Goal: Task Accomplishment & Management: Use online tool/utility

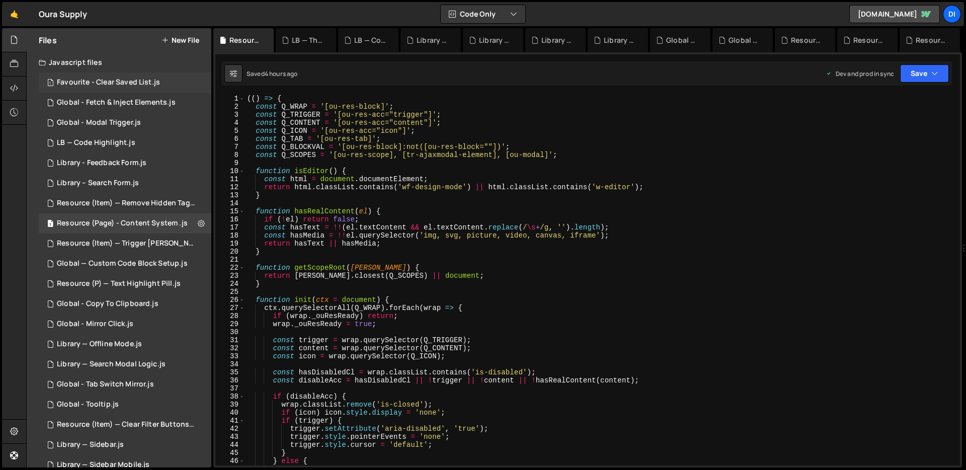
click at [95, 75] on div "1 Favourite - Clear Saved List.js 0" at bounding box center [125, 82] width 173 height 20
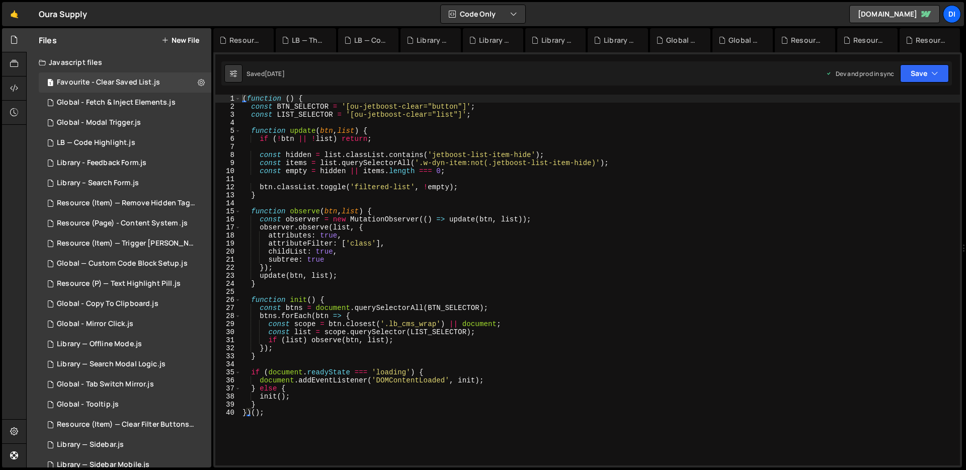
click at [419, 241] on div "( function ( ) { const BTN_SELECTOR = '[ou-jetboost-clear="button"]' ; const LI…" at bounding box center [599, 288] width 719 height 387
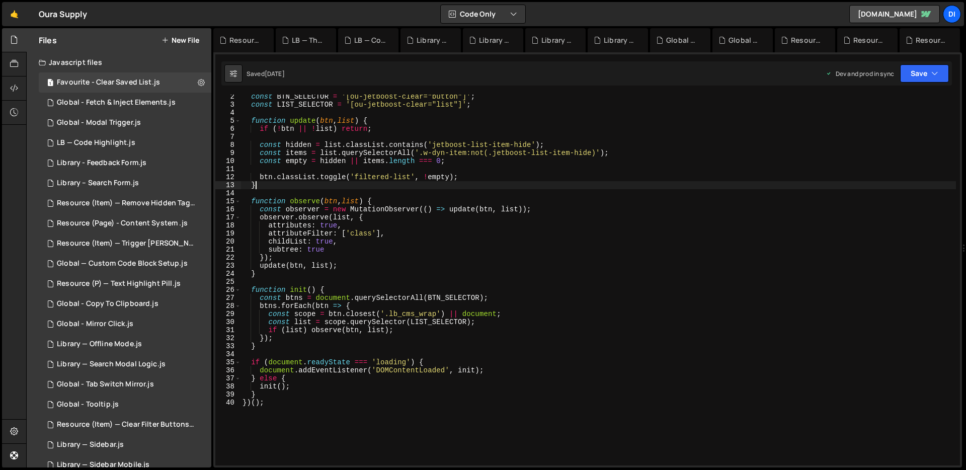
click at [339, 182] on div "const BTN_SELECTOR = '[ou-jetboost-clear="button"]' ; const LIST_SELECTOR = '[o…" at bounding box center [597, 286] width 715 height 387
type textarea "}"
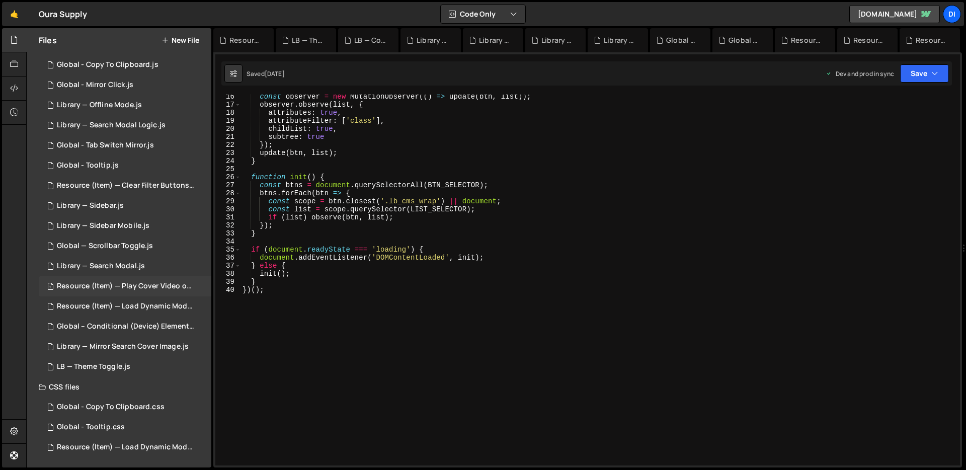
scroll to position [0, 0]
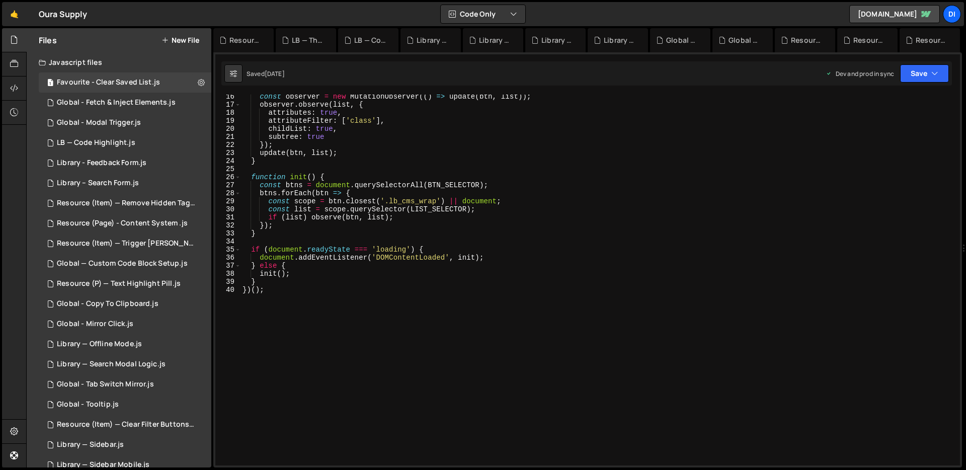
type textarea "childList: true,"
click at [417, 130] on div "const observer = new MutationObserver (( ) => update ( btn , list )) ; observer…" at bounding box center [597, 286] width 715 height 387
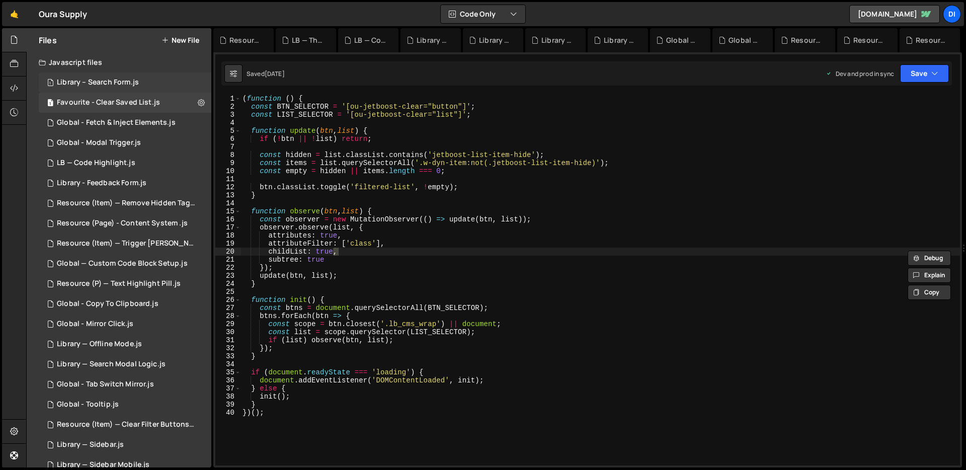
click at [117, 76] on div "1 Library – Search Form.js 0" at bounding box center [125, 82] width 173 height 20
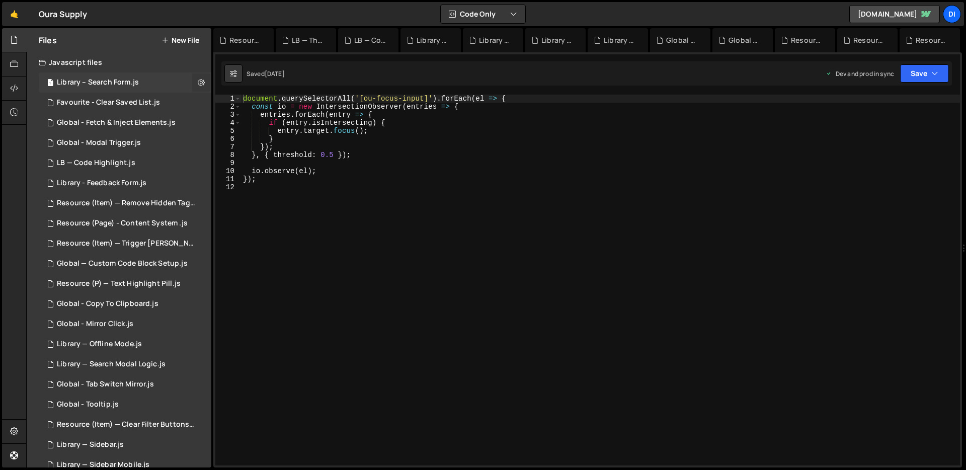
click at [198, 80] on icon at bounding box center [201, 82] width 7 height 10
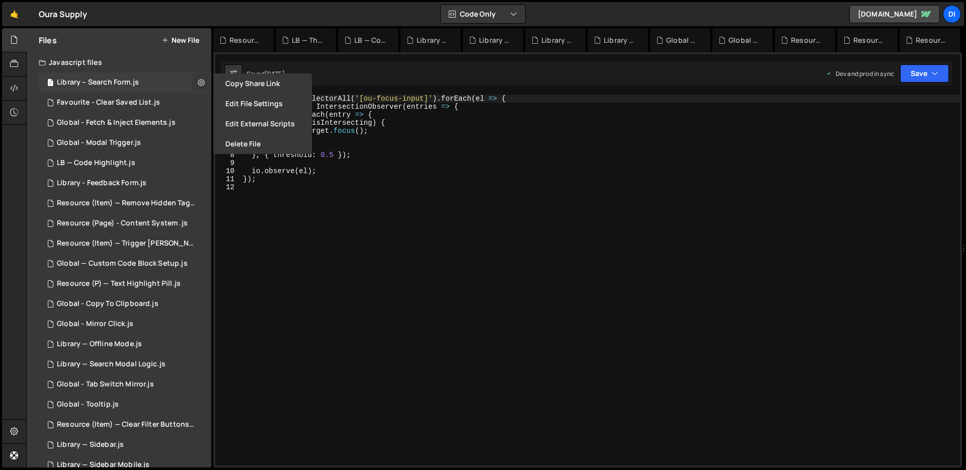
type input "Library – Search Form"
radio input "true"
checkbox input "true"
click at [245, 102] on button "Edit File Settings" at bounding box center [262, 104] width 99 height 20
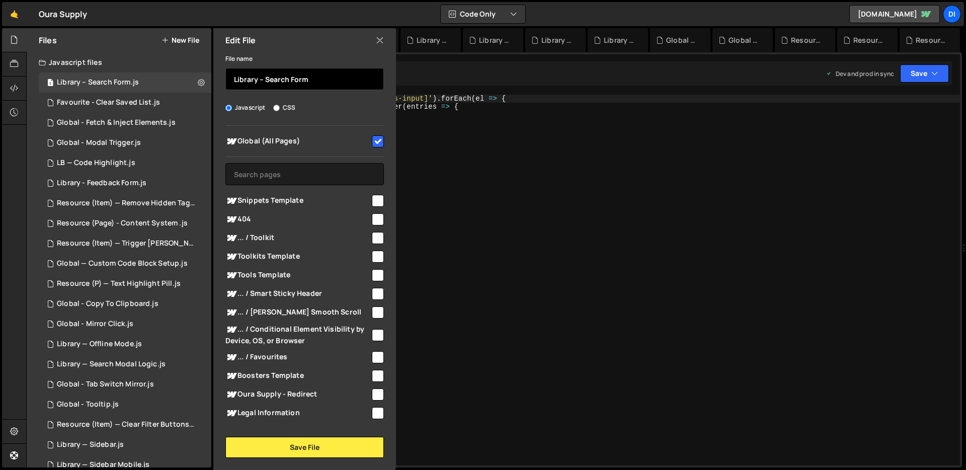
click at [235, 79] on input "Library – Search Form" at bounding box center [304, 79] width 158 height 22
type input "LB – Search Form"
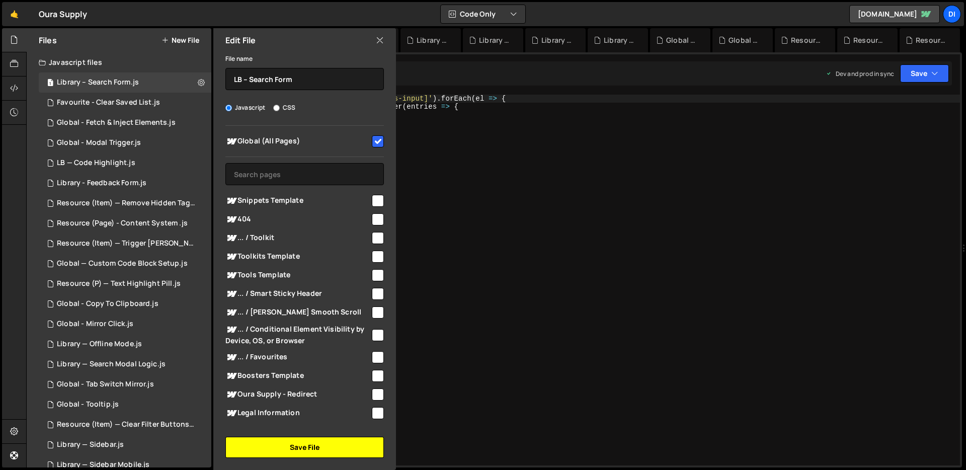
click at [294, 442] on button "Save File" at bounding box center [304, 447] width 158 height 21
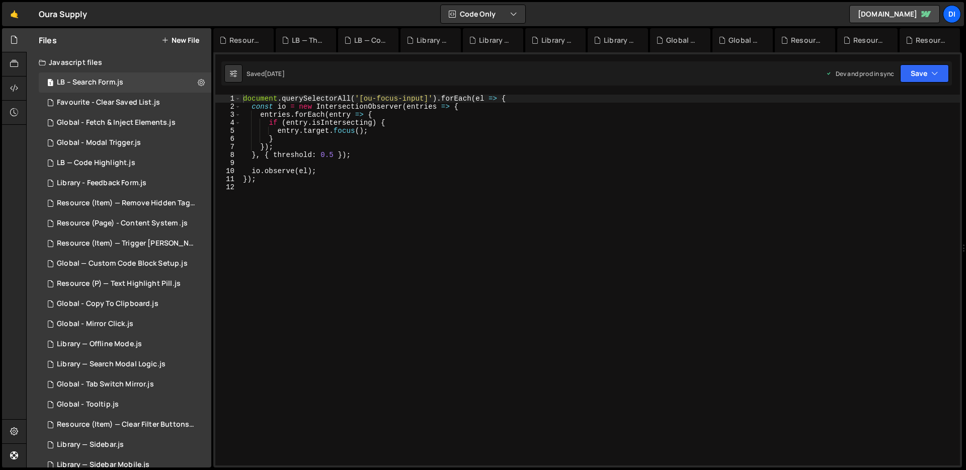
click at [314, 235] on div "document . querySelectorAll ( '[ou-focus-input]' ) . forEach ( el => { const io…" at bounding box center [600, 288] width 719 height 387
click at [409, 243] on div "document . querySelectorAll ( '[ou-focus-input]' ) . forEach ( el => { const io…" at bounding box center [600, 288] width 719 height 387
click at [198, 79] on icon at bounding box center [201, 82] width 7 height 10
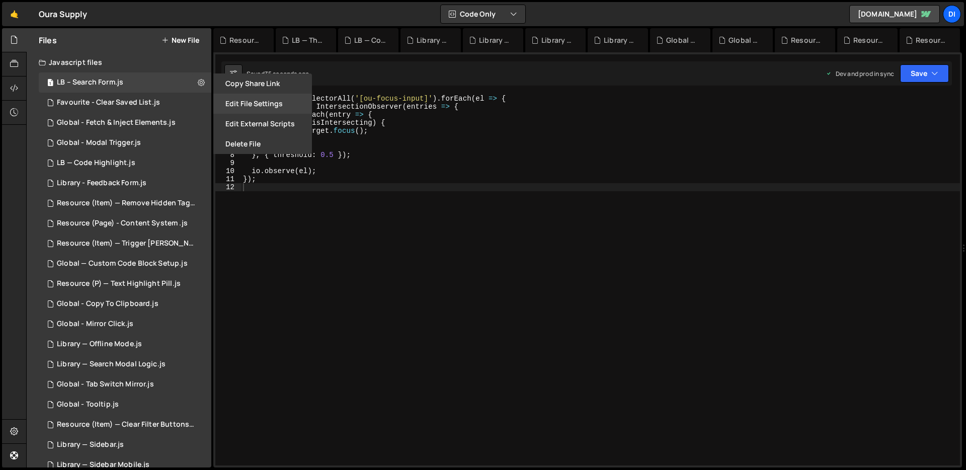
click at [258, 108] on button "Edit File Settings" at bounding box center [262, 104] width 99 height 20
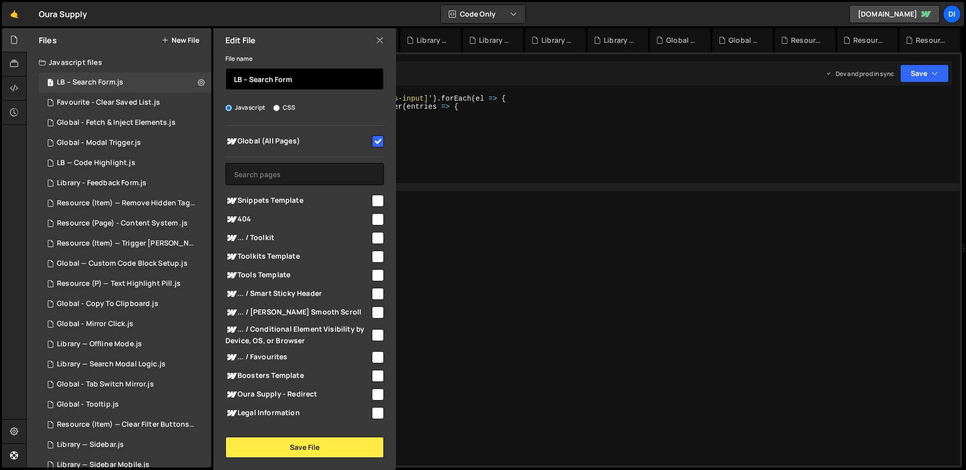
click at [249, 78] on input "LB – Search Form" at bounding box center [304, 79] width 158 height 22
click at [270, 79] on input "LB: Search Form" at bounding box center [304, 79] width 158 height 22
click at [302, 79] on input "LB: Search Focus Inpiut Form" at bounding box center [304, 79] width 158 height 22
click at [344, 77] on input "LB: Search Focus Input Form" at bounding box center [304, 79] width 158 height 22
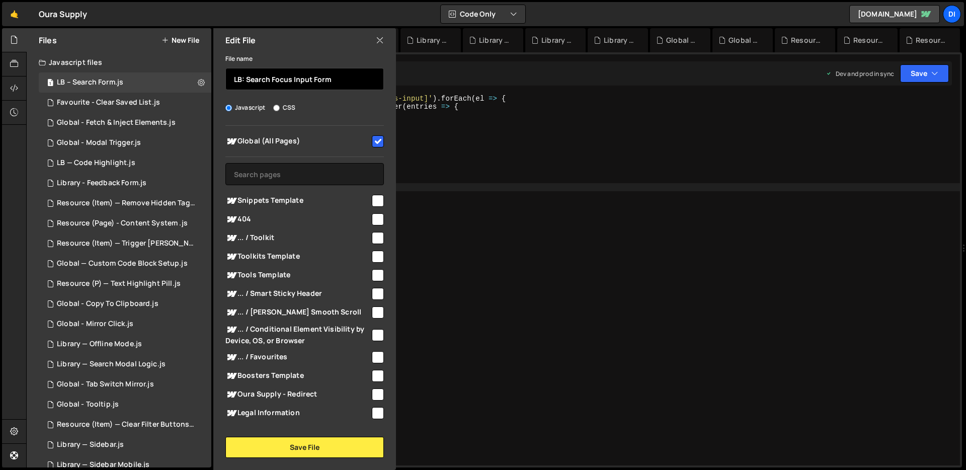
click at [344, 77] on input "LB: Search Focus Input Form" at bounding box center [304, 79] width 158 height 22
type input "LB: Search Focus Input"
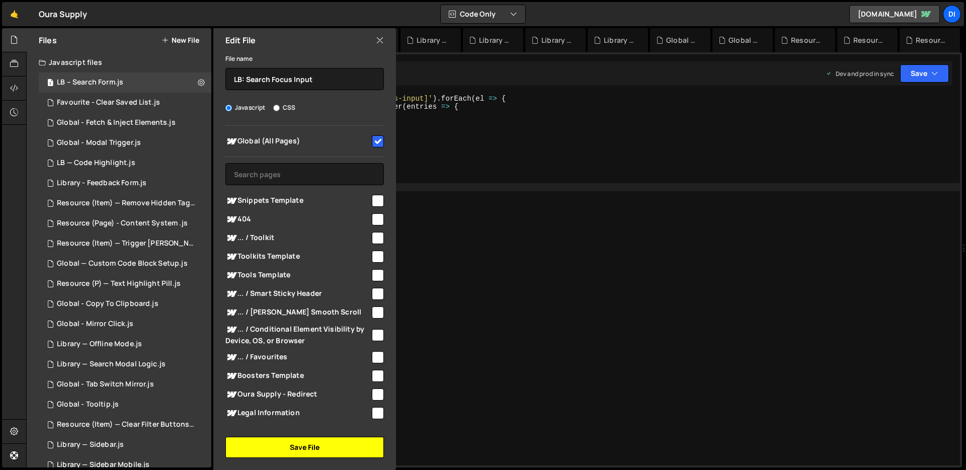
click at [315, 445] on button "Save File" at bounding box center [304, 447] width 158 height 21
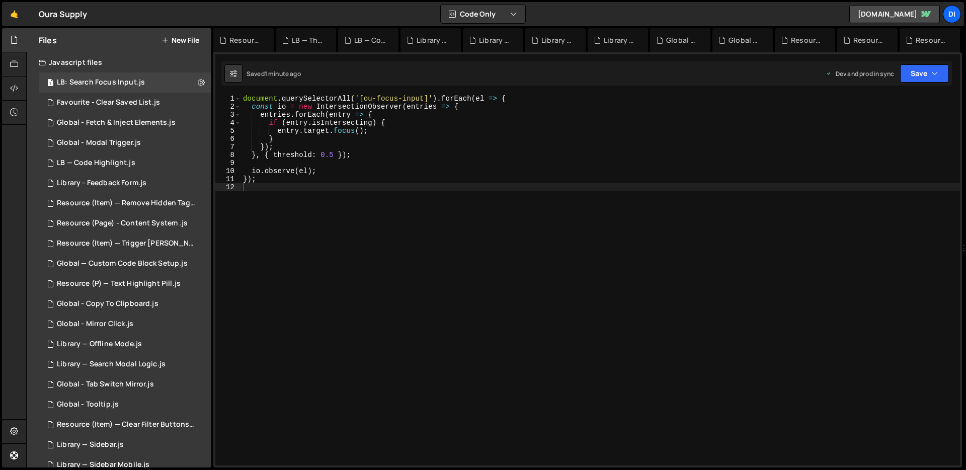
click at [450, 267] on div "document . querySelectorAll ( '[ou-focus-input]' ) . forEach ( el => { const io…" at bounding box center [600, 288] width 719 height 387
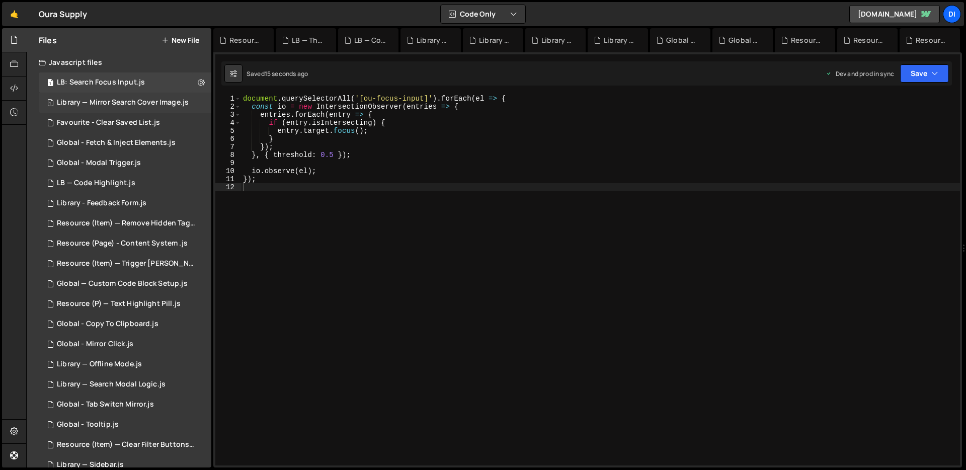
click at [176, 105] on div "Library — Mirror Search Cover Image.js" at bounding box center [123, 102] width 132 height 9
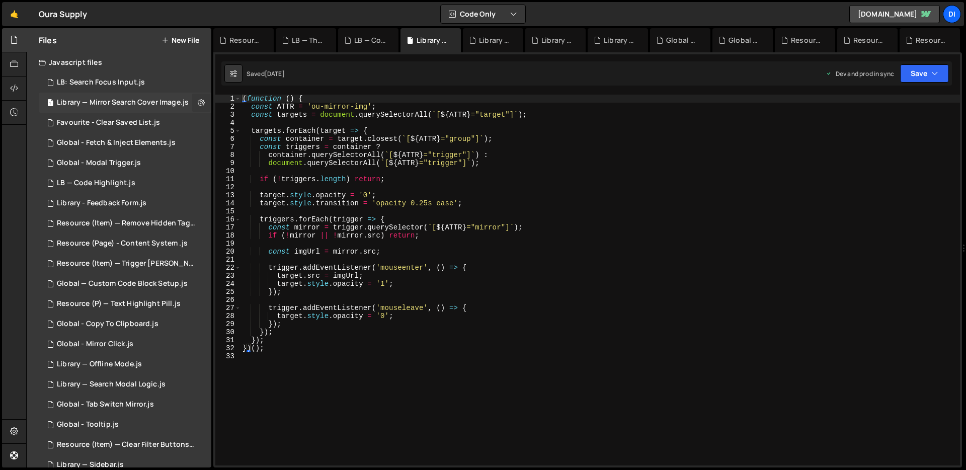
click at [201, 106] on button at bounding box center [201, 103] width 18 height 18
type input "Library — Mirror Search Cover Image"
radio input "true"
checkbox input "true"
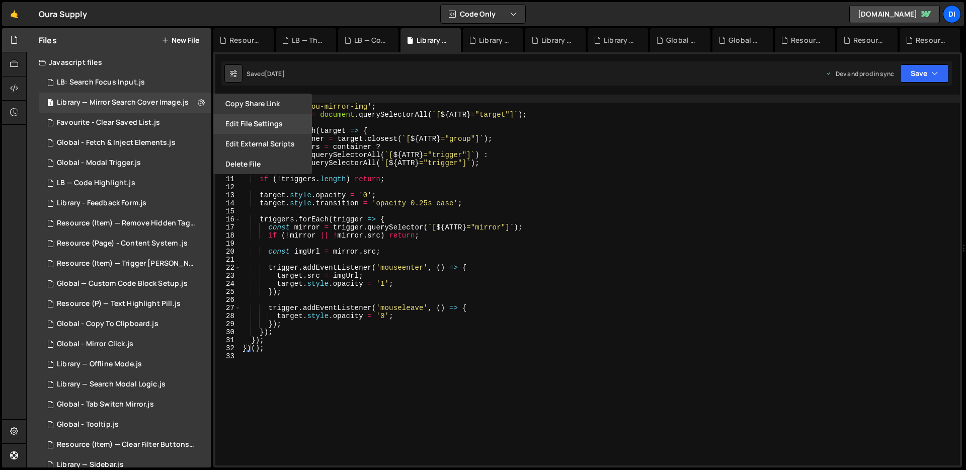
click at [225, 117] on button "Edit File Settings" at bounding box center [262, 124] width 99 height 20
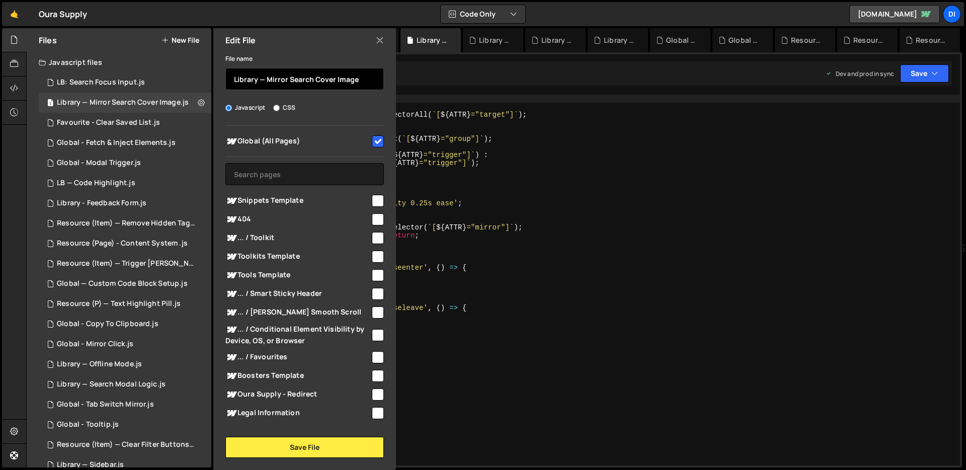
click at [237, 73] on input "Library — Mirror Search Cover Image" at bounding box center [304, 79] width 158 height 22
drag, startPoint x: 276, startPoint y: 80, endPoint x: 303, endPoint y: 51, distance: 39.9
click at [276, 79] on input "LB: Search — Mirror Search Cover Image" at bounding box center [304, 79] width 158 height 22
click at [307, 80] on input "LB: Search - Mirror Search Cover Image" at bounding box center [304, 79] width 158 height 22
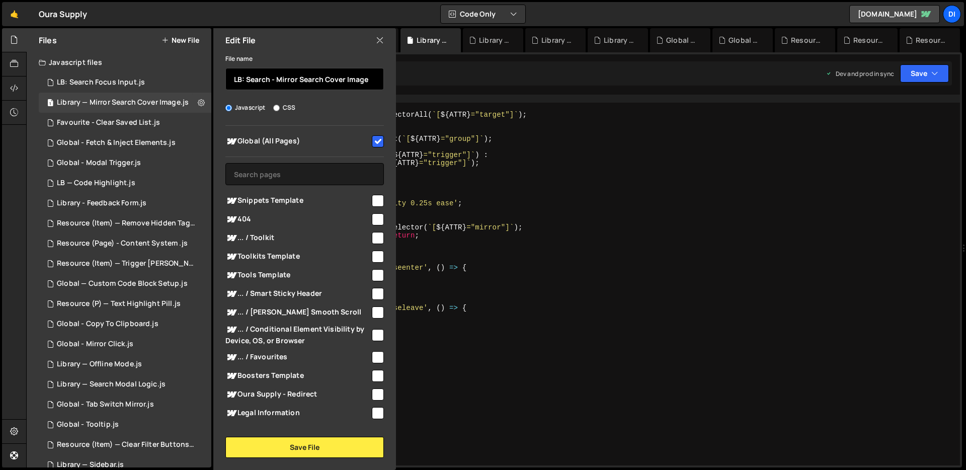
click at [307, 80] on input "LB: Search - Mirror Search Cover Image" at bounding box center [304, 79] width 158 height 22
type input "LB: Search - Mirror CMS Cover Image"
click at [344, 100] on div "File name LB: Search - Mirror CMS Cover Image Javascript CSS Global (All Pages)" at bounding box center [304, 254] width 183 height 405
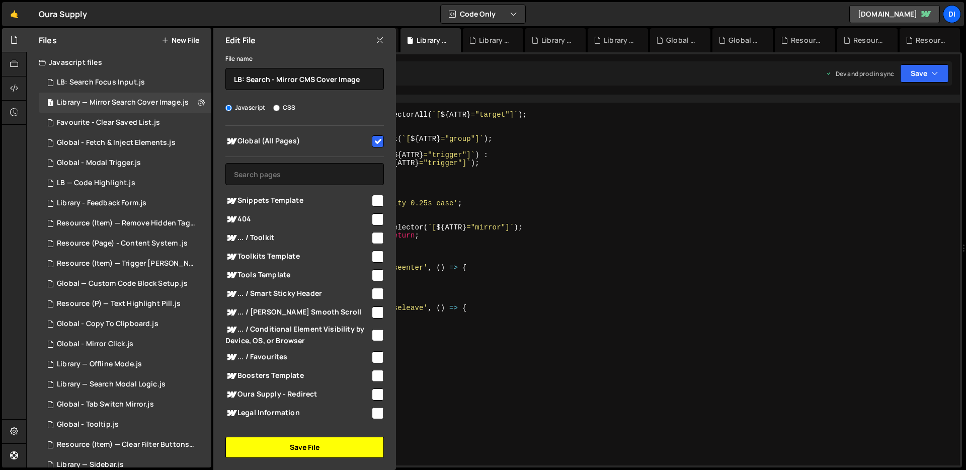
click at [293, 445] on button "Save File" at bounding box center [304, 447] width 158 height 21
checkbox input "false"
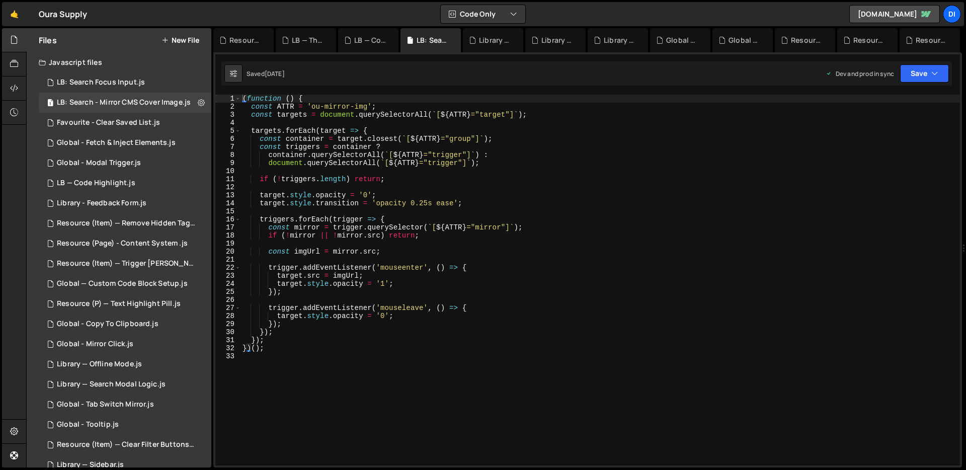
type textarea "target.src = imgUrl;"
click at [356, 278] on div "( function ( ) { const ATTR = 'ou-mirror-img' ; const targets = document . quer…" at bounding box center [599, 288] width 719 height 387
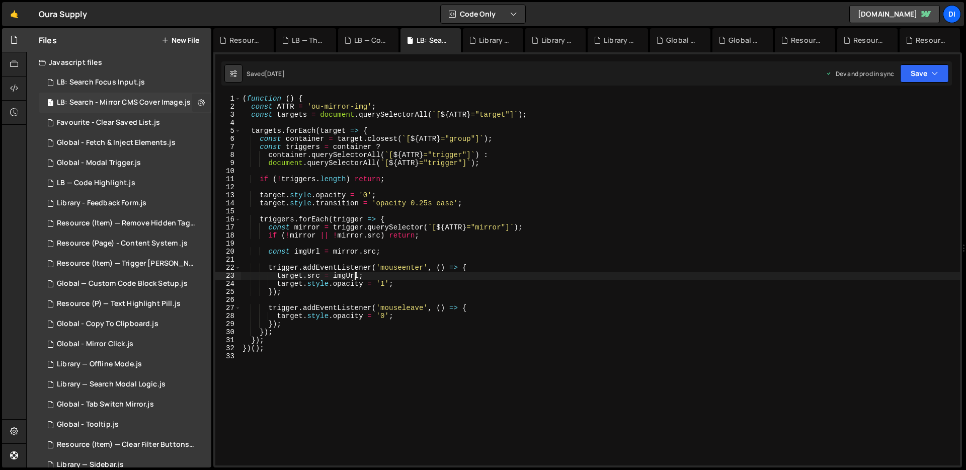
click at [198, 99] on icon at bounding box center [201, 103] width 7 height 10
type input "LB: Search - Mirror CMS Cover Image"
radio input "true"
checkbox input "true"
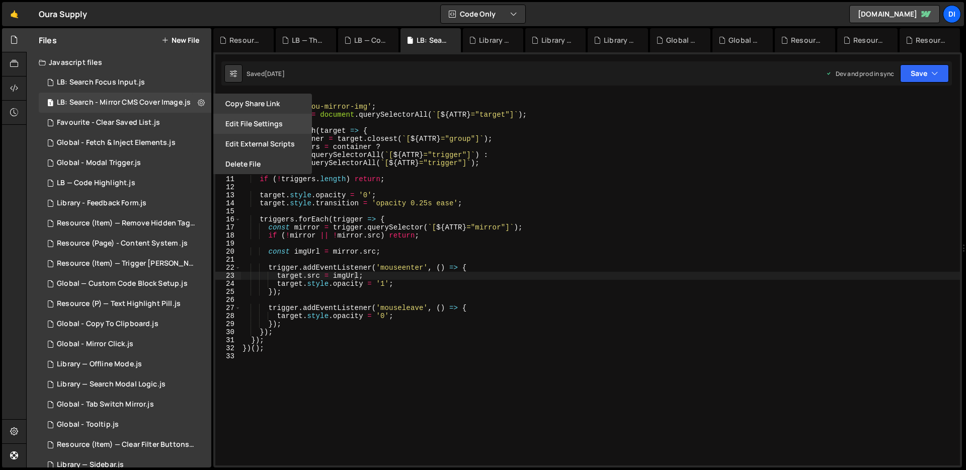
click at [230, 122] on button "Edit File Settings" at bounding box center [262, 124] width 99 height 20
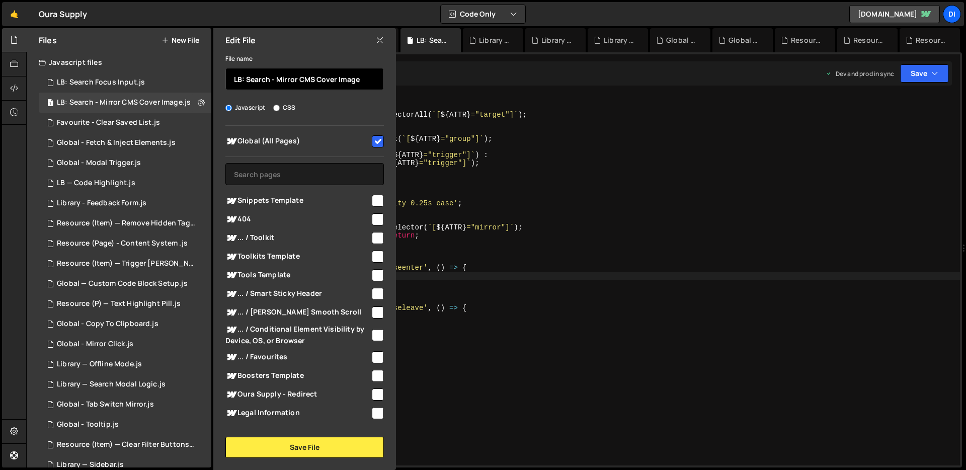
click at [350, 81] on input "LB: Search - Mirror CMS Cover Image" at bounding box center [304, 79] width 158 height 22
type input "LB: Search - Mirror CMS Cover Img"
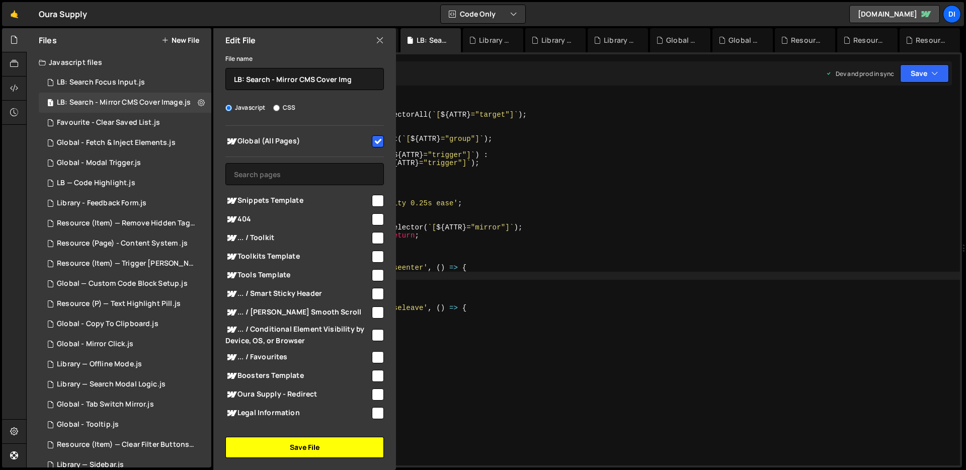
click at [294, 451] on button "Save File" at bounding box center [304, 447] width 158 height 21
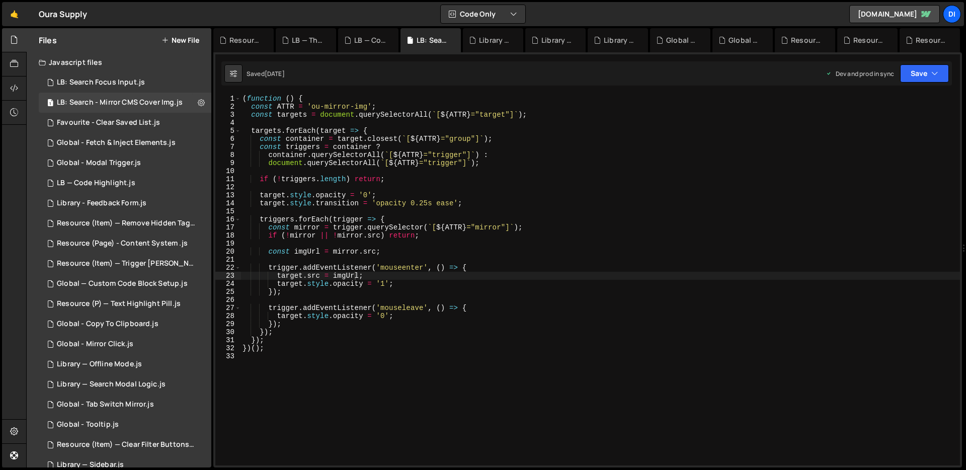
click at [357, 260] on div "( function ( ) { const ATTR = 'ou-mirror-img' ; const targets = document . quer…" at bounding box center [599, 288] width 719 height 387
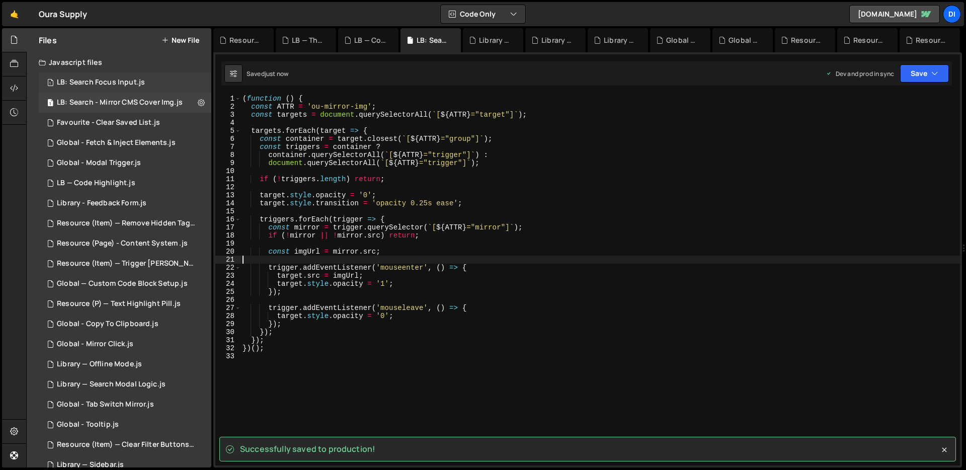
click at [155, 81] on div "1 LB: Search Focus Input.js 0" at bounding box center [125, 82] width 173 height 20
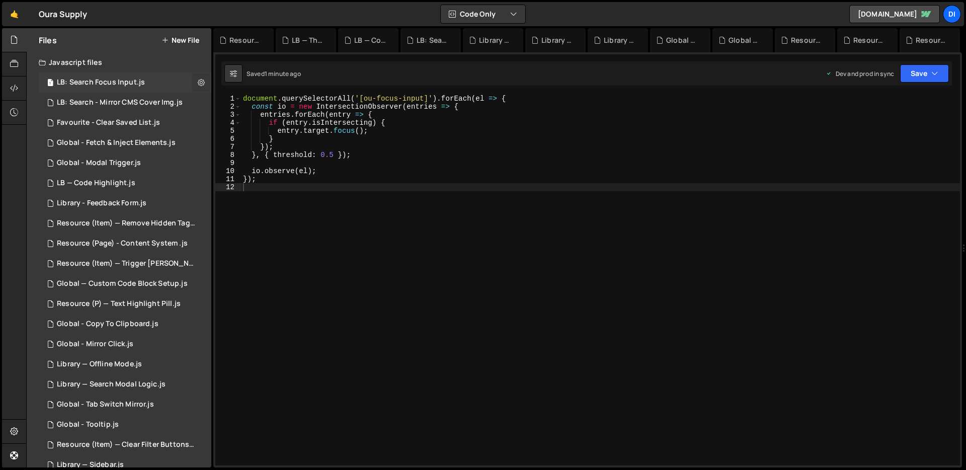
click at [202, 85] on button at bounding box center [201, 82] width 18 height 18
type input "LB: Search Focus Input"
radio input "true"
checkbox input "true"
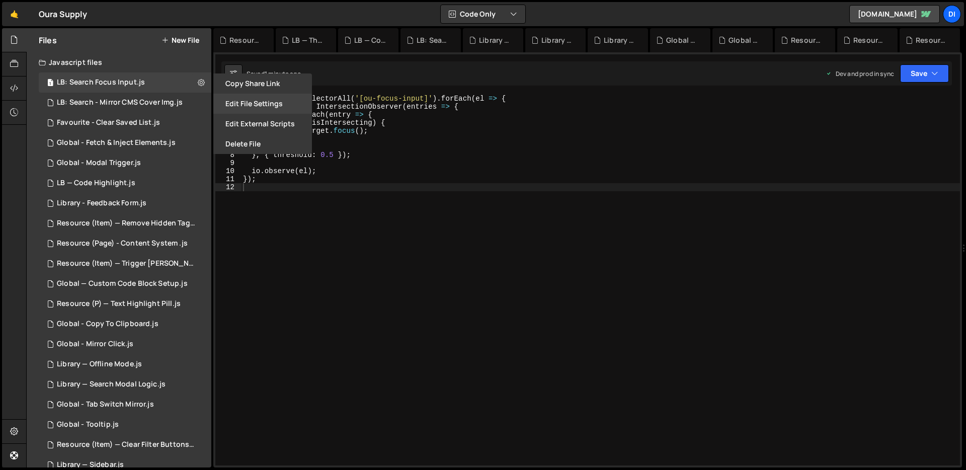
click at [256, 99] on button "Edit File Settings" at bounding box center [262, 104] width 99 height 20
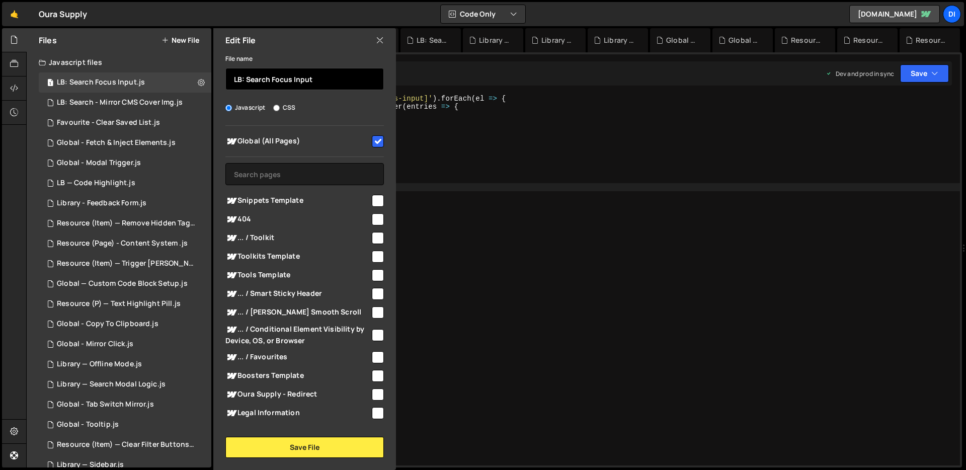
click at [269, 75] on input "LB: Search Focus Input" at bounding box center [304, 79] width 158 height 22
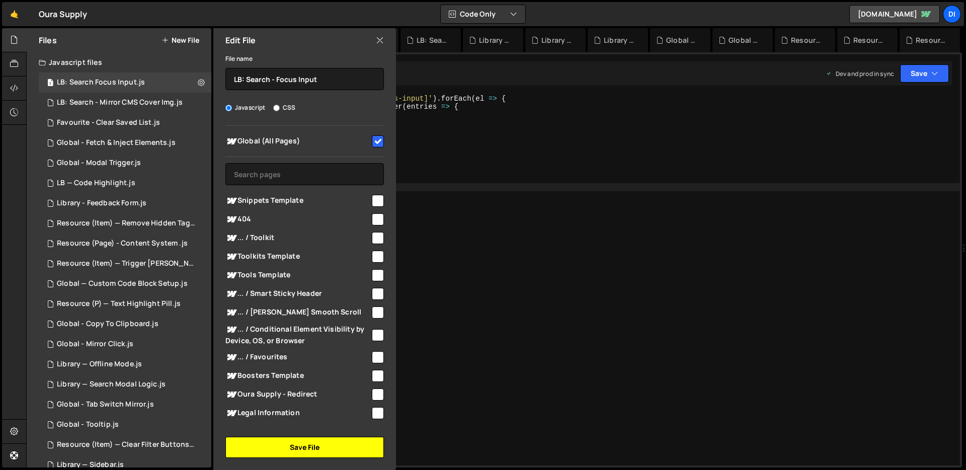
click at [297, 441] on button "Save File" at bounding box center [304, 447] width 158 height 21
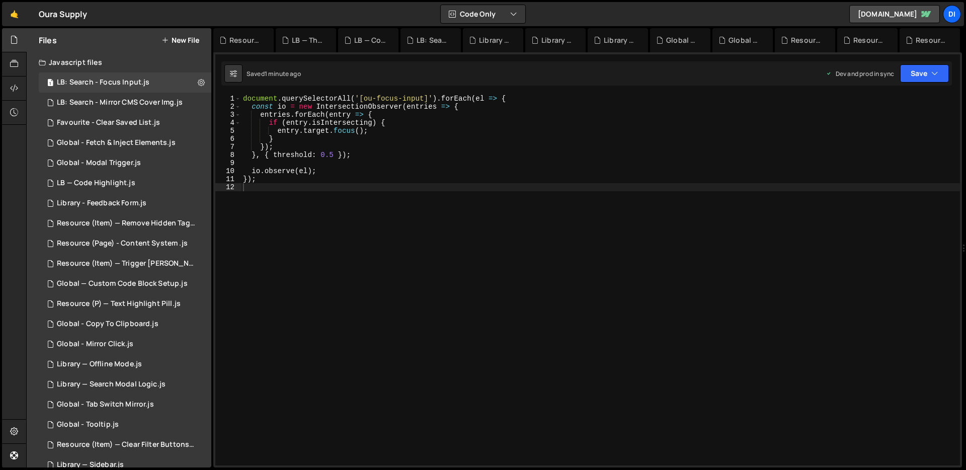
click at [424, 292] on div "document . querySelectorAll ( '[ou-focus-input]' ) . forEach ( el => { const io…" at bounding box center [600, 288] width 719 height 387
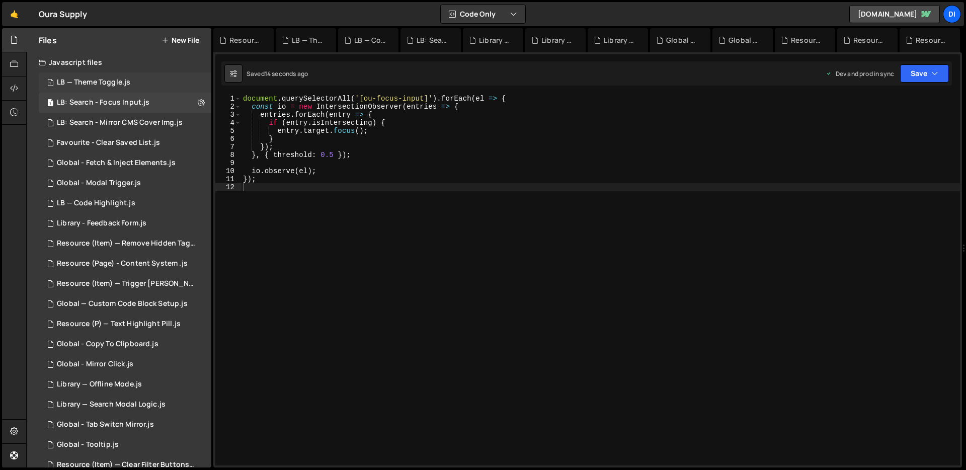
click at [152, 81] on div "1 LB — Theme Toggle.js 0" at bounding box center [125, 82] width 173 height 20
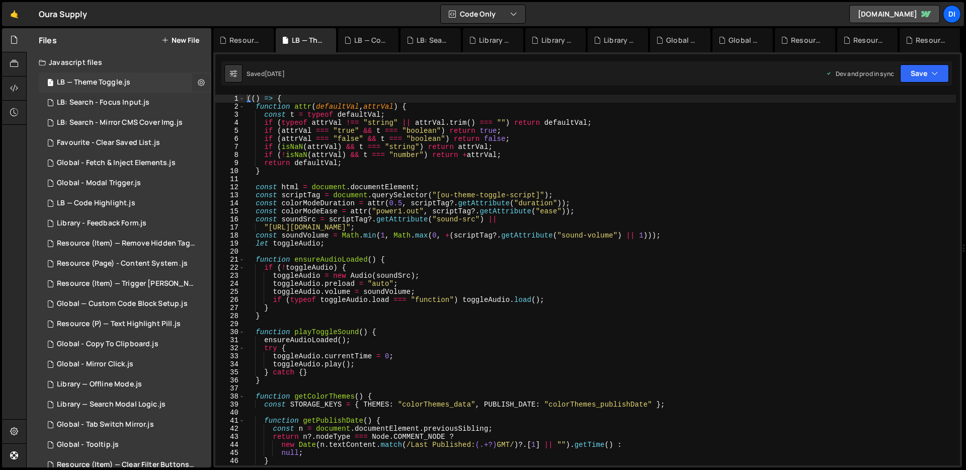
click at [192, 76] on button at bounding box center [201, 82] width 18 height 18
type input "LB — Theme Toggle"
radio input "true"
checkbox input "true"
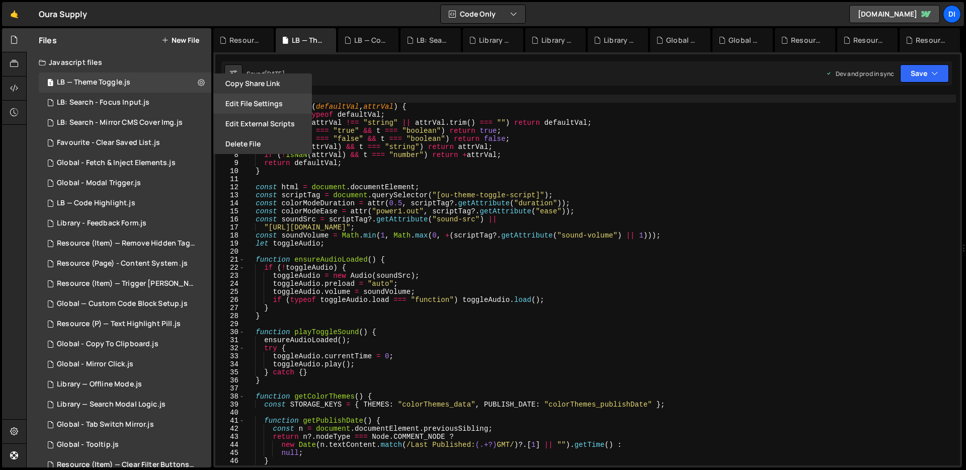
click at [242, 109] on button "Edit File Settings" at bounding box center [262, 104] width 99 height 20
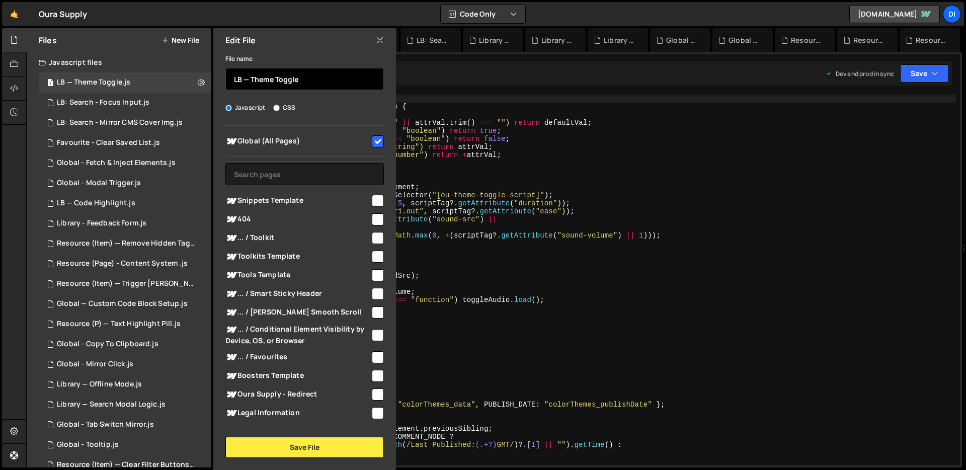
click at [248, 77] on input "LB — Theme Toggle" at bounding box center [304, 79] width 158 height 22
type input "LB: Theme Toggle"
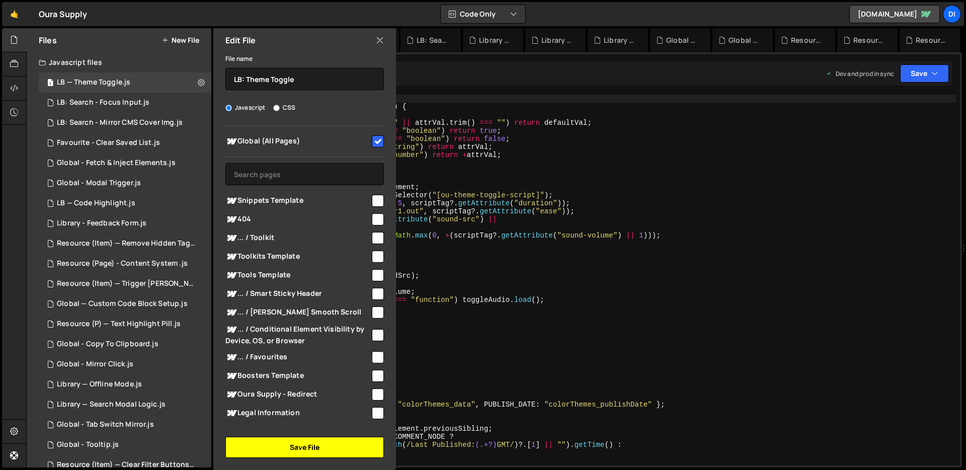
click at [288, 447] on button "Save File" at bounding box center [304, 447] width 158 height 21
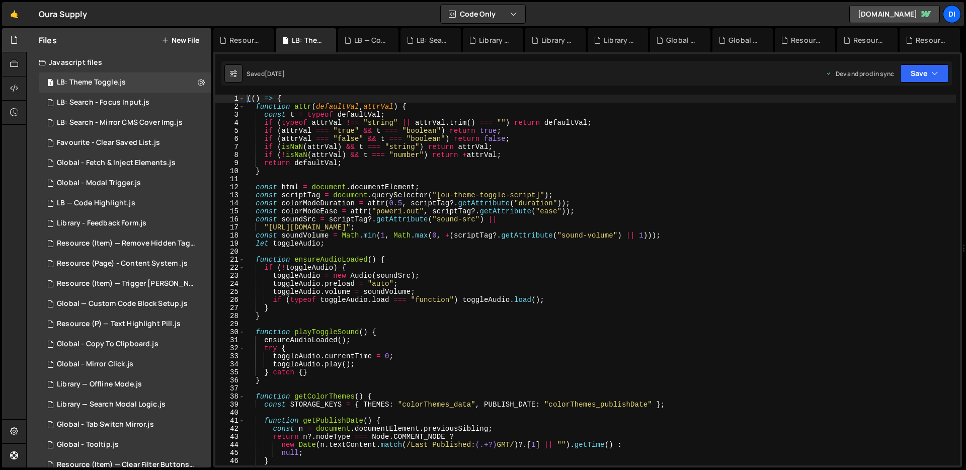
type textarea "const colorModeEase = attr("power1.out", scriptTag?.getAttribute("ease"));"
click at [365, 207] on div "(( ) => { function attr ( defaultVal , attrVal ) { const t = typeof defaultVal …" at bounding box center [600, 288] width 711 height 387
click at [179, 103] on div "1 Library — Search Modal Logic.js 0" at bounding box center [125, 103] width 173 height 20
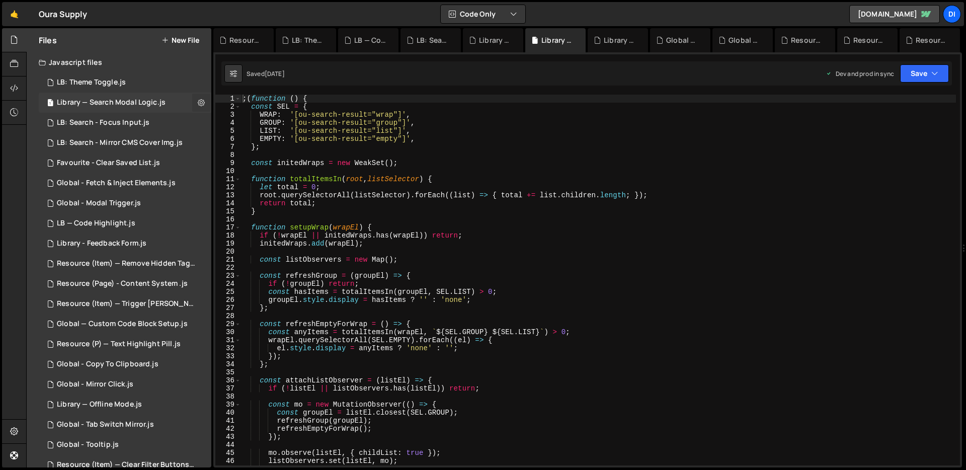
click at [201, 103] on button at bounding box center [201, 103] width 18 height 18
type input "Library — Search Modal Logic"
radio input "true"
checkbox input "true"
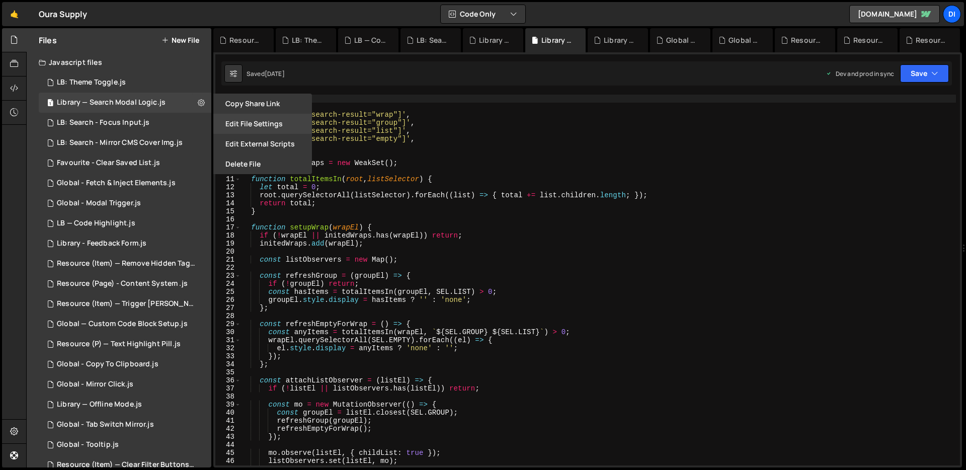
click at [248, 124] on button "Edit File Settings" at bounding box center [262, 124] width 99 height 20
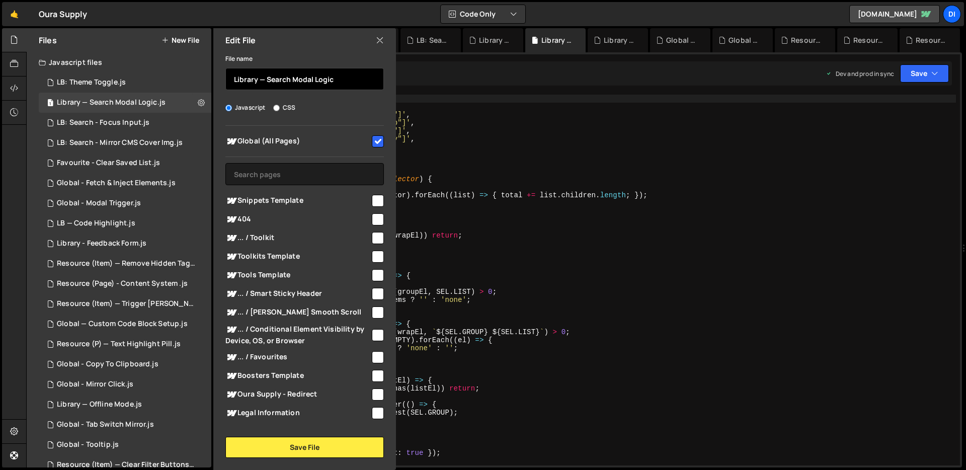
click at [263, 78] on input "Library — Search Modal Logic" at bounding box center [304, 79] width 158 height 22
click at [323, 79] on input "LB: Search Modal Logic" at bounding box center [304, 79] width 158 height 22
type input "LB: Search Modal Trigger"
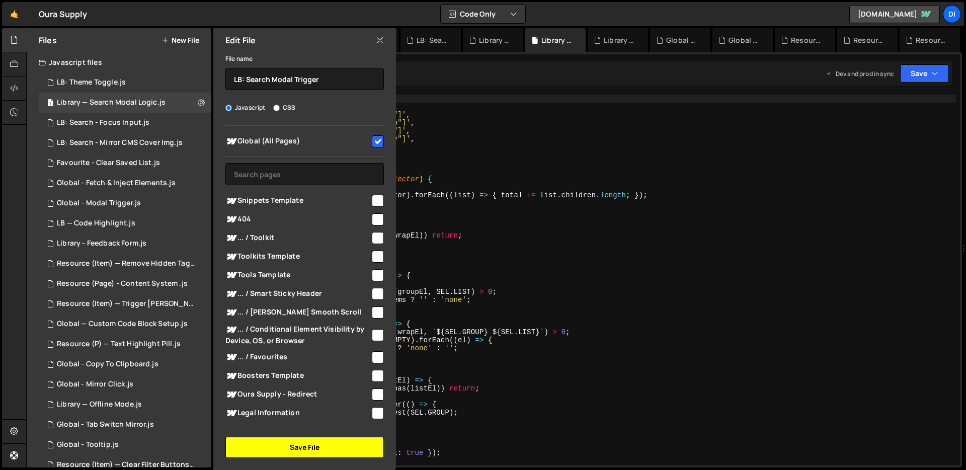
click at [309, 445] on button "Save File" at bounding box center [304, 447] width 158 height 21
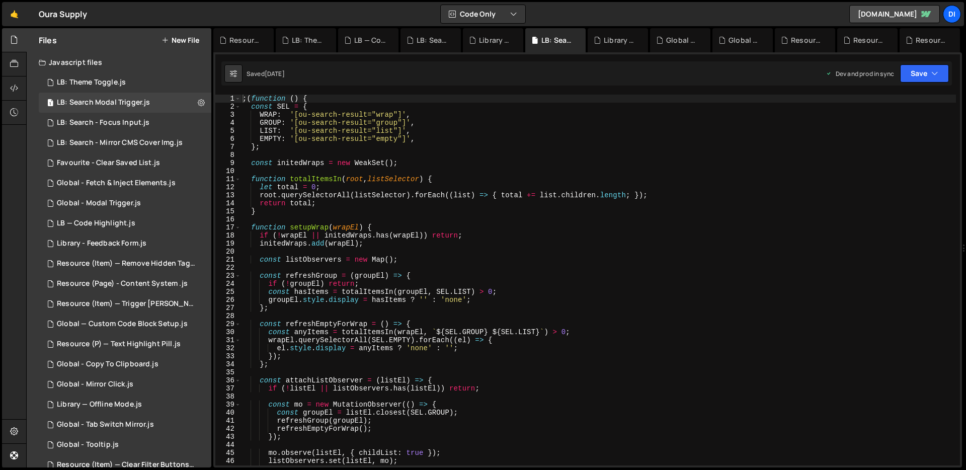
click at [443, 317] on div "; ( function ( ) { const SEL = { WRAP : '[ou-search-result="wrap"]' , GROUP : '…" at bounding box center [597, 288] width 715 height 387
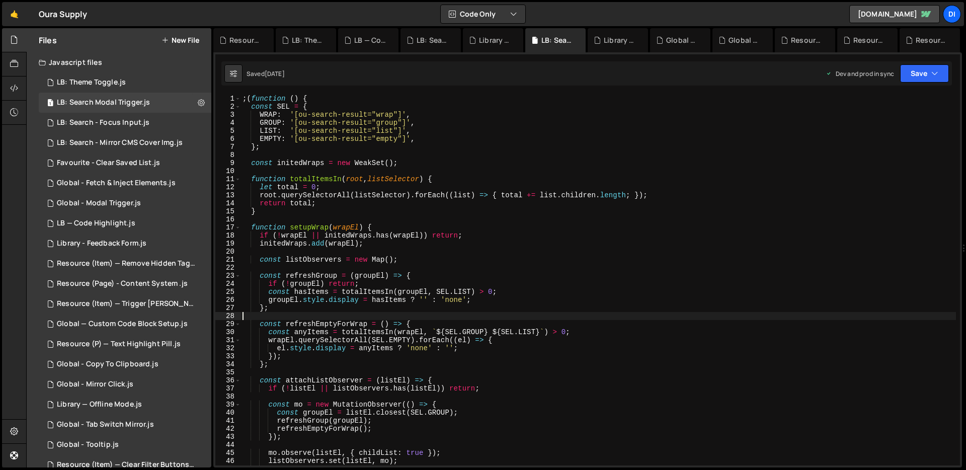
click at [443, 317] on div "; ( function ( ) { const SEL = { WRAP : '[ou-search-result="wrap"]' , GROUP : '…" at bounding box center [597, 288] width 715 height 387
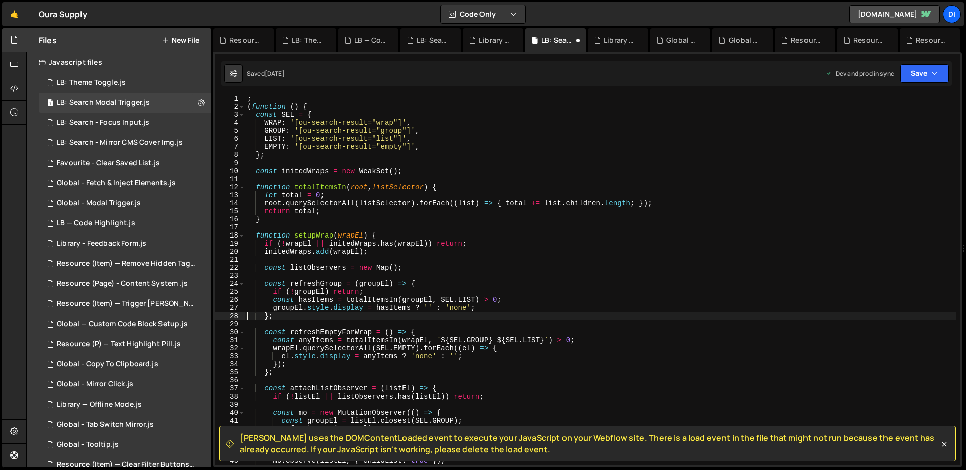
type textarea "};"
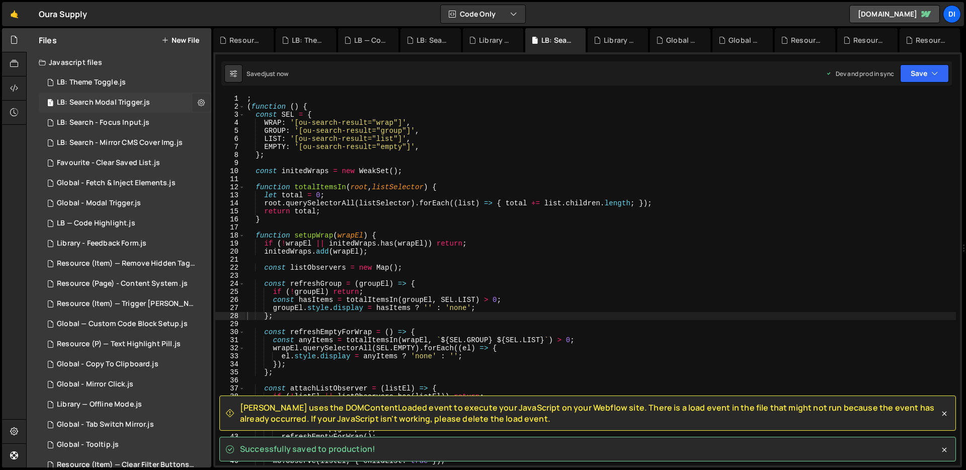
click at [192, 102] on button at bounding box center [201, 103] width 18 height 18
type input "LB: Search Modal Trigger"
radio input "true"
checkbox input "true"
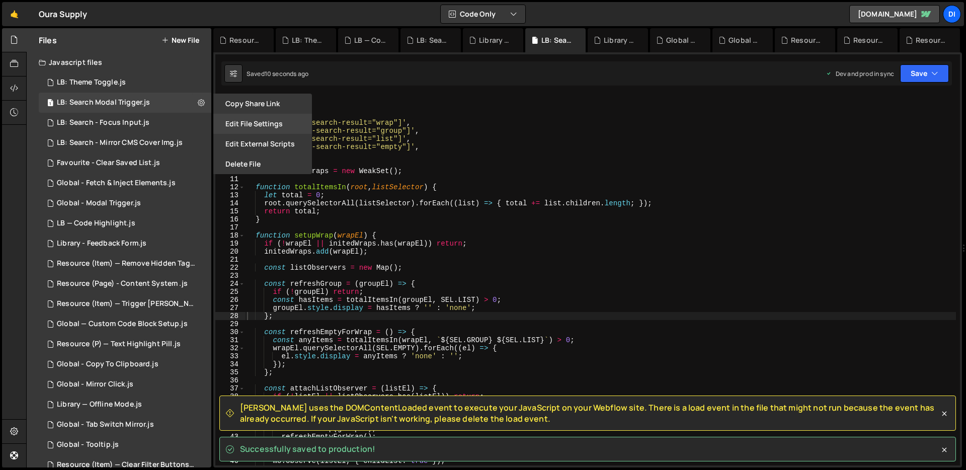
click at [259, 126] on button "Edit File Settings" at bounding box center [262, 124] width 99 height 20
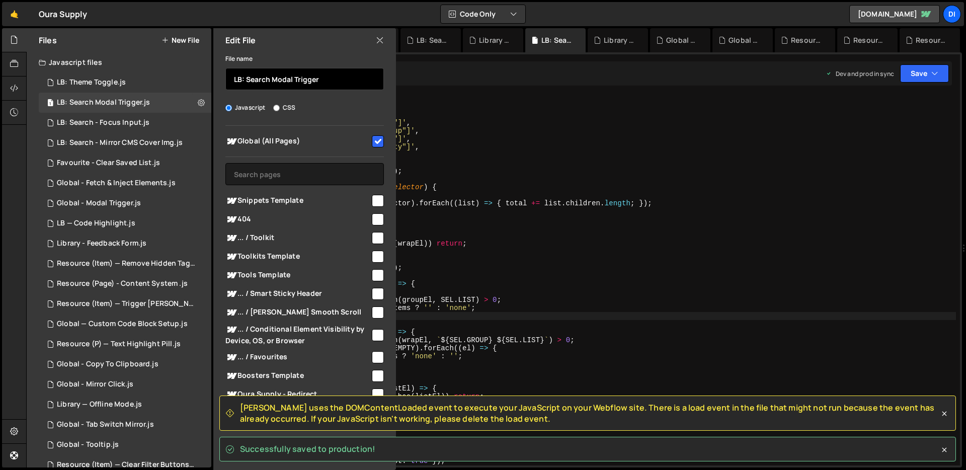
click at [304, 79] on input "LB: Search Modal Trigger" at bounding box center [304, 79] width 158 height 22
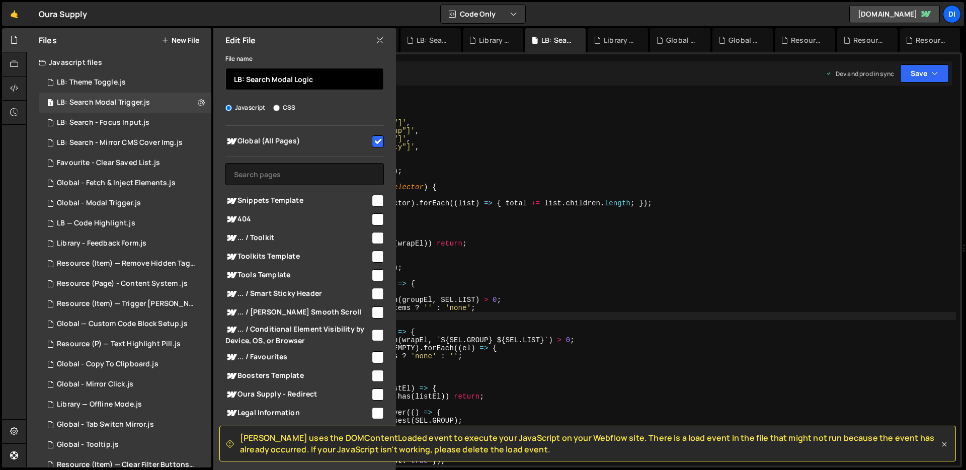
type input "LB: Search Modal Logic"
click at [946, 444] on icon at bounding box center [944, 444] width 10 height 10
checkbox input "false"
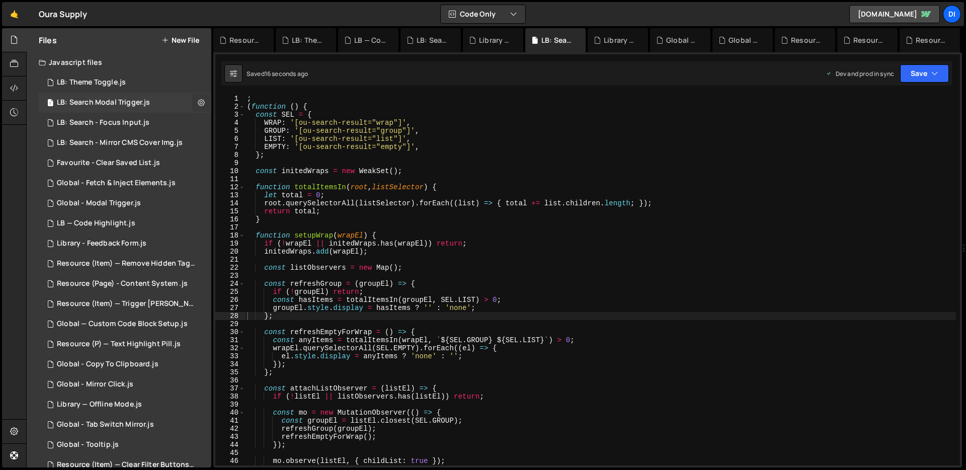
click at [200, 99] on icon at bounding box center [201, 103] width 7 height 10
type input "LB: Search Modal Trigger"
radio input "true"
checkbox input "true"
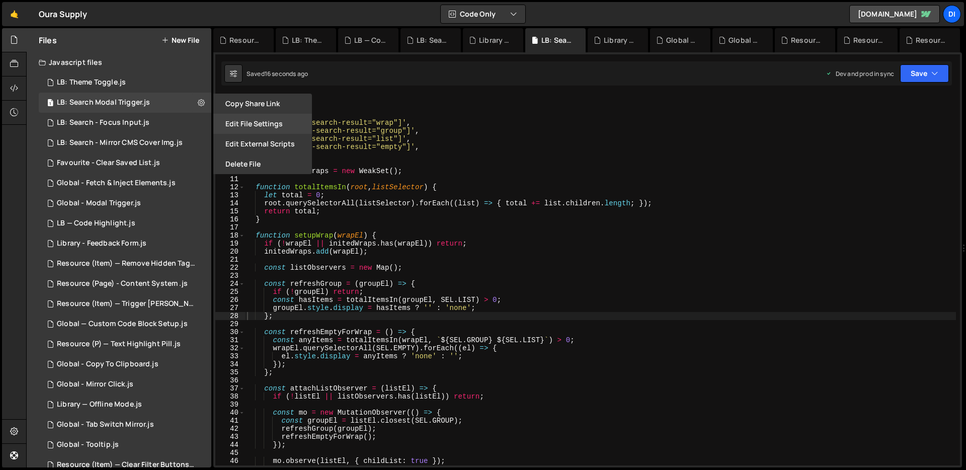
click at [248, 126] on button "Edit File Settings" at bounding box center [262, 124] width 99 height 20
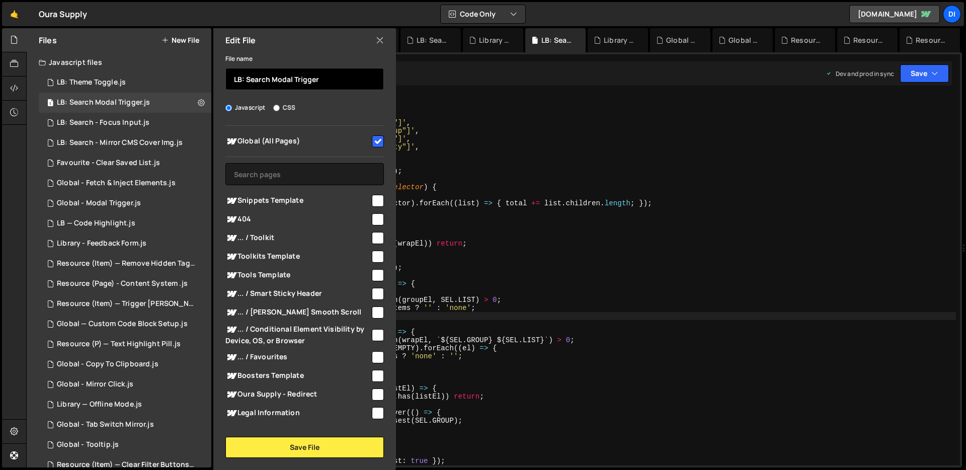
click at [306, 78] on input "LB: Search Modal Trigger" at bounding box center [304, 79] width 158 height 22
type input "LB: Search Modal Logic"
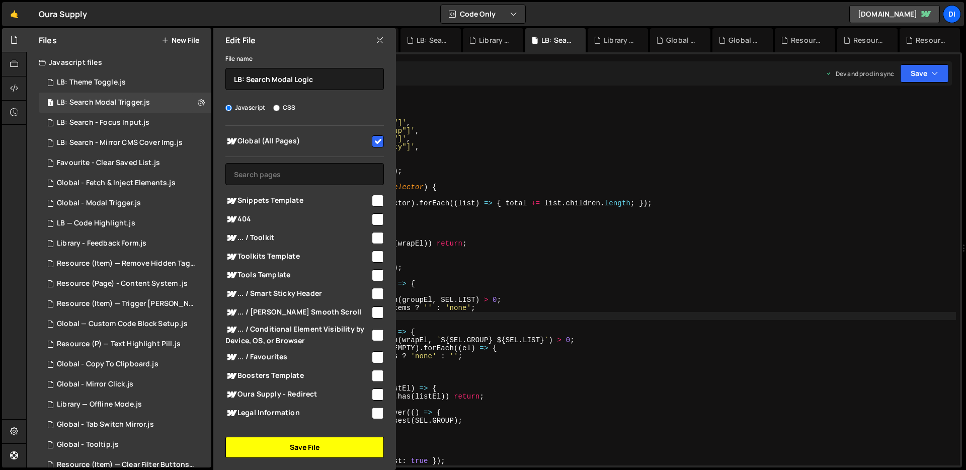
click at [298, 446] on button "Save File" at bounding box center [304, 447] width 158 height 21
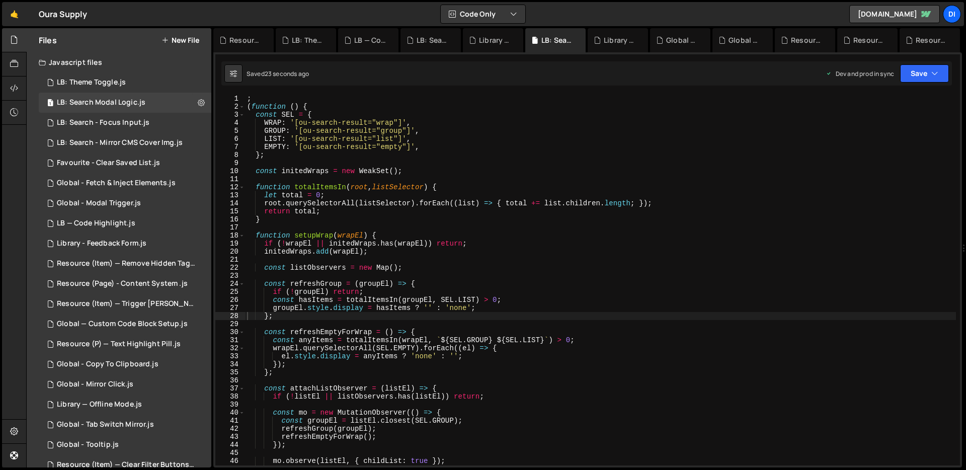
click at [383, 290] on div "; ( function ( ) { const SEL = { WRAP : '[ou-search-result="wrap"]' , GROUP : '…" at bounding box center [600, 288] width 711 height 387
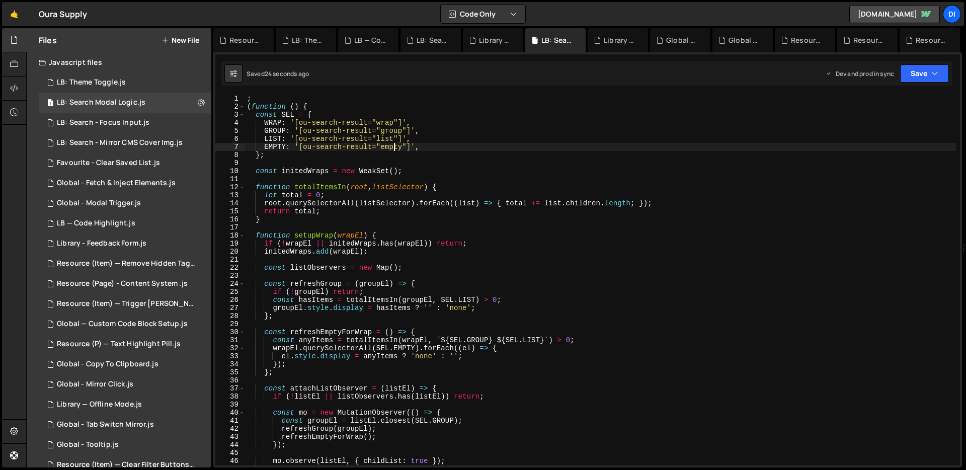
click at [392, 143] on div "; ( function ( ) { const SEL = { WRAP : '[ou-search-result="wrap"]' , GROUP : '…" at bounding box center [600, 288] width 711 height 387
click at [387, 124] on div "; ( function ( ) { const SEL = { WRAP : '[ou-search-result="wrap"]' , GROUP : '…" at bounding box center [600, 288] width 711 height 387
click at [388, 132] on div "; ( function ( ) { const SEL = { WRAP : '[ou-search-result="wrap"]' , GROUP : '…" at bounding box center [600, 288] width 711 height 387
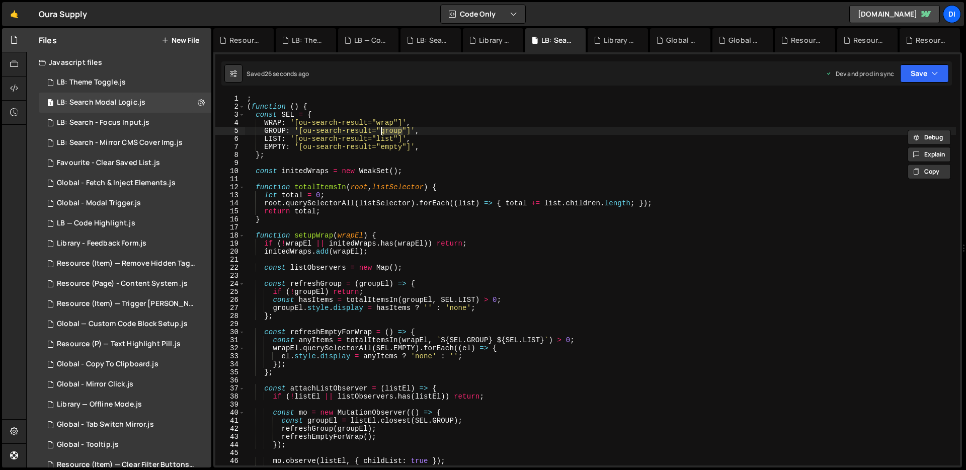
click at [384, 138] on div "; ( function ( ) { const SEL = { WRAP : '[ou-search-result="wrap"]' , GROUP : '…" at bounding box center [600, 288] width 711 height 387
click at [384, 143] on div "; ( function ( ) { const SEL = { WRAP : '[ou-search-result="wrap"]' , GROUP : '…" at bounding box center [600, 288] width 711 height 387
type textarea "EMPTY: '[ou-search-result="empty"]',"
click at [384, 143] on div "; ( function ( ) { const SEL = { WRAP : '[ou-search-result="wrap"]' , GROUP : '…" at bounding box center [600, 288] width 711 height 387
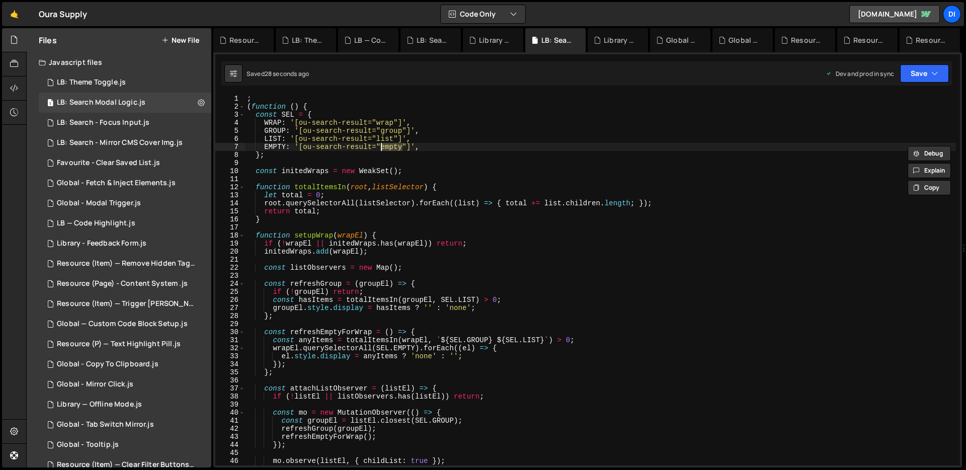
click at [430, 160] on div "; ( function ( ) { const SEL = { WRAP : '[ou-search-result="wrap"]' , GROUP : '…" at bounding box center [600, 288] width 711 height 387
click at [193, 101] on button at bounding box center [201, 103] width 18 height 18
type input "LB: Search Modal Logic"
radio input "true"
checkbox input "true"
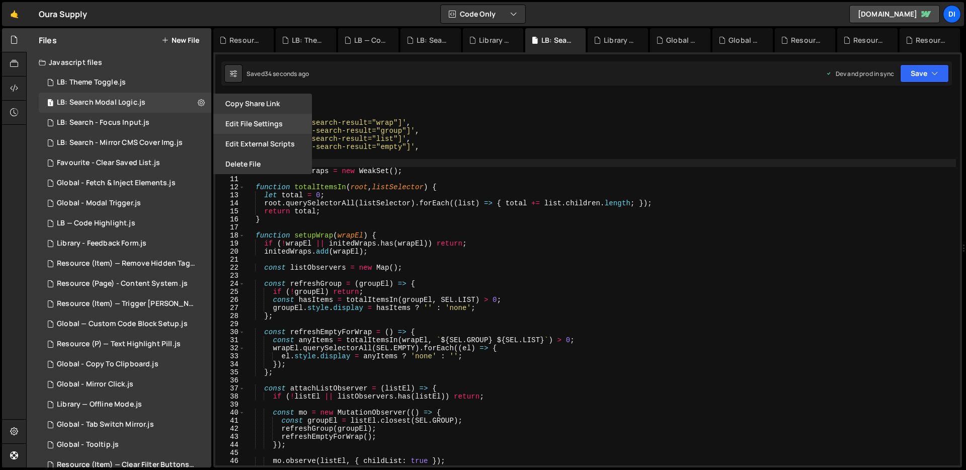
click at [248, 128] on button "Edit File Settings" at bounding box center [262, 124] width 99 height 20
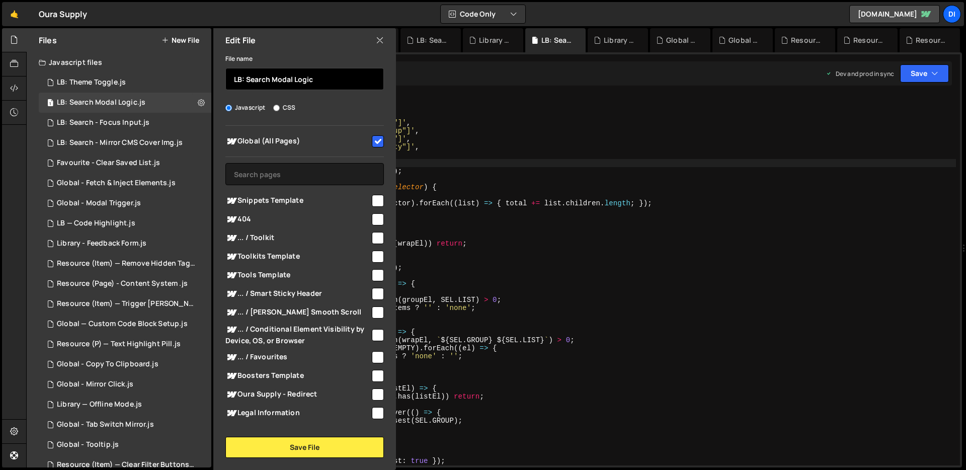
click at [316, 77] on input "LB: Search Modal Logic" at bounding box center [304, 79] width 158 height 22
click at [302, 82] on input "LB: Search - Hide Cms When Empty" at bounding box center [304, 79] width 158 height 22
type input "LB: Search - Hide CMS When Empty"
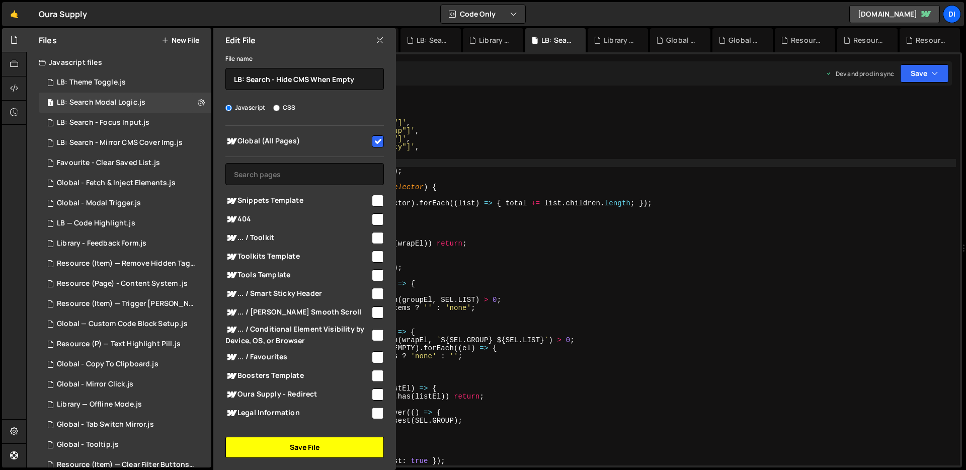
click at [294, 444] on button "Save File" at bounding box center [304, 447] width 158 height 21
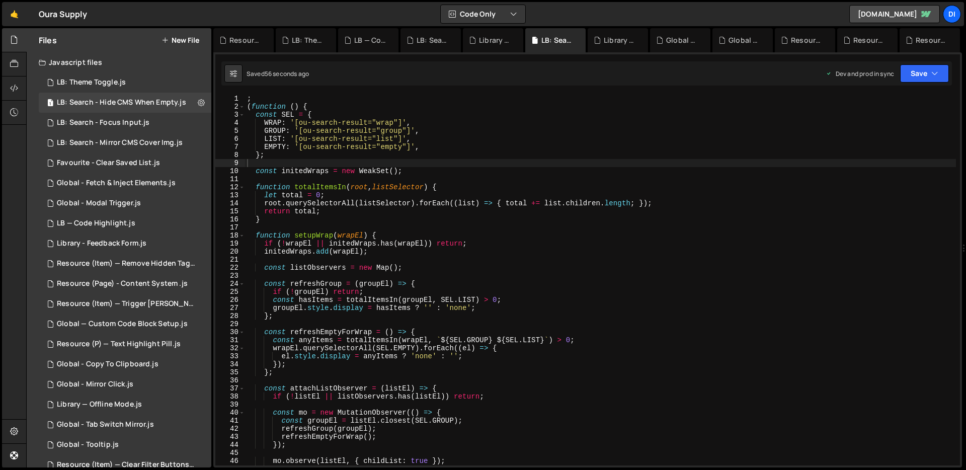
click at [363, 286] on div "; ( function ( ) { const SEL = { WRAP : '[ou-search-result="wrap"]' , GROUP : '…" at bounding box center [600, 288] width 711 height 387
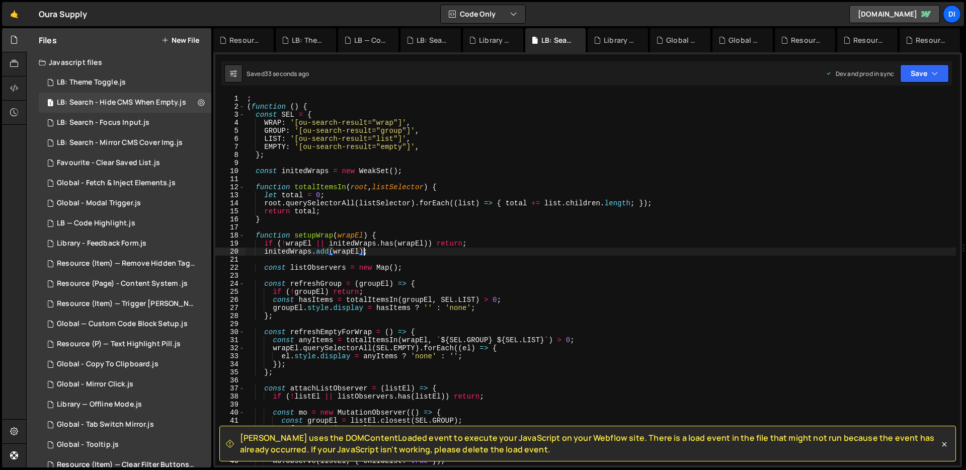
click at [364, 251] on div "; ( function ( ) { const SEL = { WRAP : '[ou-search-result="wrap"]' , GROUP : '…" at bounding box center [600, 288] width 711 height 387
type textarea "})();"
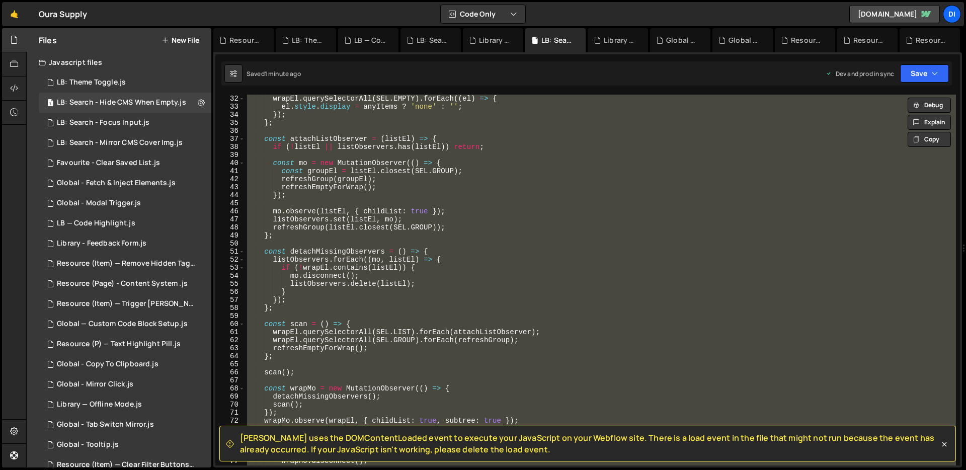
scroll to position [616, 0]
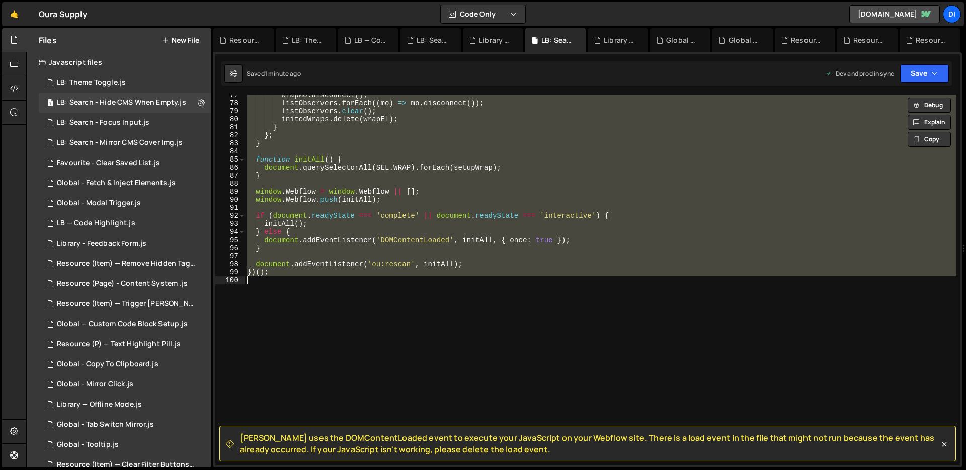
click at [351, 304] on div "wrapMo . disconnect ( ) ; listObservers . forEach (( mo ) => mo . disconnect ( …" at bounding box center [600, 280] width 711 height 371
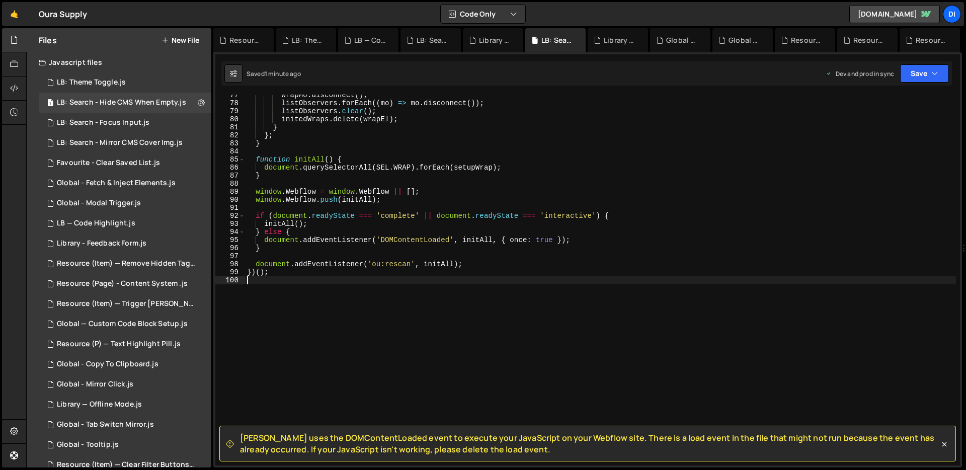
type textarea "})();"
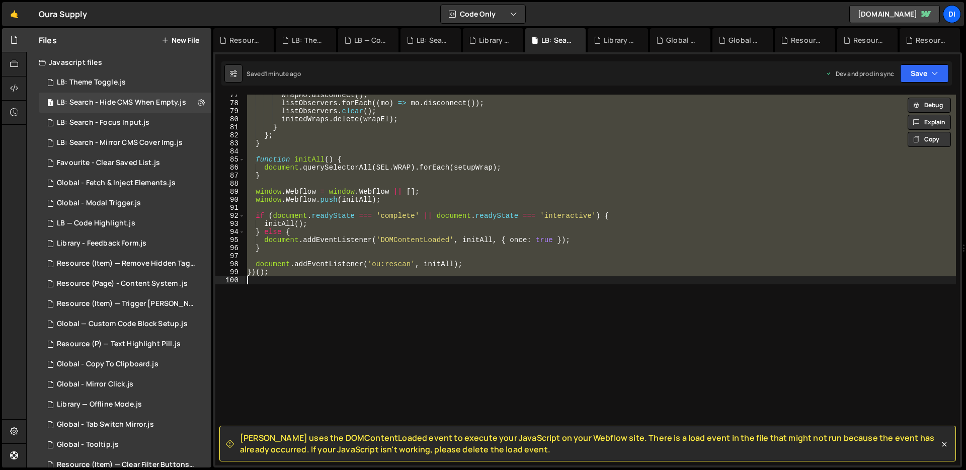
paste textarea
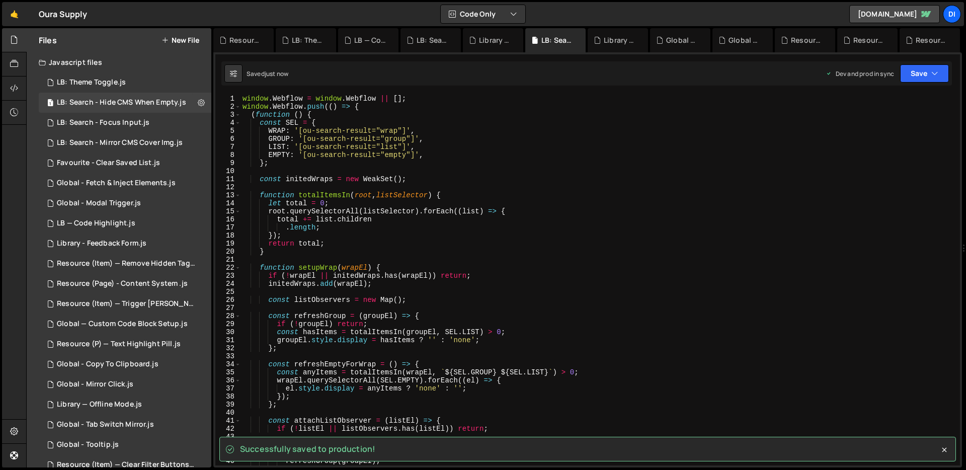
scroll to position [0, 0]
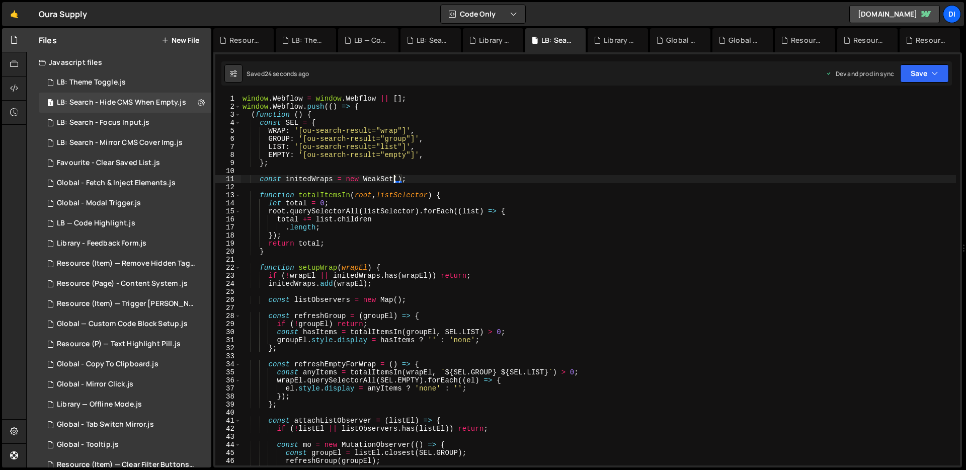
click at [393, 177] on div "window . Webflow = window . Webflow || [ ] ; window . Webflow . push (( ) => { …" at bounding box center [597, 288] width 715 height 387
click at [387, 127] on div "window . Webflow = window . Webflow || [ ] ; window . Webflow . push (( ) => { …" at bounding box center [597, 288] width 715 height 387
click at [392, 138] on div "window . Webflow = window . Webflow || [ ] ; window . Webflow . push (( ) => { …" at bounding box center [597, 288] width 715 height 387
click at [390, 145] on div "window . Webflow = window . Webflow || [ ] ; window . Webflow . push (( ) => { …" at bounding box center [597, 288] width 715 height 387
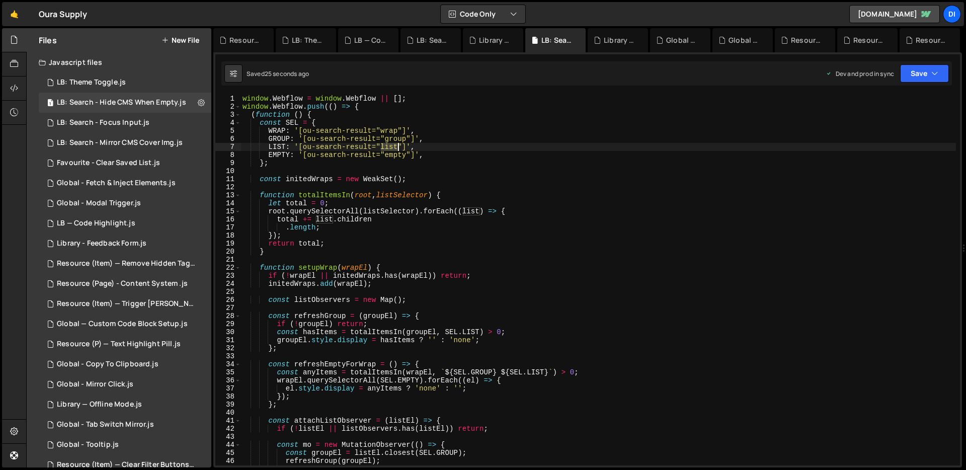
click at [390, 145] on div "window . Webflow = window . Webflow || [ ] ; window . Webflow . push (( ) => { …" at bounding box center [597, 288] width 715 height 387
click at [390, 153] on div "window . Webflow = window . Webflow || [ ] ; window . Webflow . push (( ) => { …" at bounding box center [597, 288] width 715 height 387
click at [404, 137] on div "window . Webflow = window . Webflow || [ ] ; window . Webflow . push (( ) => { …" at bounding box center [597, 288] width 715 height 387
type textarea "GROUP: '[ou-search-result="group"]',"
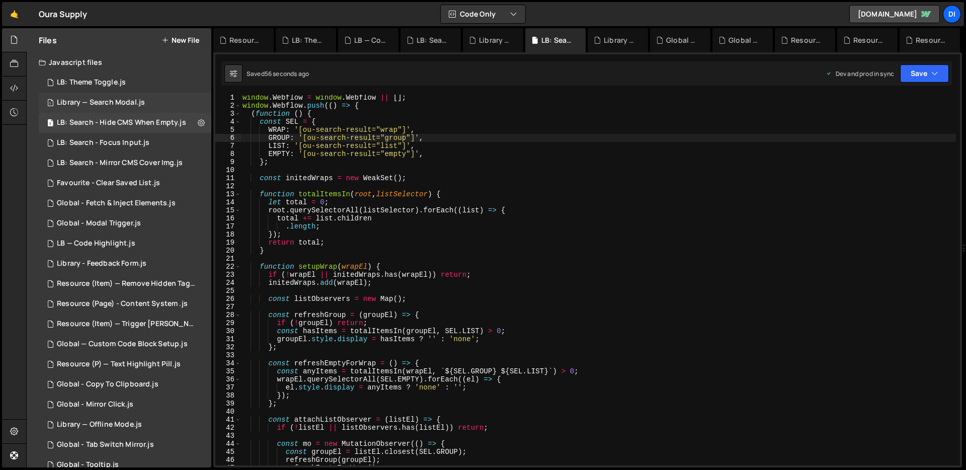
click at [159, 98] on div "1 Library — Search Modal.js 0" at bounding box center [125, 103] width 173 height 20
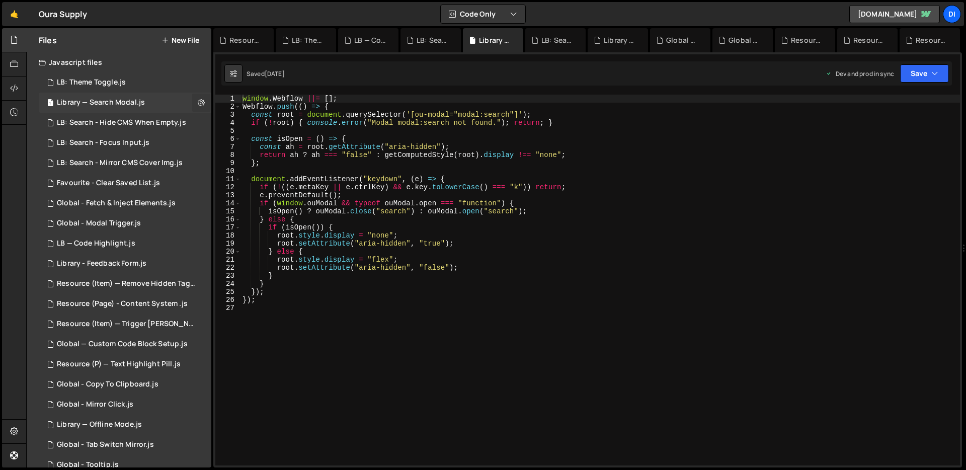
click at [201, 99] on button at bounding box center [201, 103] width 18 height 18
type input "Library — Search Modal"
radio input "true"
checkbox input "true"
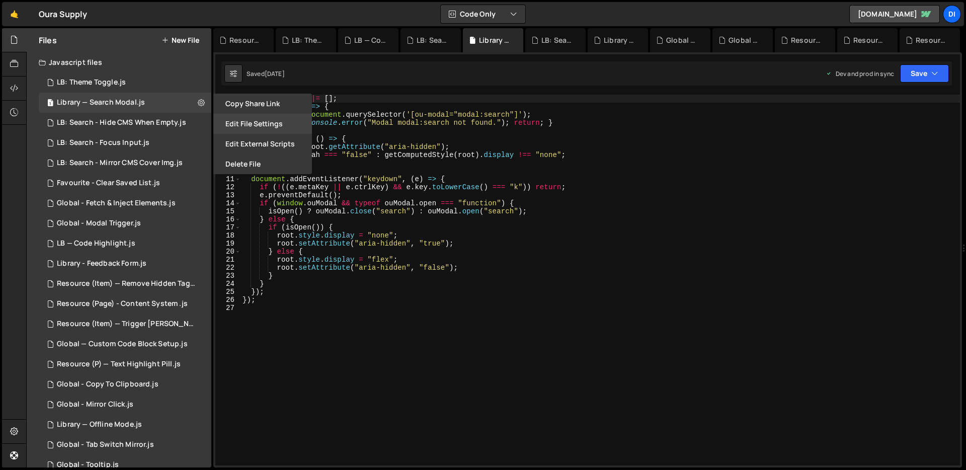
click at [237, 123] on button "Edit File Settings" at bounding box center [262, 124] width 99 height 20
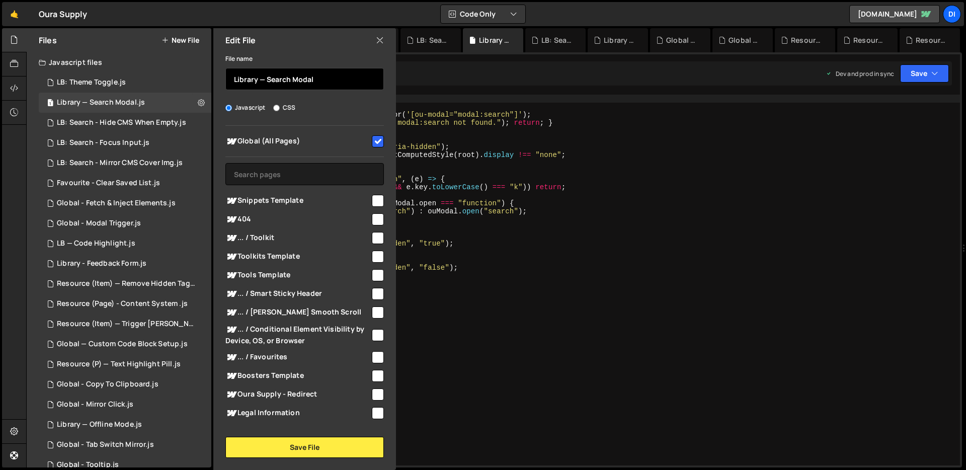
click at [248, 84] on input "Library — Search Modal" at bounding box center [304, 79] width 158 height 22
click at [250, 79] on input "Library — Search Modal" at bounding box center [304, 79] width 158 height 22
click at [253, 79] on input "LB: — Search Modal" at bounding box center [304, 79] width 158 height 22
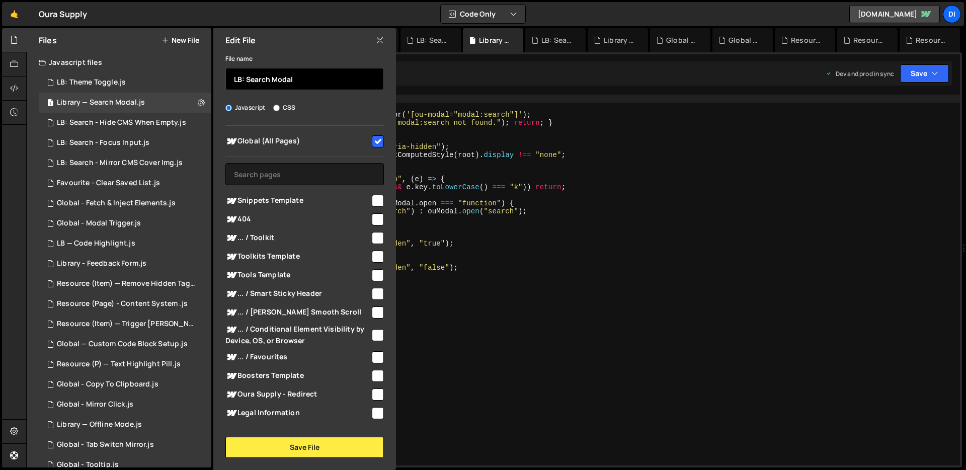
click at [272, 80] on input "LB: Search Modal" at bounding box center [304, 79] width 158 height 22
click at [360, 86] on input "LB: Search - Modal" at bounding box center [304, 79] width 158 height 22
type input "LB: Search - Modal Trigger"
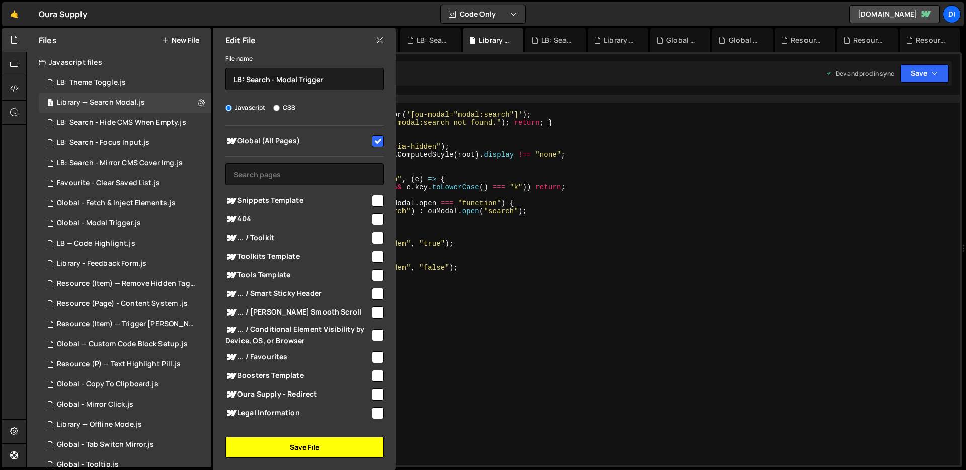
click at [301, 439] on button "Save File" at bounding box center [304, 447] width 158 height 21
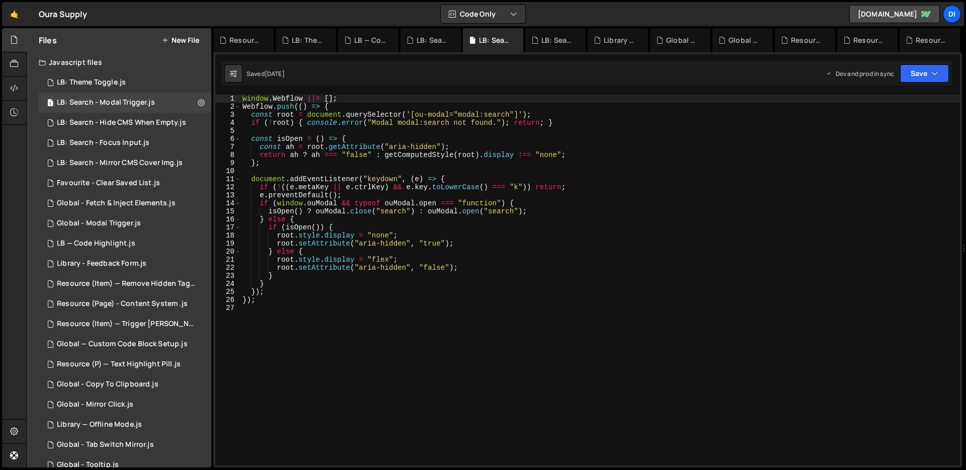
type textarea "});"
click at [398, 301] on div "window . Webflow ||= [ ] ; Webflow . push (( ) => { const root = document . que…" at bounding box center [599, 288] width 719 height 387
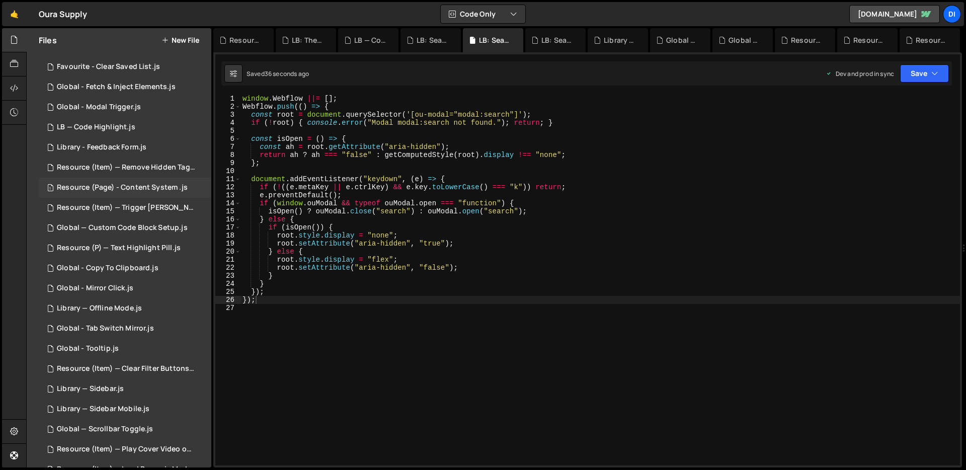
scroll to position [239, 0]
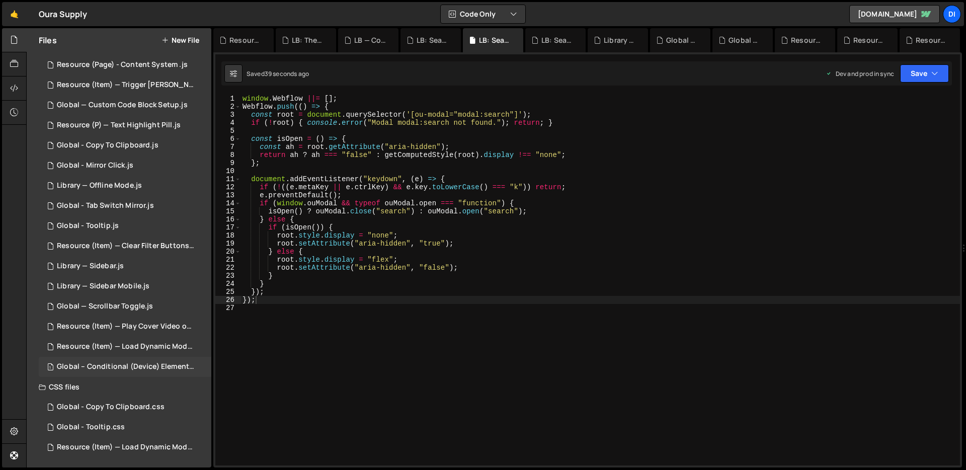
click at [106, 366] on div "Global – Conditional (Device) Element Visibility.js" at bounding box center [126, 366] width 139 height 9
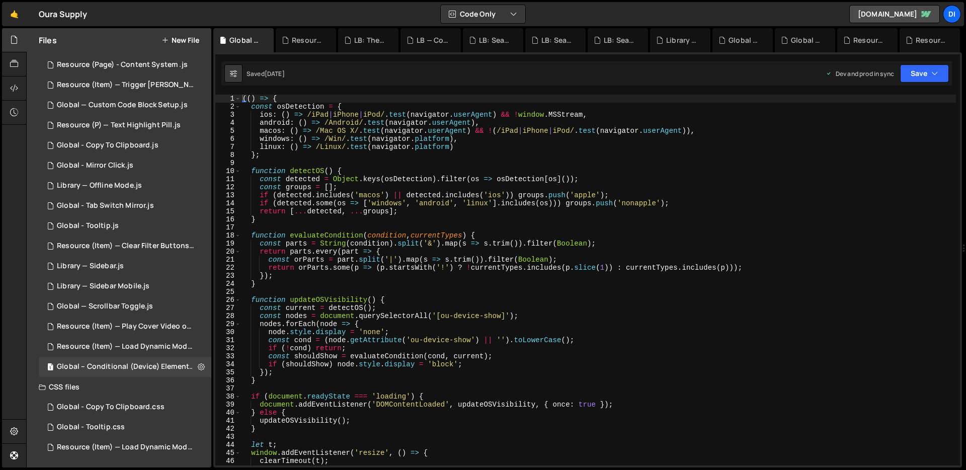
scroll to position [2, 0]
click at [201, 364] on button at bounding box center [201, 367] width 18 height 18
type input "Global – Conditional (Device) Element Visibility"
radio input "true"
checkbox input "true"
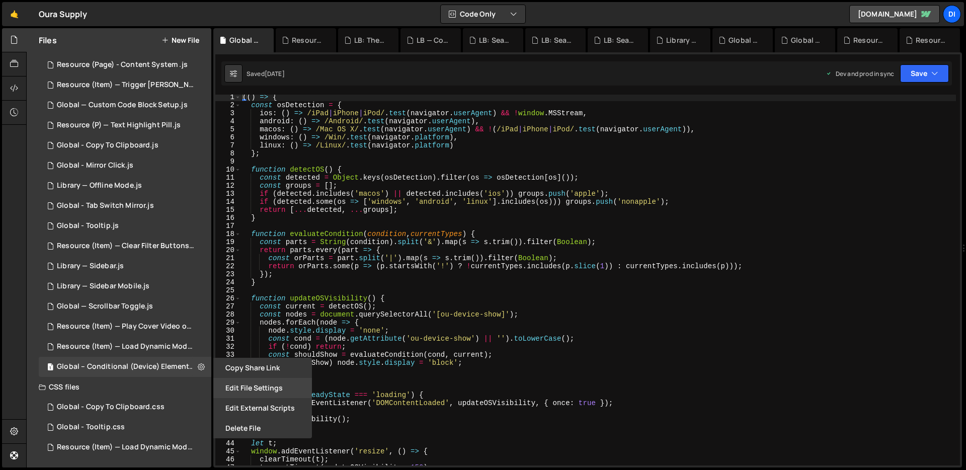
click at [236, 387] on button "Edit File Settings" at bounding box center [262, 388] width 99 height 20
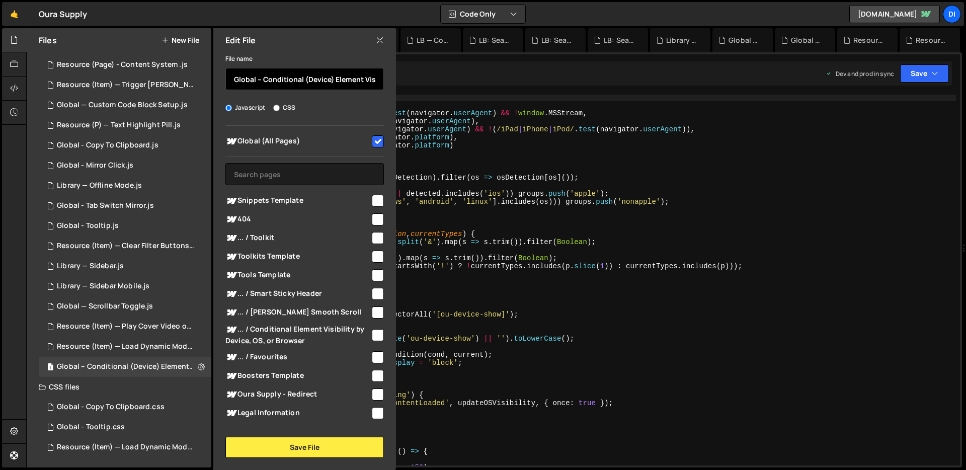
click at [248, 80] on input "Global – Conditional (Device) Element Visibility" at bounding box center [304, 79] width 158 height 22
drag, startPoint x: 320, startPoint y: 78, endPoint x: 291, endPoint y: 76, distance: 29.2
click at [291, 76] on input "G: – Conditional (Device) Element Visibility" at bounding box center [304, 79] width 158 height 22
click at [247, 78] on input "G: – Conditional Element Visibility" at bounding box center [304, 79] width 158 height 22
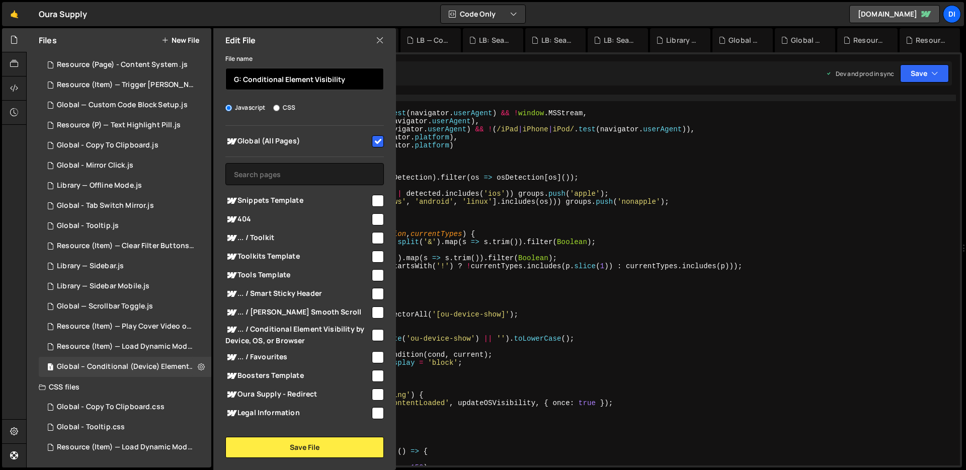
drag, startPoint x: 243, startPoint y: 79, endPoint x: 340, endPoint y: 84, distance: 97.2
click at [340, 84] on input "G: Conditional Element Visibility" at bounding box center [304, 79] width 158 height 22
type input "G: Conditional Element Visibility"
click at [352, 79] on input "G: Conditional Element Visibility" at bounding box center [304, 79] width 158 height 22
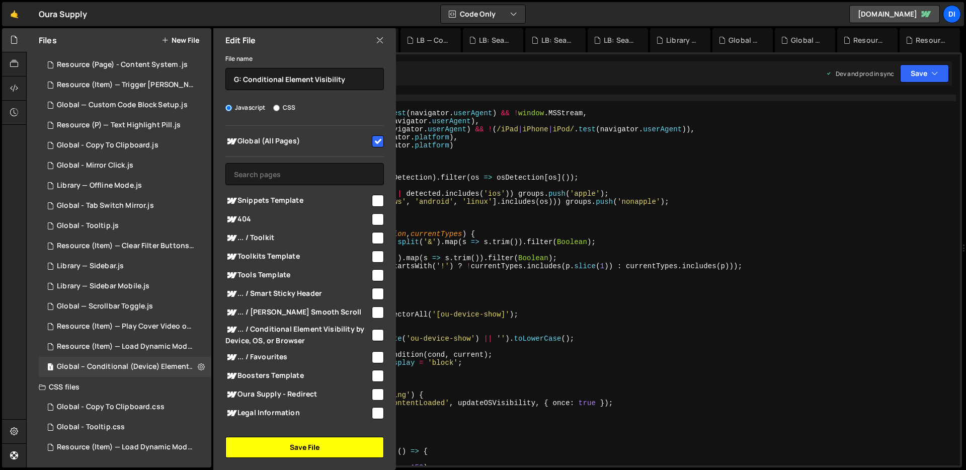
click at [294, 442] on button "Save File" at bounding box center [304, 447] width 158 height 21
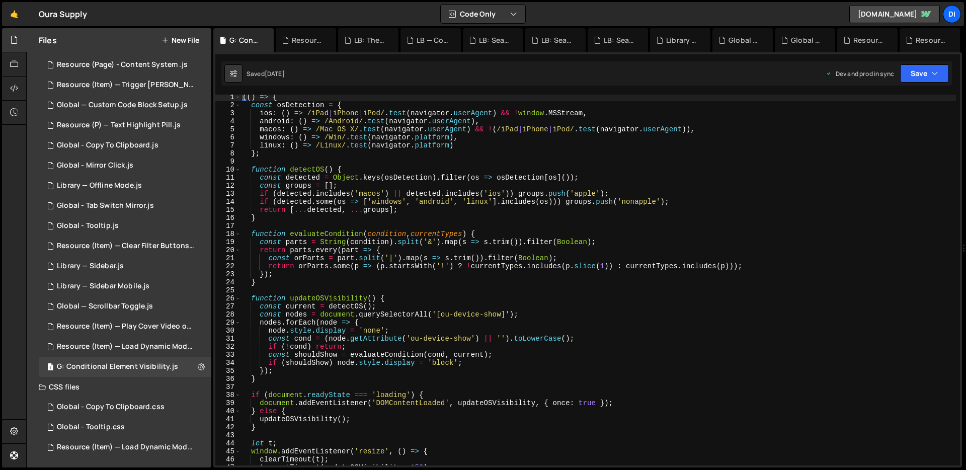
click at [353, 327] on div "(( ) => { const osDetection = { ios : ( ) => /iPad | iPhone | iPod/ . test ( na…" at bounding box center [597, 286] width 715 height 387
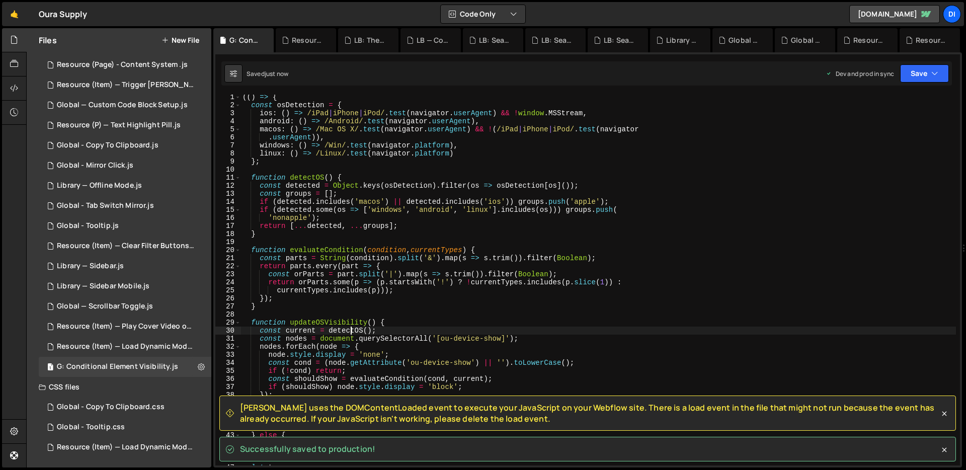
click at [490, 230] on div "(( ) => { const osDetection = { ios : ( ) => /iPad | iPhone | iPod/ . test ( na…" at bounding box center [597, 286] width 715 height 387
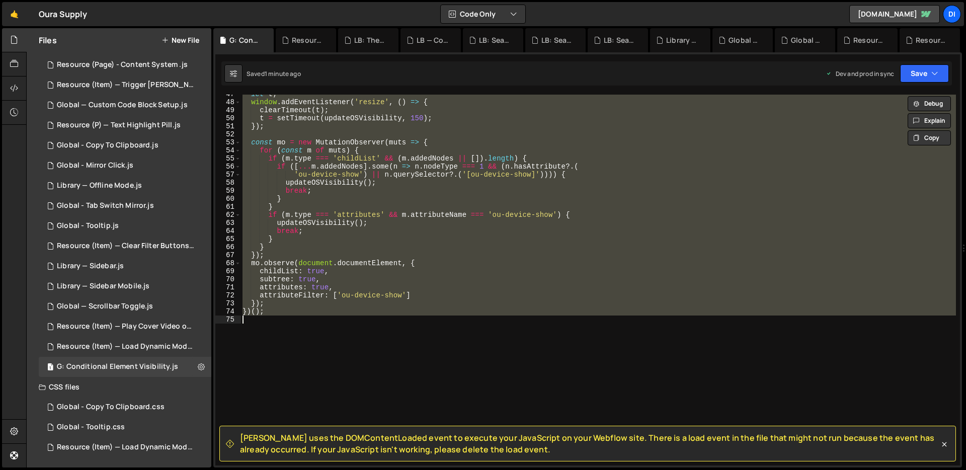
scroll to position [415, 0]
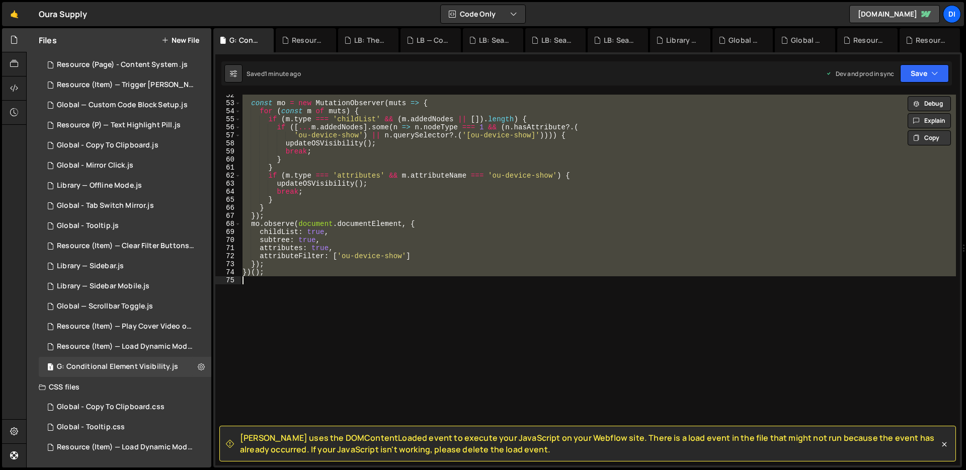
click at [381, 213] on div "const mo = new MutationObserver ( muts => { for ( const m of muts ) { if ( m . …" at bounding box center [597, 280] width 715 height 371
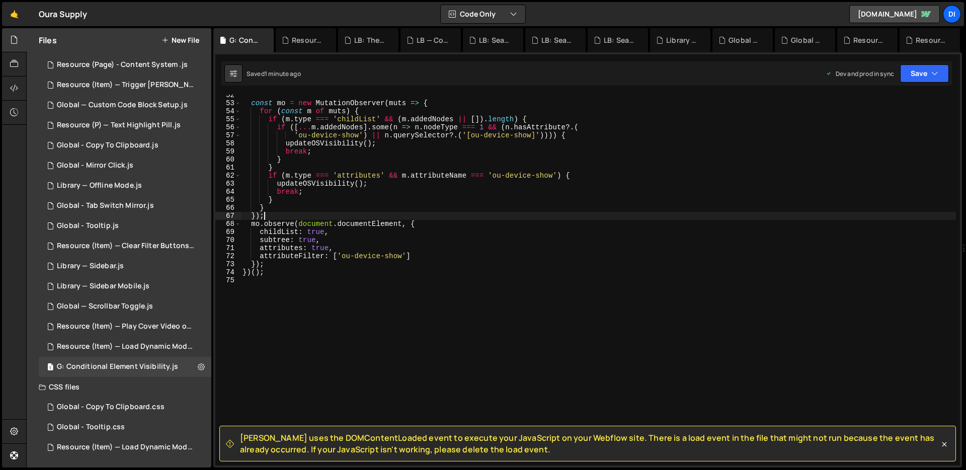
type textarea "})();"
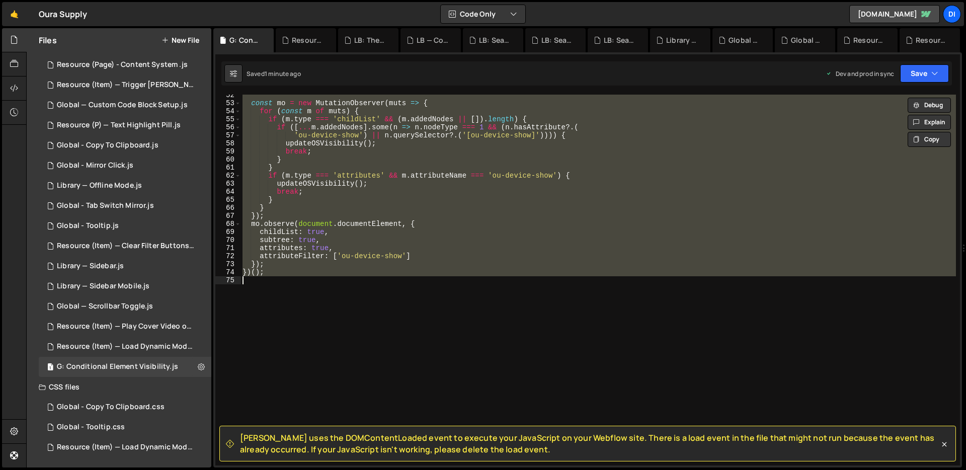
paste textarea
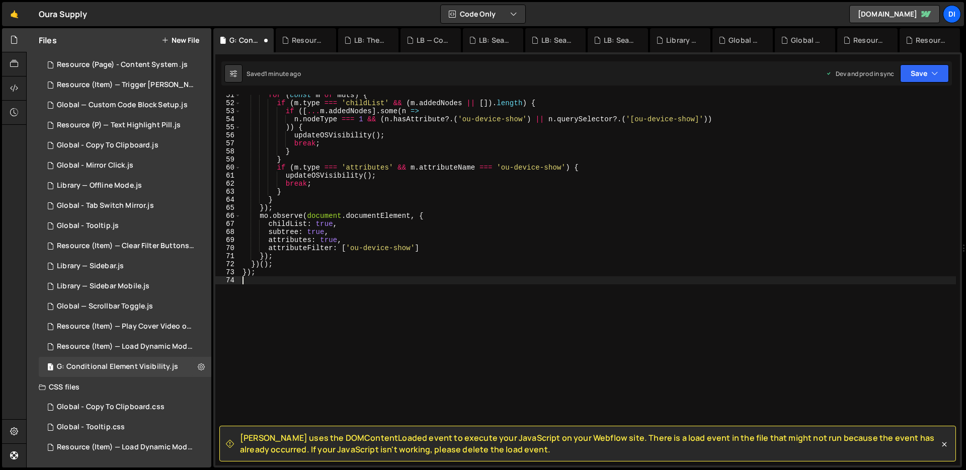
scroll to position [406, 0]
type textarea "attributeFilter: ['ou-device-show']"
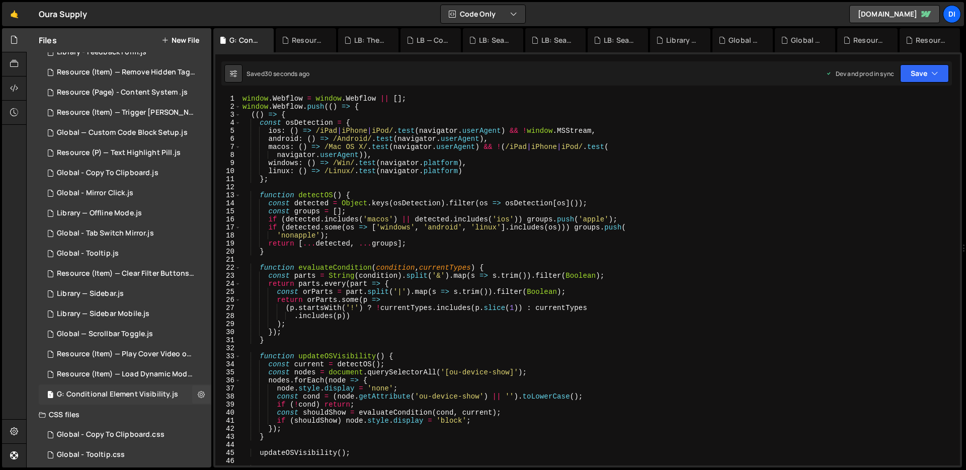
scroll to position [239, 0]
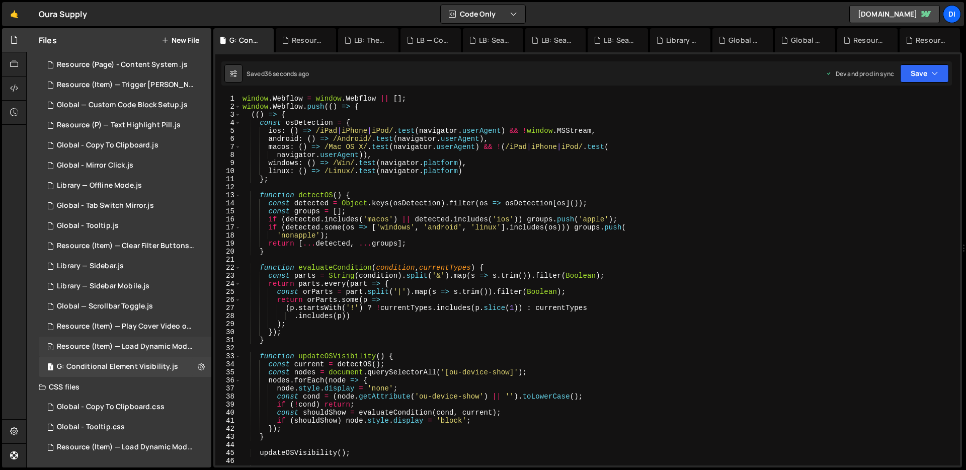
click at [112, 346] on div "Resource (Item) — Load Dynamic Modal (AJAX).js" at bounding box center [126, 346] width 139 height 9
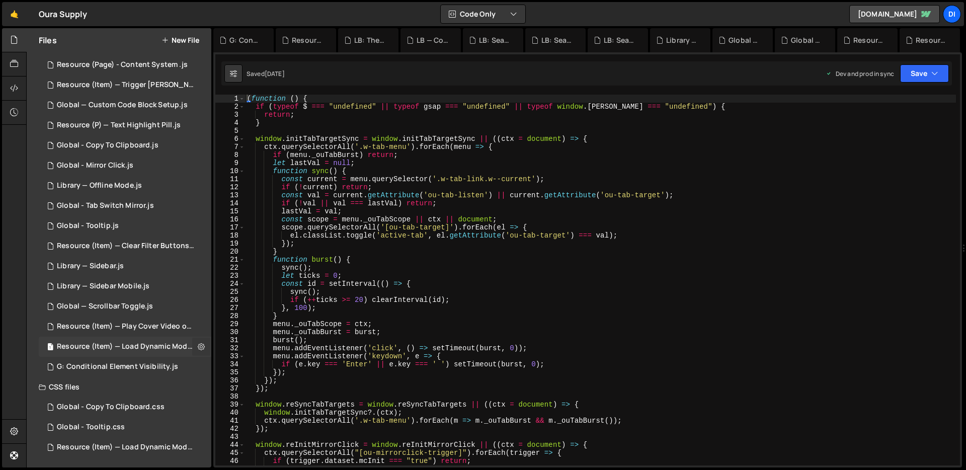
click at [198, 343] on icon at bounding box center [201, 347] width 7 height 10
type input "Resource (Item) — Load Dynamic Modal (AJAX)"
radio input "true"
checkbox input "true"
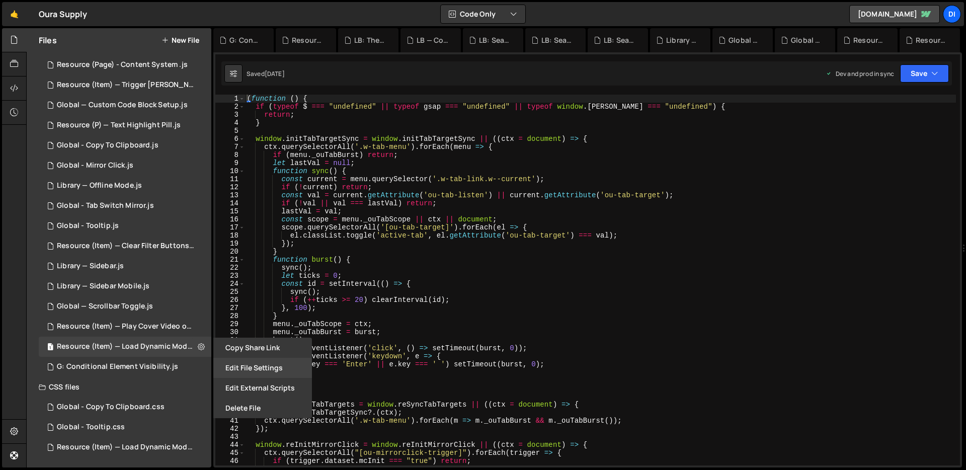
click at [255, 369] on button "Edit File Settings" at bounding box center [262, 368] width 99 height 20
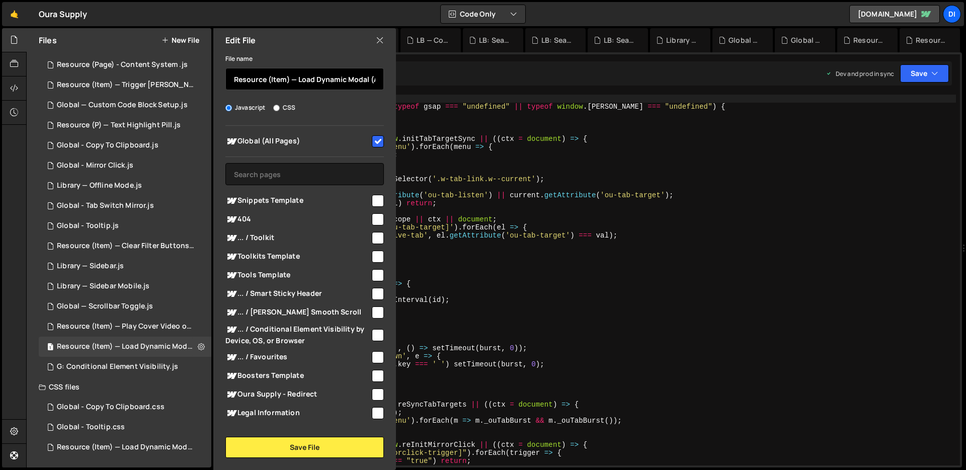
click at [234, 78] on input "Resource (Item) — Load Dynamic Modal (AJAX)" at bounding box center [304, 79] width 158 height 22
drag, startPoint x: 303, startPoint y: 77, endPoint x: 281, endPoint y: 80, distance: 21.8
click at [281, 80] on input "LB: Resource (Item) — Load Dynamic Modal (AJAX)" at bounding box center [304, 79] width 158 height 22
click at [287, 77] on input "LB: Resource — Load Dynamic Modal (AJAX)" at bounding box center [304, 79] width 158 height 22
click at [293, 80] on input "LB: Resource — Load Dynamic Modal (AJAX)" at bounding box center [304, 79] width 158 height 22
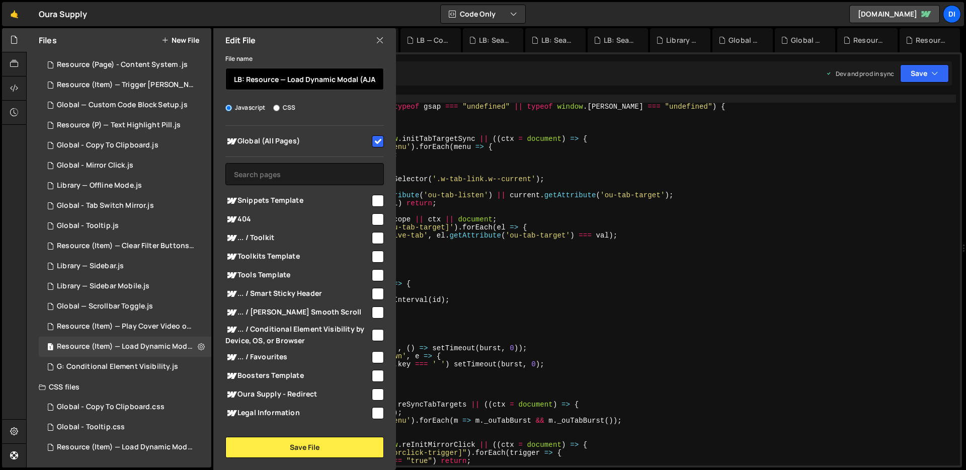
click at [293, 80] on input "LB: Resource — Load Dynamic Modal (AJAX)" at bounding box center [304, 79] width 158 height 22
click at [320, 81] on input "LB: Resource — CMS Dynamic Modal (AJAX)" at bounding box center [304, 79] width 158 height 22
drag, startPoint x: 351, startPoint y: 77, endPoint x: 326, endPoint y: 75, distance: 24.2
click at [326, 75] on input "LB: Resource — CMS Modal (AJAX)" at bounding box center [304, 79] width 158 height 22
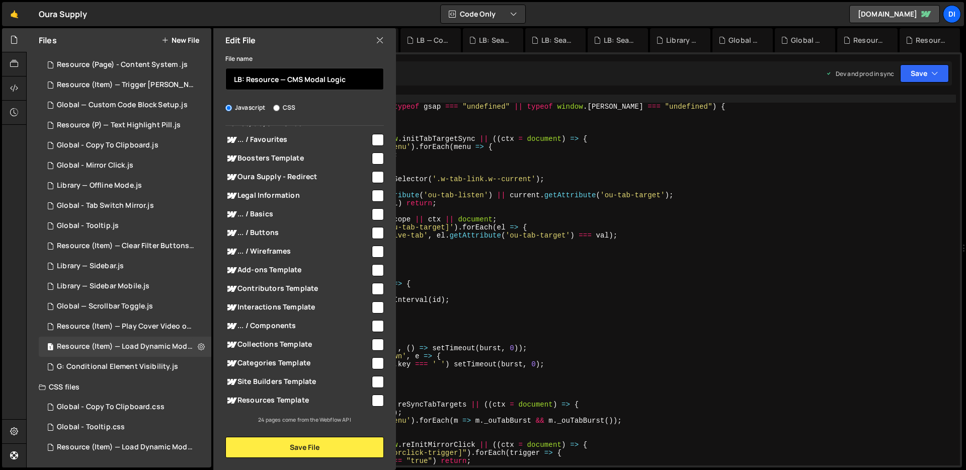
scroll to position [0, 0]
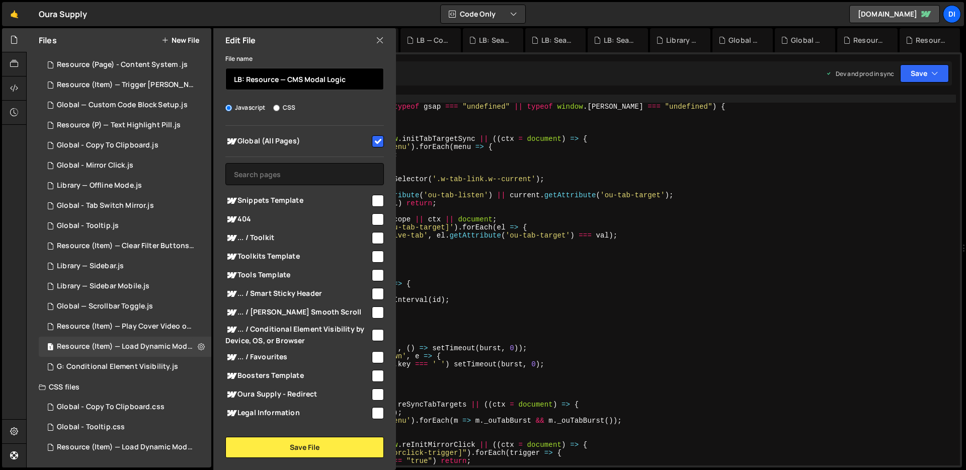
type input "LB: Resource — CMS Modal Logic"
click at [375, 140] on input "checkbox" at bounding box center [378, 141] width 12 height 12
checkbox input "false"
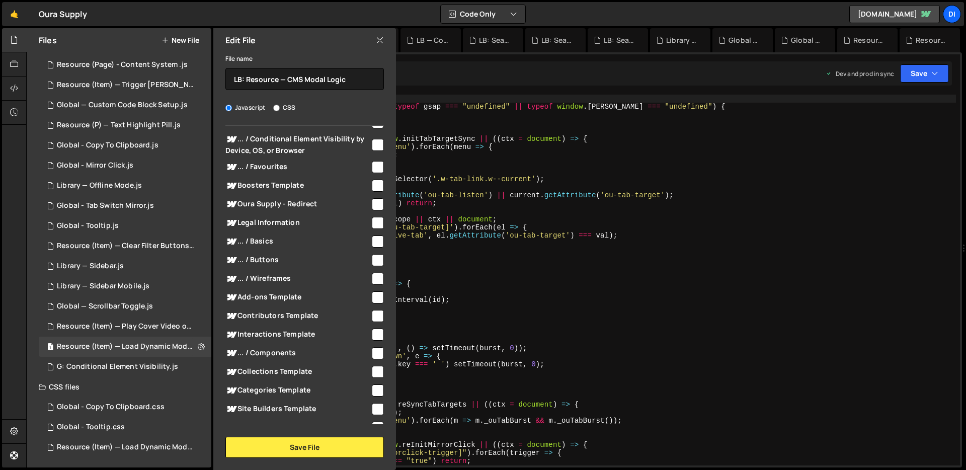
scroll to position [217, 0]
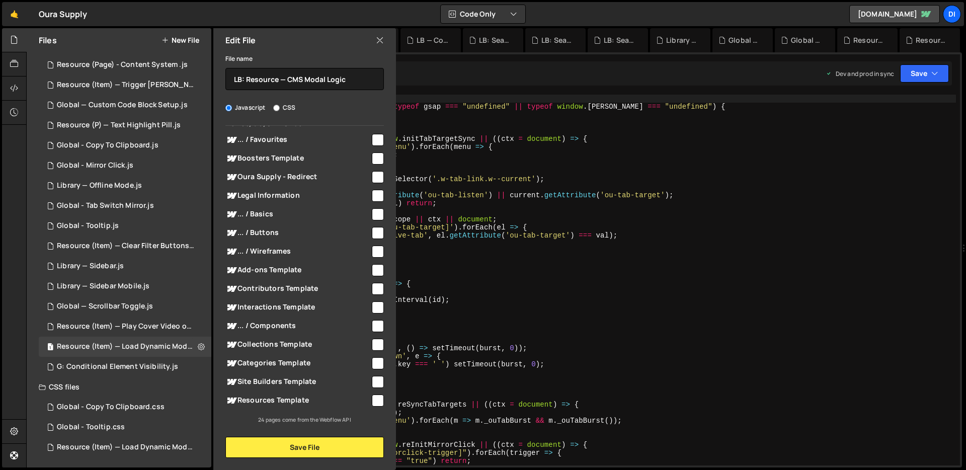
click at [376, 214] on input "checkbox" at bounding box center [378, 214] width 12 height 12
checkbox input "true"
click at [372, 237] on input "checkbox" at bounding box center [378, 233] width 12 height 12
checkbox input "true"
click at [374, 253] on input "checkbox" at bounding box center [378, 251] width 12 height 12
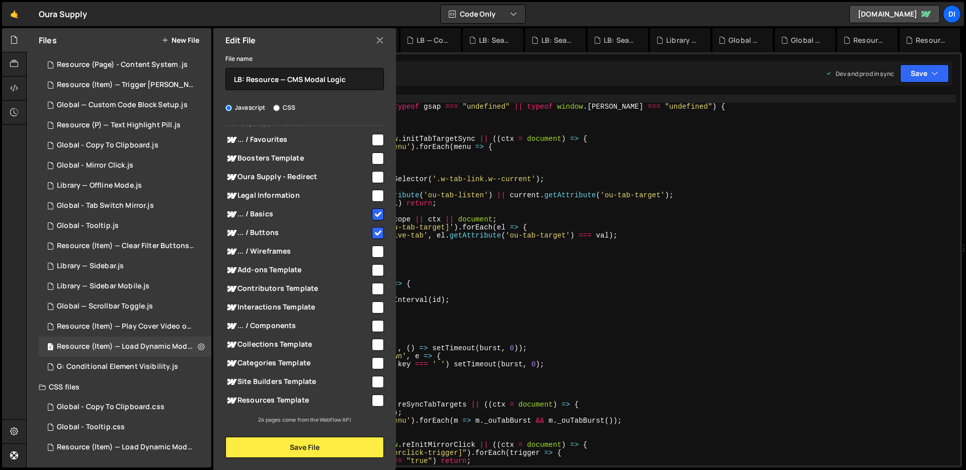
checkbox input "true"
click at [374, 323] on input "checkbox" at bounding box center [378, 326] width 12 height 12
checkbox input "true"
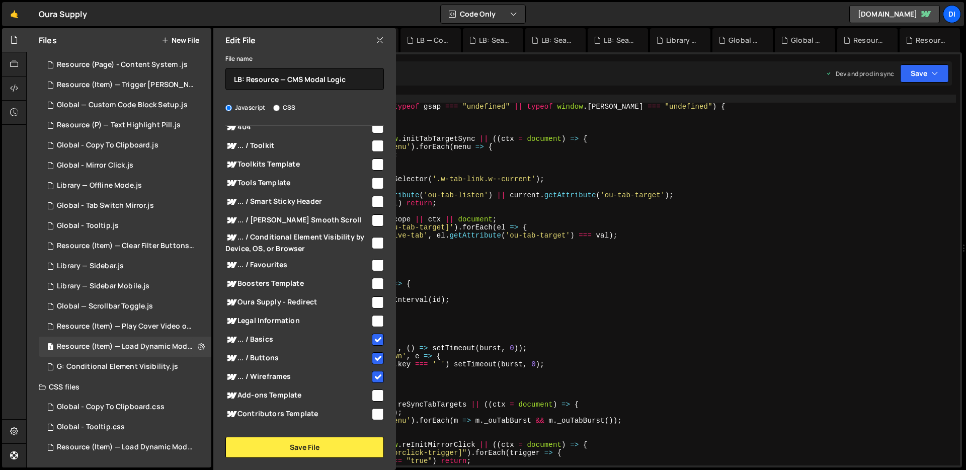
scroll to position [92, 0]
click at [375, 266] on input "checkbox" at bounding box center [378, 266] width 12 height 12
checkbox input "true"
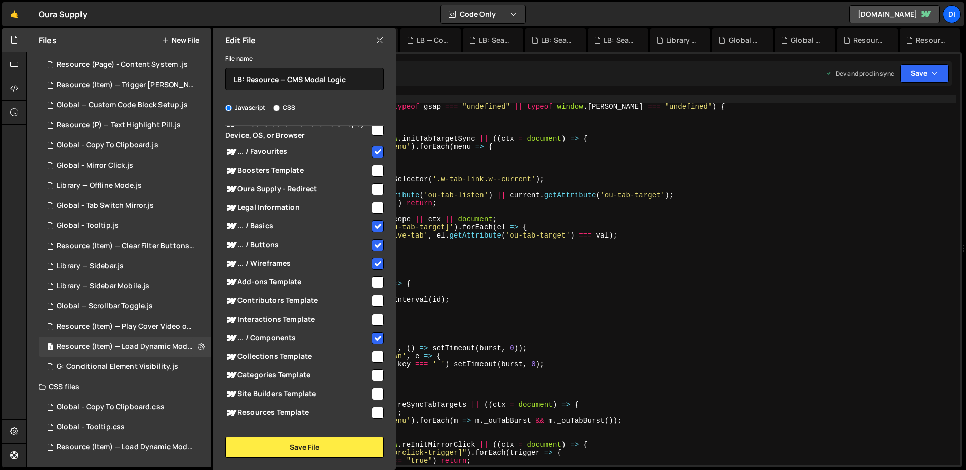
scroll to position [217, 0]
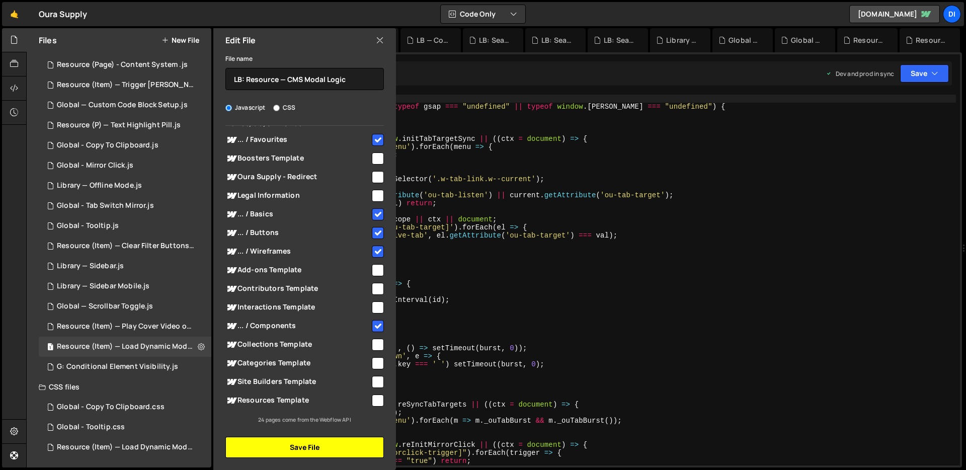
click at [290, 442] on button "Save File" at bounding box center [304, 447] width 158 height 21
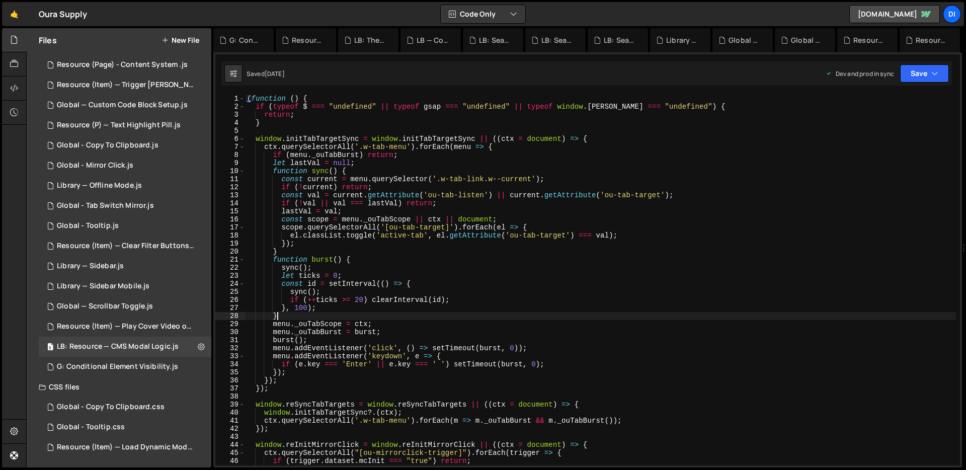
click at [387, 317] on div "( function ( ) { if ( typeof $ === "undefined" || typeof gsap === "undefined" |…" at bounding box center [600, 288] width 711 height 387
type textarea "const id = setInterval(() => {"
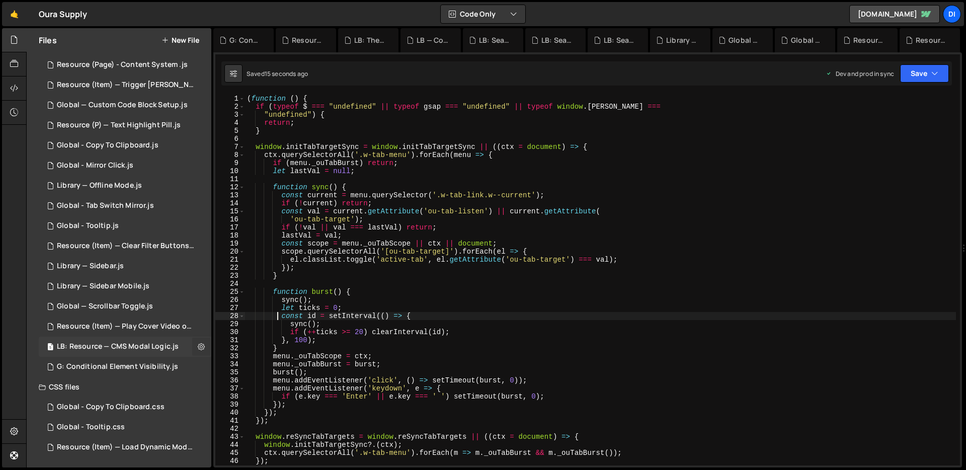
click at [198, 340] on button at bounding box center [201, 347] width 18 height 18
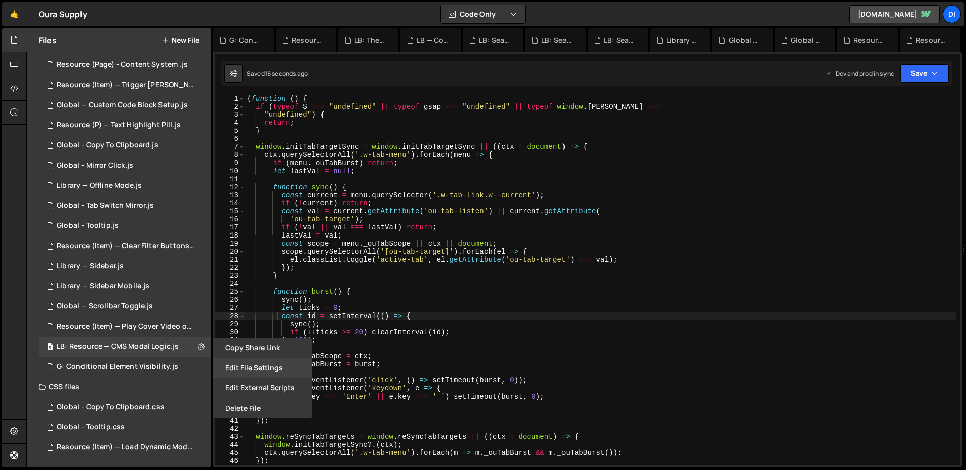
click at [239, 367] on button "Edit File Settings" at bounding box center [262, 368] width 99 height 20
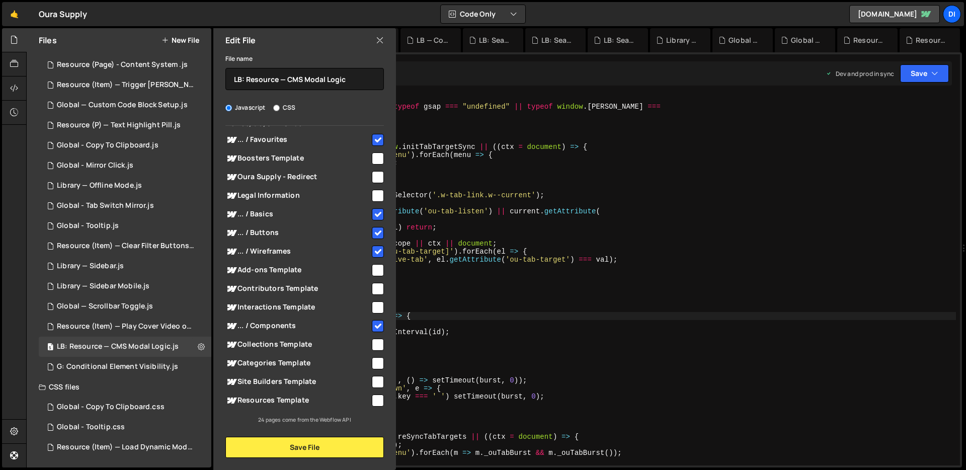
click at [374, 40] on div "Edit File" at bounding box center [304, 40] width 183 height 24
click at [378, 42] on icon at bounding box center [380, 40] width 8 height 11
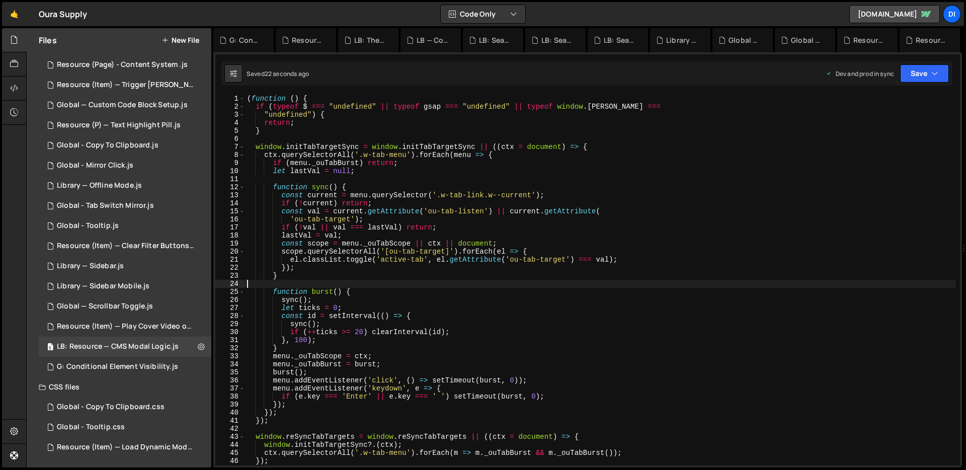
click at [369, 280] on div "( function ( ) { if ( typeof $ === "undefined" || typeof gsap === "undefined" |…" at bounding box center [600, 288] width 711 height 387
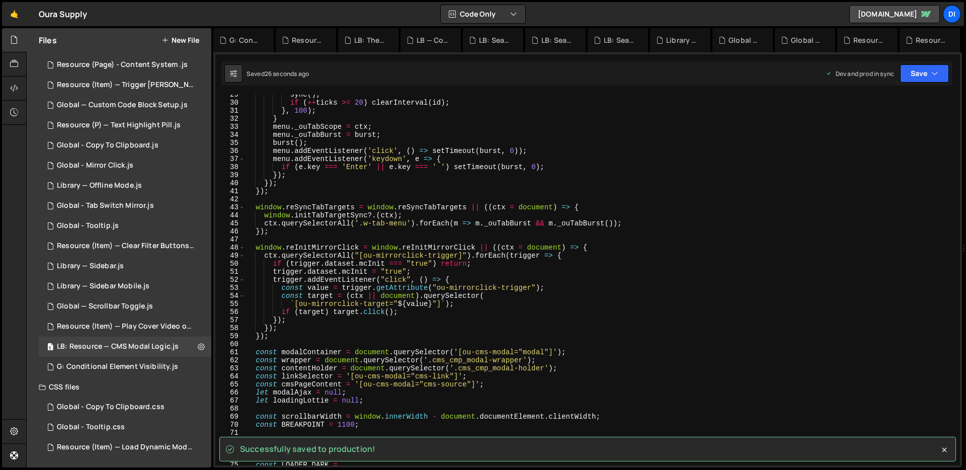
scroll to position [0, 0]
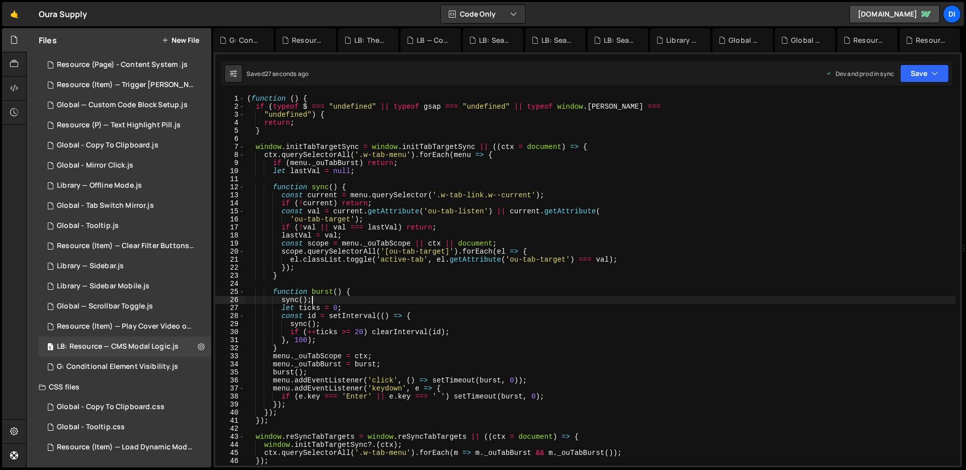
click at [462, 302] on div "( function ( ) { if ( typeof $ === "undefined" || typeof gsap === "undefined" |…" at bounding box center [600, 288] width 711 height 387
type textarea "})();"
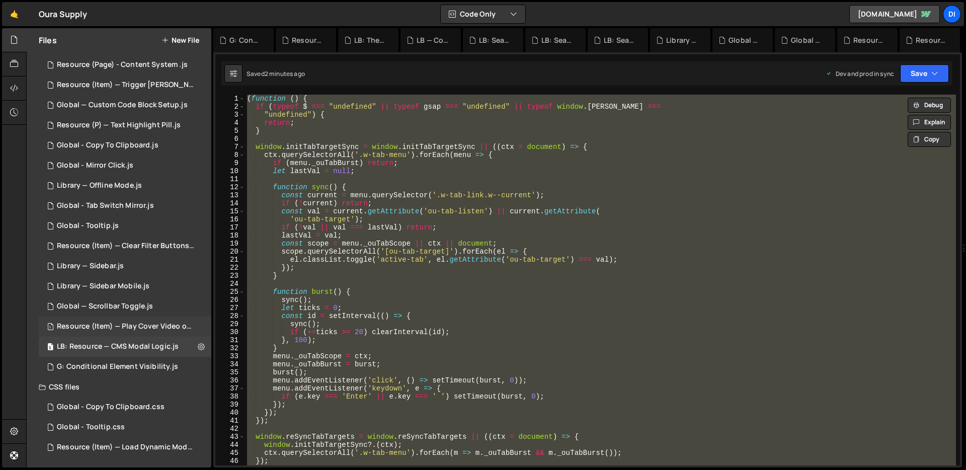
click at [140, 320] on div "1 Resource (Item) — Play Cover Video on Hover.js 0" at bounding box center [127, 326] width 176 height 20
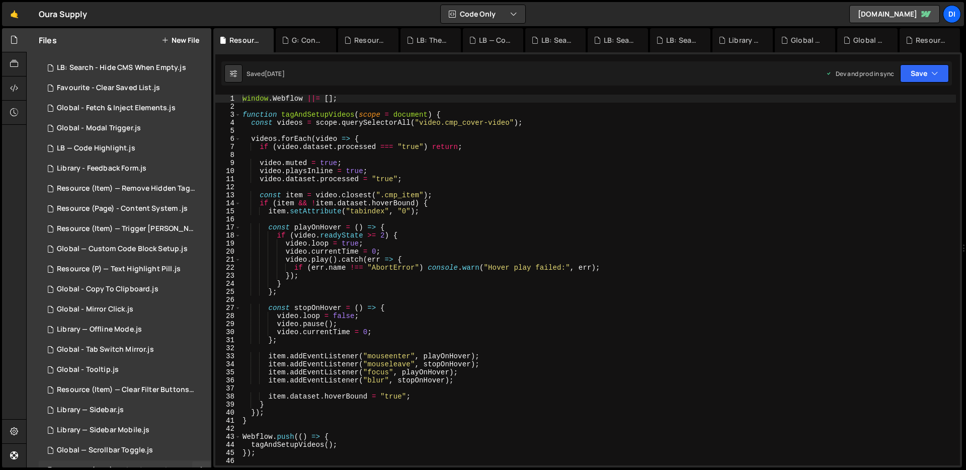
scroll to position [239, 0]
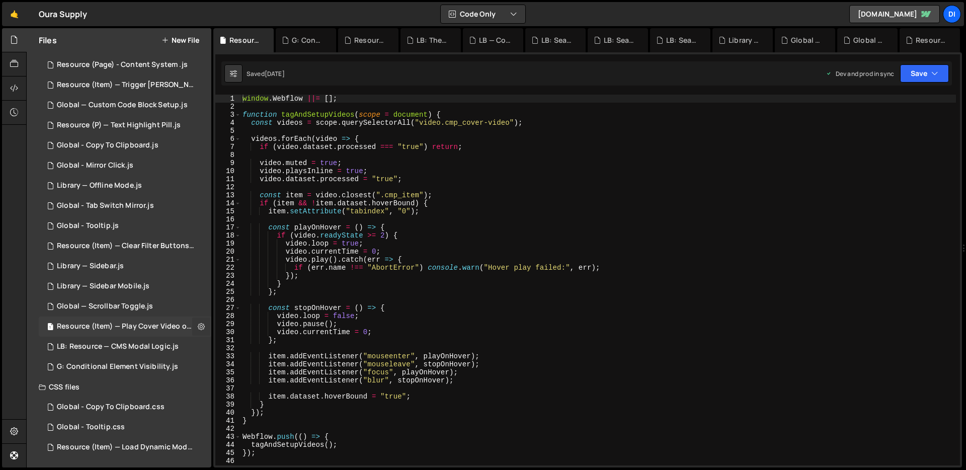
click at [202, 327] on button at bounding box center [201, 326] width 18 height 18
type input "Resource (Item) — Play Cover Video on Hover"
radio input "true"
checkbox input "true"
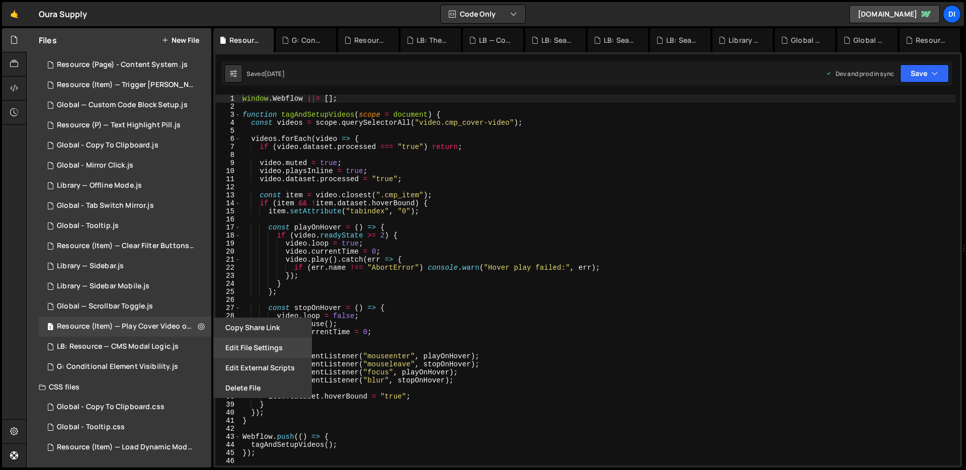
click at [263, 346] on button "Edit File Settings" at bounding box center [262, 348] width 99 height 20
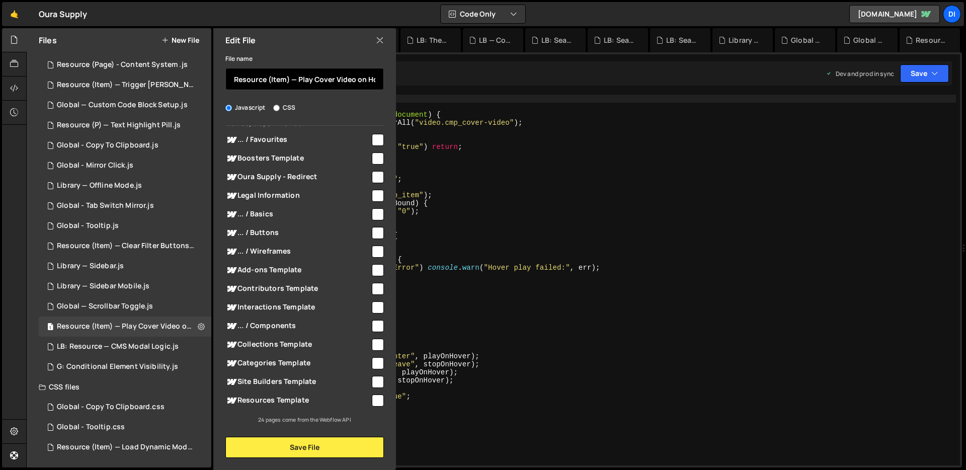
click at [241, 81] on input "Resource (Item) — Play Cover Video on Hover" at bounding box center [304, 79] width 158 height 22
click at [233, 78] on input "Resource (Item) — Play Cover Video on Hover" at bounding box center [304, 79] width 158 height 22
click at [301, 78] on input "LB: Resource (Item) — Play Cover Video on Hover" at bounding box center [304, 79] width 158 height 22
click at [288, 79] on input "LB: Resource — Play Cover Video on Hover" at bounding box center [304, 79] width 158 height 22
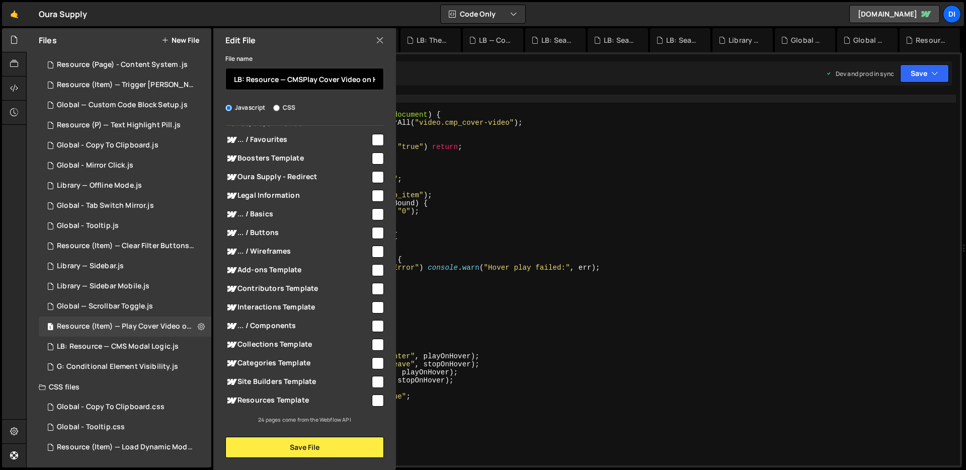
click at [284, 80] on input "LB: Resource — CMSPlay Cover Video on Hover" at bounding box center [304, 79] width 158 height 22
click at [300, 79] on input "LB: Resource - CMSPlay Cover Video on Hover" at bounding box center [304, 79] width 158 height 22
click at [329, 78] on input "LB: Resource - CMS Play Cover Video on Hover" at bounding box center [304, 79] width 158 height 22
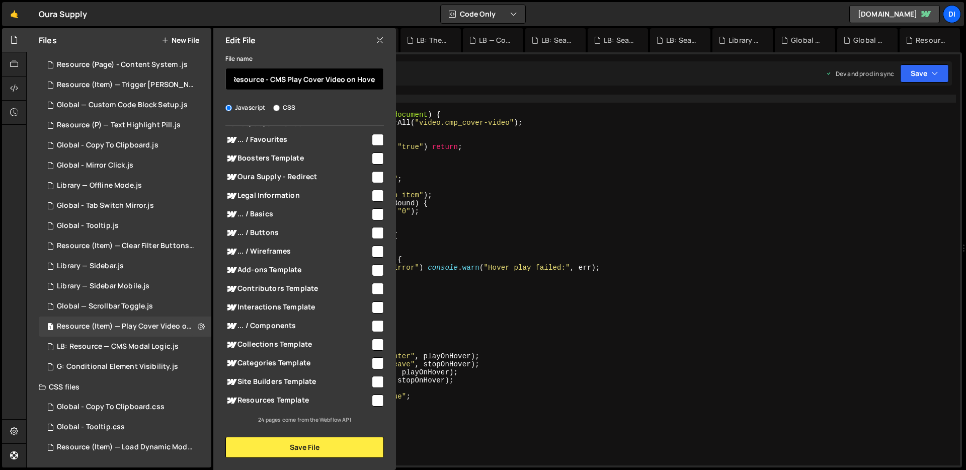
click at [287, 78] on input "LB: Resource - CMS Play Cover Video on Hover" at bounding box center [304, 79] width 158 height 22
paste input "Video"
click at [337, 80] on input "LB: Resource - CMS Video Play Cover Video on Hover" at bounding box center [304, 79] width 158 height 22
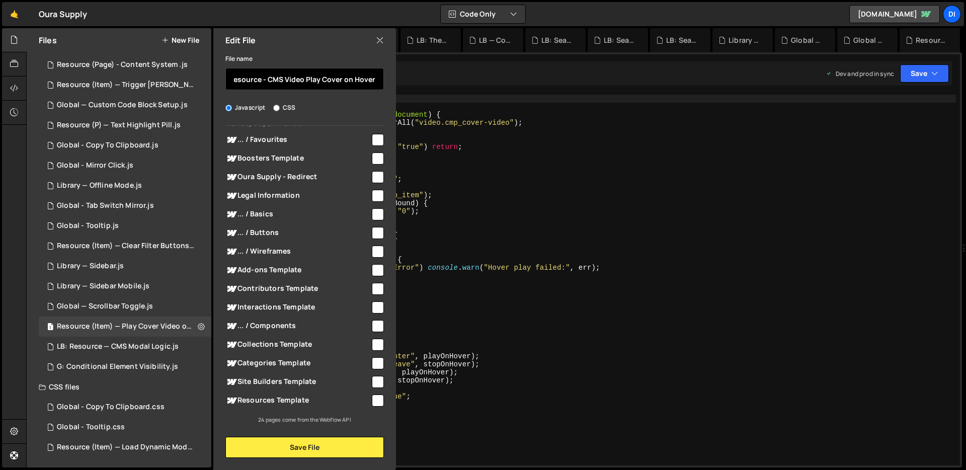
scroll to position [0, 15]
click at [330, 79] on input "LB: Resource - CMS Video Play Cover on Hover" at bounding box center [304, 79] width 158 height 22
click at [374, 76] on input "LB: Resource - CMS Video Play on Hover" at bounding box center [304, 79] width 158 height 22
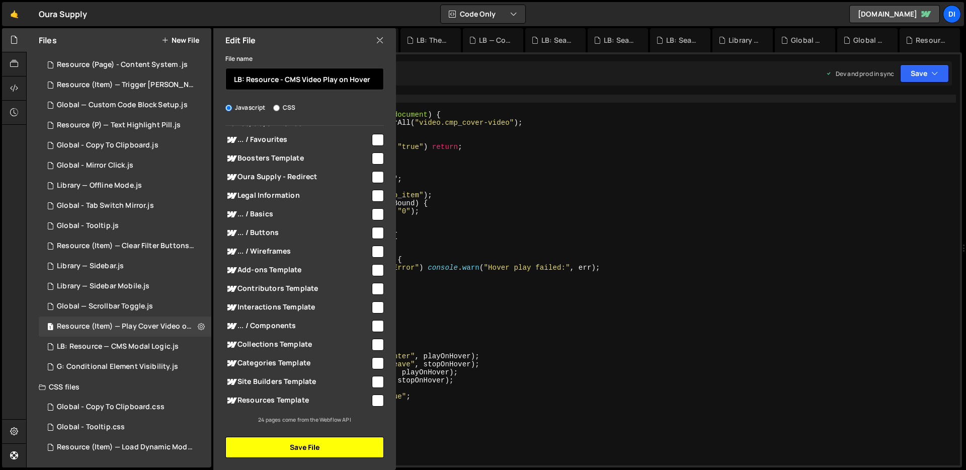
type input "LB: Resource - CMS Video Play on Hover"
click at [310, 445] on button "Save File" at bounding box center [304, 447] width 158 height 21
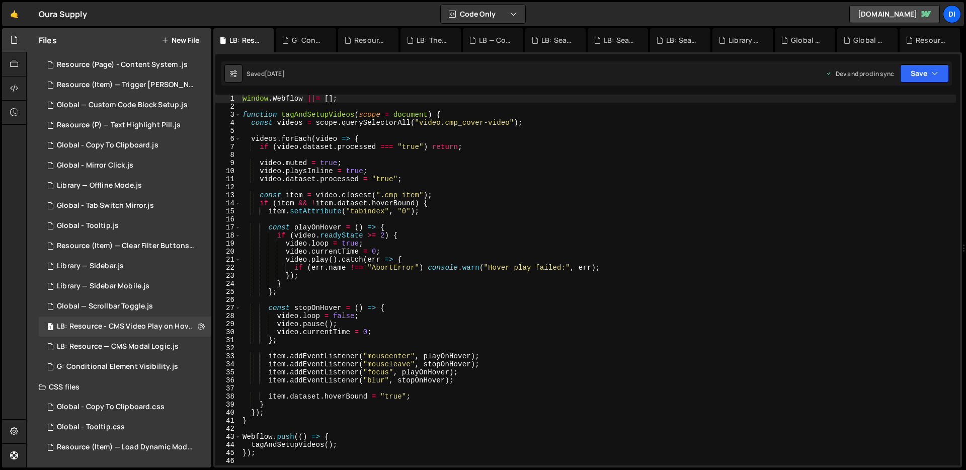
click at [361, 292] on div "window . Webflow ||= [ ] ; function tagAndSetupVideos ( scope = document ) { co…" at bounding box center [597, 288] width 715 height 387
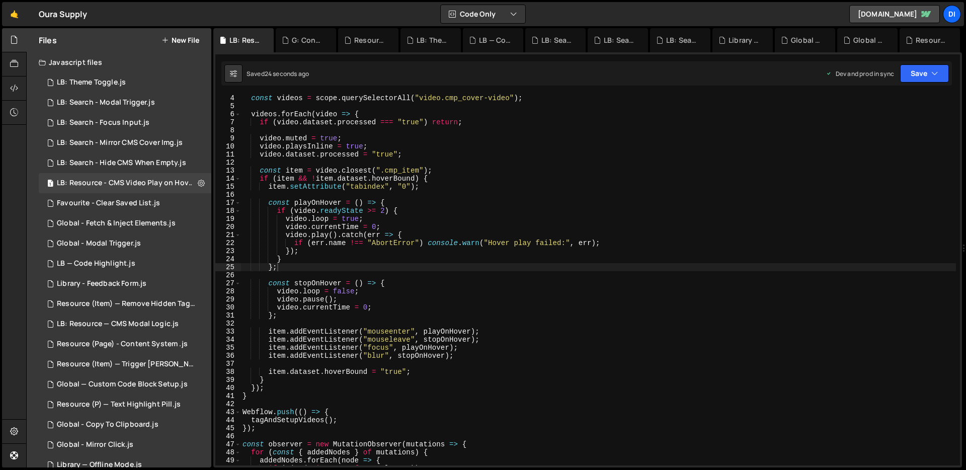
scroll to position [8, 0]
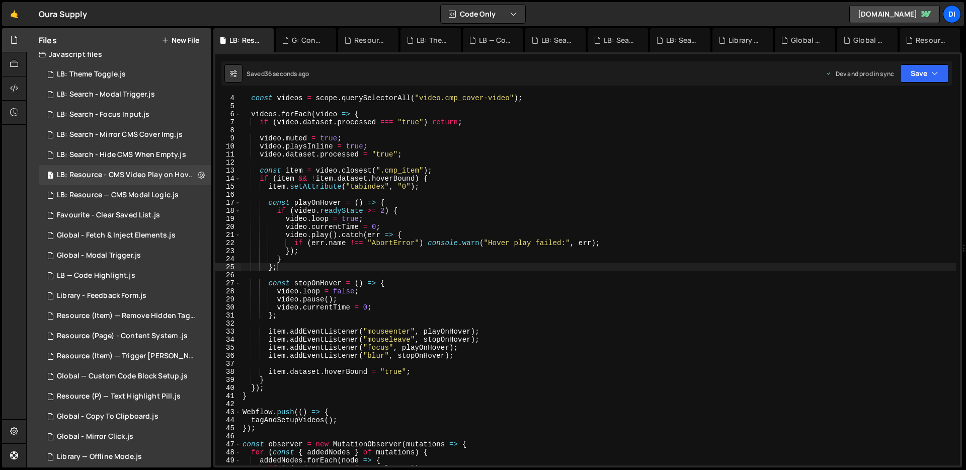
drag, startPoint x: 74, startPoint y: 402, endPoint x: 1, endPoint y: 230, distance: 187.1
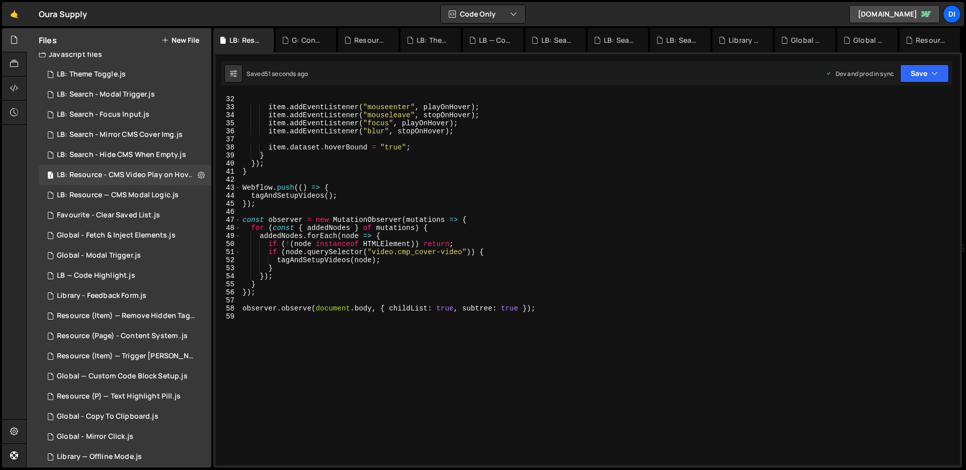
scroll to position [249, 0]
type textarea "});"
click at [396, 205] on div "} ; item . addEventListener ( "mouseenter" , playOnHover ) ; item . addEventLis…" at bounding box center [597, 280] width 715 height 387
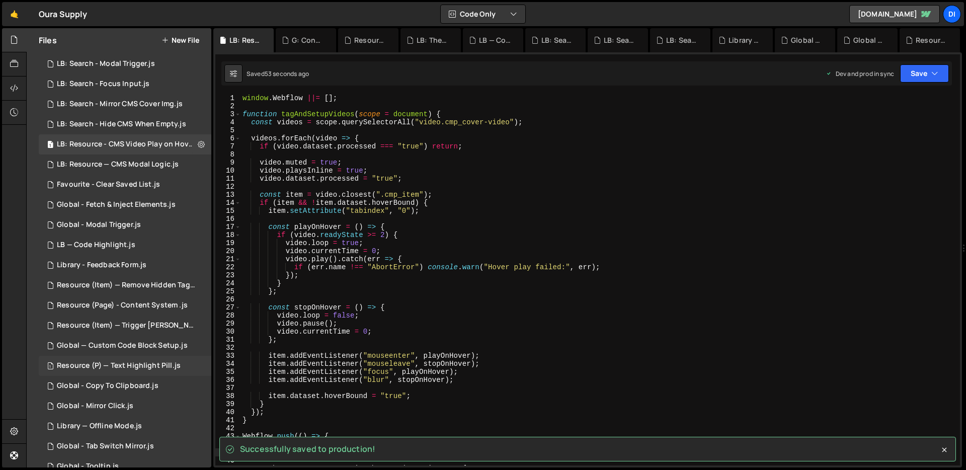
scroll to position [0, 0]
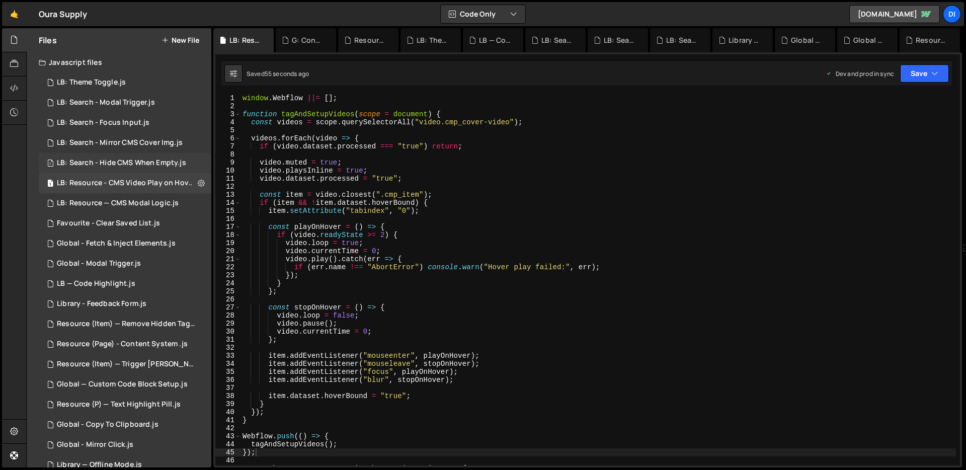
click at [136, 167] on div "LB: Search - Hide CMS When Empty.js" at bounding box center [121, 162] width 129 height 9
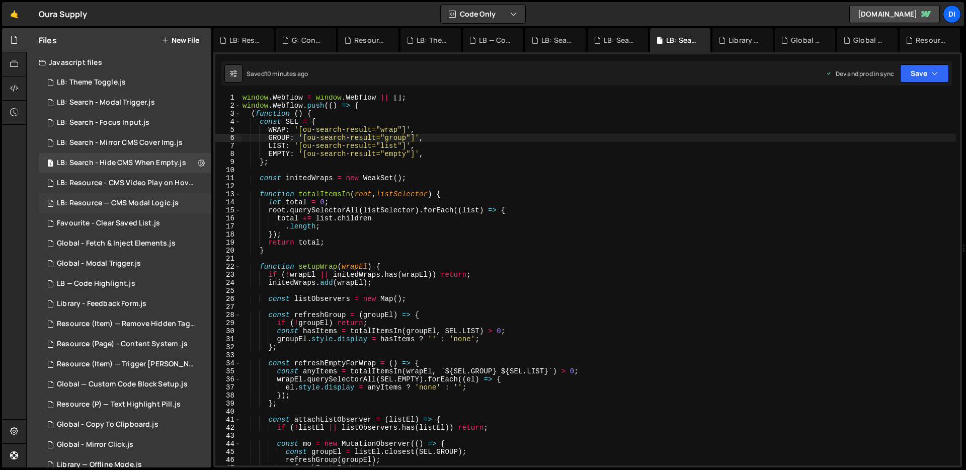
click at [131, 193] on div "5 LB: Resource — CMS Modal Logic.js 0" at bounding box center [125, 203] width 173 height 20
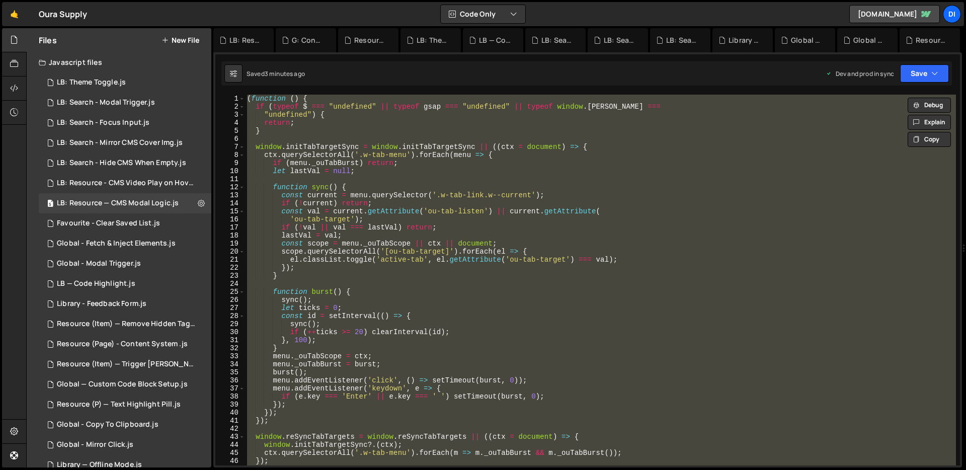
click at [315, 226] on div "( function ( ) { if ( typeof $ === "undefined" || typeof gsap === "undefined" |…" at bounding box center [600, 280] width 711 height 371
type textarea "if (!val || val === lastVal) return;"
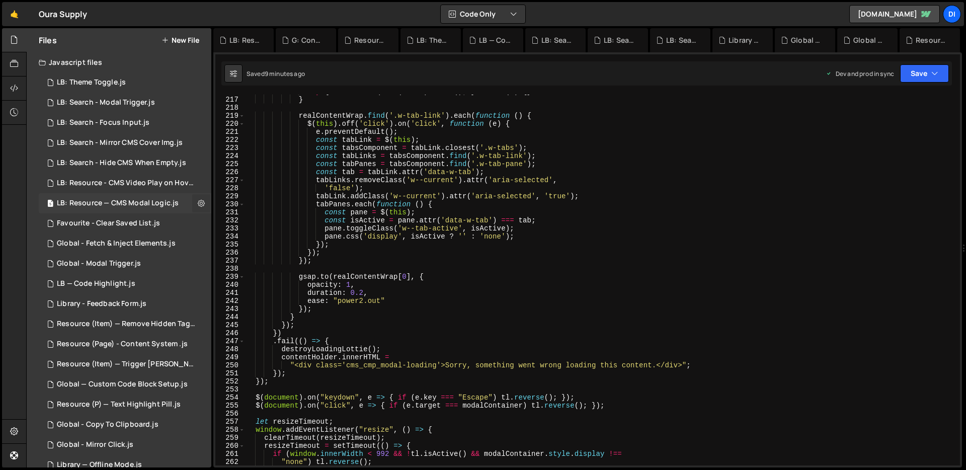
click at [198, 206] on icon at bounding box center [201, 203] width 7 height 10
type input "LB: Resource — CMS Modal Logic"
radio input "true"
checkbox input "true"
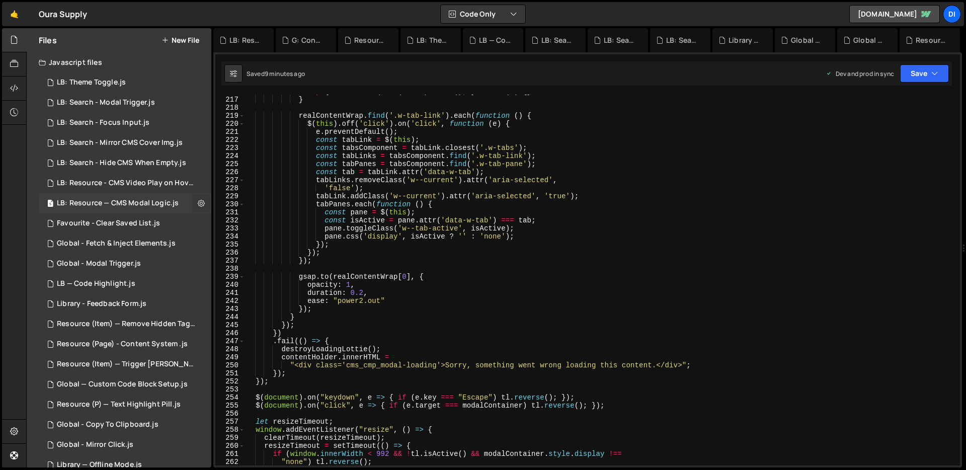
checkbox input "true"
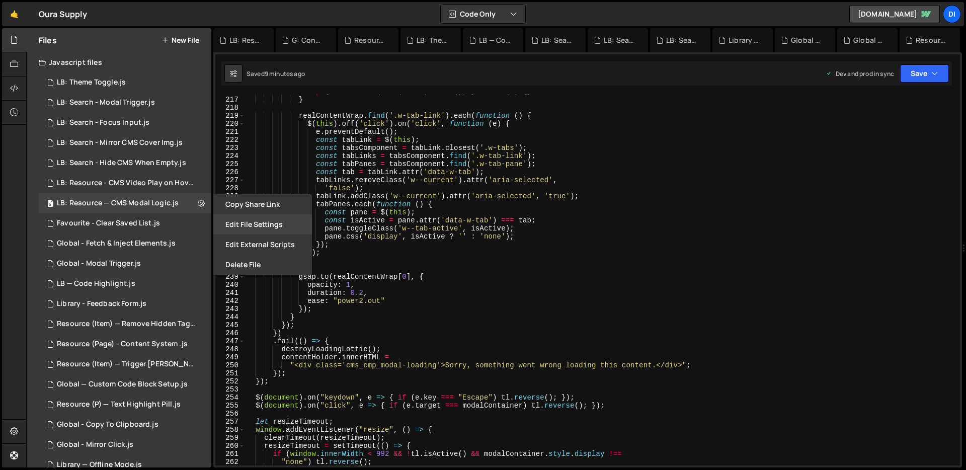
click at [222, 216] on button "Edit File Settings" at bounding box center [262, 224] width 99 height 20
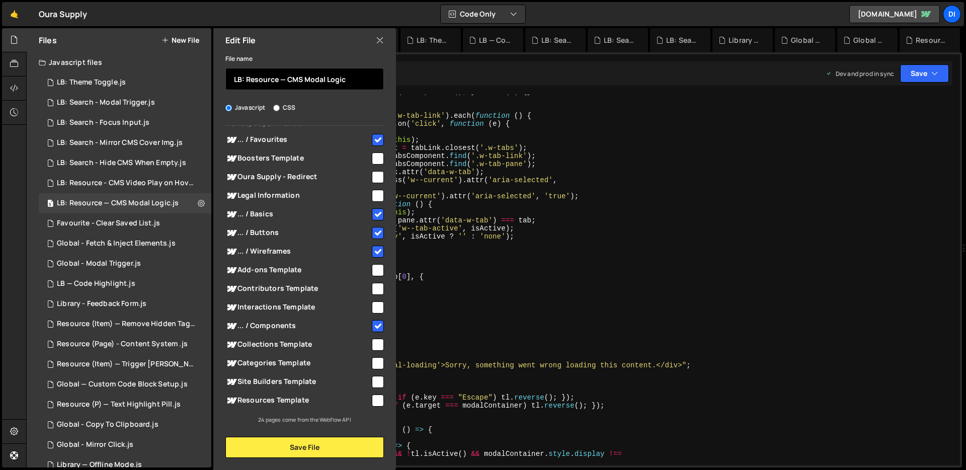
click at [362, 74] on input "LB: Resource — CMS Modal Logic" at bounding box center [304, 79] width 158 height 22
click at [287, 77] on input "LB: Resource — CMS Modal Logic" at bounding box center [304, 79] width 158 height 22
type input "LB: Resource - CMS Modal Logic"
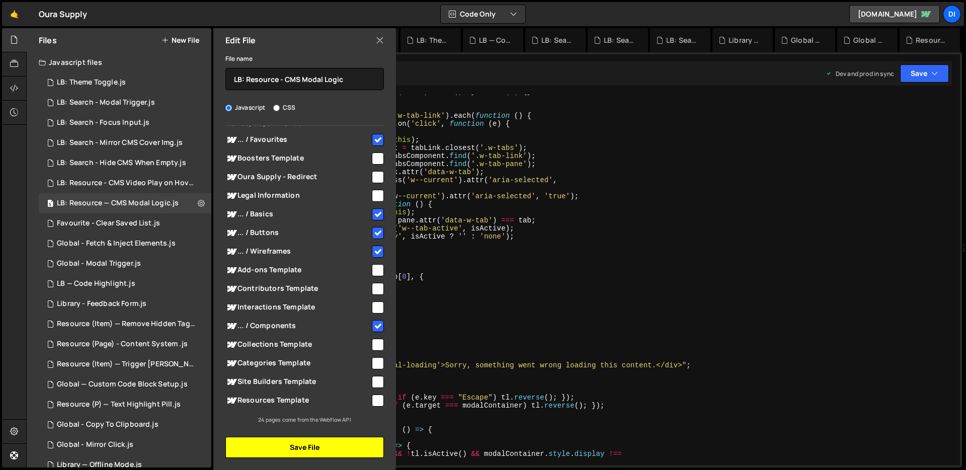
click at [282, 440] on button "Save File" at bounding box center [304, 447] width 158 height 21
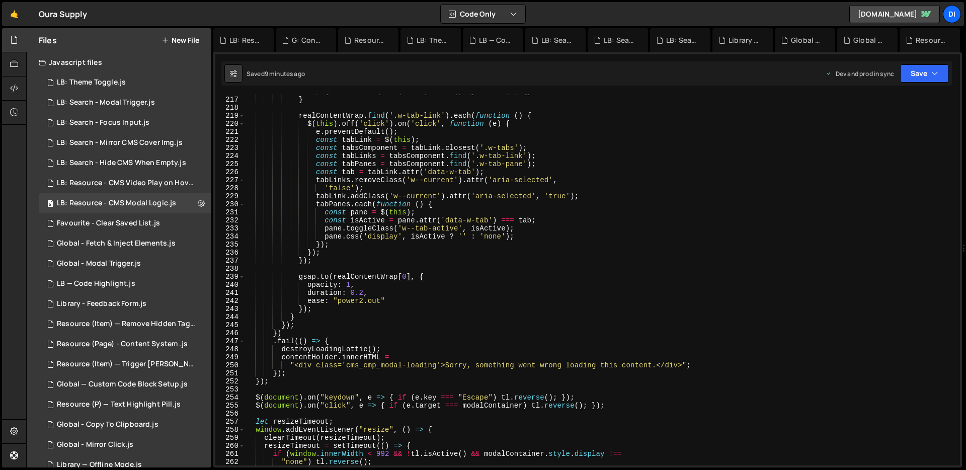
type textarea "opacity: 1,"
click at [413, 286] on div "try { Webflow . require ( "ix2" ) ?. init ( ) ; } catch ( _ ) { } } realContent…" at bounding box center [600, 281] width 711 height 387
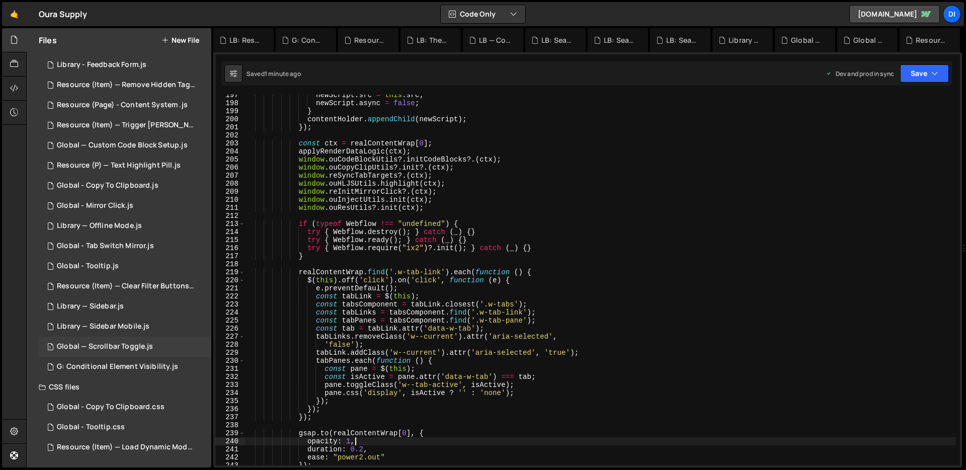
scroll to position [236, 0]
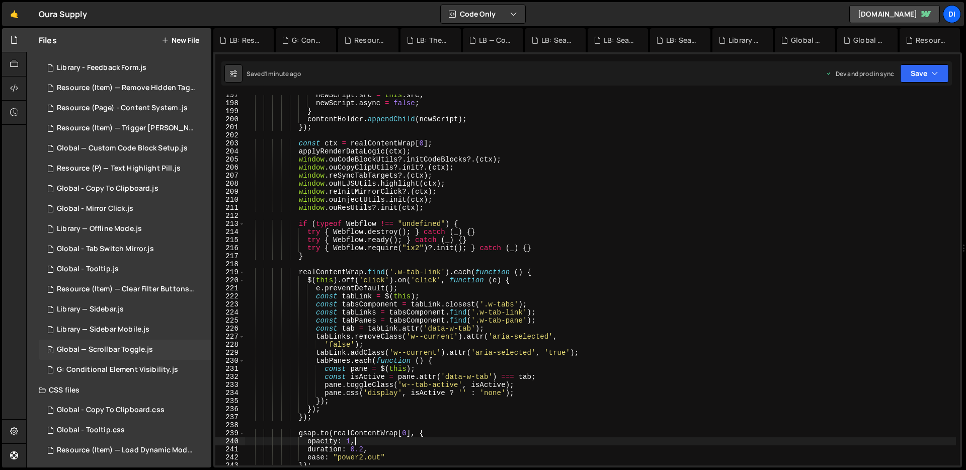
click at [120, 348] on div "Global — Scrollbar Toggle.js" at bounding box center [105, 349] width 96 height 9
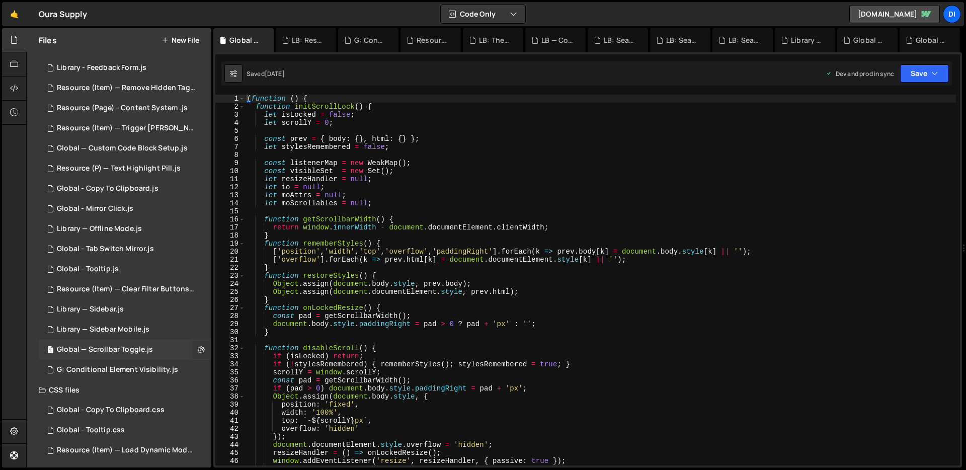
click at [198, 349] on icon at bounding box center [201, 350] width 7 height 10
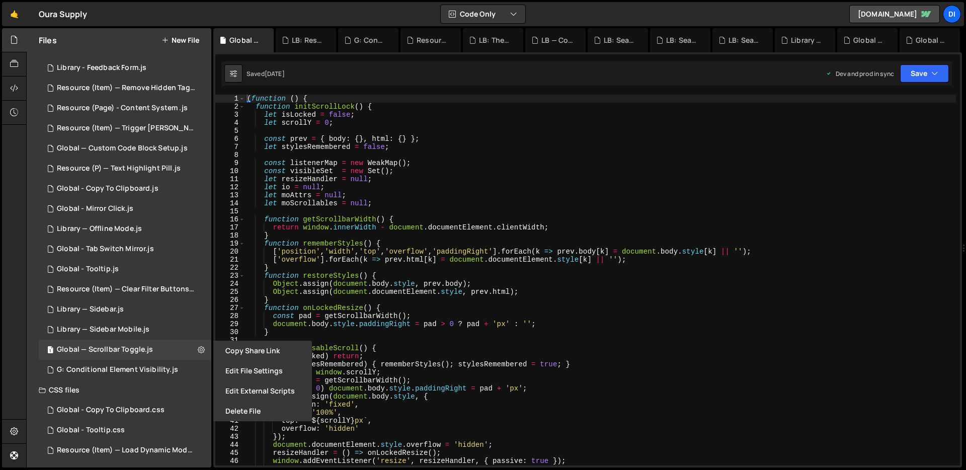
type textarea "}"
click at [470, 297] on div "( function ( ) { function initScrollLock ( ) { let isLocked = false ; let scrol…" at bounding box center [600, 288] width 711 height 387
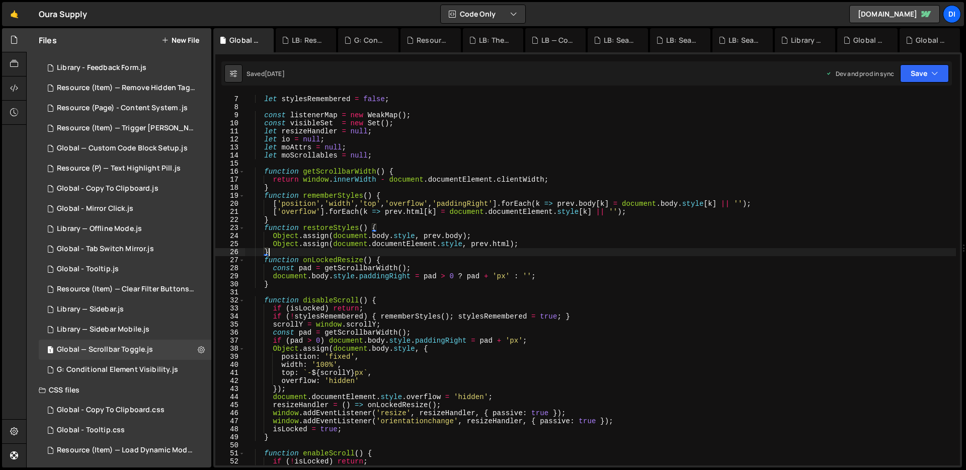
scroll to position [0, 0]
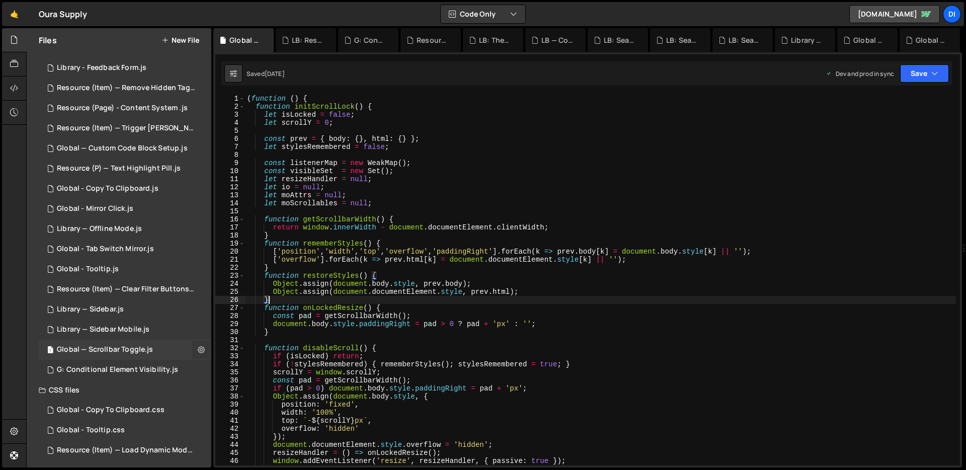
click at [198, 349] on icon at bounding box center [201, 350] width 7 height 10
type input "Global — Scrollbar Toggle"
radio input "true"
checkbox input "true"
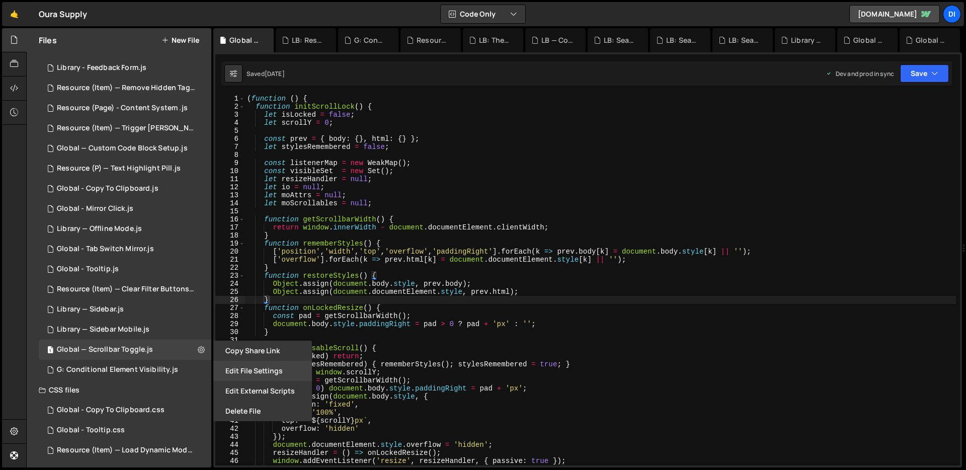
click at [291, 375] on button "Edit File Settings" at bounding box center [262, 371] width 99 height 20
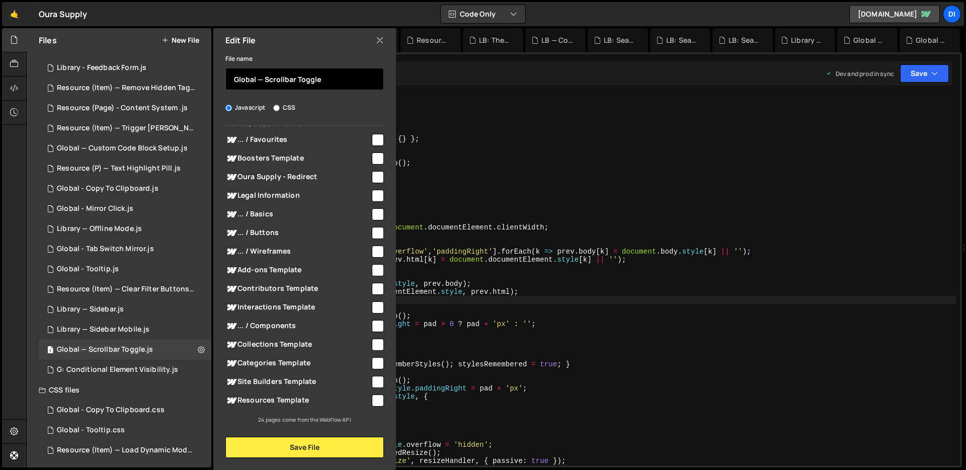
click at [238, 80] on input "Global — Scrollbar Toggle" at bounding box center [304, 79] width 158 height 22
click at [245, 79] on input "G — Scrollbar Toggle" at bounding box center [304, 79] width 158 height 22
type input "G - Scrollbar Toggle"
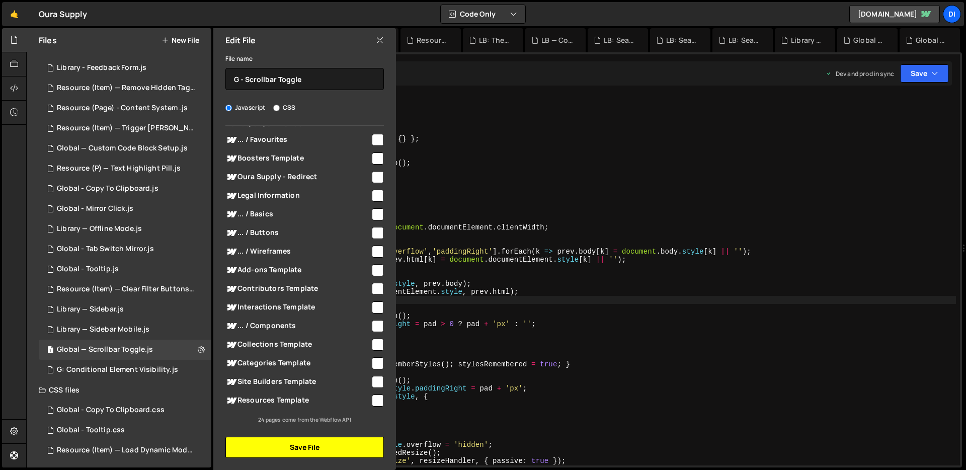
click at [316, 444] on button "Save File" at bounding box center [304, 447] width 158 height 21
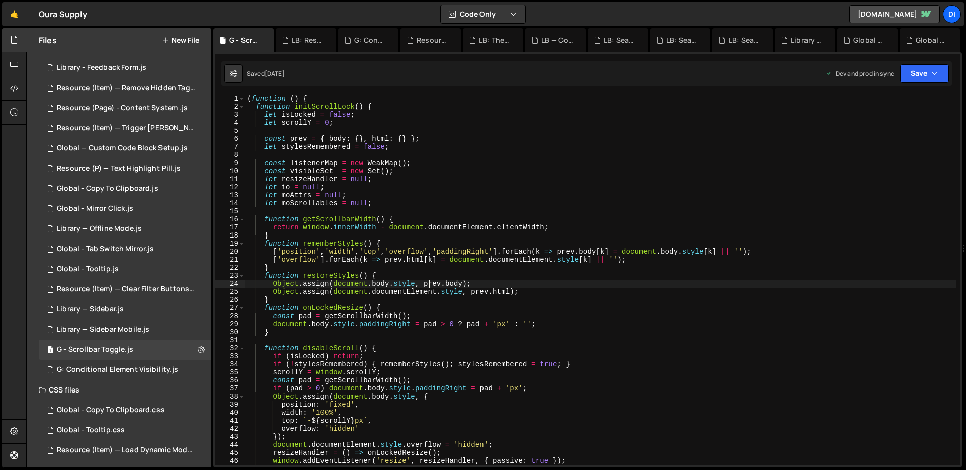
click at [427, 281] on div "( function ( ) { function initScrollLock ( ) { let isLocked = false ; let scrol…" at bounding box center [600, 288] width 711 height 387
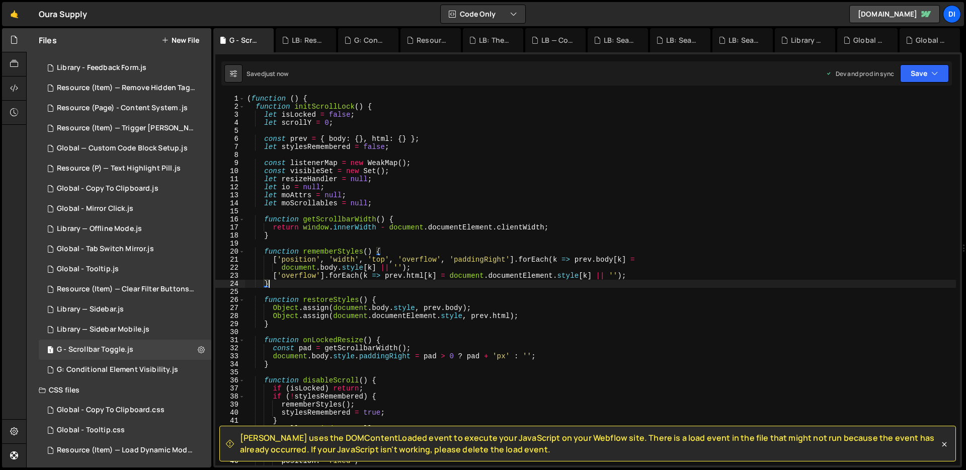
click at [518, 348] on div "( function ( ) { function initScrollLock ( ) { let isLocked = false ; let scrol…" at bounding box center [600, 288] width 711 height 387
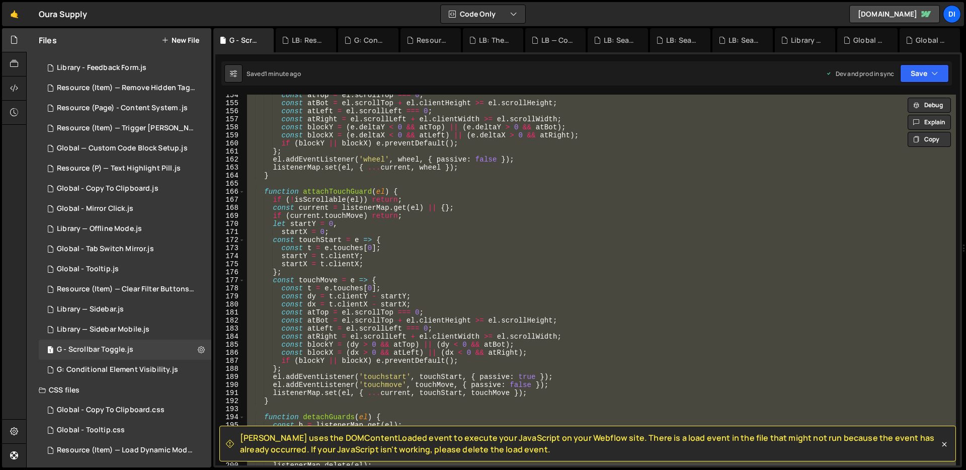
scroll to position [2048, 0]
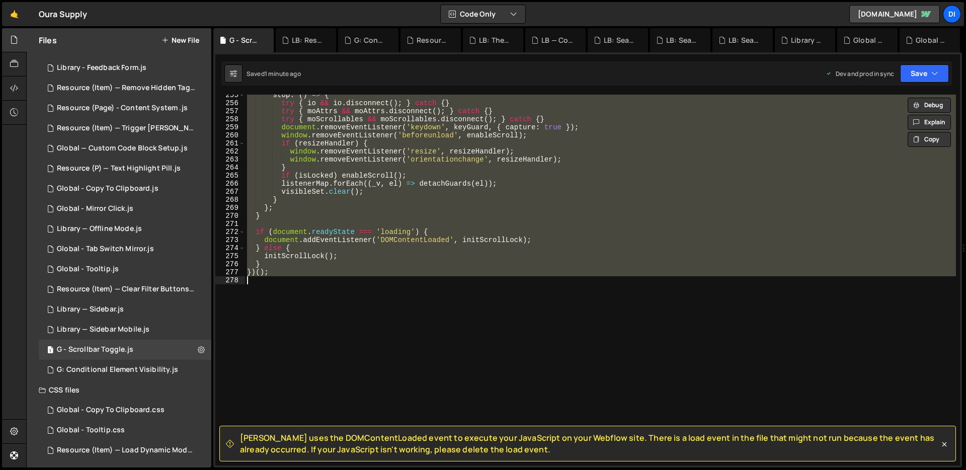
click at [410, 187] on div "stop : ( ) => { try { io && io . disconnect ( ) ; } catch { } try { moAttrs && …" at bounding box center [600, 280] width 711 height 371
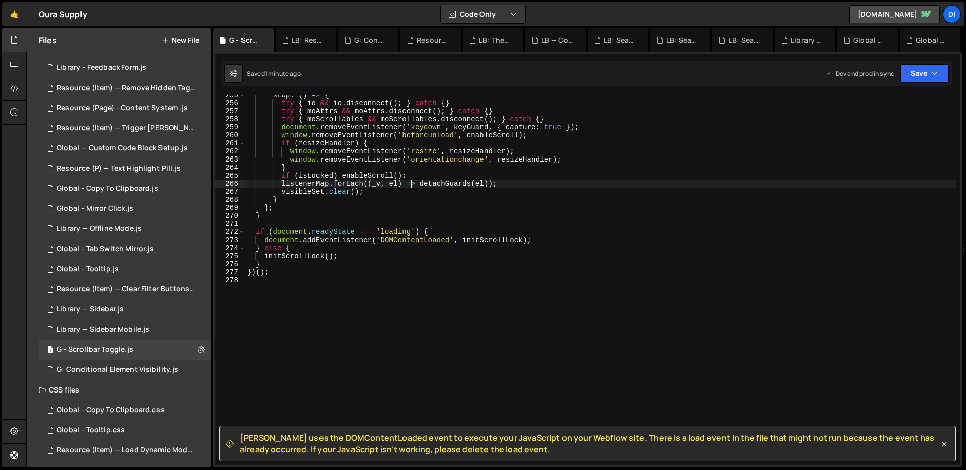
type textarea "})();"
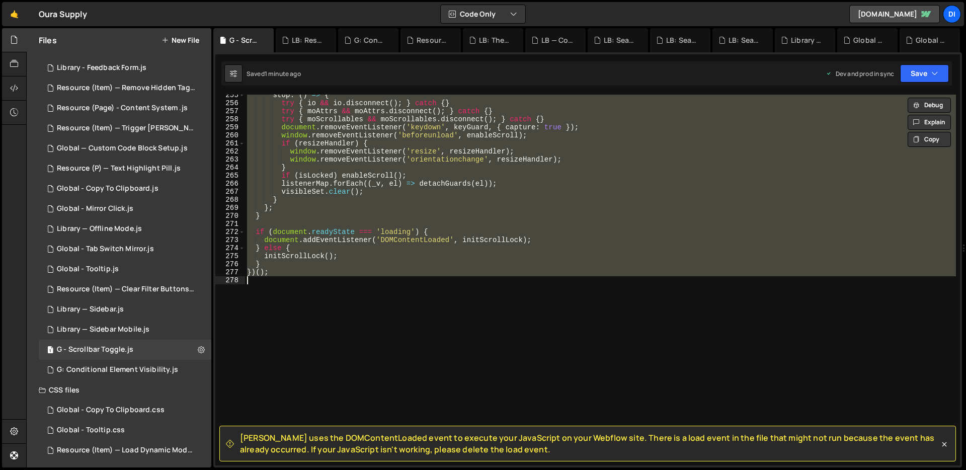
paste textarea
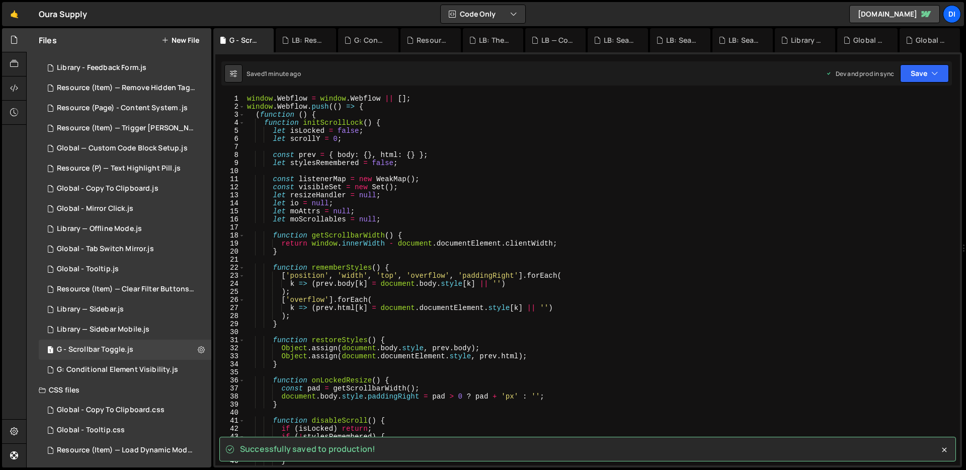
scroll to position [0, 0]
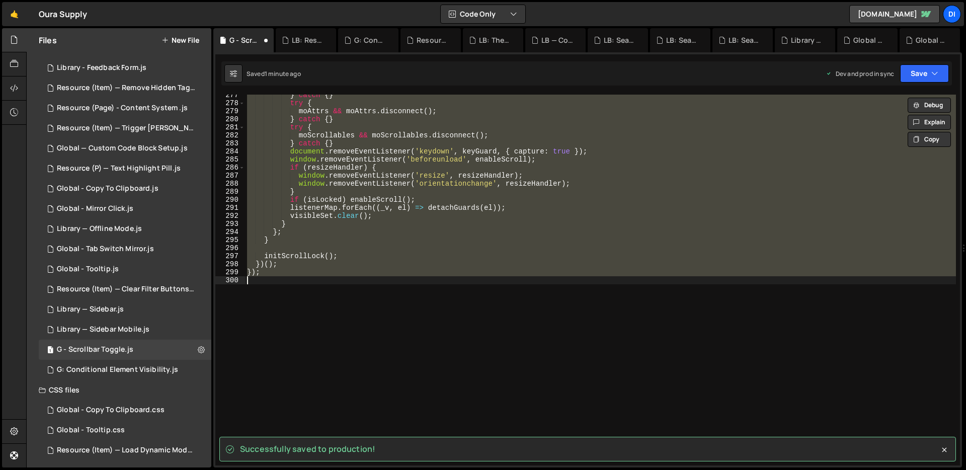
type textarea "})();"
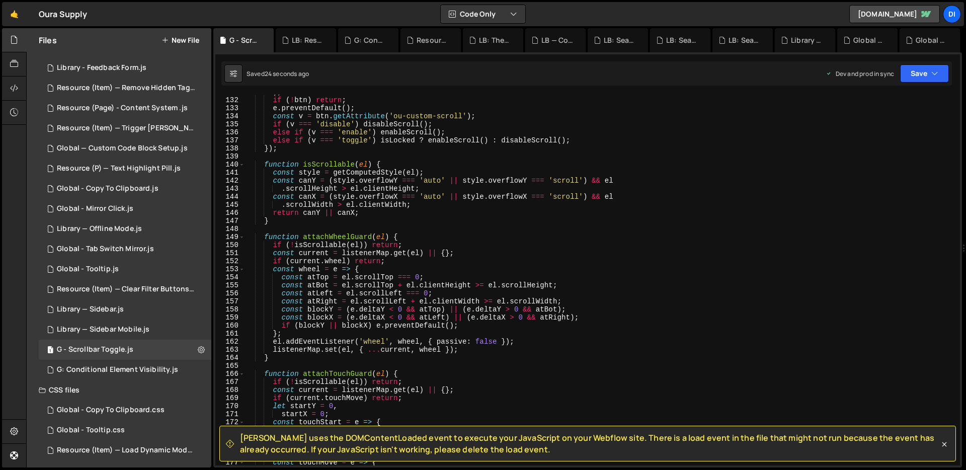
scroll to position [2048, 0]
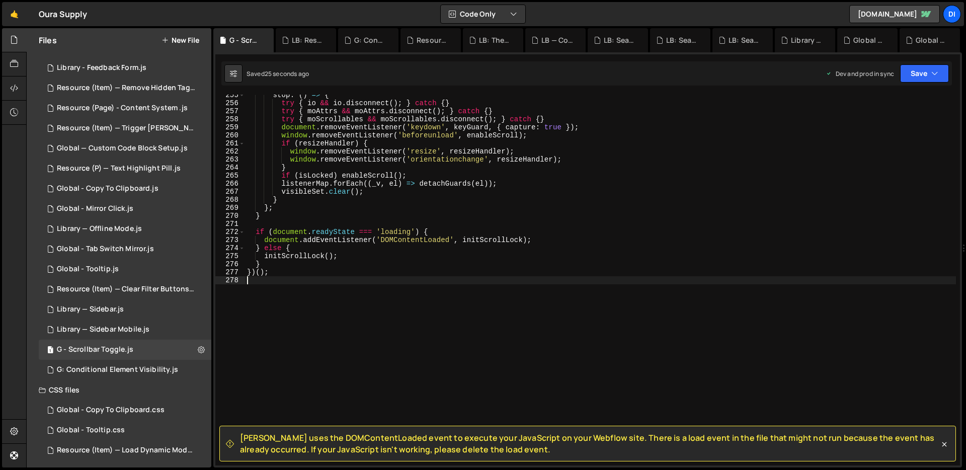
click at [432, 239] on div "stop : ( ) => { try { io && io . disconnect ( ) ; } catch { } try { moAttrs && …" at bounding box center [600, 284] width 711 height 387
type textarea "})();"
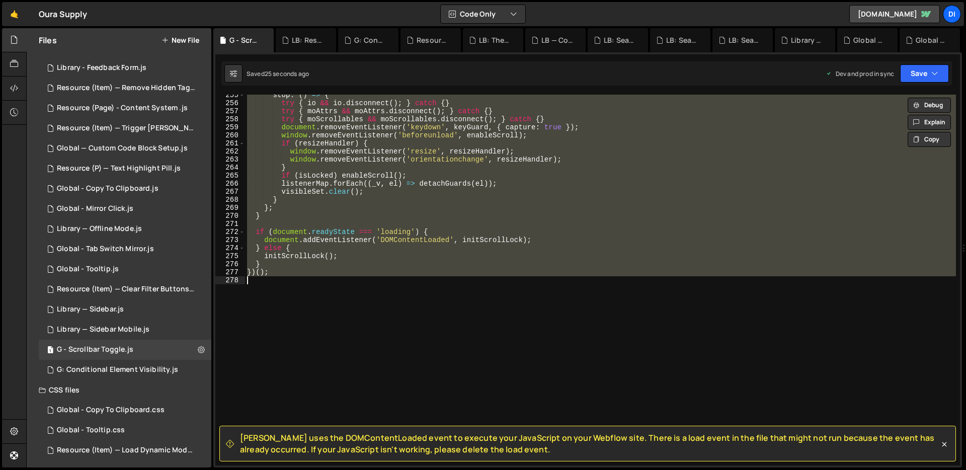
paste textarea
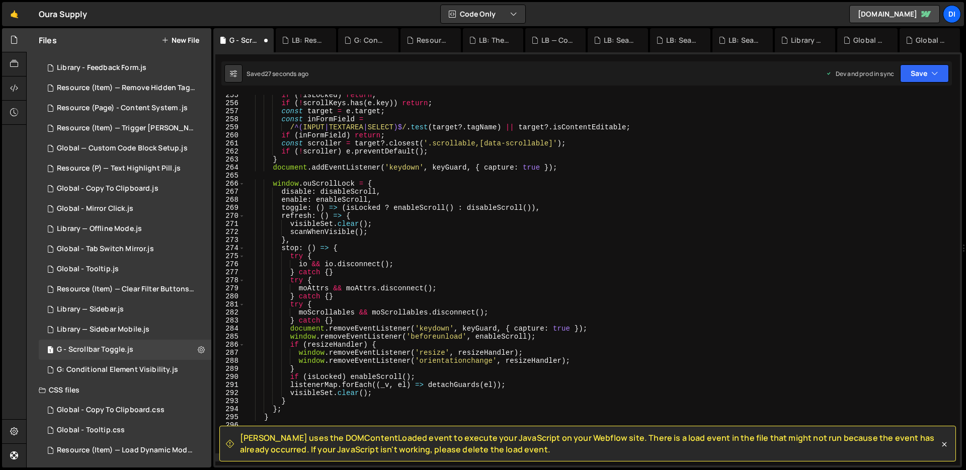
type textarea "initScrollLock();"
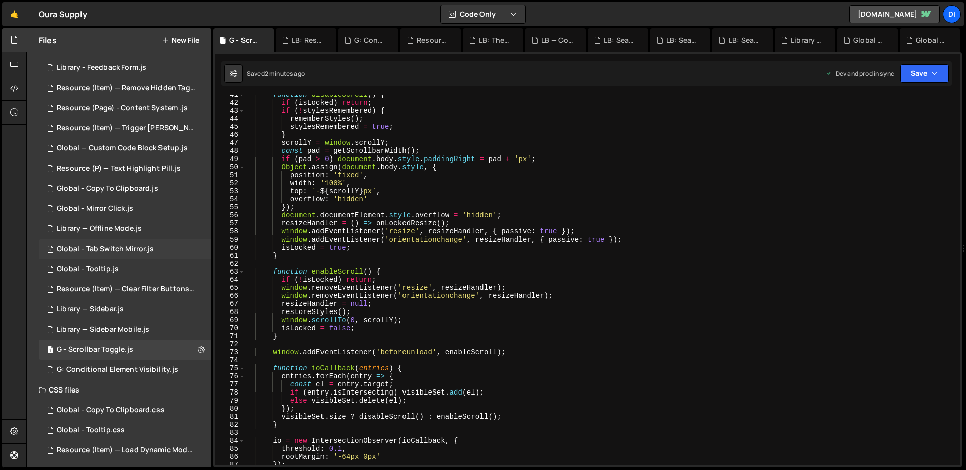
scroll to position [0, 0]
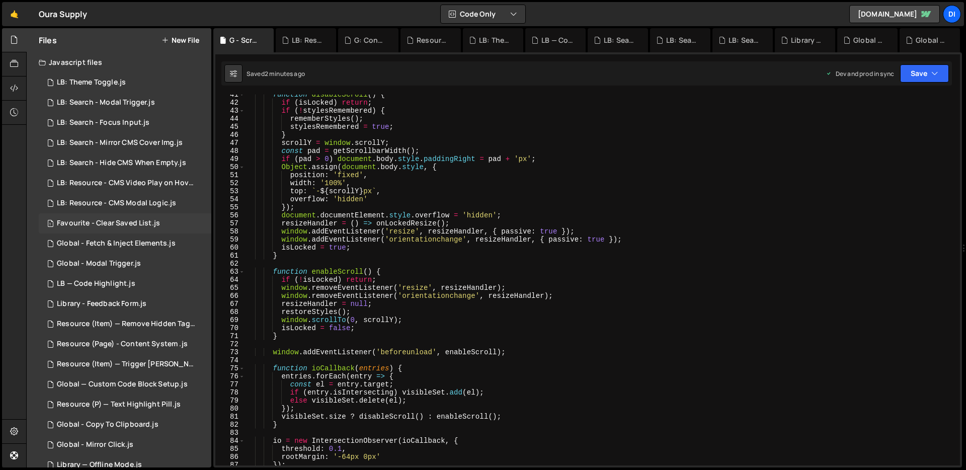
click at [146, 223] on div "Favourite - Clear Saved List.js" at bounding box center [108, 223] width 103 height 9
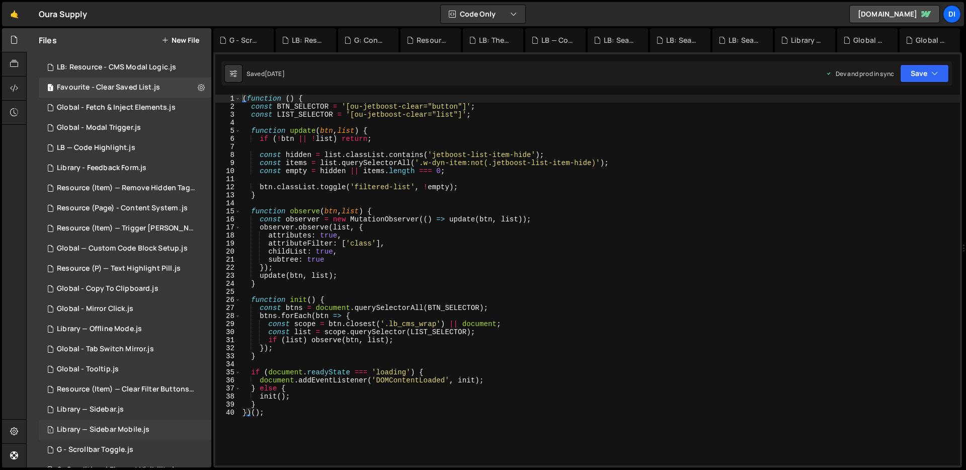
scroll to position [239, 0]
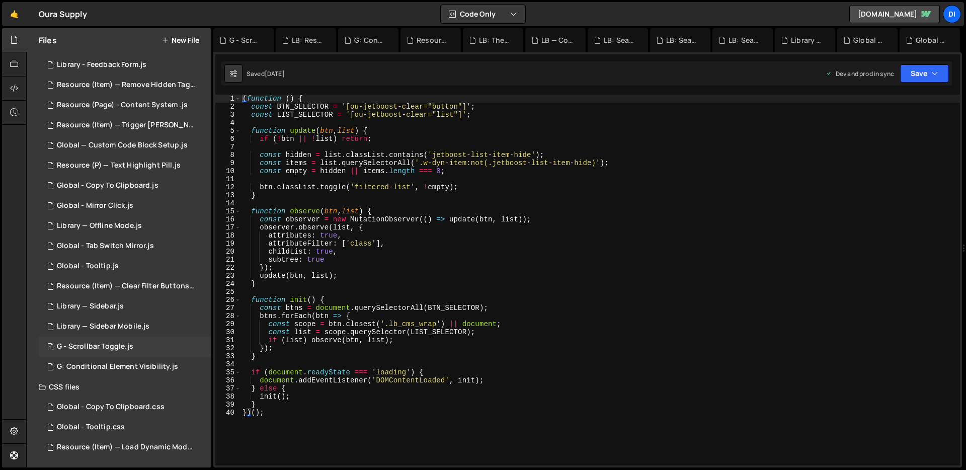
click at [154, 347] on div "1 G - Scrollbar Toggle.js 0" at bounding box center [125, 347] width 173 height 20
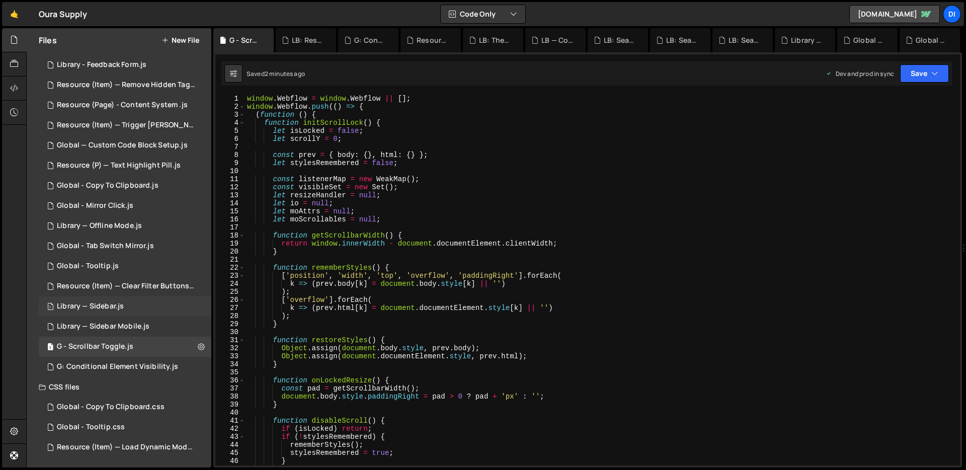
scroll to position [0, 0]
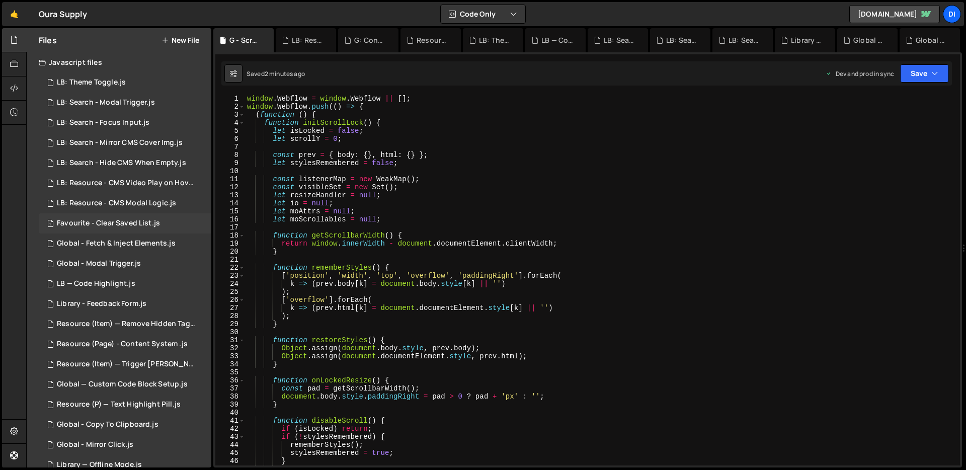
click at [102, 218] on div "1 Favourite - Clear Saved List.js 0" at bounding box center [125, 223] width 173 height 20
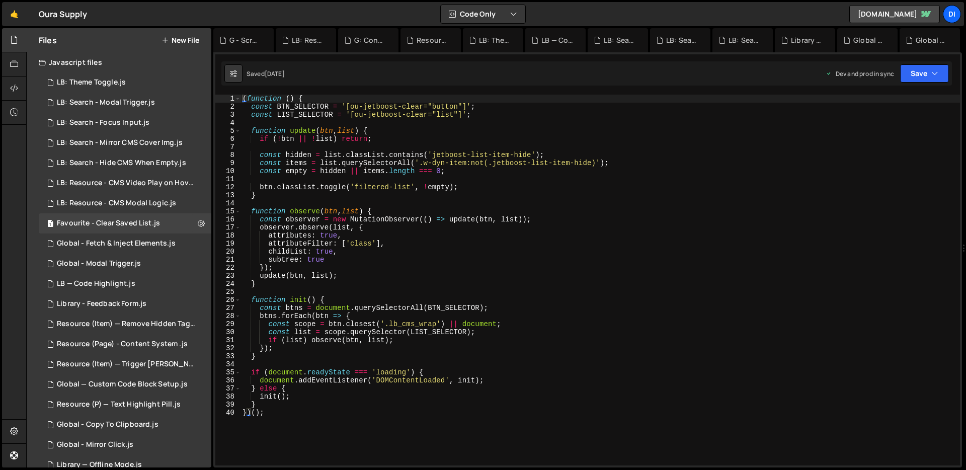
click at [310, 176] on div "( function ( ) { const BTN_SELECTOR = '[ou-jetboost-clear="button"]' ; const LI…" at bounding box center [599, 288] width 719 height 387
click at [79, 324] on div "Resource (Item) — Remove Hidden Tags on Load.js" at bounding box center [126, 323] width 139 height 9
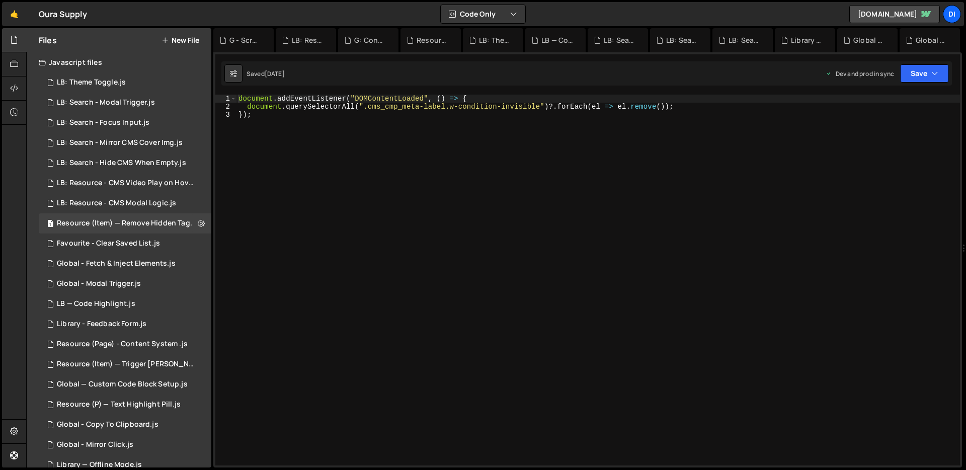
drag, startPoint x: 78, startPoint y: 322, endPoint x: 192, endPoint y: 2, distance: 340.0
click at [332, 145] on div "document . addEventListener ( "DOMContentLoaded" , ( ) => { document . querySel…" at bounding box center [597, 288] width 723 height 387
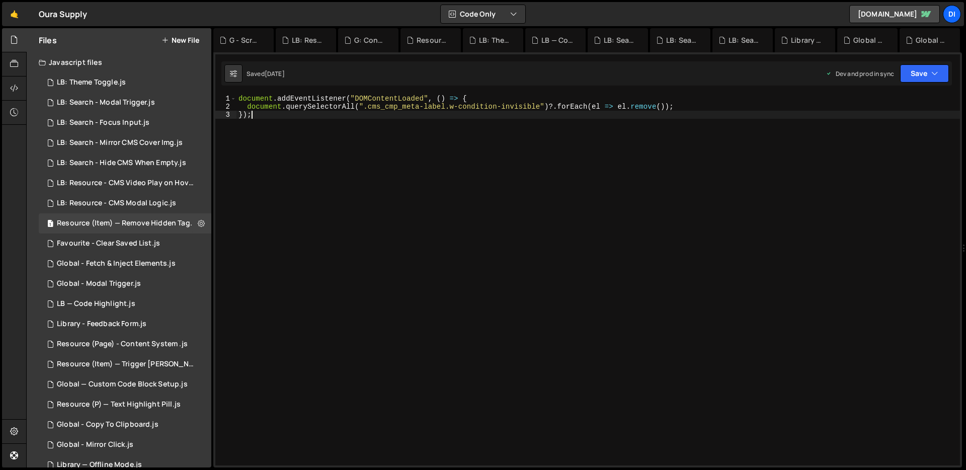
type textarea "document.querySelectorAll(".cms_cmp_meta-label.w-condition-invisible")?.forEach…"
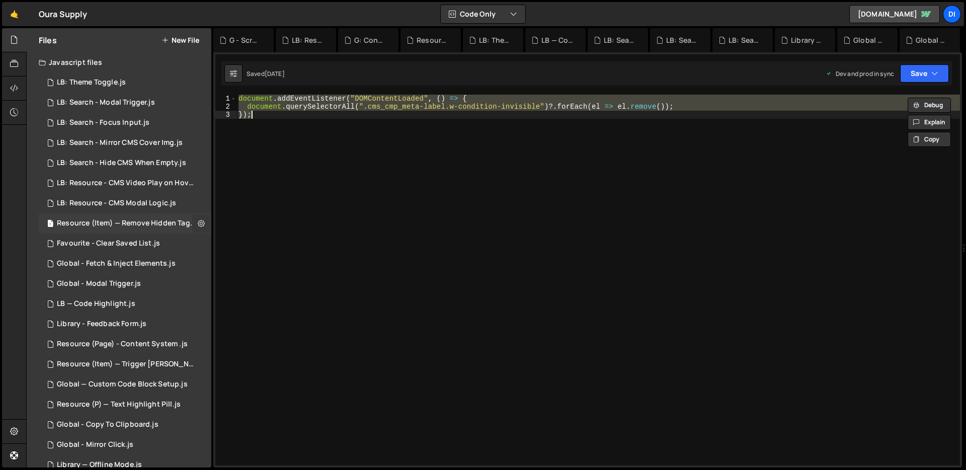
click at [198, 220] on icon at bounding box center [201, 223] width 7 height 10
type input "Resource (Item) — Remove Hidden Tags on Load"
radio input "true"
checkbox input "true"
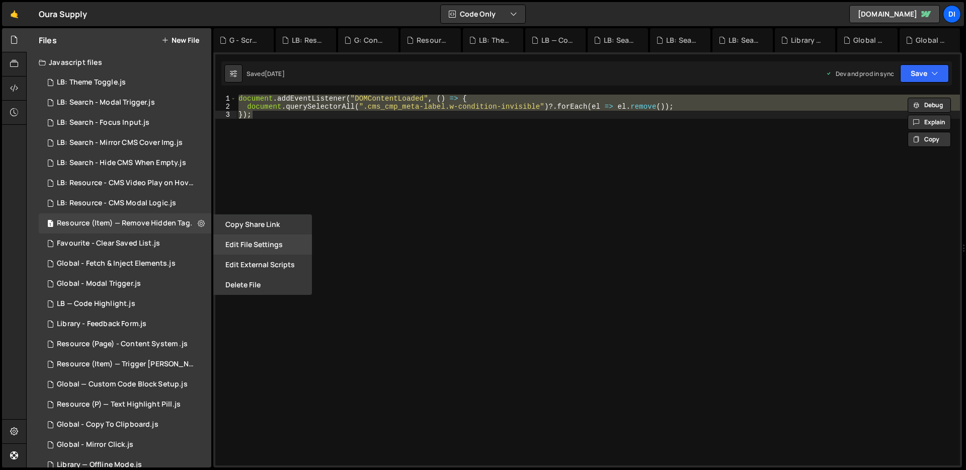
click at [238, 242] on button "Edit File Settings" at bounding box center [262, 244] width 99 height 20
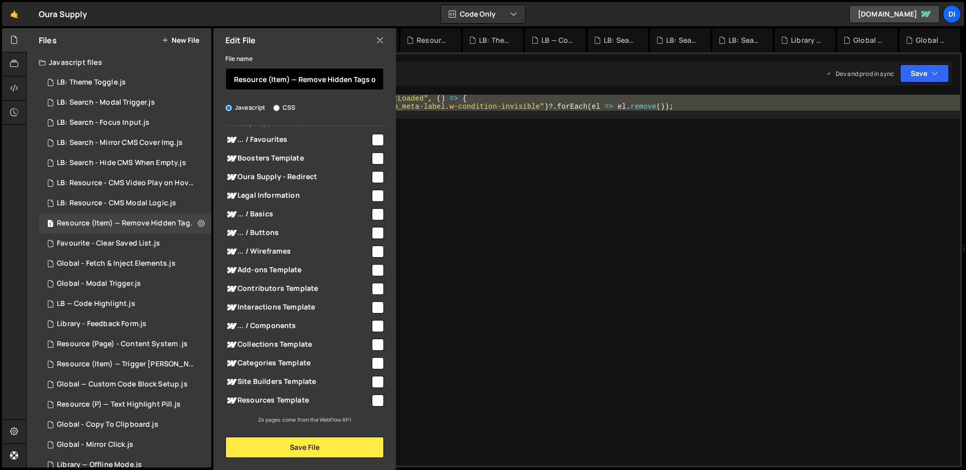
click at [346, 81] on input "Resource (Item) — Remove Hidden Tags on Load" at bounding box center [304, 79] width 158 height 22
click at [381, 38] on icon at bounding box center [380, 40] width 8 height 11
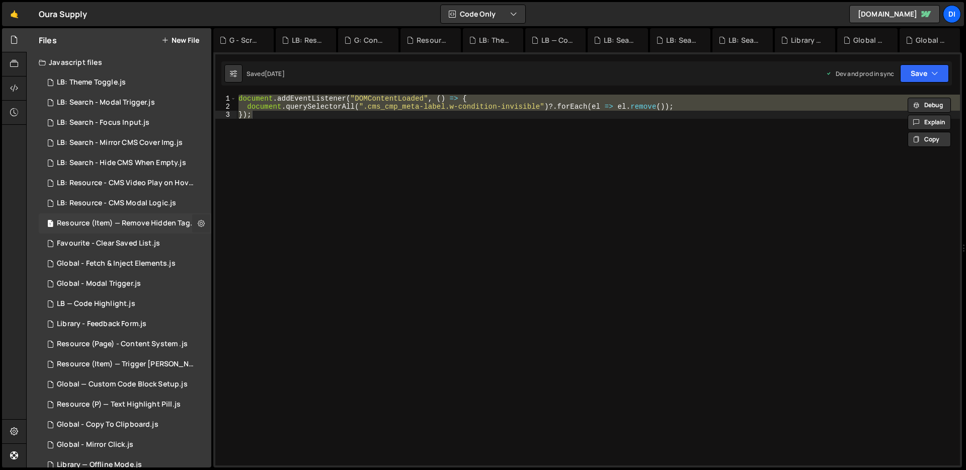
click at [198, 226] on icon at bounding box center [201, 223] width 7 height 10
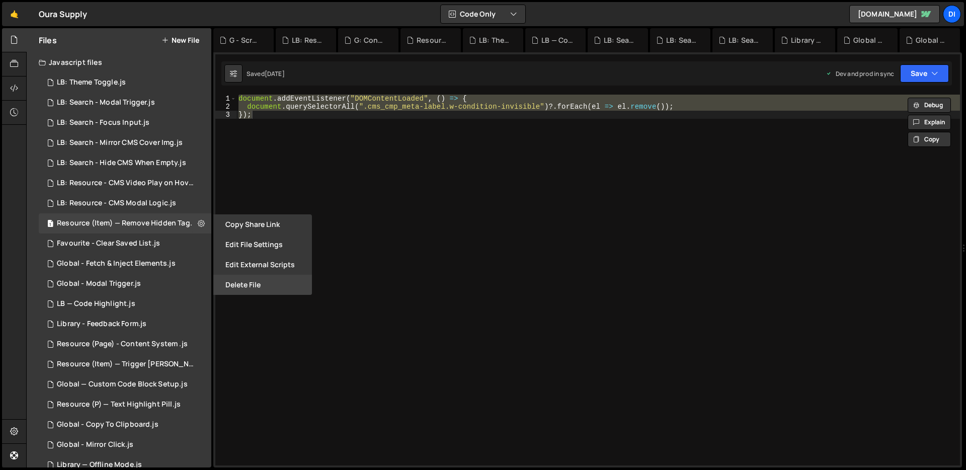
click at [256, 285] on button "Delete File" at bounding box center [262, 285] width 99 height 20
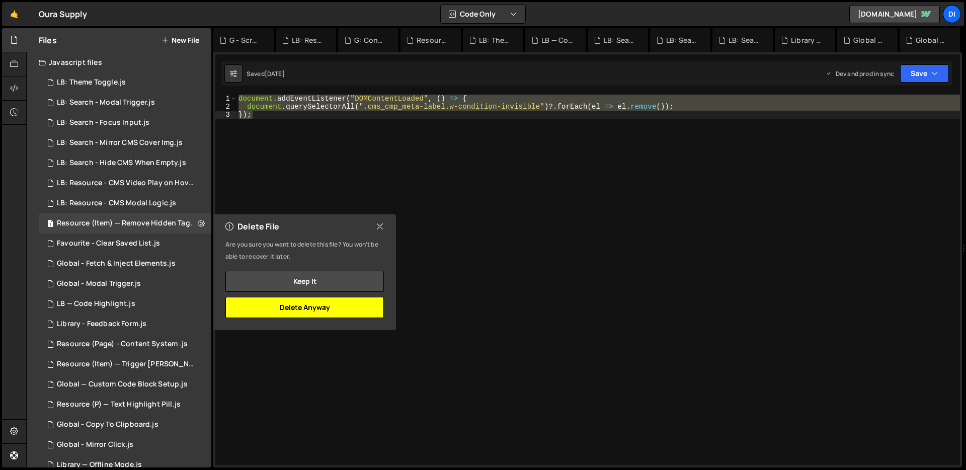
click at [282, 307] on button "Delete Anyway" at bounding box center [304, 307] width 158 height 21
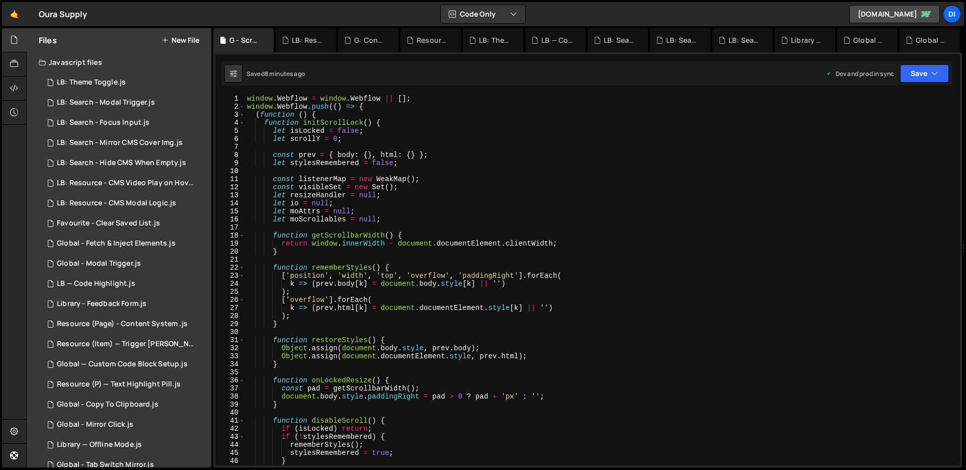
click at [214, 144] on div "XXXXXXXXXXXXXXXXXXXXXXXXXXXXXXXXXXXXXXXXXXXXXXXXXXXXXXXXXXXXXXXXXXXXXXXXXXXXXXX…" at bounding box center [587, 259] width 749 height 415
click at [193, 98] on div "1 Library — Sidebar.js 0" at bounding box center [125, 103] width 173 height 20
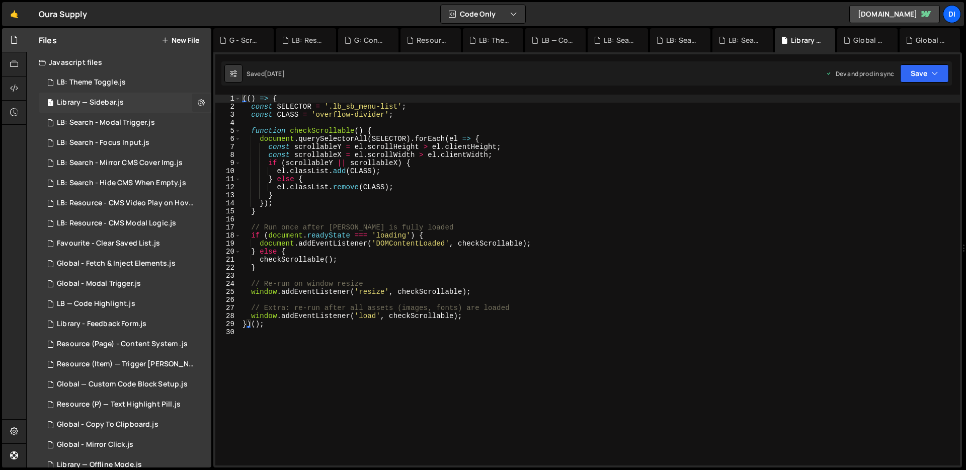
click at [204, 107] on button at bounding box center [201, 103] width 18 height 18
type input "Library — Sidebar"
radio input "true"
checkbox input "true"
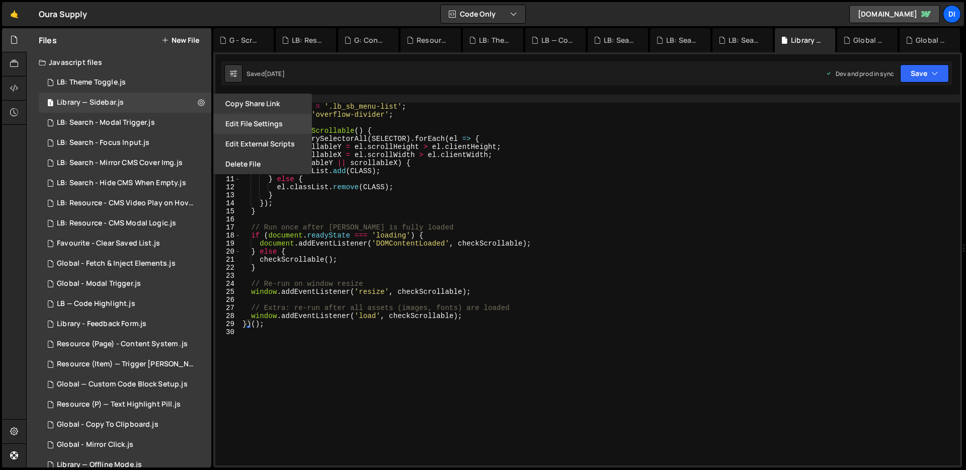
click at [244, 122] on button "Edit File Settings" at bounding box center [262, 124] width 99 height 20
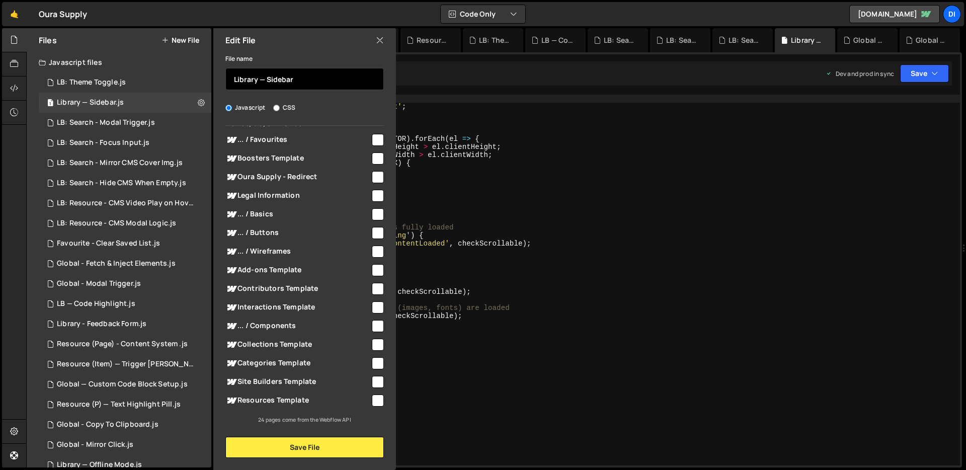
click at [244, 79] on input "Library — Sidebar" at bounding box center [304, 79] width 158 height 22
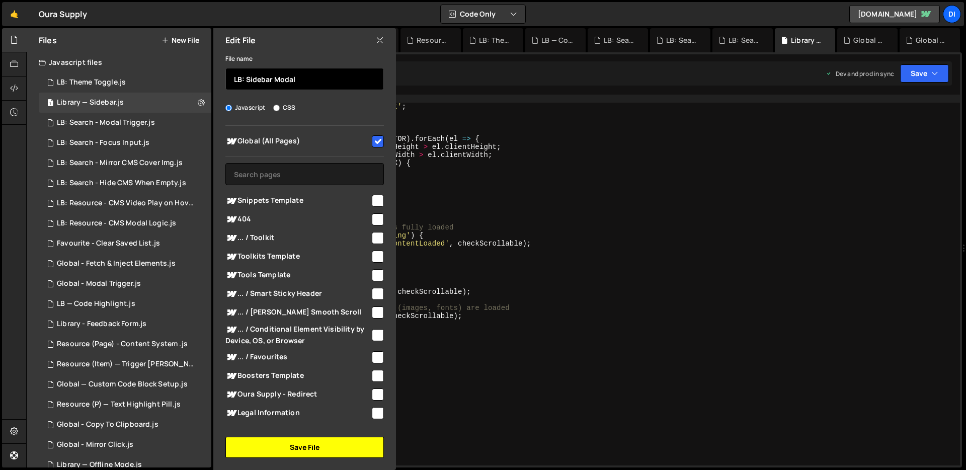
type input "LB: Sidebar Modal"
click at [323, 447] on button "Save File" at bounding box center [304, 447] width 158 height 21
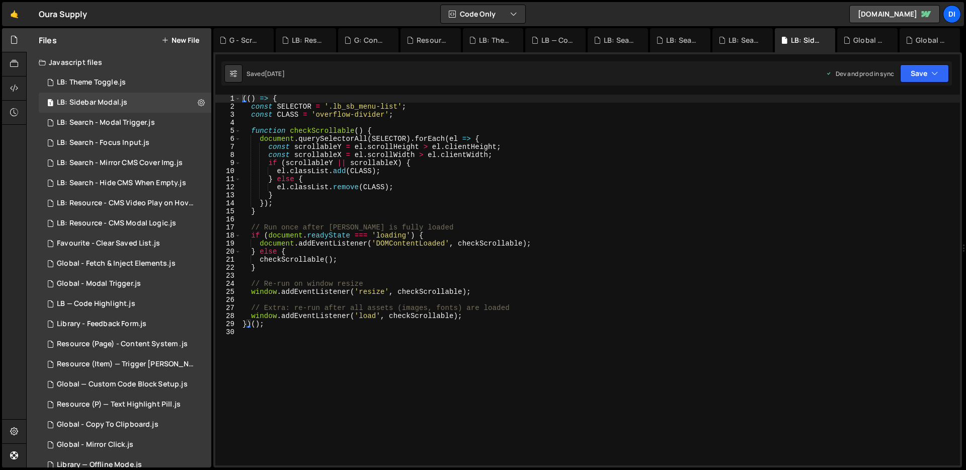
click at [404, 256] on div "(( ) => { const SELECTOR = '.lb_sb_menu-list' ; const CLASS = 'overflow-divider…" at bounding box center [599, 288] width 719 height 387
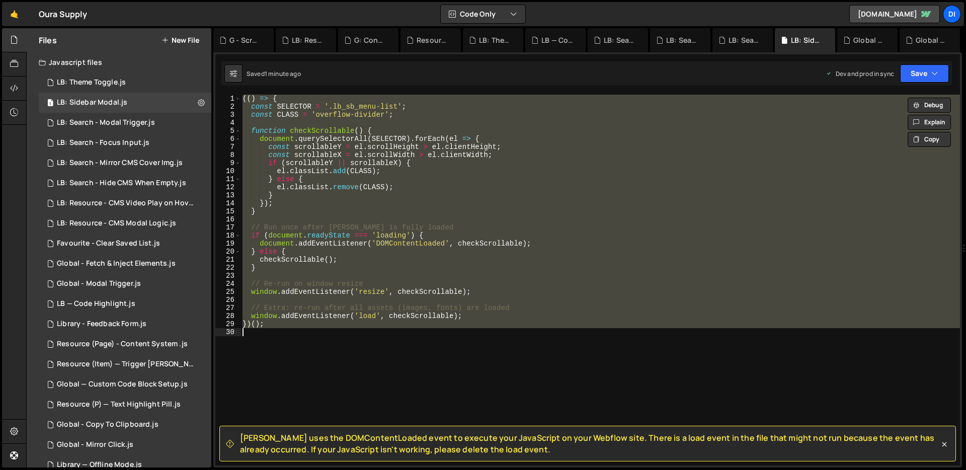
click at [419, 238] on div "(( ) => { const SELECTOR = '.lb_sb_menu-list' ; const CLASS = 'overflow-divider…" at bounding box center [599, 280] width 719 height 371
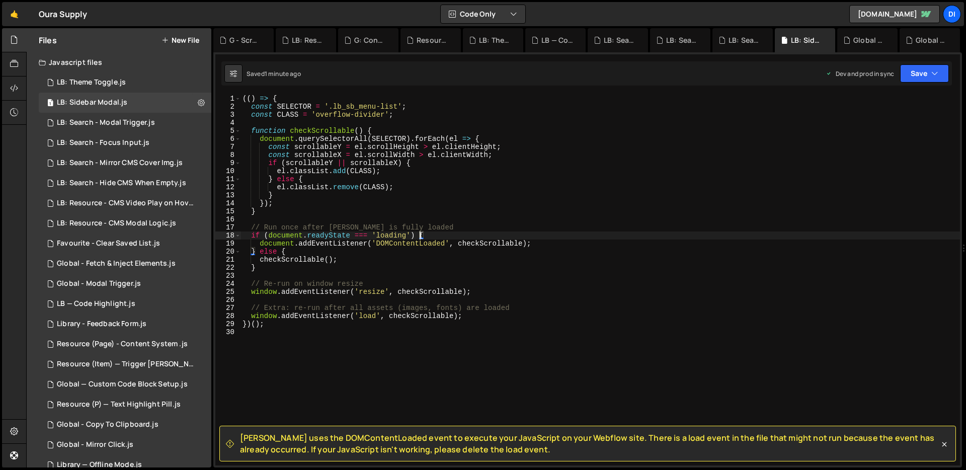
type textarea "})();"
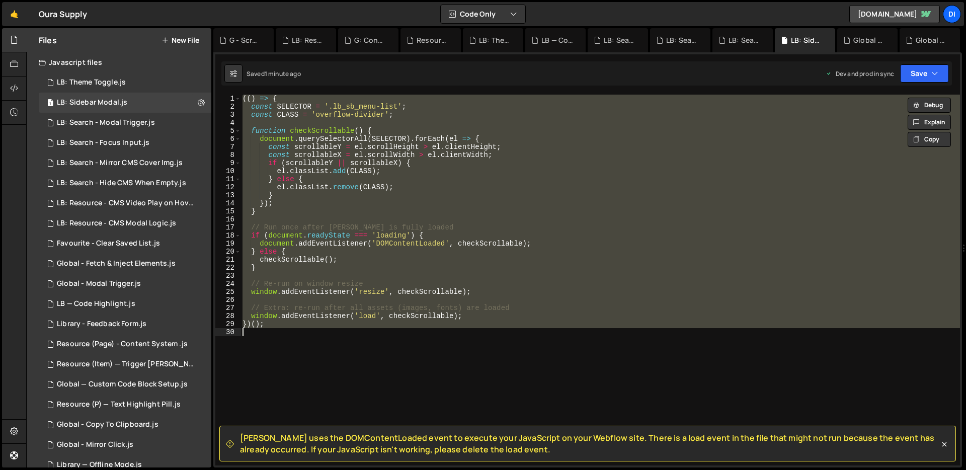
paste textarea
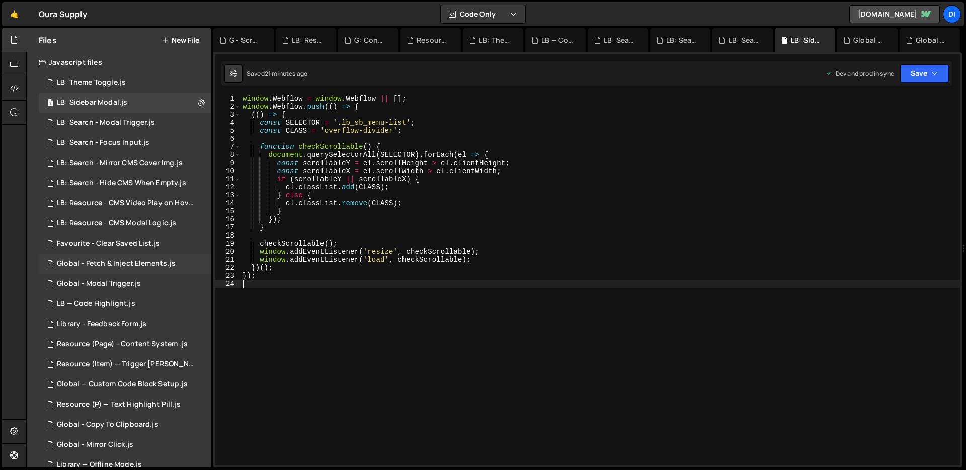
click at [126, 263] on div "Global - Fetch & Inject Elements.js" at bounding box center [116, 263] width 119 height 9
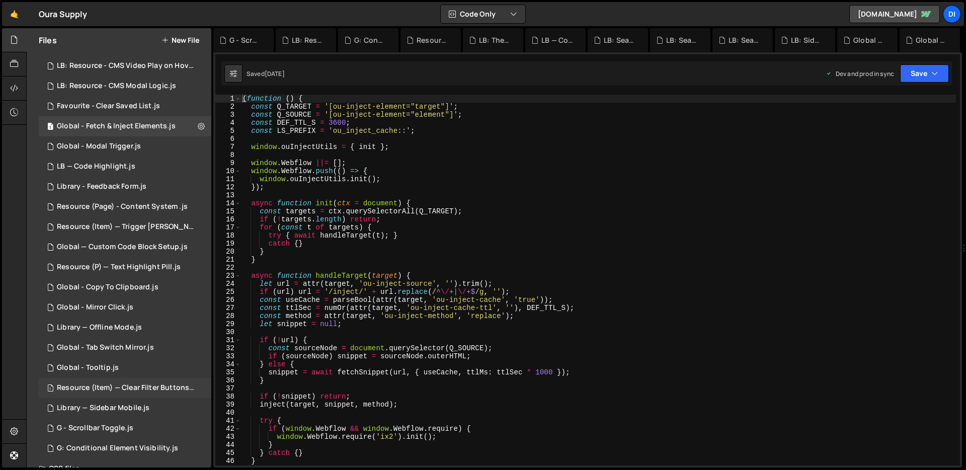
scroll to position [219, 0]
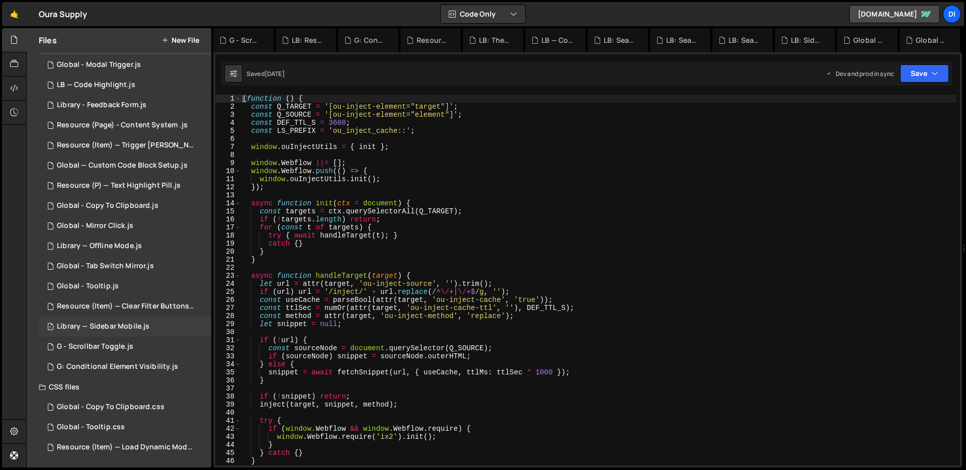
click at [134, 324] on div "Library — Sidebar Mobile.js" at bounding box center [103, 326] width 93 height 9
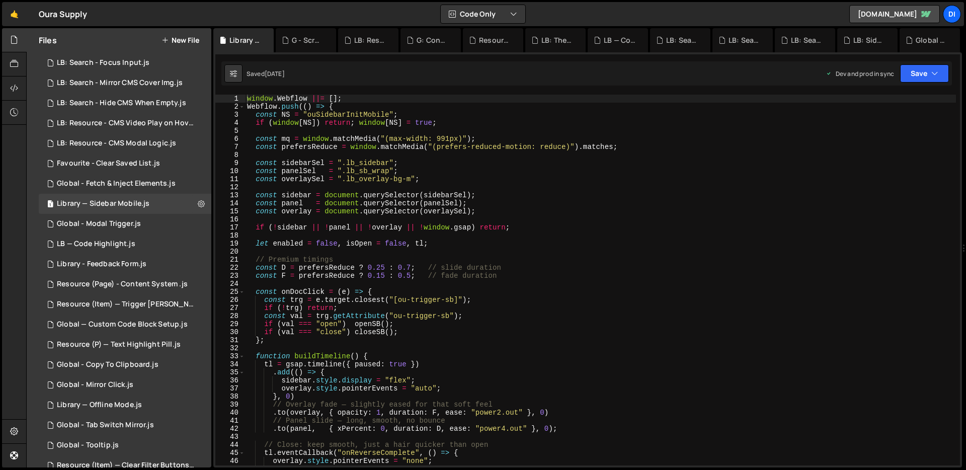
scroll to position [0, 0]
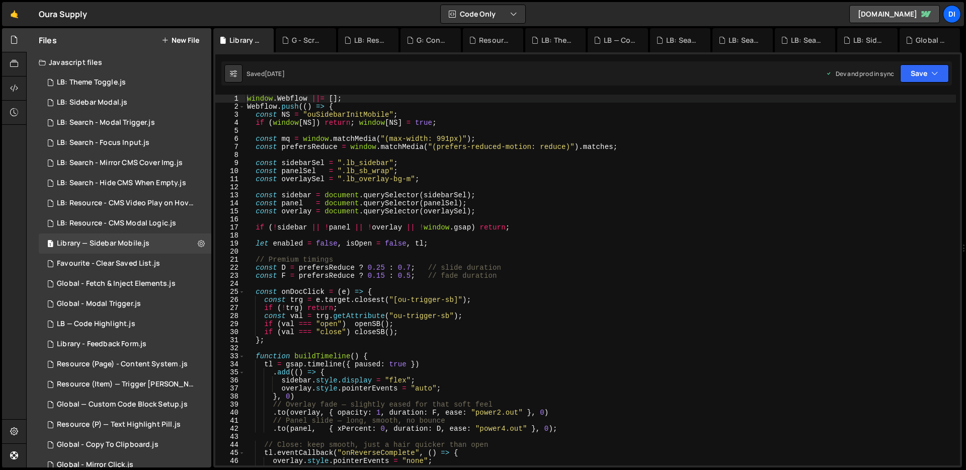
click at [402, 244] on div "window . Webflow ||= [ ] ; Webflow . push (( ) => { const NS = "ouSidebarInitMo…" at bounding box center [600, 288] width 711 height 387
type textarea "});"
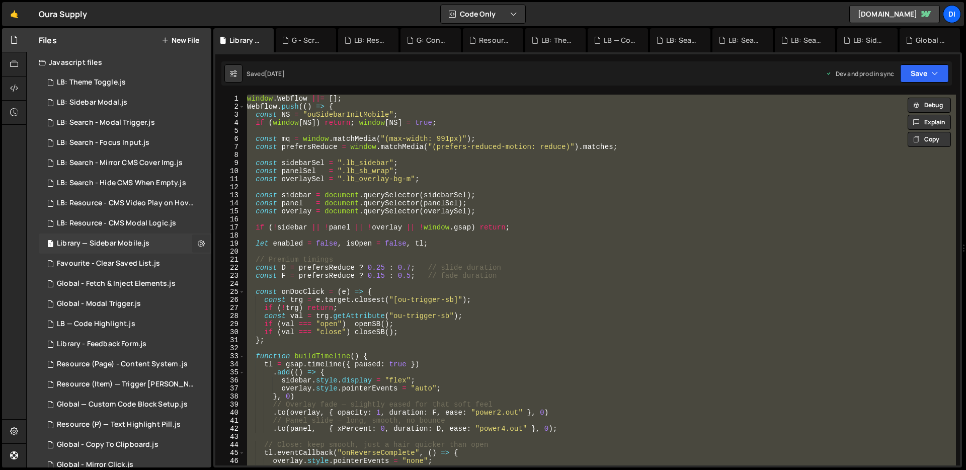
click at [192, 240] on button at bounding box center [201, 243] width 18 height 18
type input "Library — Sidebar Mobile"
radio input "true"
checkbox input "true"
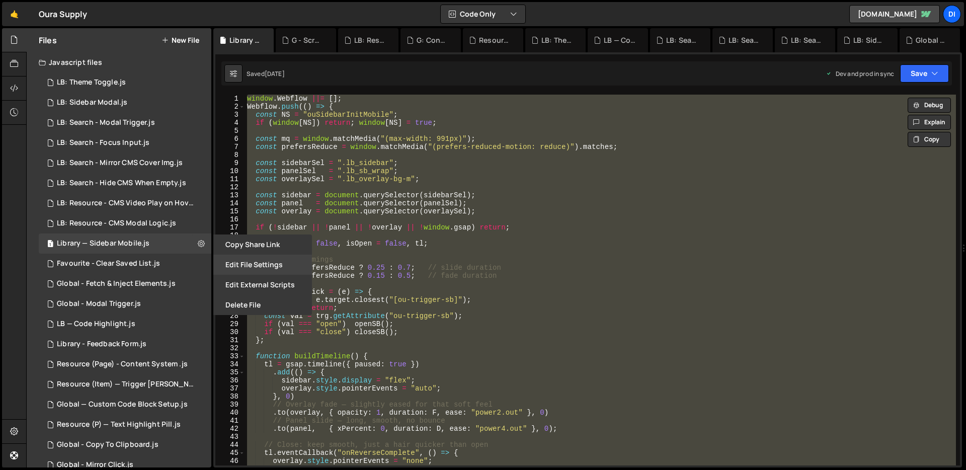
click at [266, 264] on button "Edit File Settings" at bounding box center [262, 265] width 99 height 20
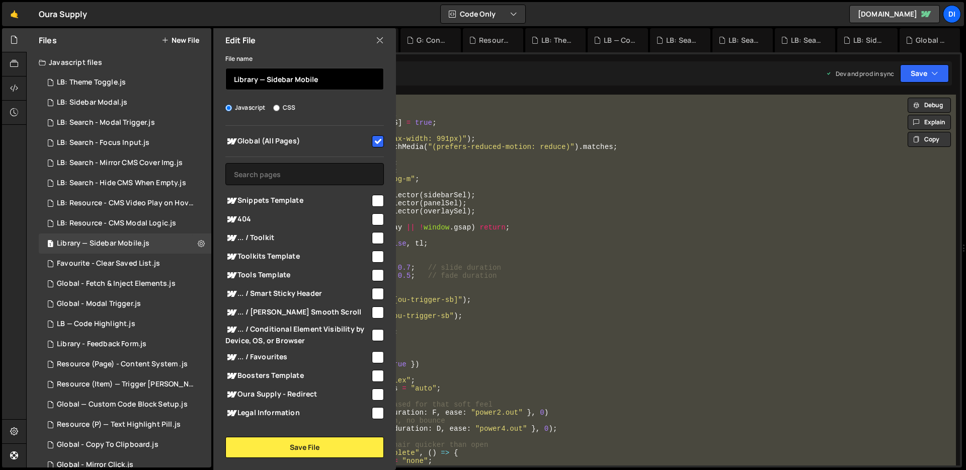
click at [227, 77] on input "Library — Sidebar Mobile" at bounding box center [304, 79] width 158 height 22
click at [228, 76] on input "Library — Sidebar Mobile" at bounding box center [304, 79] width 158 height 22
click at [334, 80] on input "LB - Sidebar Mobile" at bounding box center [304, 79] width 158 height 22
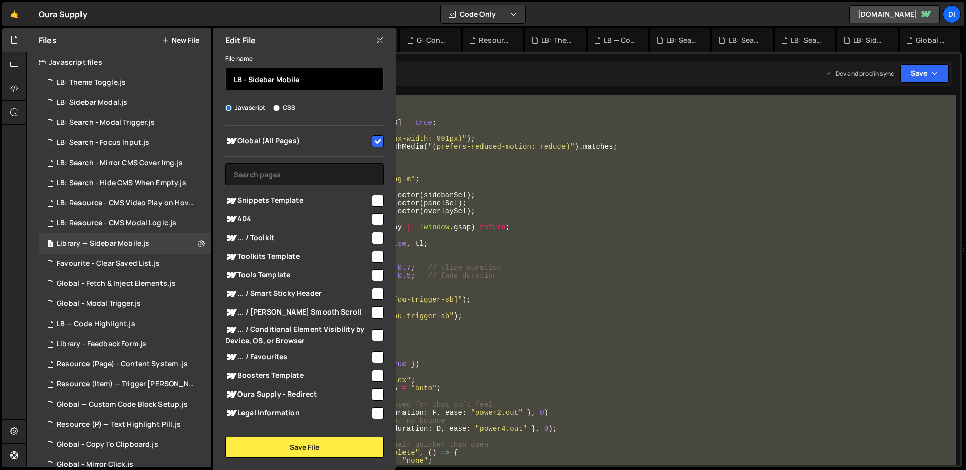
click at [349, 74] on input "LB - Sidebar Mobile" at bounding box center [304, 79] width 158 height 22
click at [336, 82] on input "LB - Sidebar Mobile" at bounding box center [304, 79] width 158 height 22
type input "LB - Sidebar Mobile Modal"
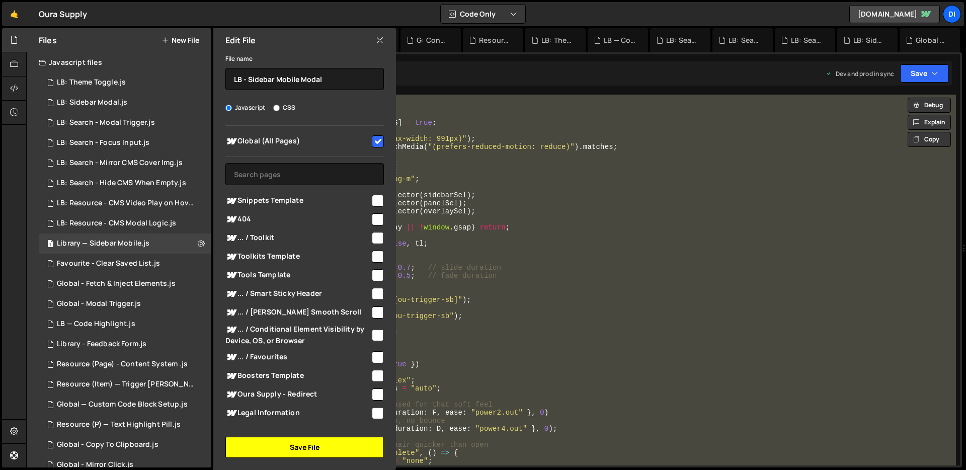
click at [290, 441] on button "Save File" at bounding box center [304, 447] width 158 height 21
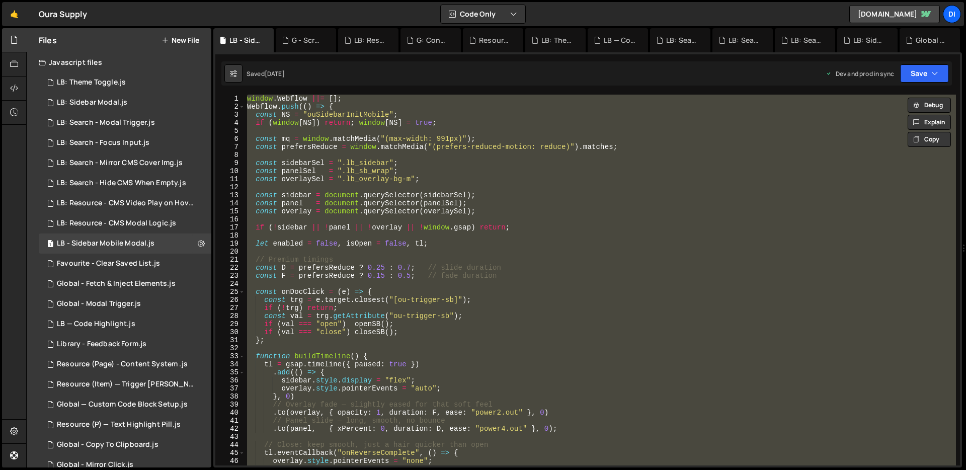
click at [406, 263] on div "window . Webflow ||= [ ] ; Webflow . push (( ) => { const NS = "ouSidebarInitMo…" at bounding box center [600, 280] width 711 height 371
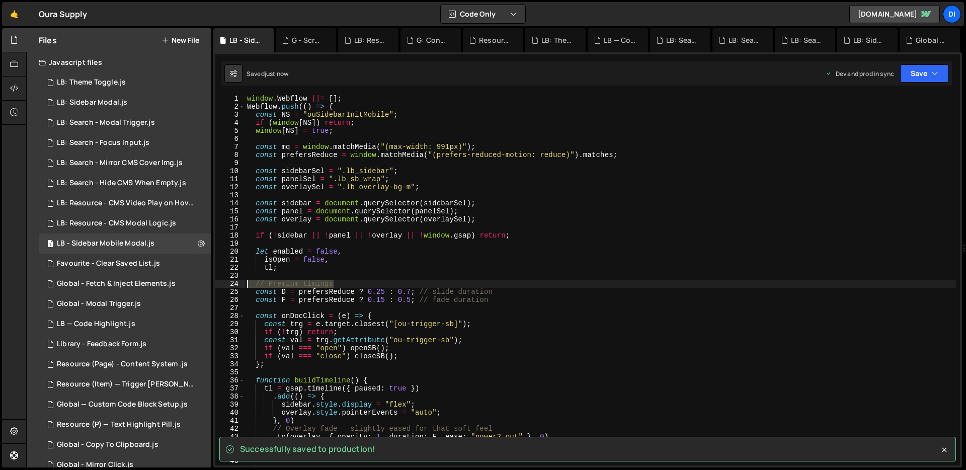
drag, startPoint x: 359, startPoint y: 283, endPoint x: 231, endPoint y: 283, distance: 128.3
click at [231, 283] on div "isOpen = false, 1 2 3 4 5 6 7 8 9 10 11 12 13 14 15 16 17 18 19 20 21 22 23 24 …" at bounding box center [587, 280] width 744 height 371
type textarea "// Premium timings"
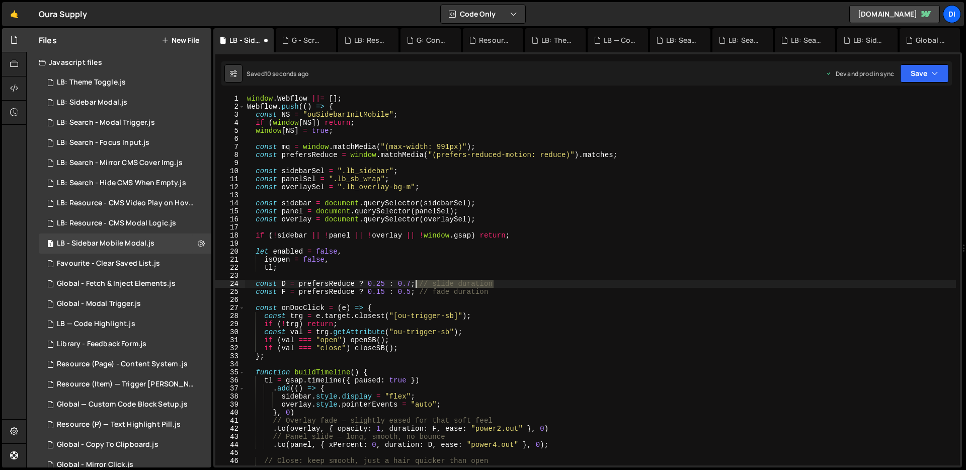
drag, startPoint x: 519, startPoint y: 285, endPoint x: 416, endPoint y: 283, distance: 103.6
click at [416, 283] on div "window . Webflow ||= [ ] ; Webflow . push (( ) => { const NS = "ouSidebarInitMo…" at bounding box center [600, 288] width 711 height 387
drag, startPoint x: 499, startPoint y: 293, endPoint x: 420, endPoint y: 291, distance: 79.0
click at [420, 291] on div "window . Webflow ||= [ ] ; Webflow . push (( ) => { const NS = "ouSidebarInitMo…" at bounding box center [600, 288] width 711 height 387
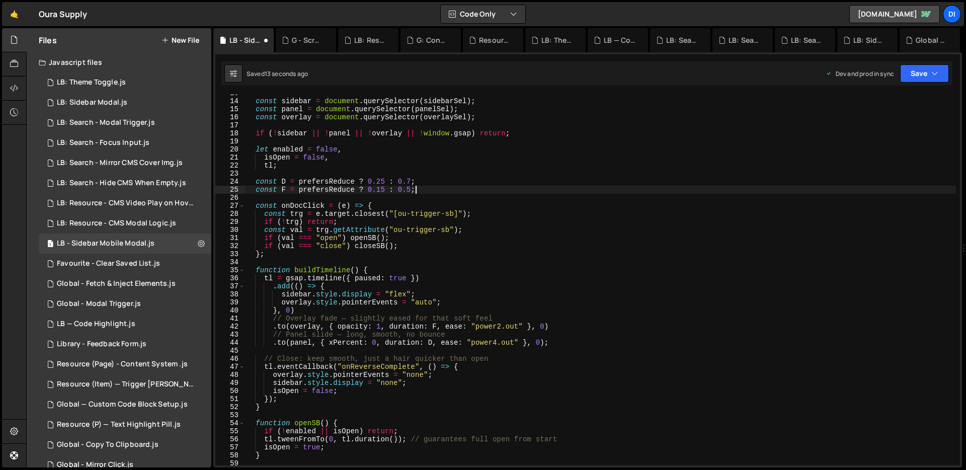
scroll to position [104, 0]
drag, startPoint x: 526, startPoint y: 313, endPoint x: 223, endPoint y: 318, distance: 302.9
click at [223, 318] on div "const F = prefersReduce ? 0.15 : 0.5; 13 14 15 16 17 18 19 20 21 22 23 24 25 26…" at bounding box center [587, 280] width 744 height 371
type textarea "// Overlay fade — slightly eased for that soft feel"
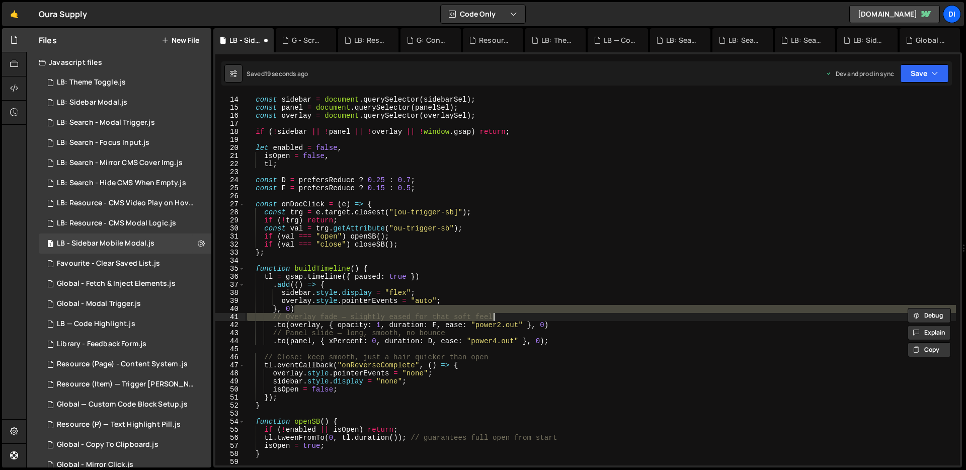
click at [507, 235] on div "const sidebar = document . querySelector ( sidebarSel ) ; const panel = documen…" at bounding box center [600, 281] width 711 height 387
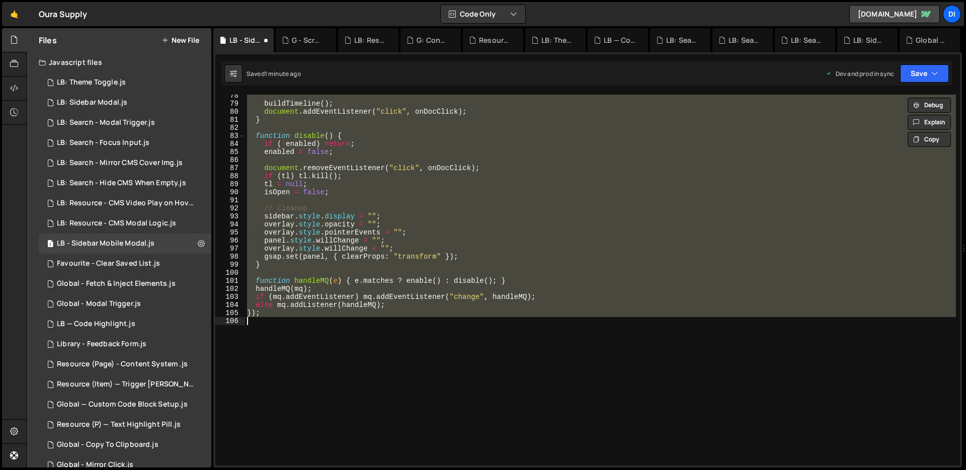
scroll to position [664, 0]
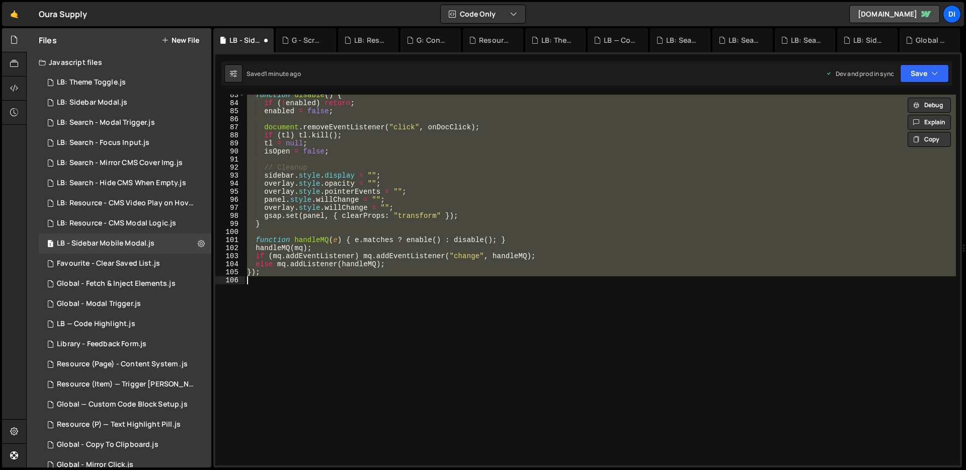
click at [415, 195] on div "function disable ( ) { if ( ! enabled ) return ; enabled = false ; document . r…" at bounding box center [600, 280] width 711 height 371
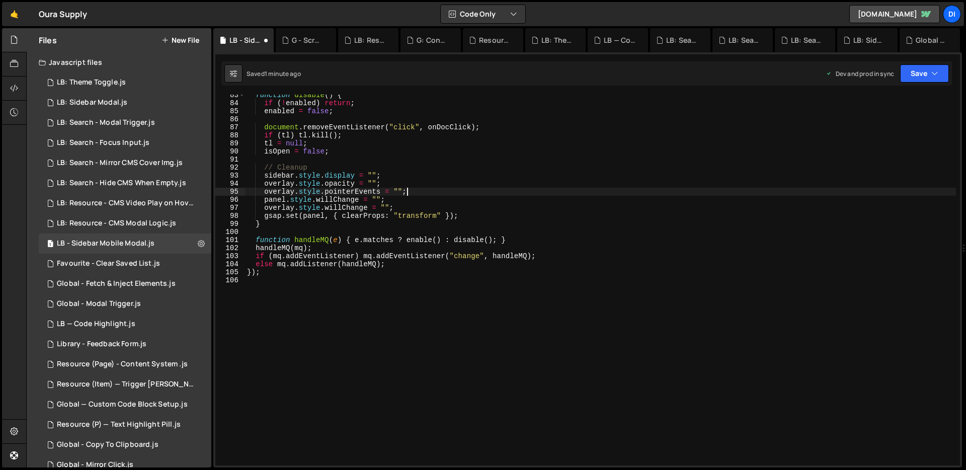
type textarea "});"
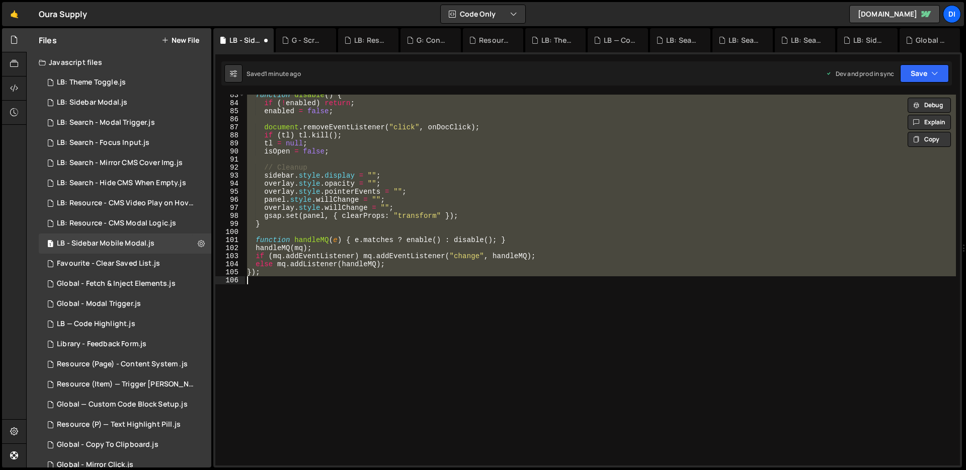
paste textarea
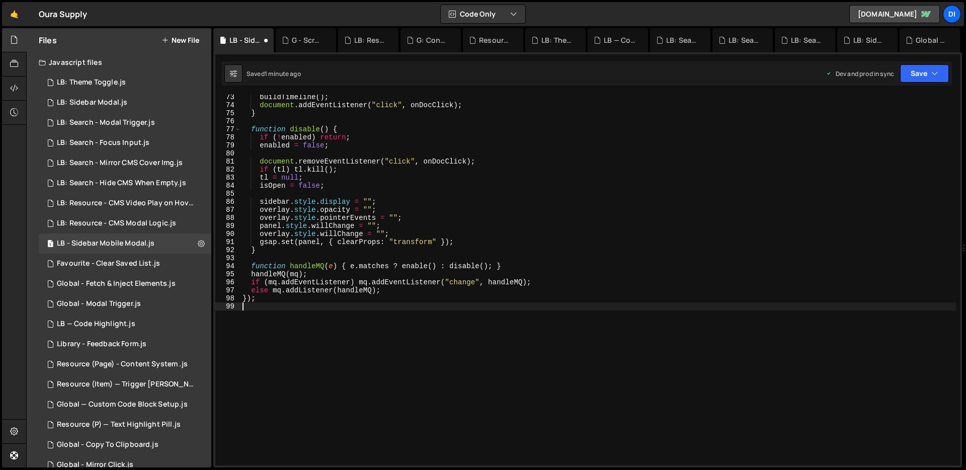
scroll to position [0, 0]
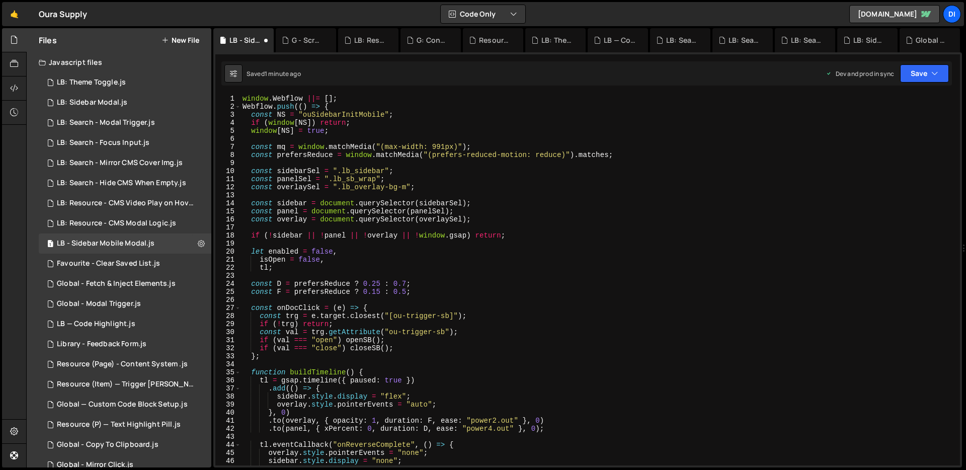
click at [415, 195] on div "window . Webflow ||= [ ] ; Webflow . push (( ) => { const NS = "ouSidebarInitMo…" at bounding box center [597, 288] width 715 height 387
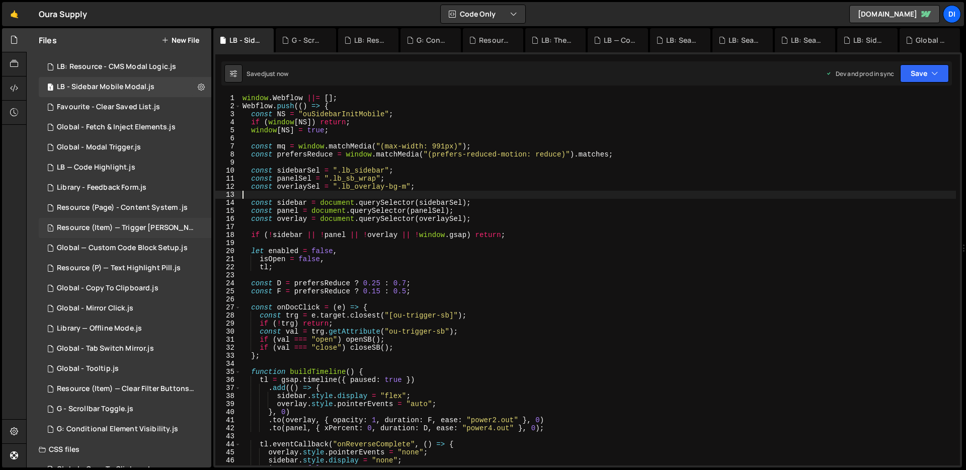
scroll to position [157, 0]
click at [134, 358] on div "1 Global - Tooltip.js 0" at bounding box center [125, 368] width 173 height 20
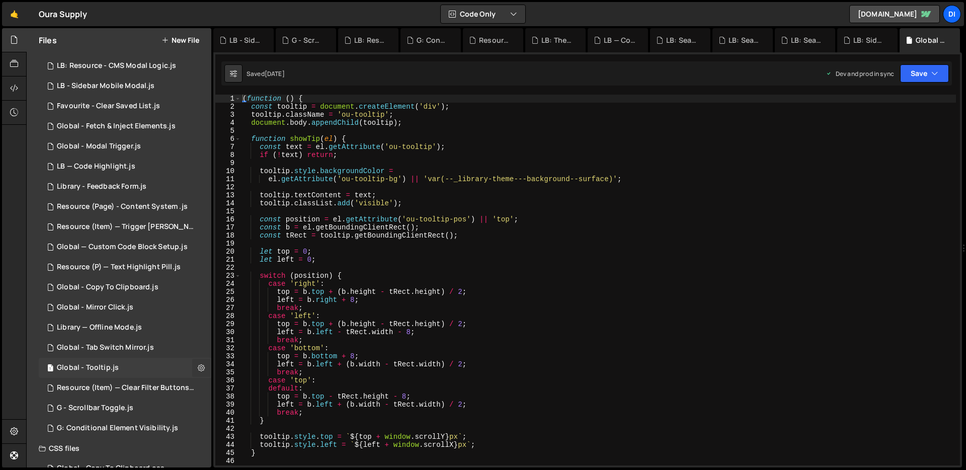
click at [198, 364] on icon at bounding box center [201, 368] width 7 height 10
type input "Global - Tooltip"
radio input "true"
checkbox input "true"
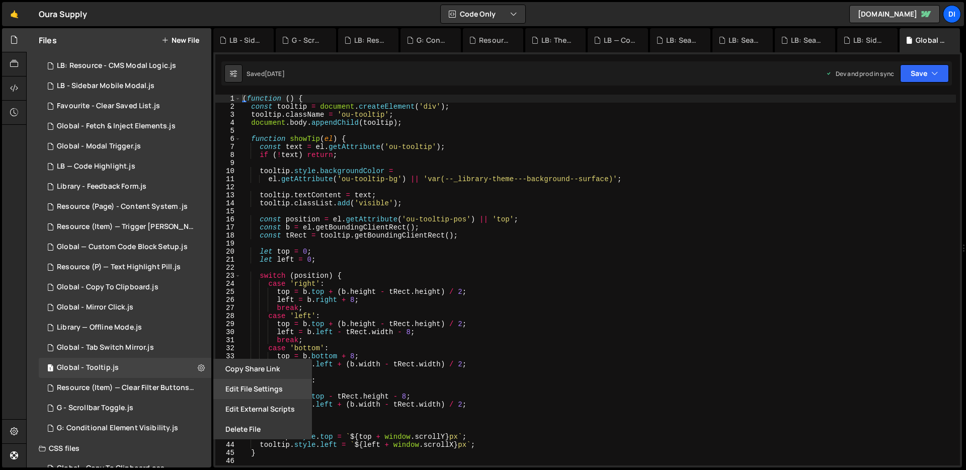
click at [247, 385] on button "Edit File Settings" at bounding box center [262, 389] width 99 height 20
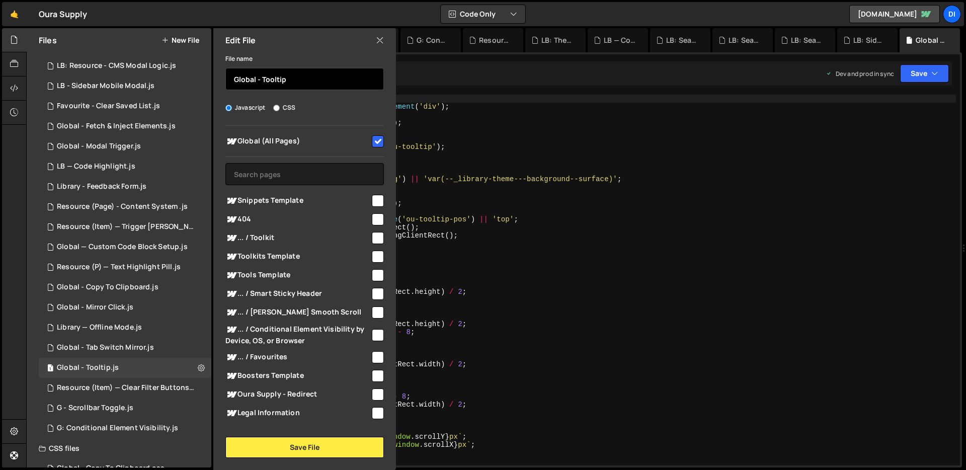
click at [326, 85] on input "Global - Tooltip" at bounding box center [304, 79] width 158 height 22
click at [87, 349] on div "Global - Tab Switch Mirror.js" at bounding box center [105, 347] width 97 height 9
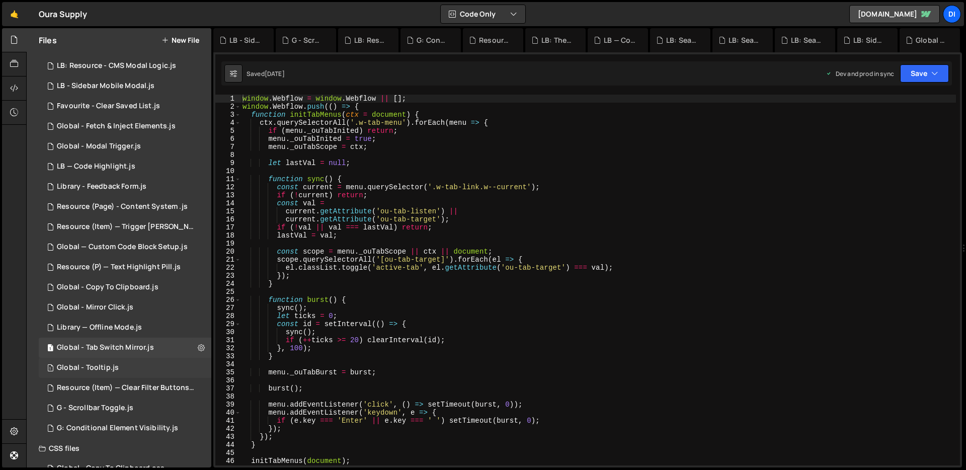
click at [89, 364] on div "Global - Tooltip.js" at bounding box center [88, 367] width 62 height 9
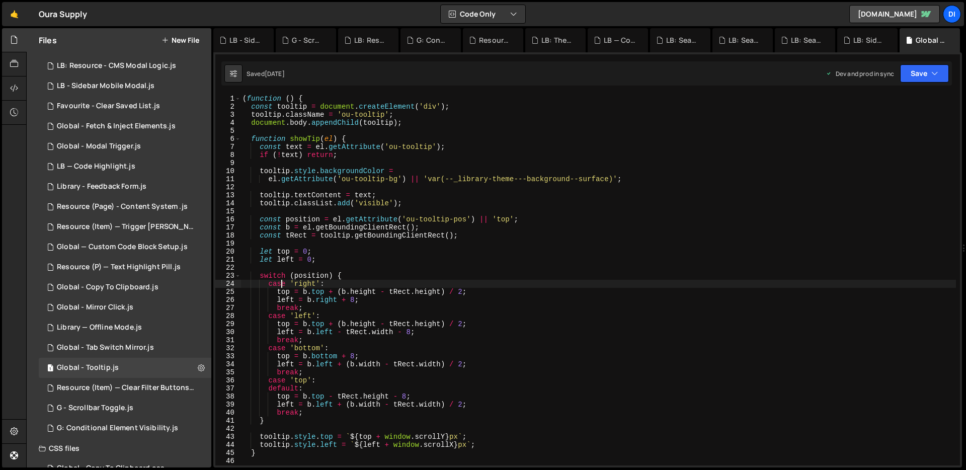
click at [283, 284] on div "( function ( ) { const tooltip = document . createElement ( 'div' ) ; tooltip .…" at bounding box center [597, 288] width 715 height 387
type textarea "})();"
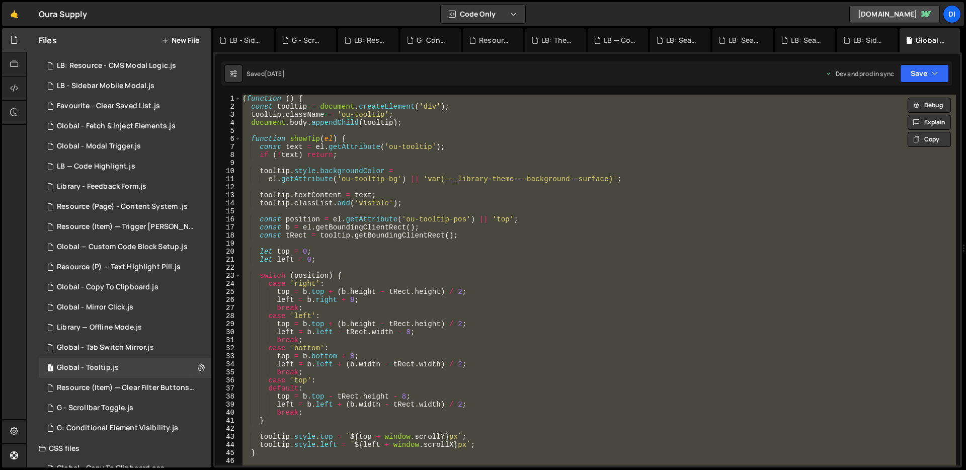
scroll to position [1, 0]
click at [198, 363] on icon at bounding box center [201, 368] width 7 height 10
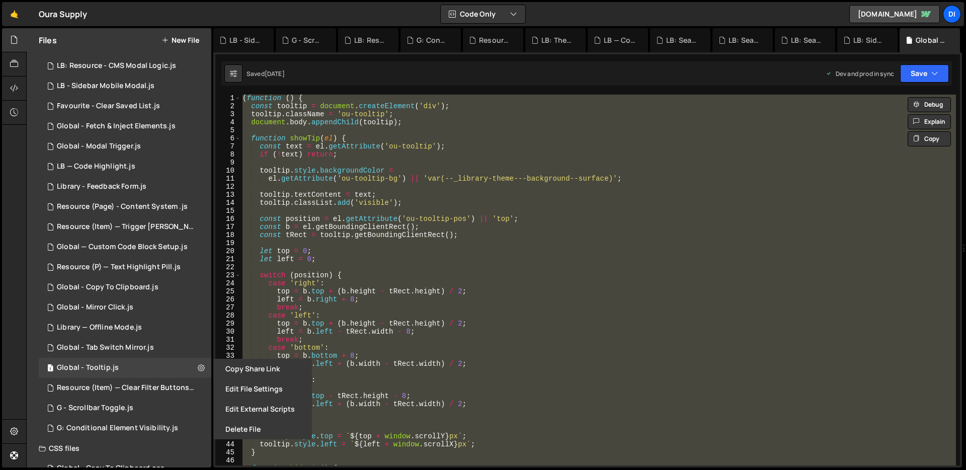
click at [408, 268] on div "( function ( ) { const tooltip = document . createElement ( 'div' ) ; tooltip .…" at bounding box center [597, 280] width 715 height 371
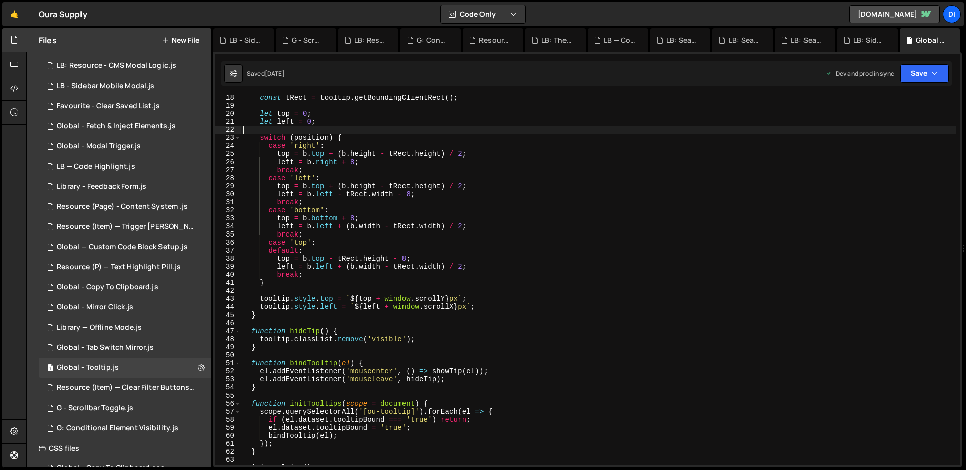
scroll to position [0, 0]
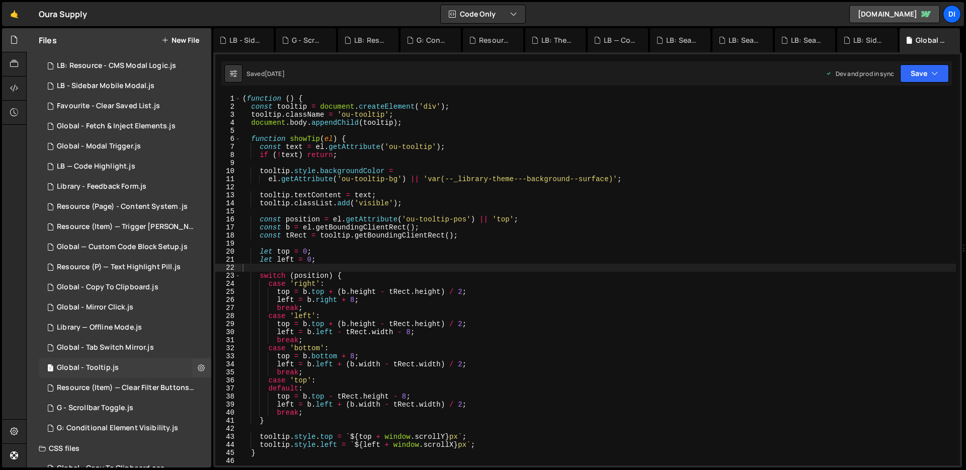
click at [129, 360] on div "1 Global - Tooltip.js 0" at bounding box center [125, 368] width 173 height 20
click at [136, 348] on div "Global - Tab Switch Mirror.js" at bounding box center [105, 347] width 97 height 9
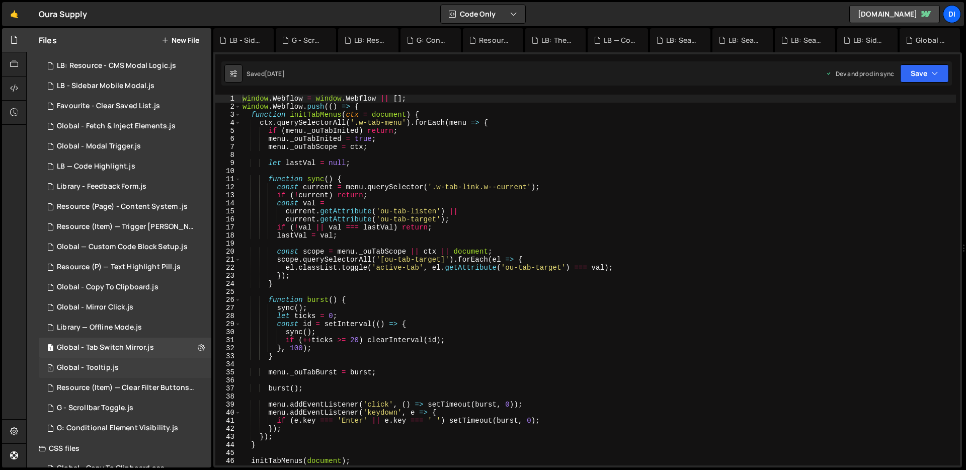
click at [131, 359] on div "1 Global - Tooltip.js 0" at bounding box center [125, 368] width 173 height 20
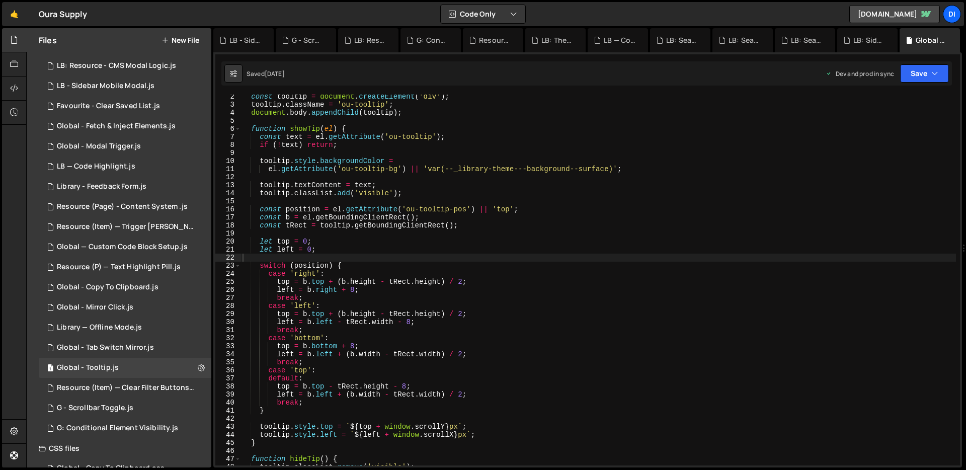
scroll to position [10, 0]
click at [199, 369] on icon at bounding box center [201, 368] width 7 height 10
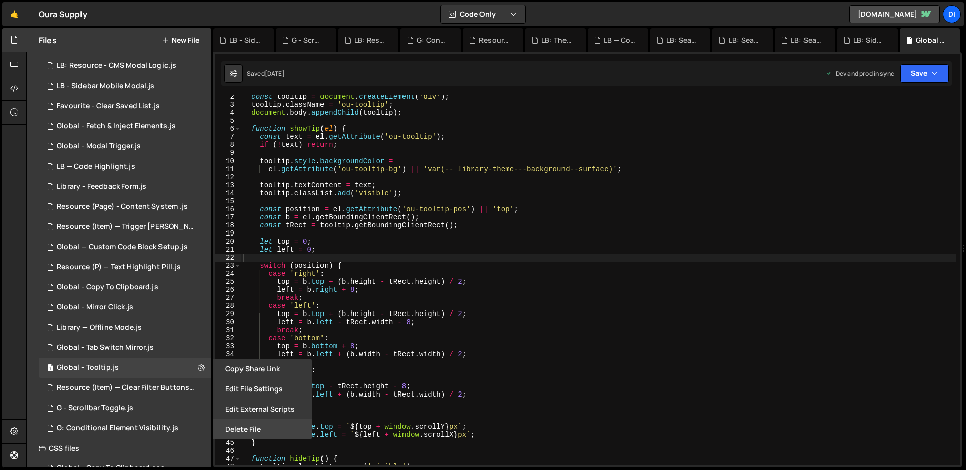
click at [234, 430] on button "Delete File" at bounding box center [262, 429] width 99 height 20
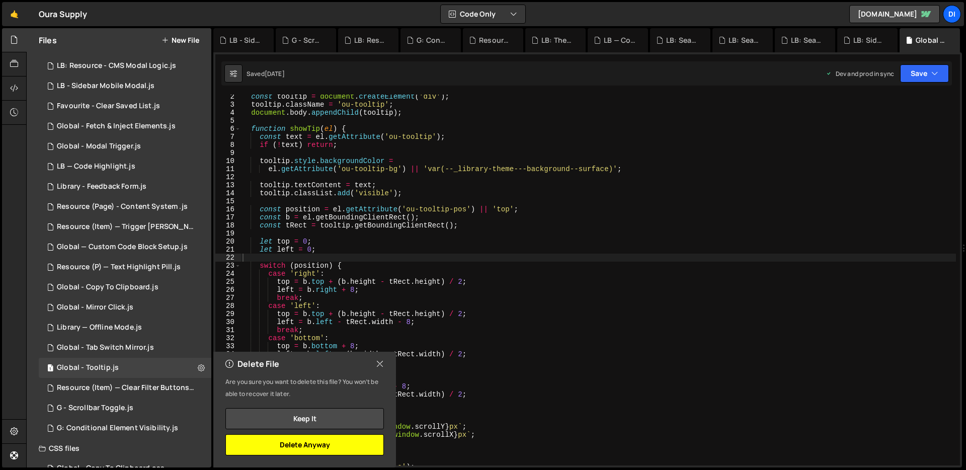
click at [274, 440] on button "Delete Anyway" at bounding box center [304, 444] width 158 height 21
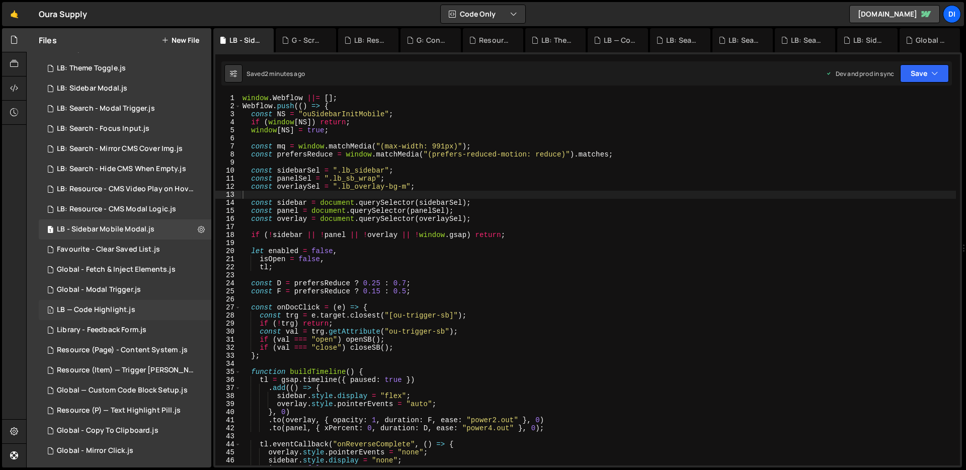
scroll to position [0, 0]
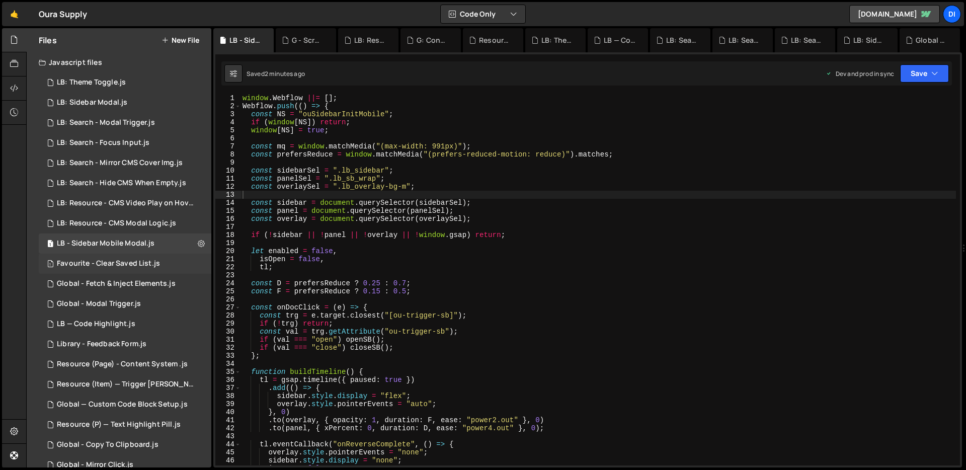
click at [133, 261] on div "Favourite - Clear Saved List.js" at bounding box center [108, 263] width 103 height 9
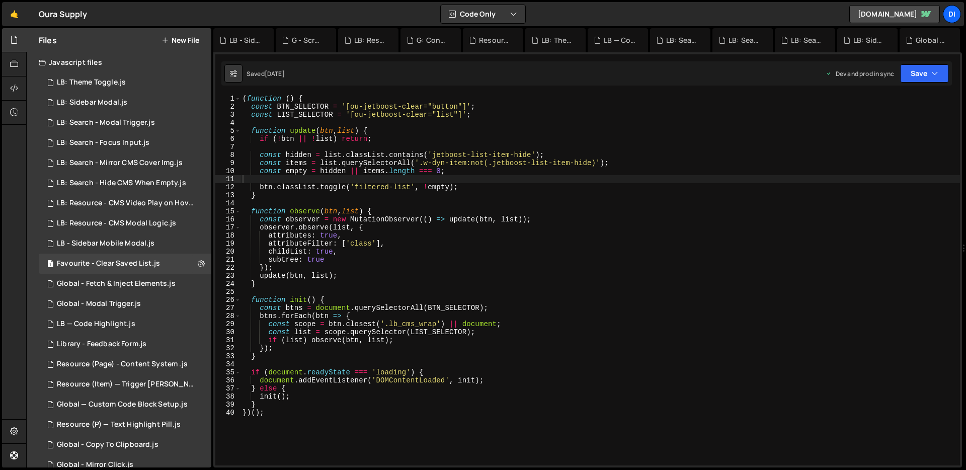
type textarea "subtree: true"
click at [278, 258] on div "( function ( ) { const BTN_SELECTOR = '[ou-jetboost-clear="button"]' ; const LI…" at bounding box center [599, 288] width 719 height 387
click at [200, 260] on icon at bounding box center [201, 264] width 7 height 10
type input "Favourite - Clear Saved List"
radio input "true"
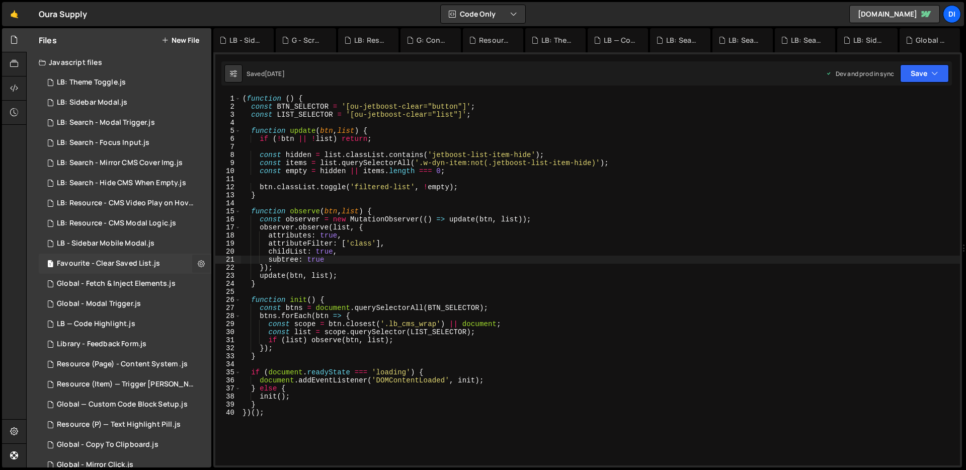
checkbox input "true"
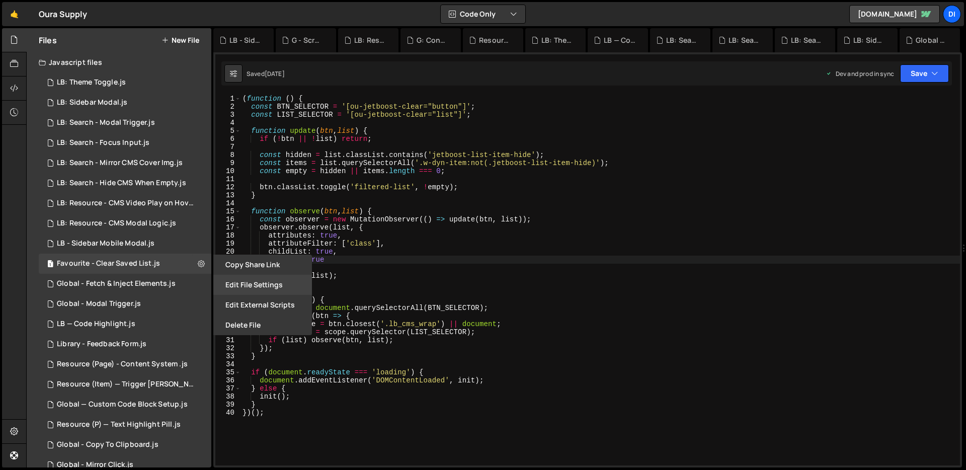
click at [236, 286] on button "Edit File Settings" at bounding box center [262, 285] width 99 height 20
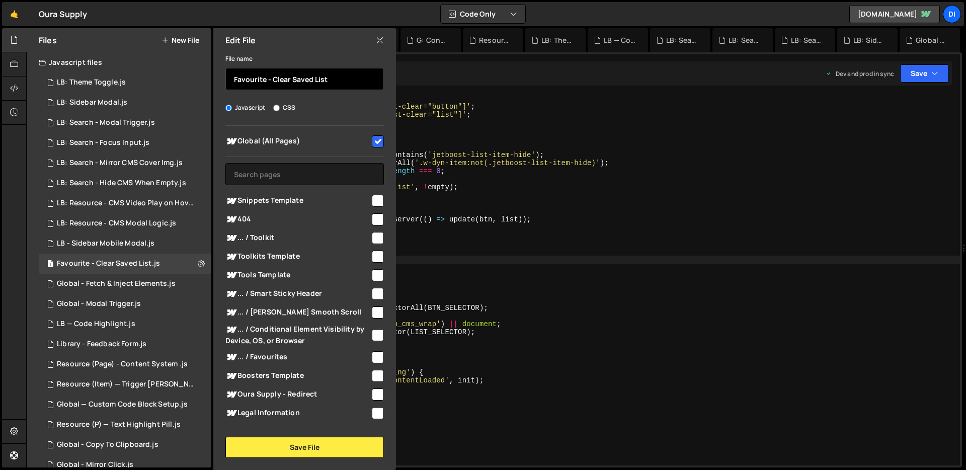
click at [229, 77] on input "Favourite - Clear Saved List" at bounding box center [304, 79] width 158 height 22
click at [294, 79] on input "LB: Favourite - Clear Saved List" at bounding box center [304, 79] width 158 height 22
click at [325, 80] on input "LB: Favourite - Remove Saved List" at bounding box center [304, 79] width 158 height 22
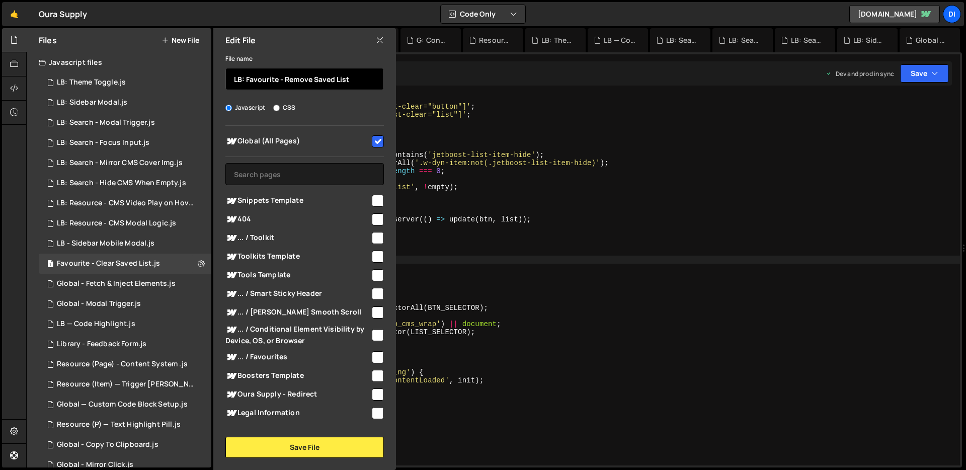
click at [343, 79] on input "LB: Favourite - Remove Saved List" at bounding box center [304, 79] width 158 height 22
type input "LB: Favourite - Remove Saved CMS List"
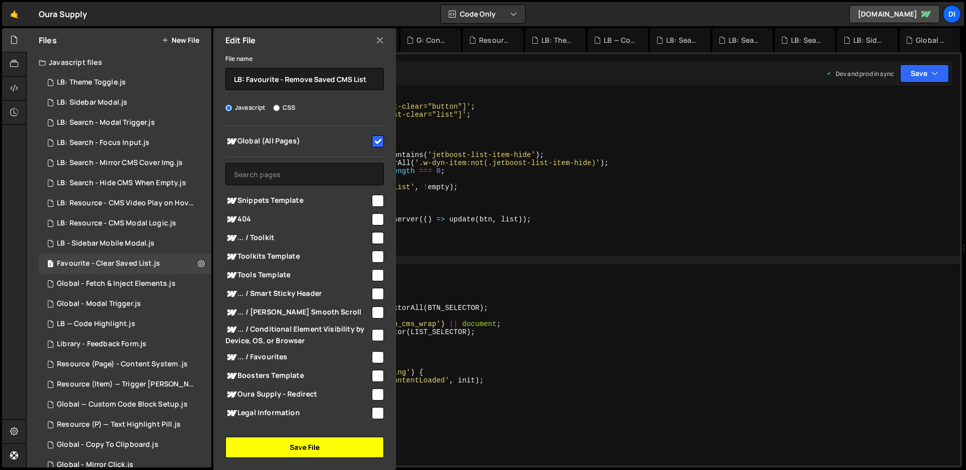
click at [291, 453] on button "Save File" at bounding box center [304, 447] width 158 height 21
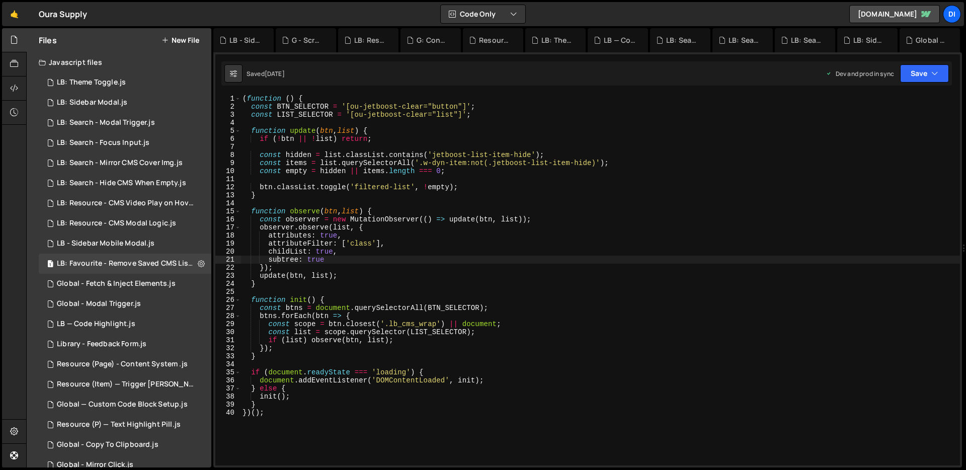
click at [369, 288] on div "( function ( ) { const BTN_SELECTOR = '[ou-jetboost-clear="button"]' ; const LI…" at bounding box center [599, 288] width 719 height 387
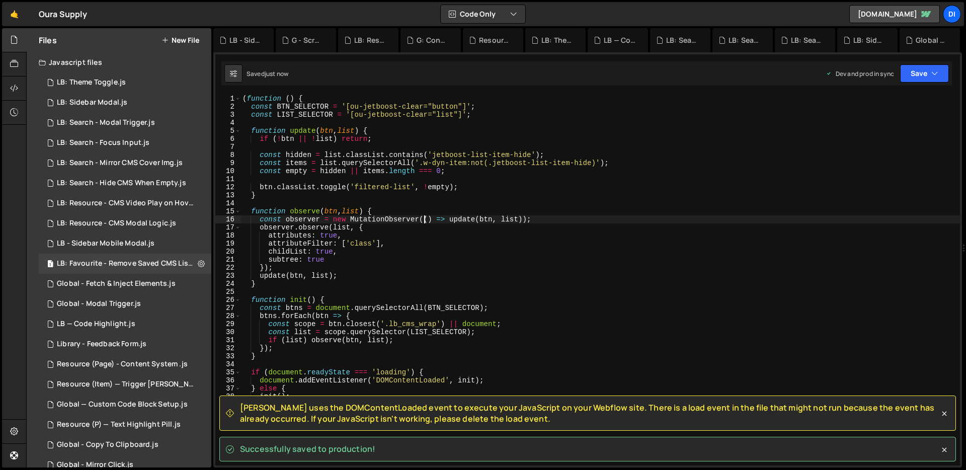
click at [426, 217] on div "( function ( ) { const BTN_SELECTOR = '[ou-jetboost-clear="button"]' ; const LI…" at bounding box center [599, 288] width 719 height 387
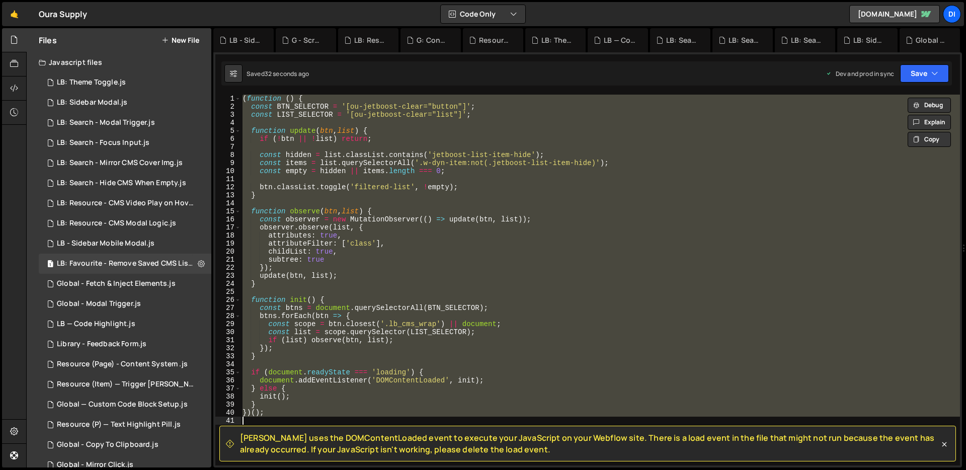
scroll to position [141, 0]
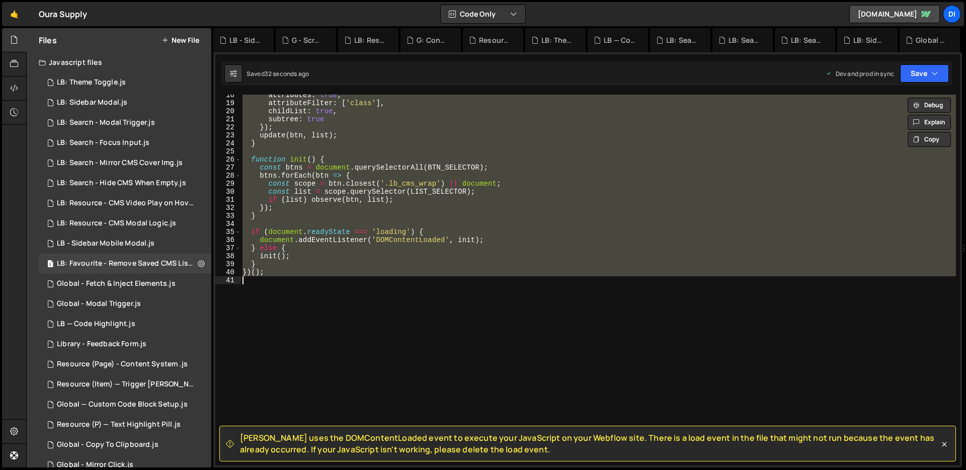
click at [398, 187] on div "attributes : true , attributeFilter : [ 'class' ] , childList : true , subtree …" at bounding box center [597, 280] width 715 height 371
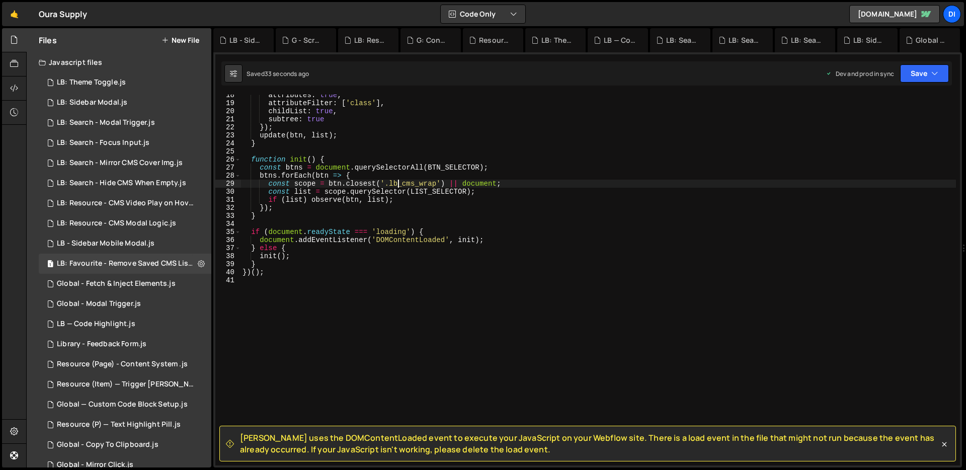
type textarea "})();"
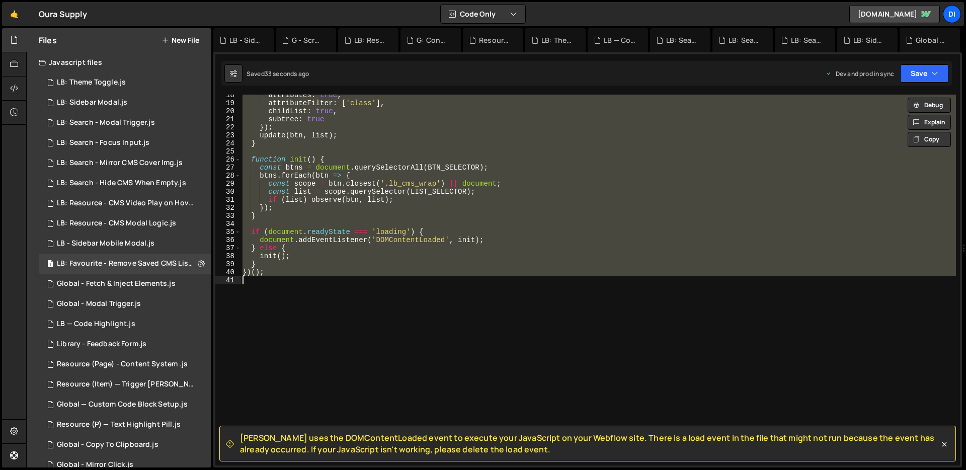
paste textarea
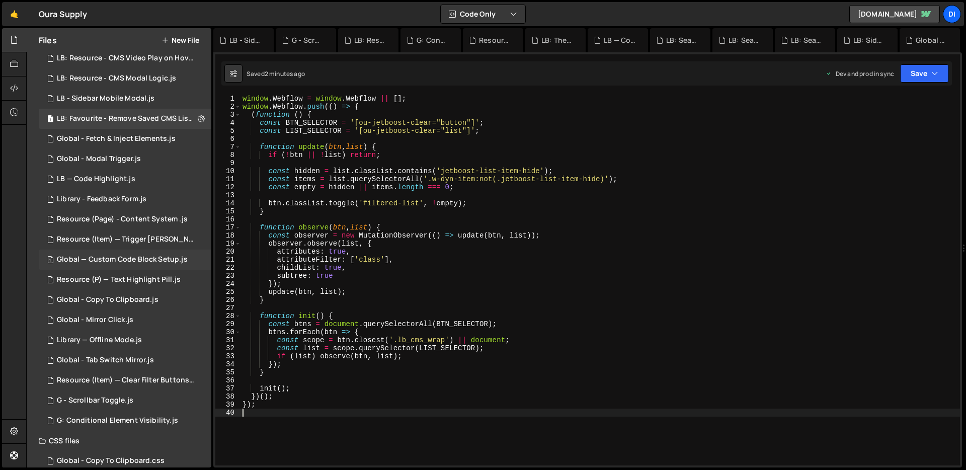
scroll to position [0, 0]
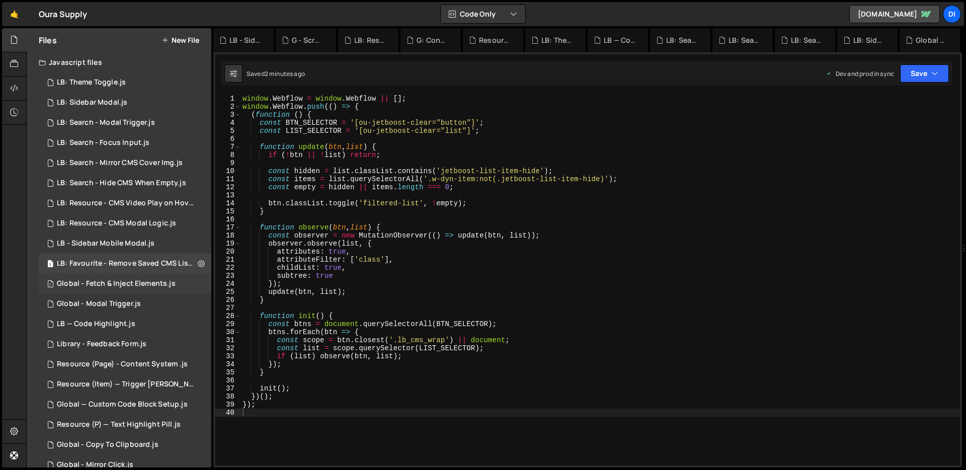
click at [143, 291] on div "1 Global - Fetch & Inject Elements.js 0" at bounding box center [125, 284] width 173 height 20
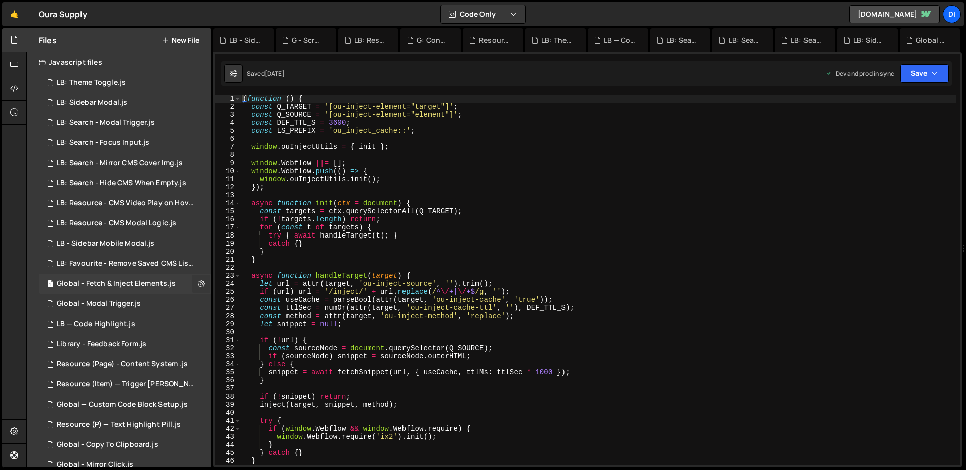
click at [200, 285] on icon at bounding box center [201, 284] width 7 height 10
type input "Global - Fetch & Inject Elements"
radio input "true"
checkbox input "true"
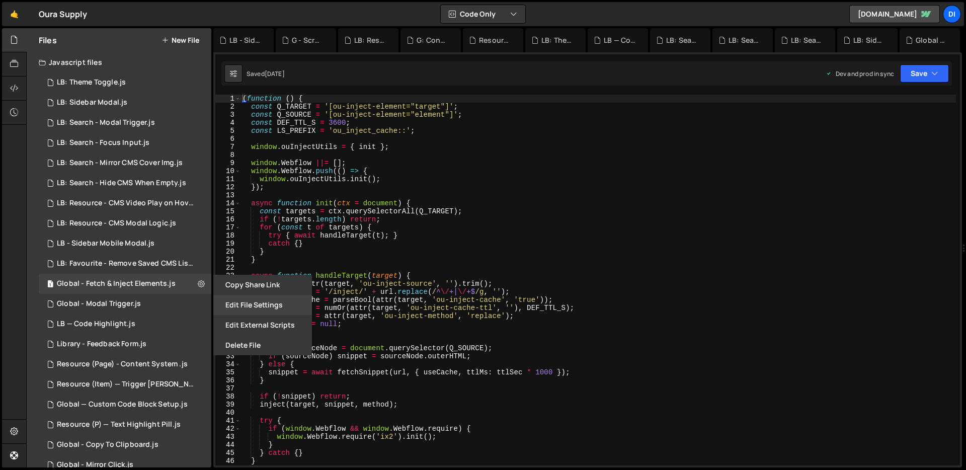
click at [288, 305] on button "Edit File Settings" at bounding box center [262, 305] width 99 height 20
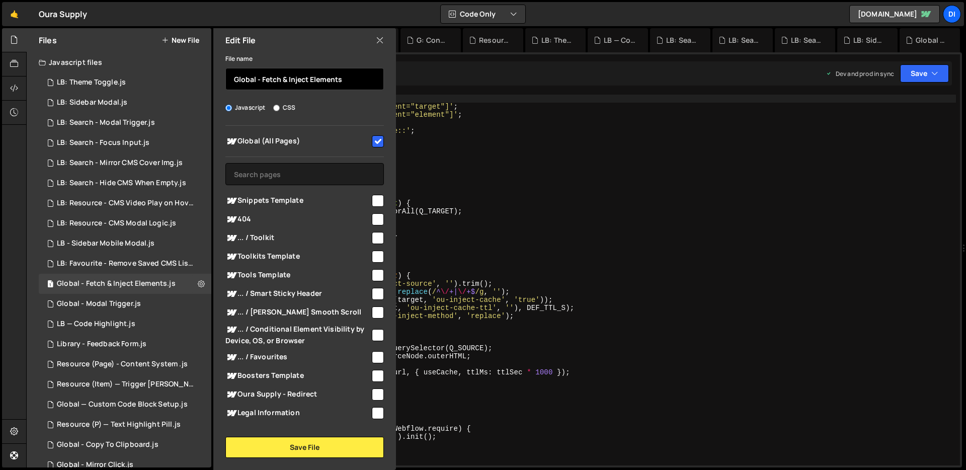
click at [244, 78] on input "Global - Fetch & Inject Elements" at bounding box center [304, 79] width 158 height 22
click at [353, 80] on input "LB: Resource - Fetch & Inject Elements" at bounding box center [304, 79] width 158 height 22
click at [304, 77] on input "LB: Resource - Fetch & Inject Elements" at bounding box center [304, 79] width 158 height 22
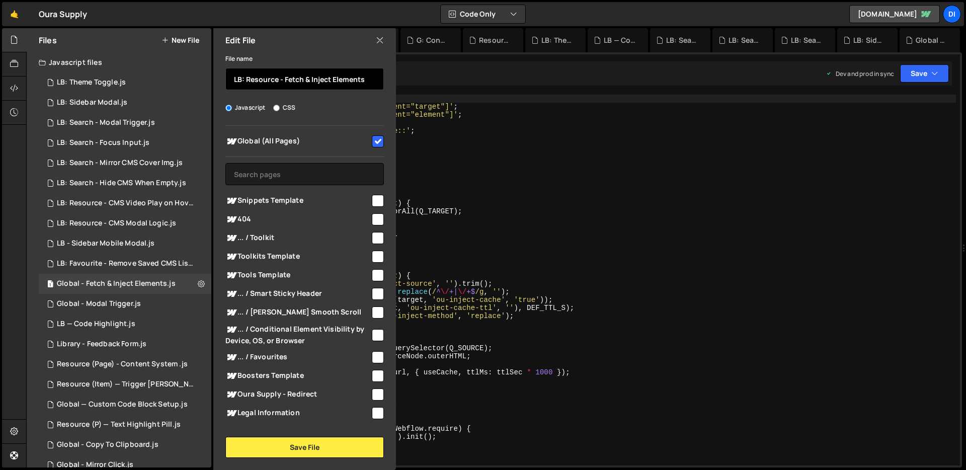
drag, startPoint x: 350, startPoint y: 75, endPoint x: 369, endPoint y: 75, distance: 19.6
click at [369, 75] on input "LB: Resource - Fetch & Inject Elements" at bounding box center [304, 79] width 158 height 22
type input "LB: Resource - Fetch Static Content"
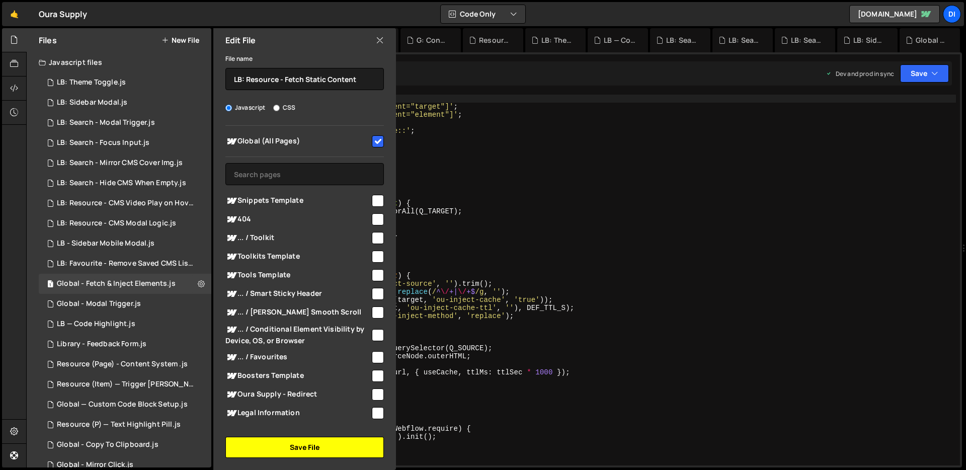
click at [306, 451] on button "Save File" at bounding box center [304, 447] width 158 height 21
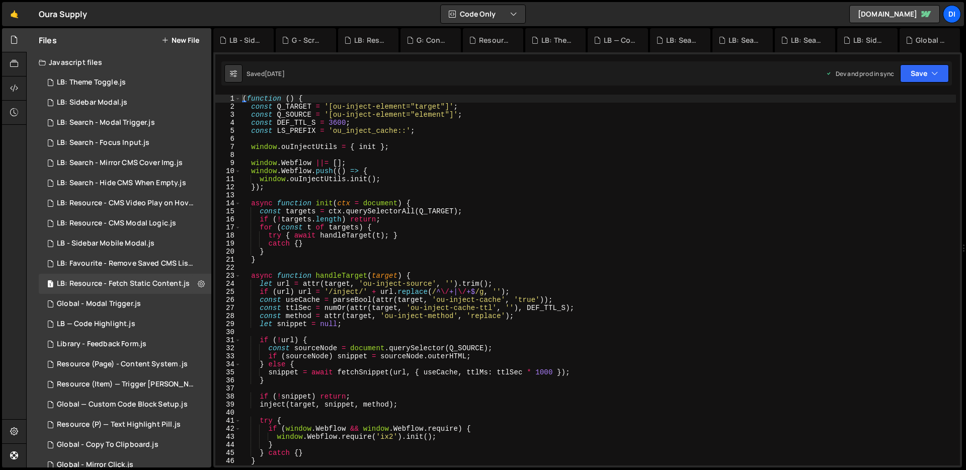
type textarea "const ttlSec = numOr(attr(target, 'ou-inject-cache-ttl', ''), DEF_TTL_S);"
click at [378, 304] on div "( function ( ) { const Q_TARGET = '[ou-inject-element="target"]' ; const Q_SOUR…" at bounding box center [597, 288] width 715 height 387
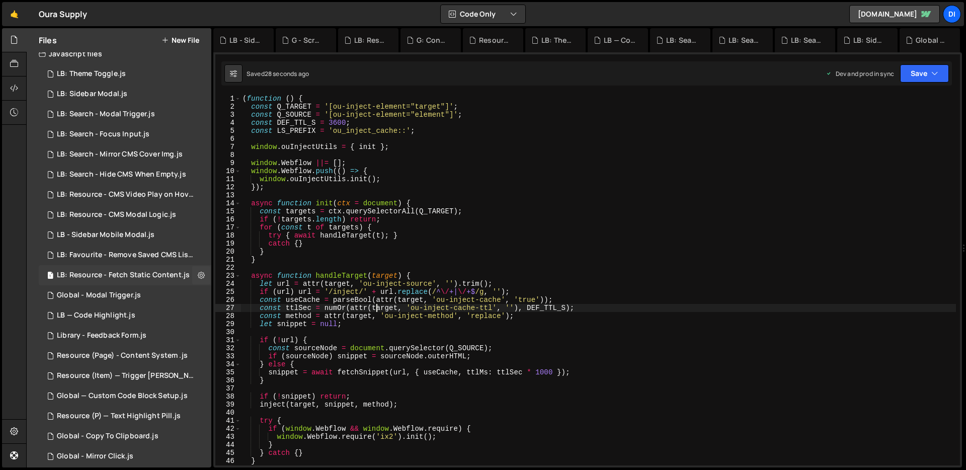
scroll to position [19, 0]
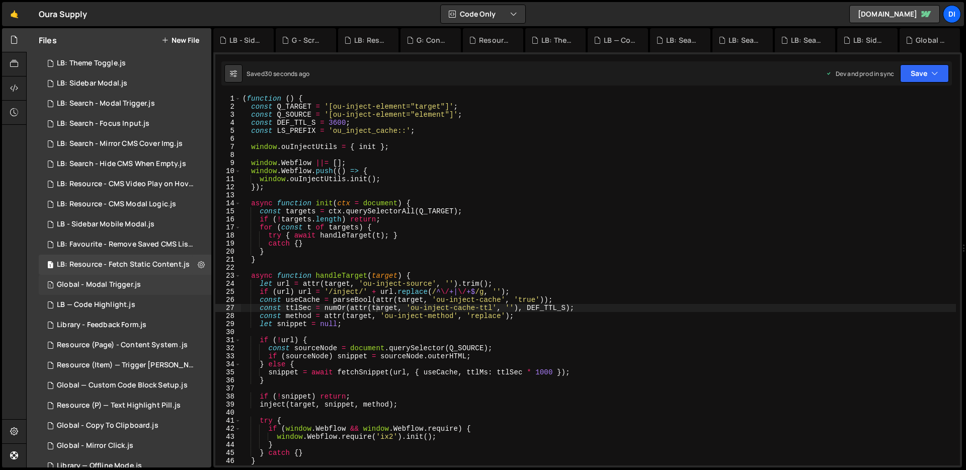
click at [138, 282] on div "Global - Modal Trigger.js" at bounding box center [99, 284] width 84 height 9
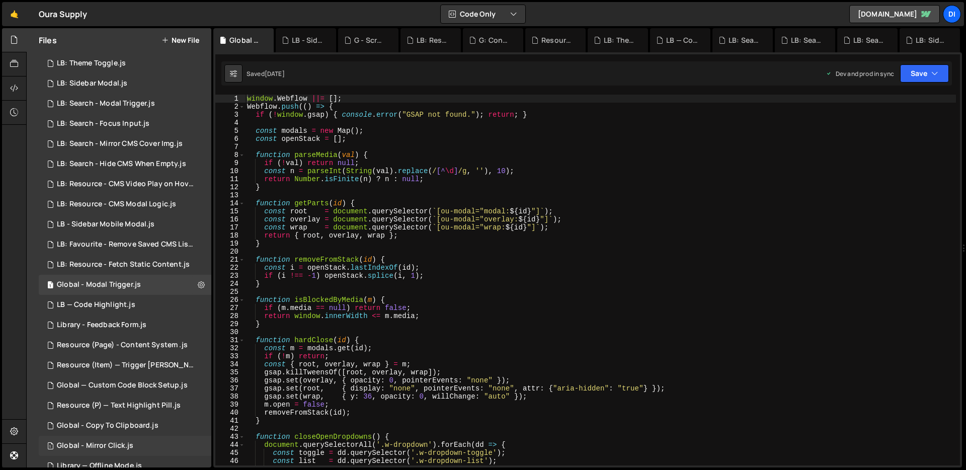
scroll to position [179, 0]
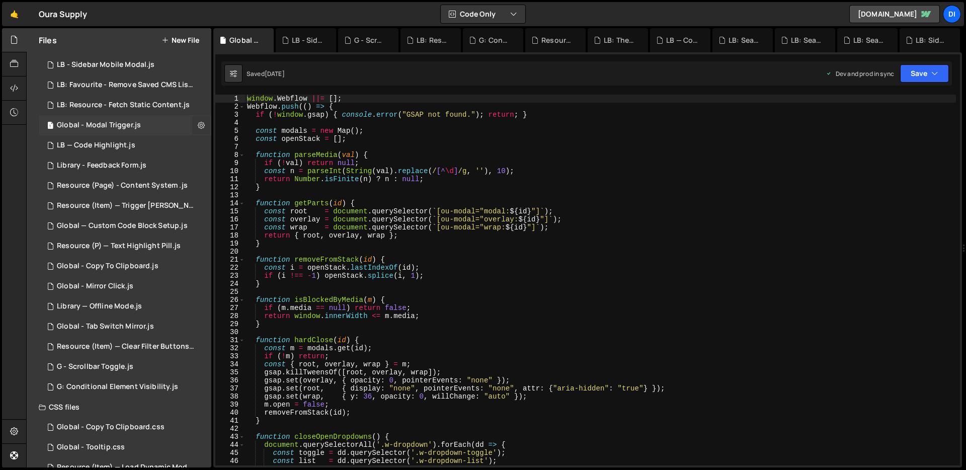
click at [198, 123] on icon at bounding box center [201, 125] width 7 height 10
type input "Global - Modal Trigger"
radio input "true"
checkbox input "true"
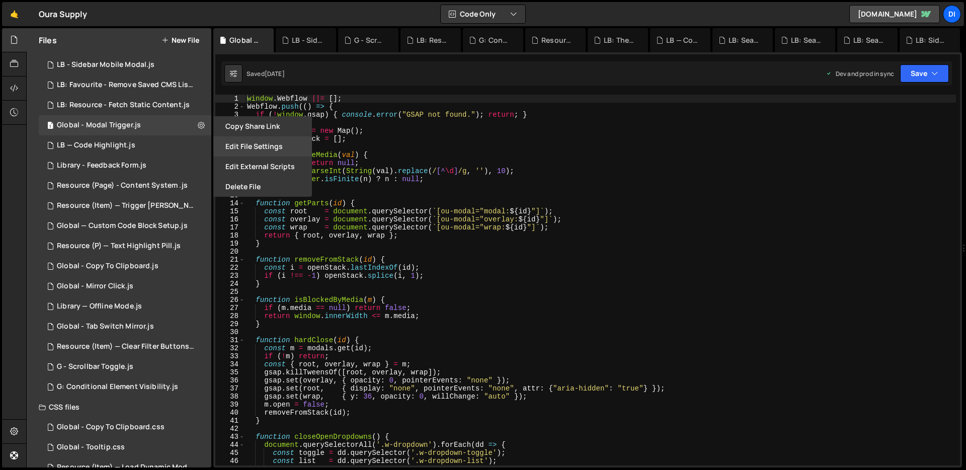
click at [267, 149] on button "Edit File Settings" at bounding box center [262, 146] width 99 height 20
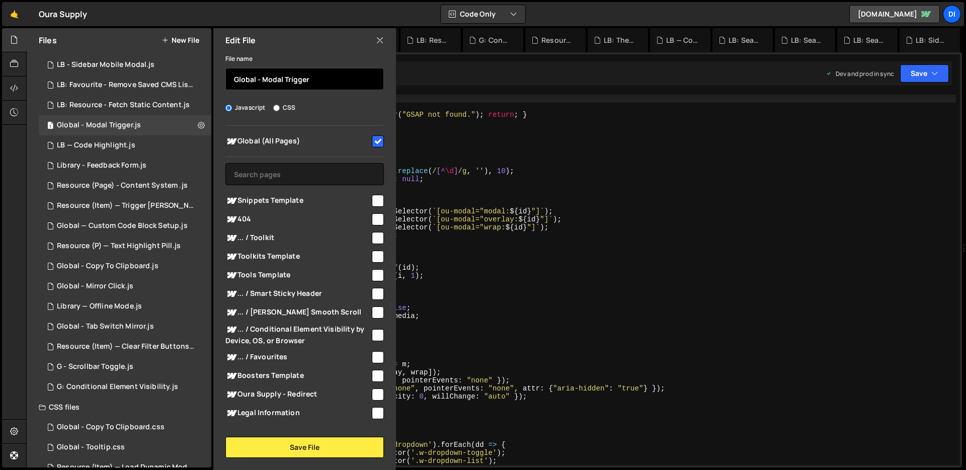
click at [321, 78] on input "Global - Modal Trigger" at bounding box center [304, 79] width 158 height 22
click at [248, 80] on input "Global - Modal Trigger Logic" at bounding box center [304, 79] width 158 height 22
type input "G: Modal Trigger Logic"
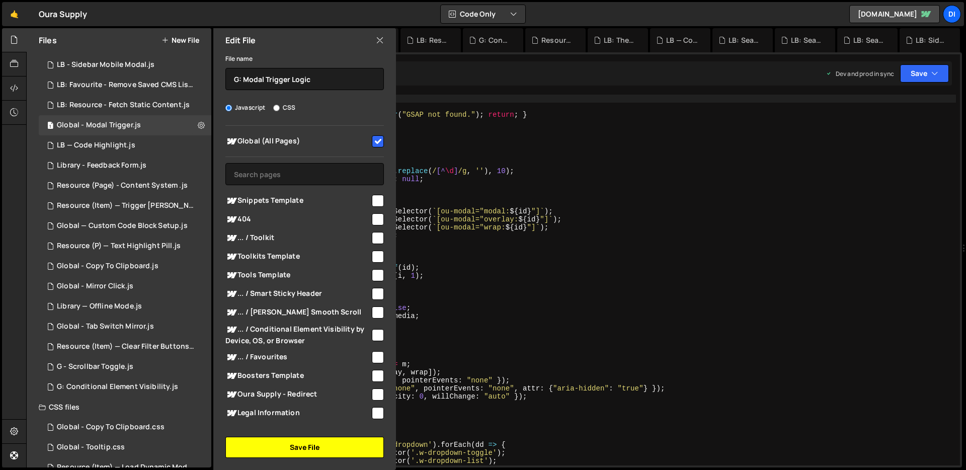
click at [296, 450] on button "Save File" at bounding box center [304, 447] width 158 height 21
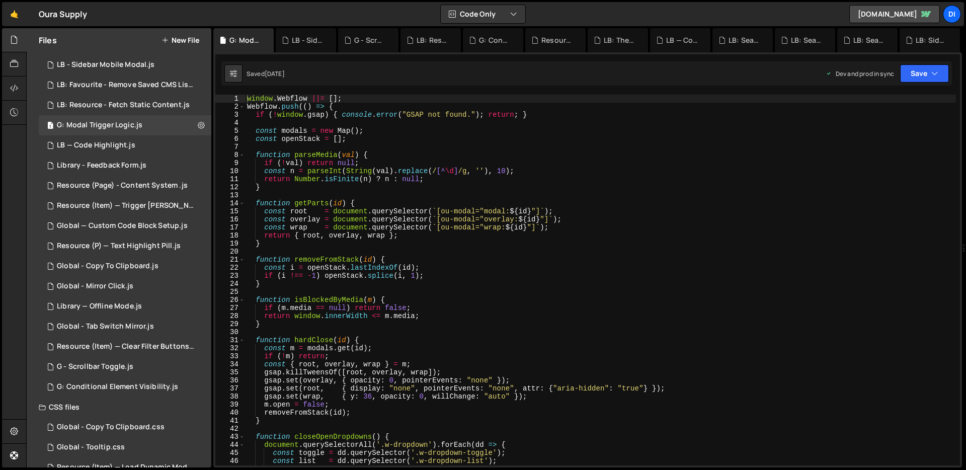
type textarea "gsap.killTweensOf([root, overlay, wrap]);"
click at [354, 369] on div "window . Webflow ||= [ ] ; Webflow . push (( ) => { if ( ! window . gsap ) { co…" at bounding box center [600, 292] width 711 height 395
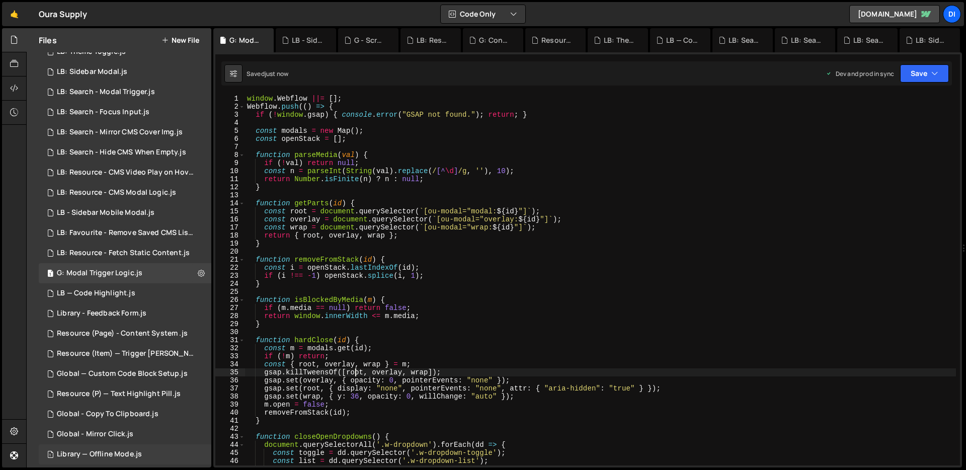
scroll to position [0, 0]
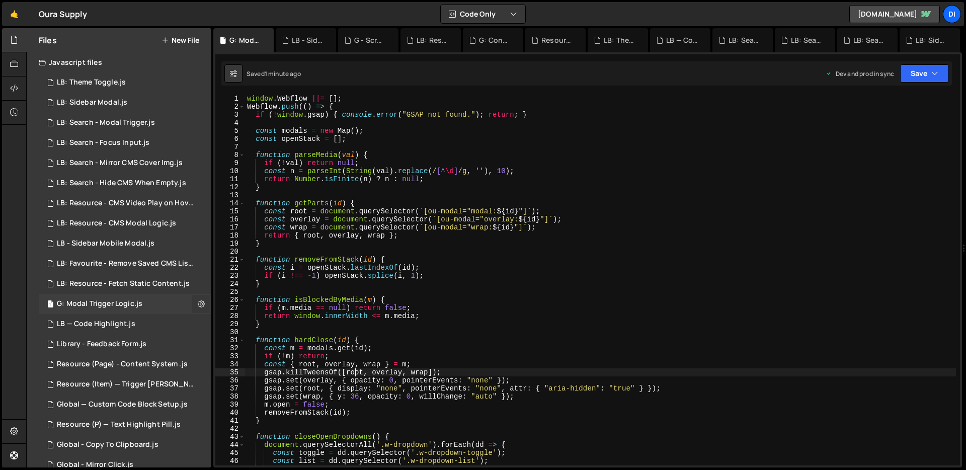
click at [200, 303] on icon at bounding box center [201, 304] width 7 height 10
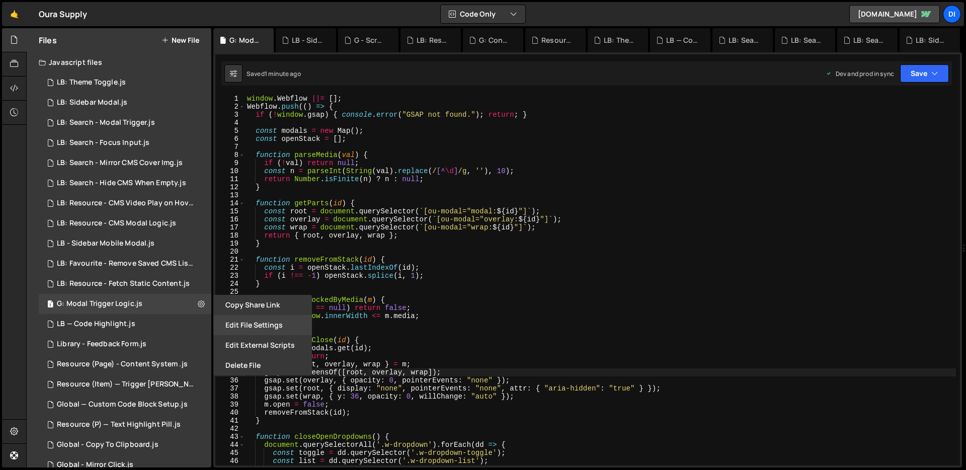
click at [238, 321] on button "Edit File Settings" at bounding box center [262, 325] width 99 height 20
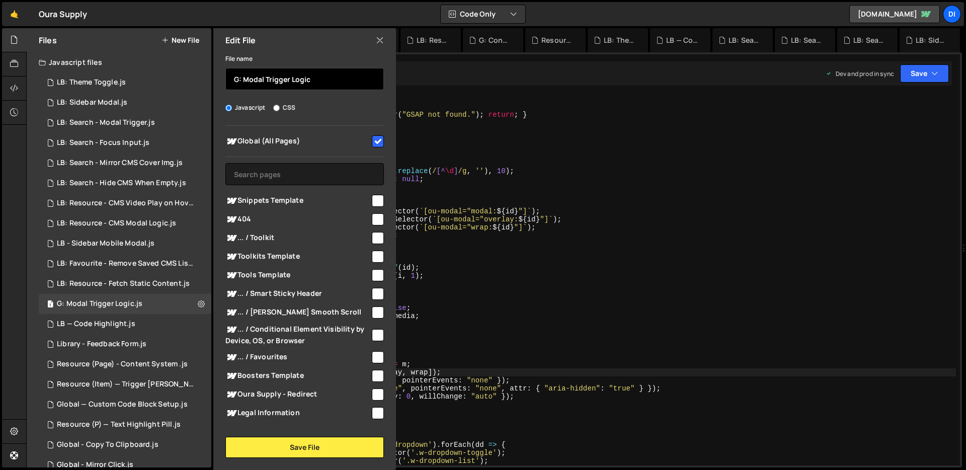
drag, startPoint x: 238, startPoint y: 78, endPoint x: 230, endPoint y: 78, distance: 8.0
click at [230, 78] on input "G: Modal Trigger Logic" at bounding box center [304, 79] width 158 height 22
type input "LB: Modal Trigger Logic"
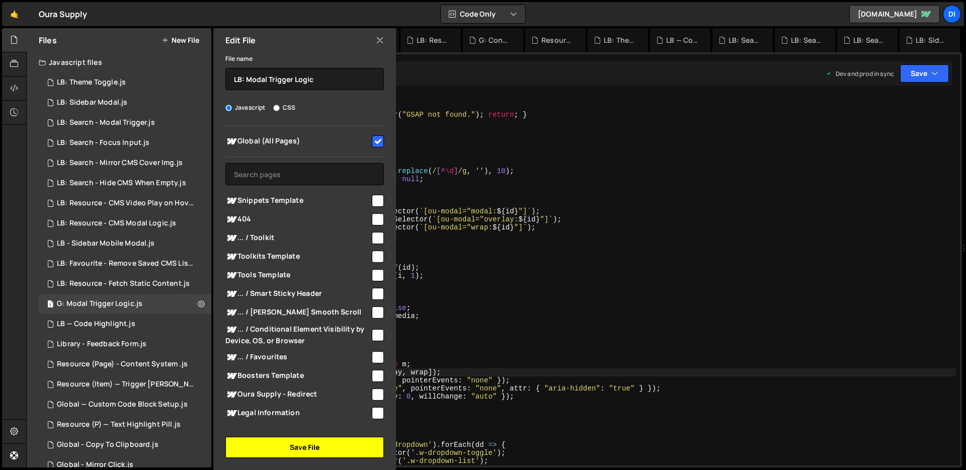
click at [260, 440] on button "Save File" at bounding box center [304, 447] width 158 height 21
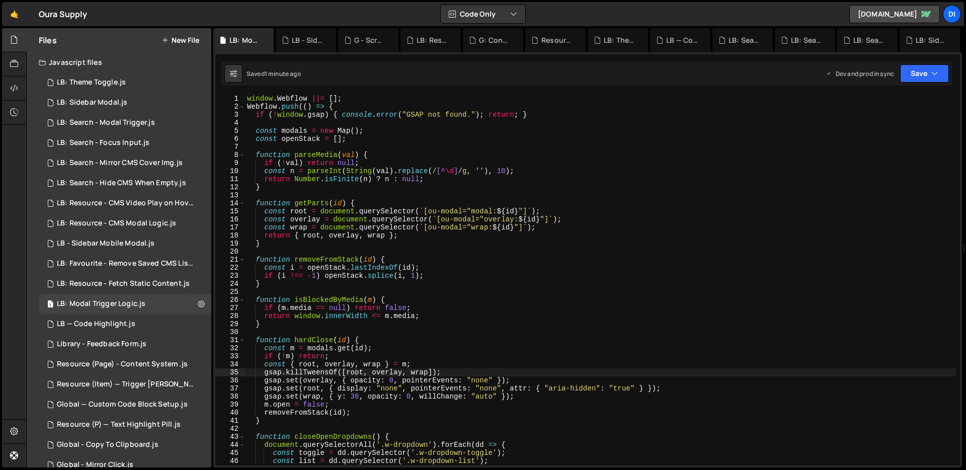
type textarea "if (i !== -1) openStack.splice(i, 1);"
click at [390, 278] on div "window . Webflow ||= [ ] ; Webflow . push (( ) => { if ( ! window . gsap ) { co…" at bounding box center [600, 288] width 711 height 387
click at [113, 245] on div "LB - Sidebar Mobile Modal.js" at bounding box center [106, 243] width 98 height 9
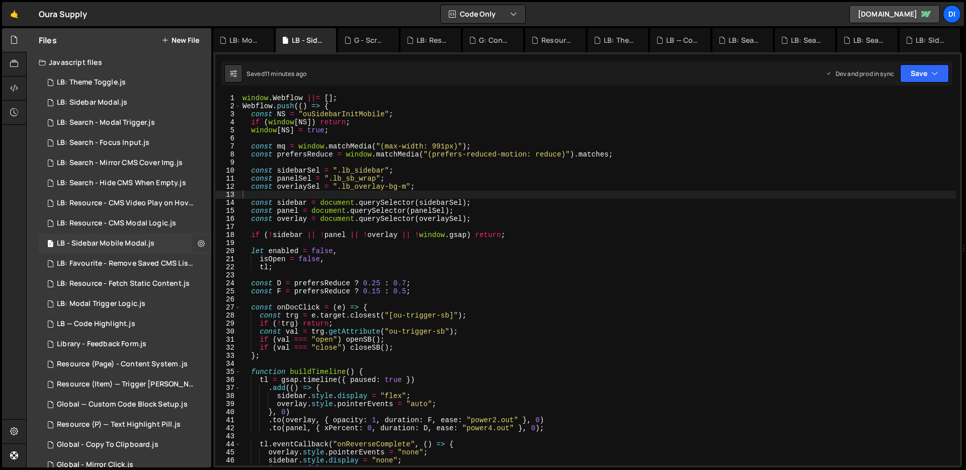
click at [200, 242] on icon at bounding box center [201, 243] width 7 height 10
type input "LB - Sidebar Mobile Modal"
radio input "true"
checkbox input "true"
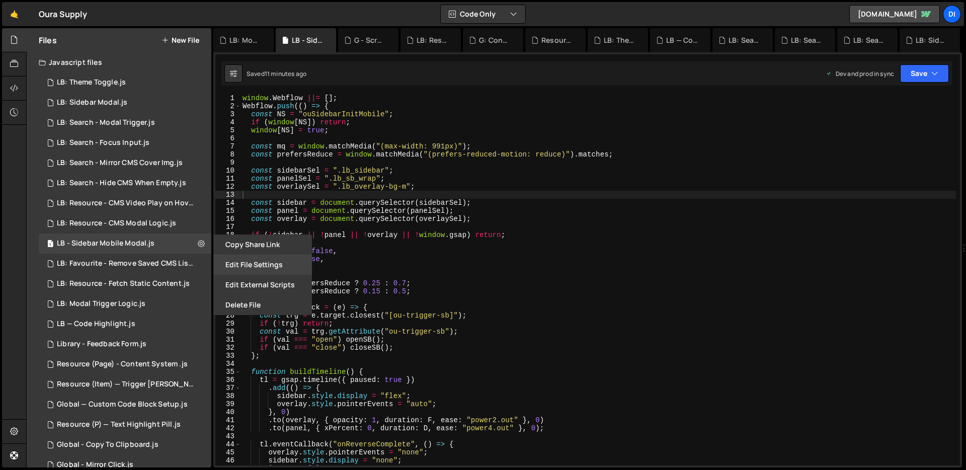
click at [246, 259] on button "Edit File Settings" at bounding box center [262, 265] width 99 height 20
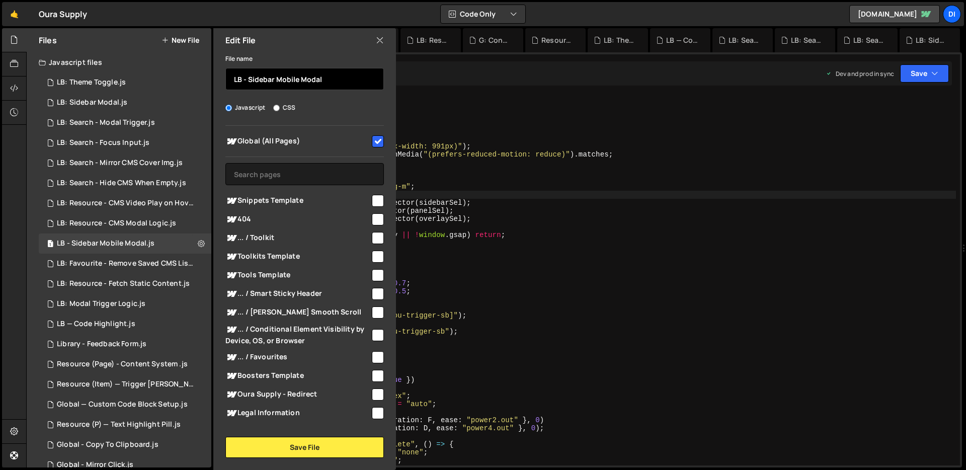
click at [245, 79] on input "LB - Sidebar Mobile Modal" at bounding box center [304, 79] width 158 height 22
type input "LB: Sidebar Mobile Modal"
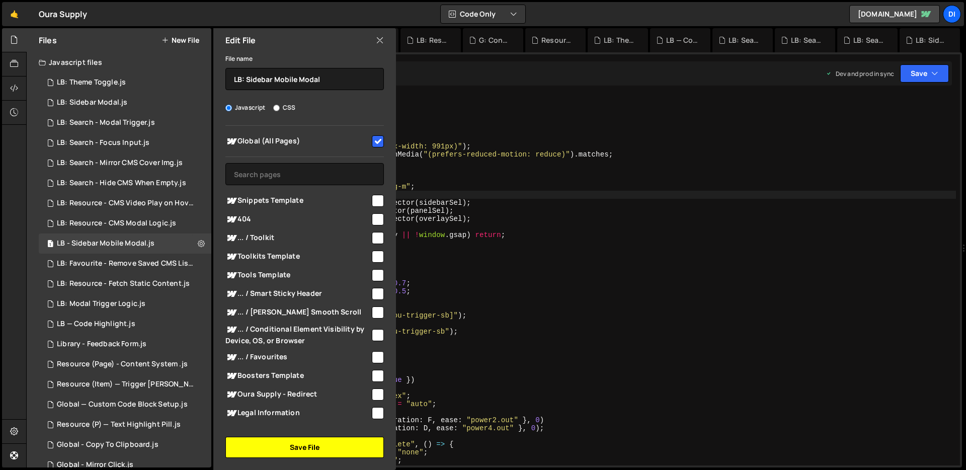
click at [282, 445] on button "Save File" at bounding box center [304, 447] width 158 height 21
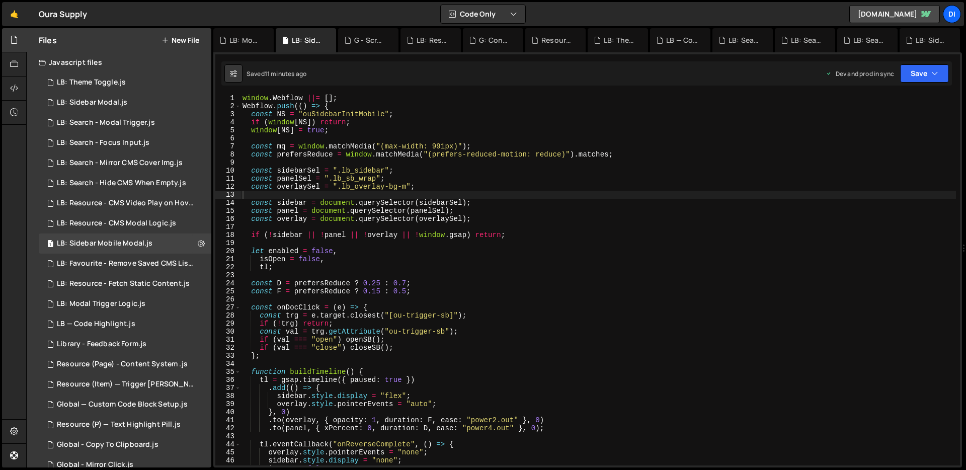
type textarea "const val = trg.getAttribute("ou-trigger-sb");"
click at [360, 333] on div "window . Webflow ||= [ ] ; Webflow . push (( ) => { const NS = "ouSidebarInitMo…" at bounding box center [597, 287] width 715 height 387
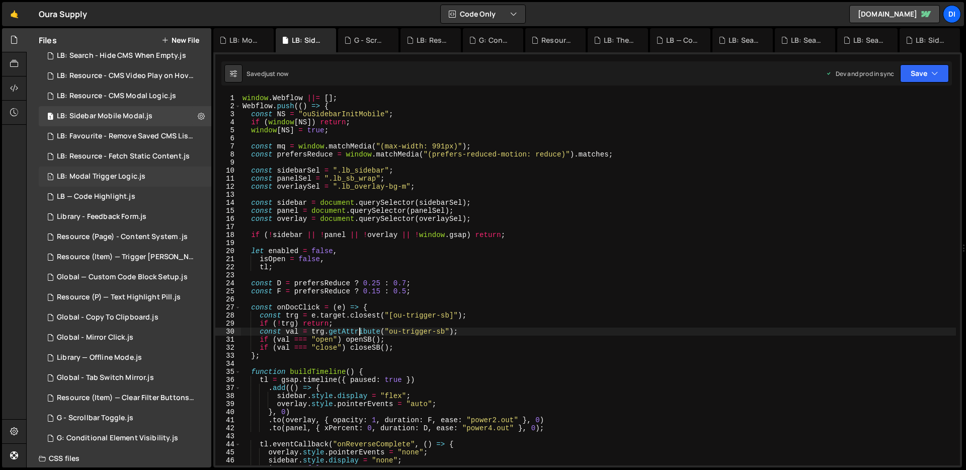
scroll to position [130, 0]
click at [112, 195] on div "LB — Code Highlight.js" at bounding box center [96, 194] width 78 height 9
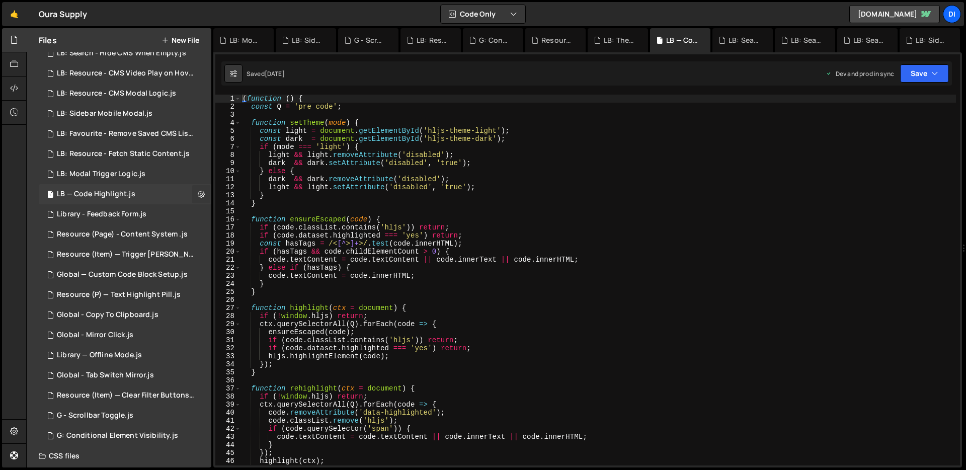
click at [192, 191] on button at bounding box center [201, 194] width 18 height 18
type input "LB — Code Highlight"
radio input "true"
checkbox input "true"
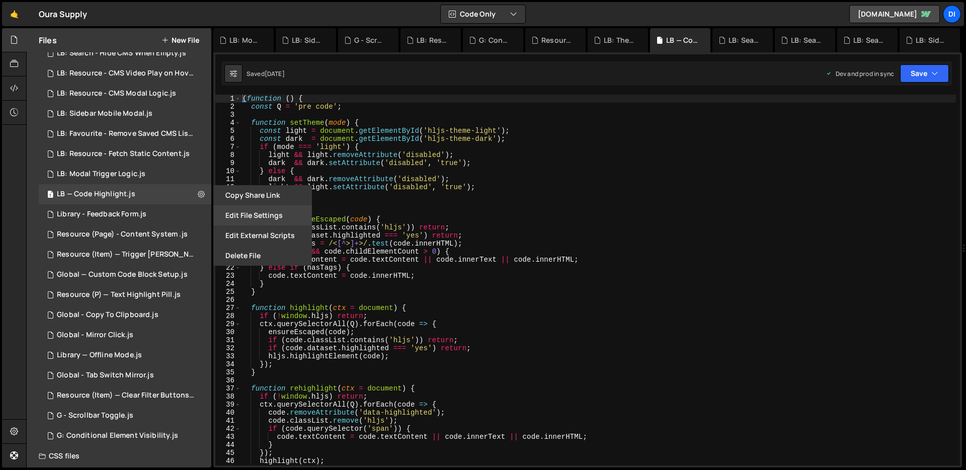
click at [217, 212] on button "Edit File Settings" at bounding box center [262, 215] width 99 height 20
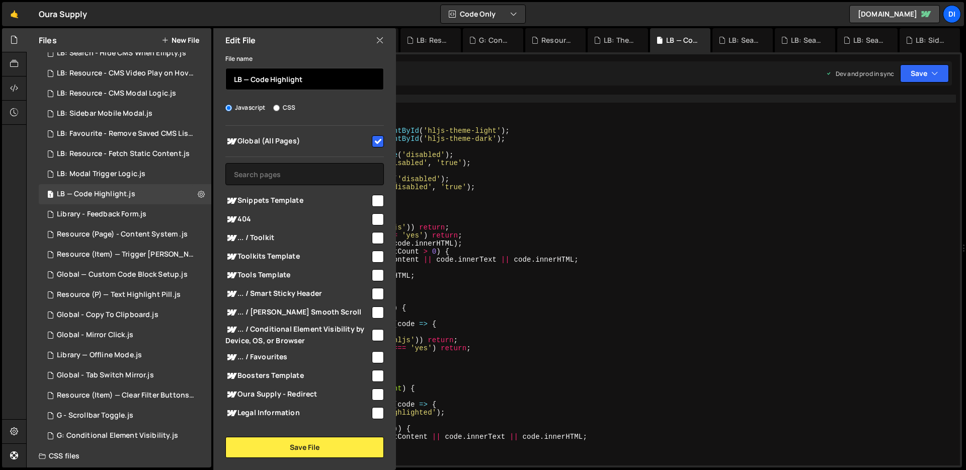
click at [248, 75] on input "LB — Code Highlight" at bounding box center [304, 79] width 158 height 22
click at [335, 76] on input "LB: Code Highlight" at bounding box center [304, 79] width 158 height 22
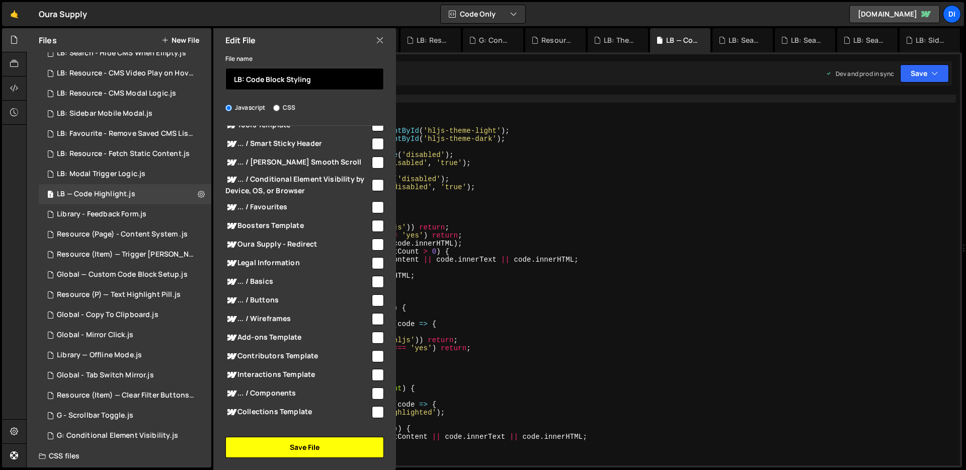
scroll to position [193, 0]
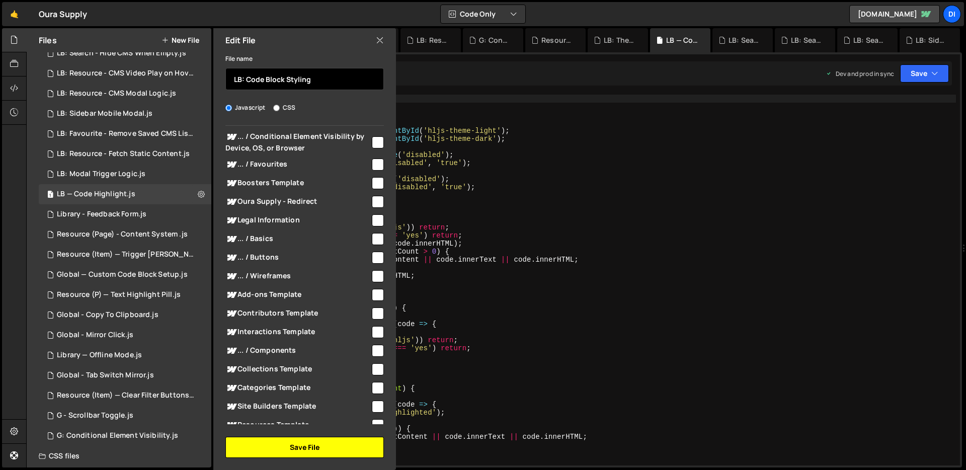
type input "LB: Code Block Styling"
click at [309, 453] on button "Save File" at bounding box center [304, 447] width 158 height 21
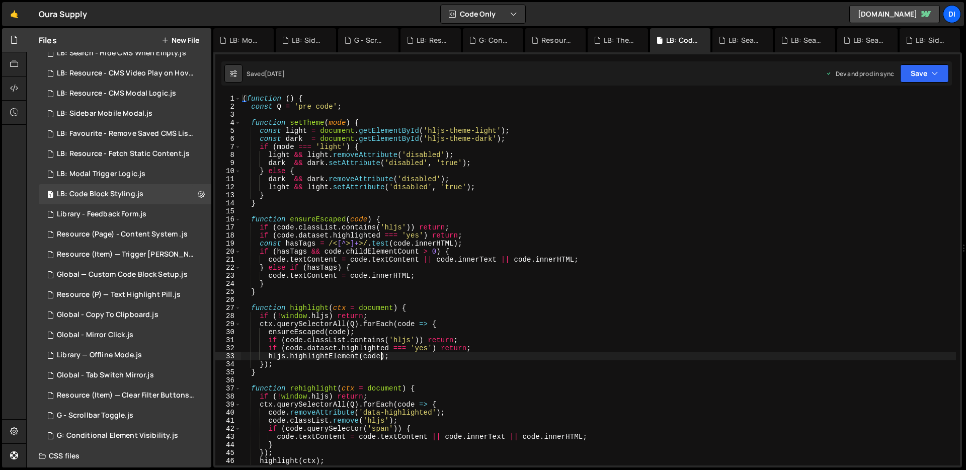
click at [382, 359] on div "( function ( ) { const Q = 'pre code' ; function setTheme ( mode ) { const ligh…" at bounding box center [597, 288] width 715 height 387
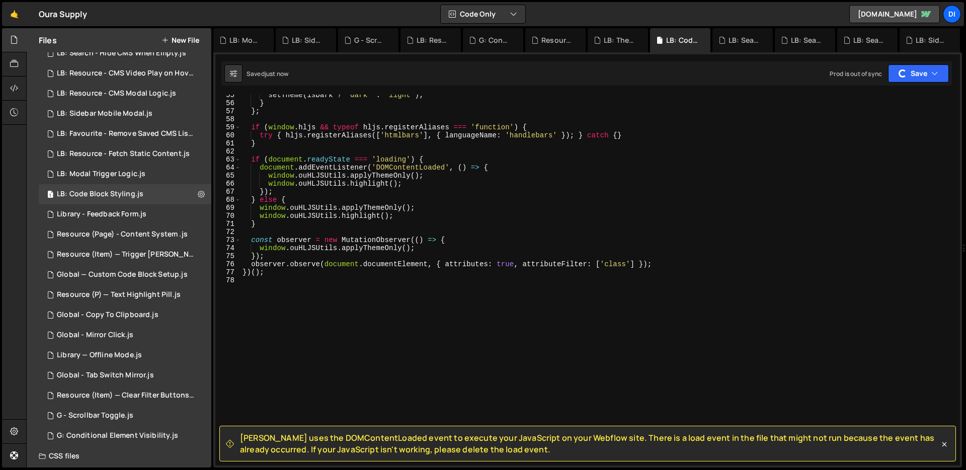
scroll to position [0, 0]
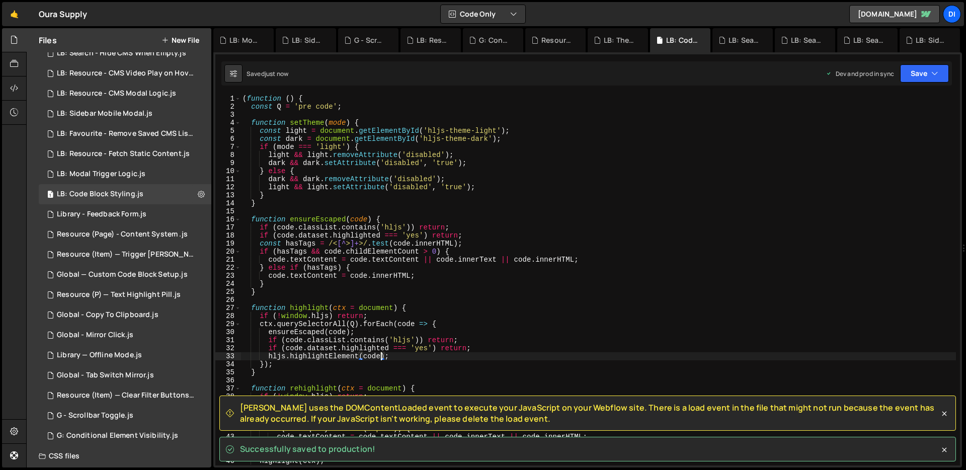
click at [382, 359] on div "( function ( ) { const Q = 'pre code' ; function setTheme ( mode ) { const ligh…" at bounding box center [597, 288] width 715 height 387
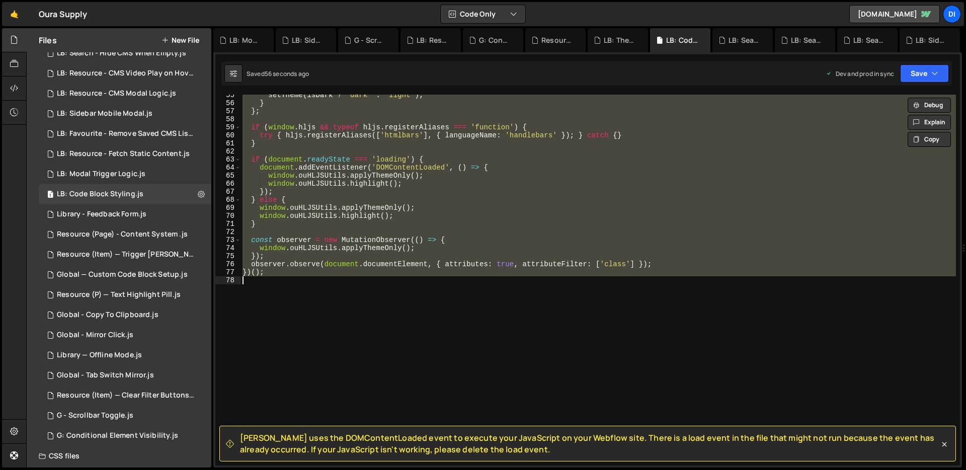
scroll to position [439, 0]
click at [351, 190] on div "setTheme ( isDark ? 'dark' : 'light' ) ; } } ; if ( window . hljs && typeof hlj…" at bounding box center [597, 280] width 715 height 371
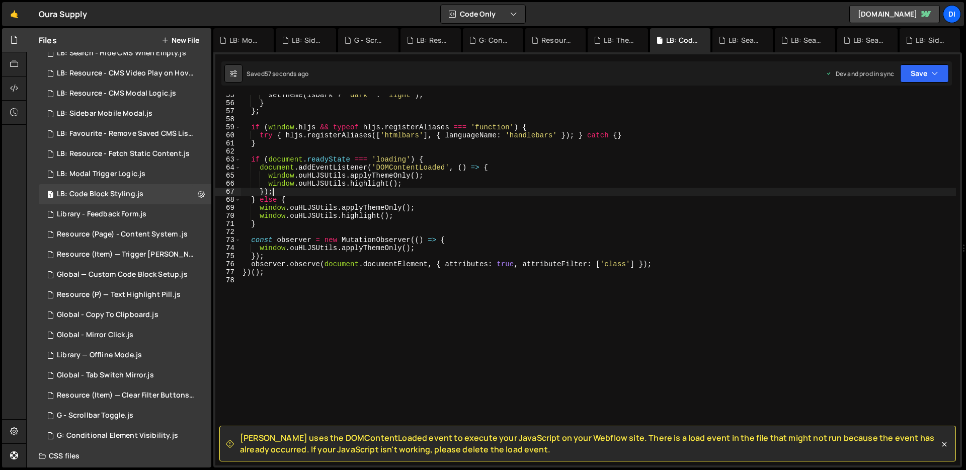
type textarea "})();"
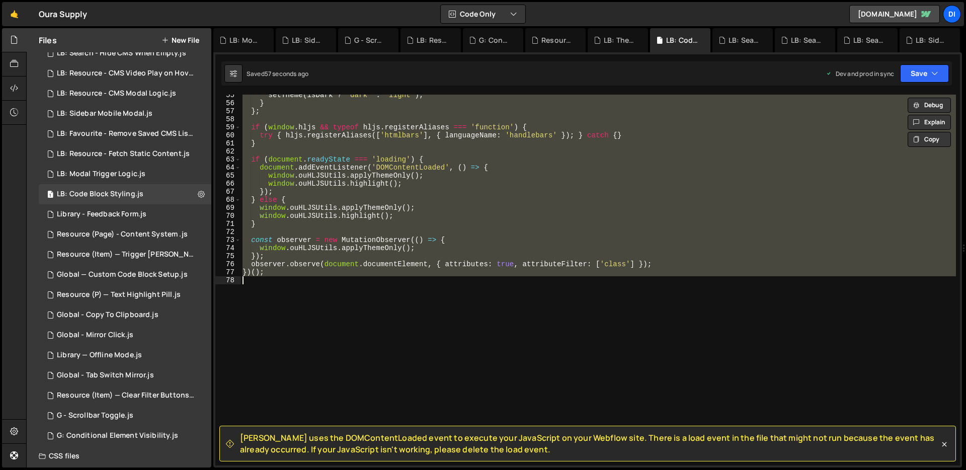
paste textarea
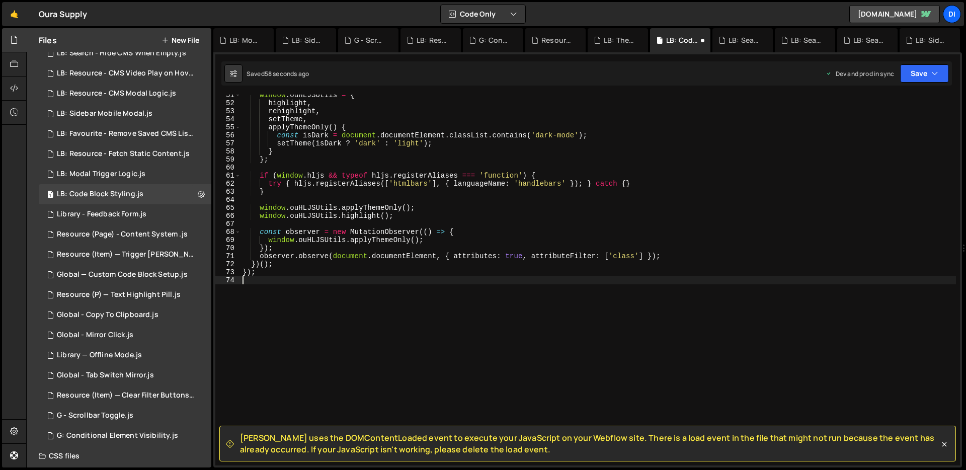
type textarea "'class'"
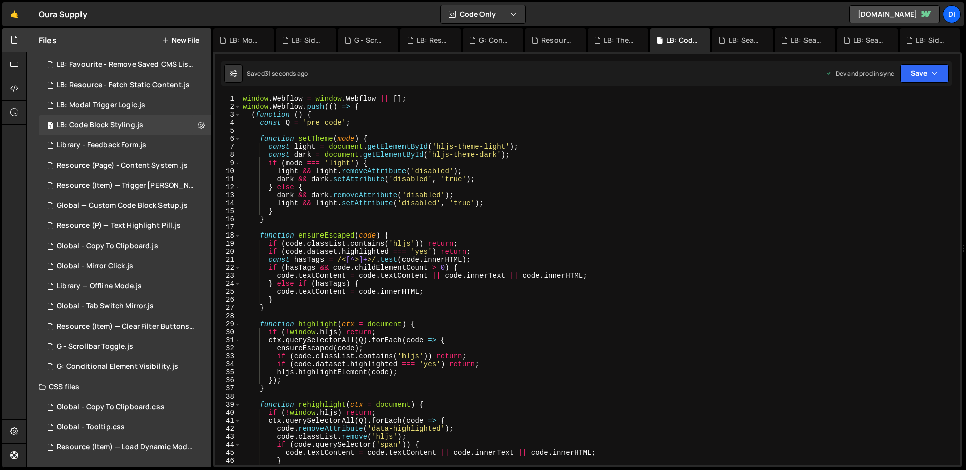
scroll to position [0, 0]
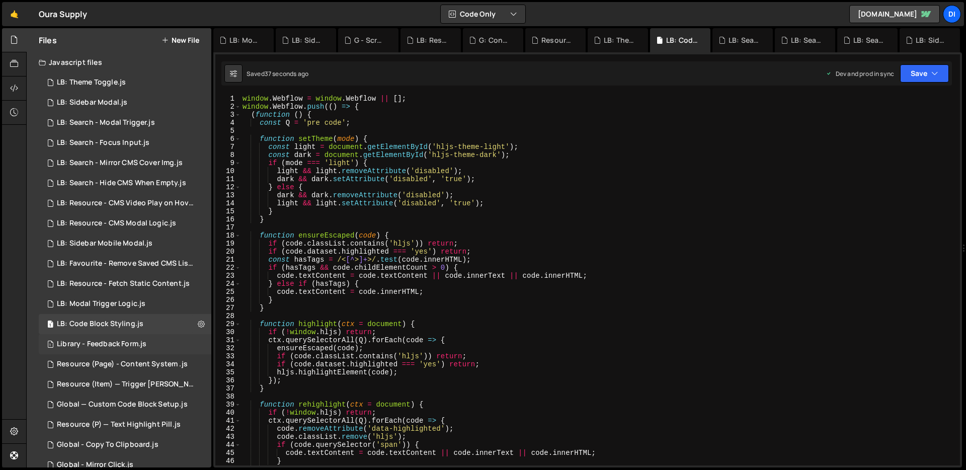
click at [101, 343] on div "Library - Feedback Form.js" at bounding box center [102, 344] width 90 height 9
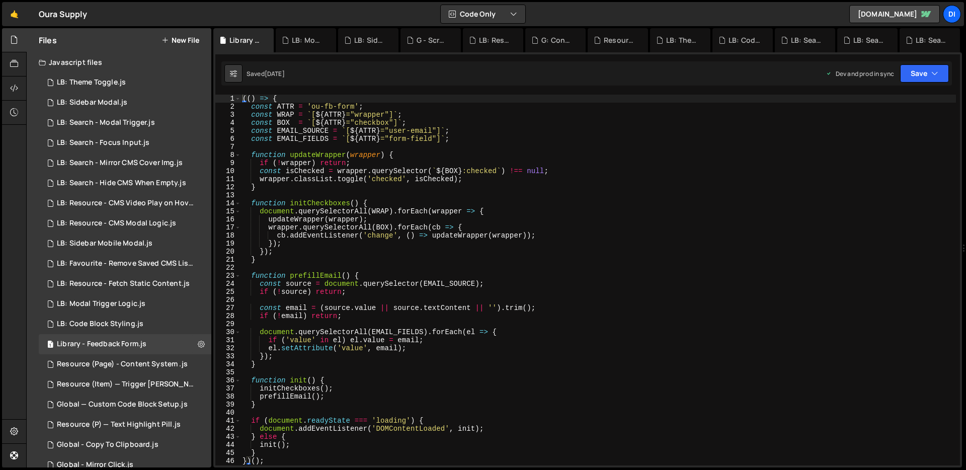
click at [412, 245] on div "(( ) => { const ATTR = 'ou-fb-form' ; const WRAP = ` [ ${ ATTR } ="wrapper"] ` …" at bounding box center [597, 288] width 715 height 387
type textarea "})();"
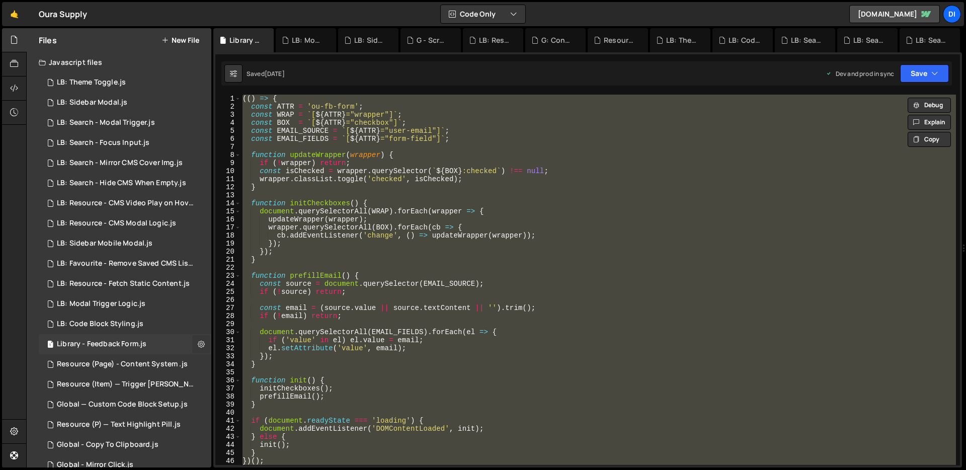
click at [192, 348] on button at bounding box center [201, 344] width 18 height 18
type input "Library - Feedback Form"
radio input "true"
checkbox input "true"
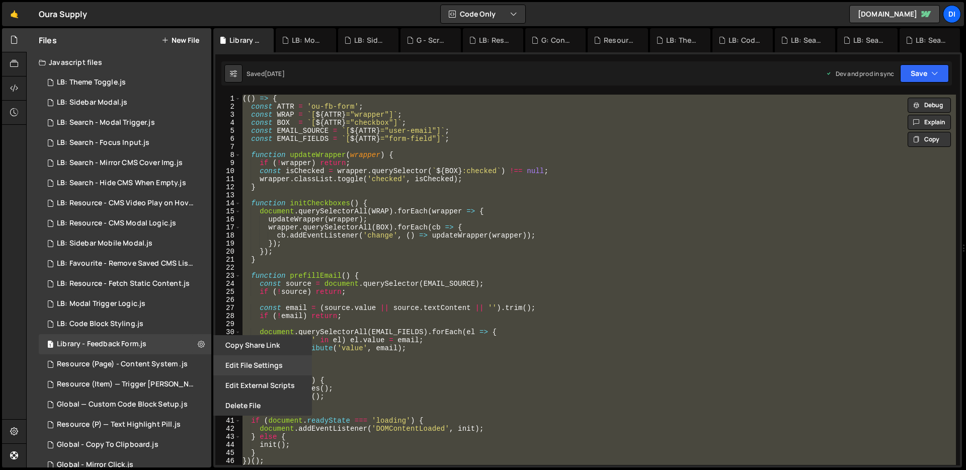
click at [237, 357] on button "Edit File Settings" at bounding box center [262, 365] width 99 height 20
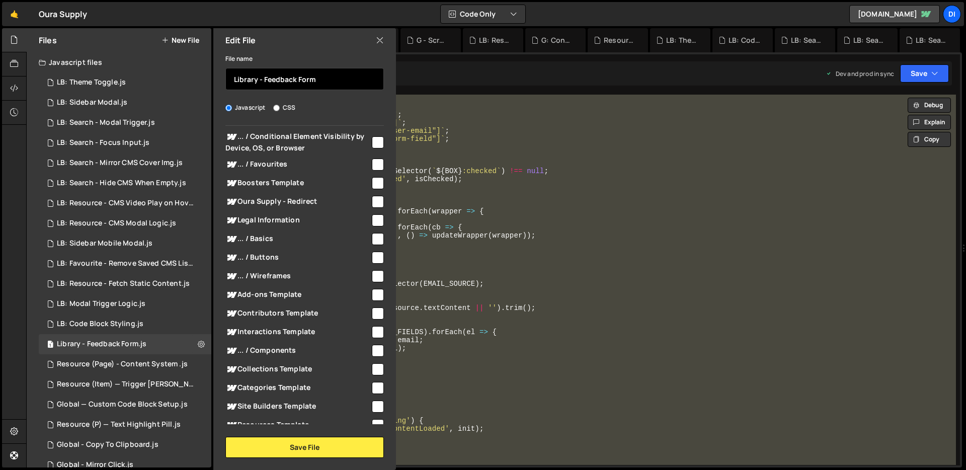
click at [310, 78] on input "Library - Feedback Form" at bounding box center [304, 79] width 158 height 22
click at [379, 39] on icon at bounding box center [380, 40] width 8 height 11
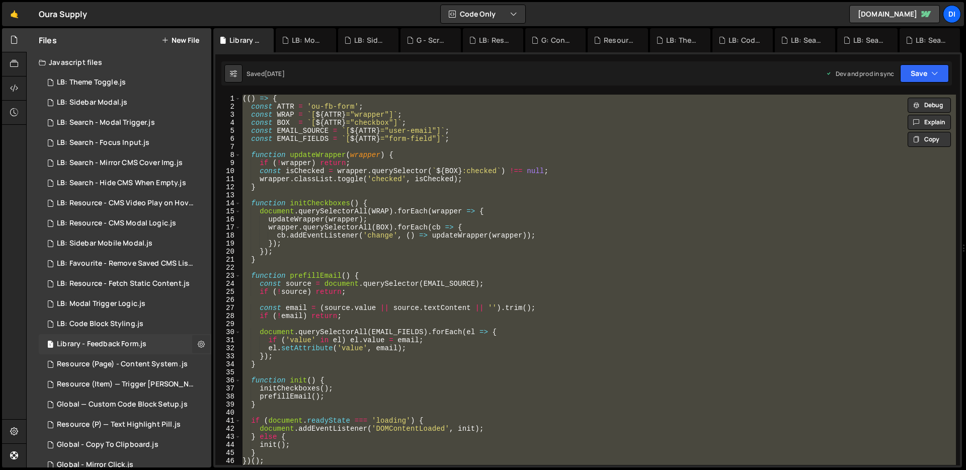
click at [192, 346] on button at bounding box center [201, 344] width 18 height 18
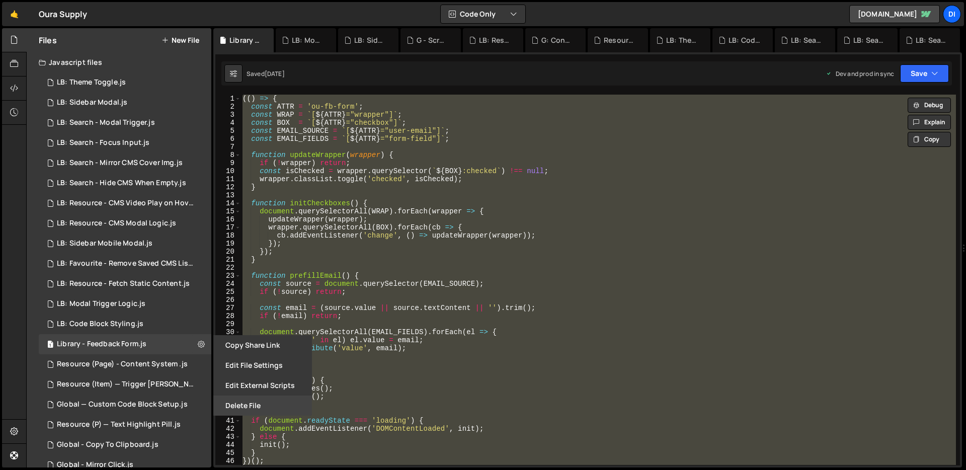
click at [247, 406] on button "Delete File" at bounding box center [262, 405] width 99 height 20
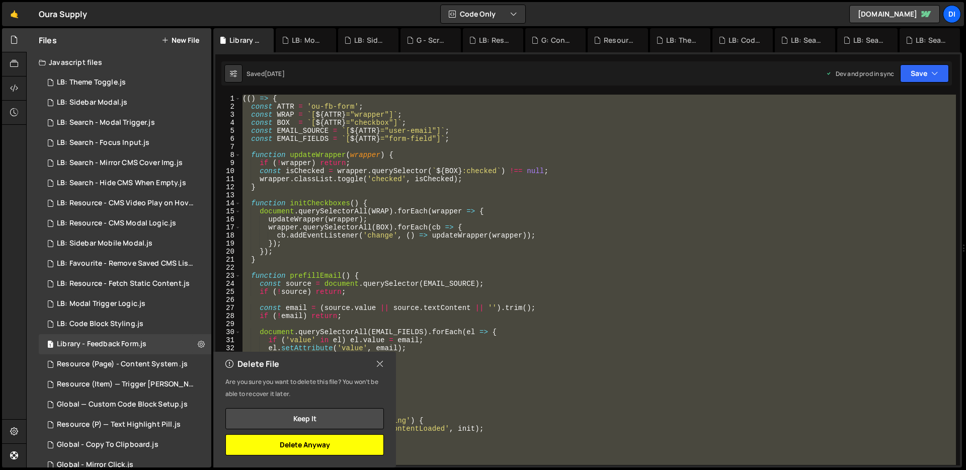
click at [289, 445] on button "Delete Anyway" at bounding box center [304, 444] width 158 height 21
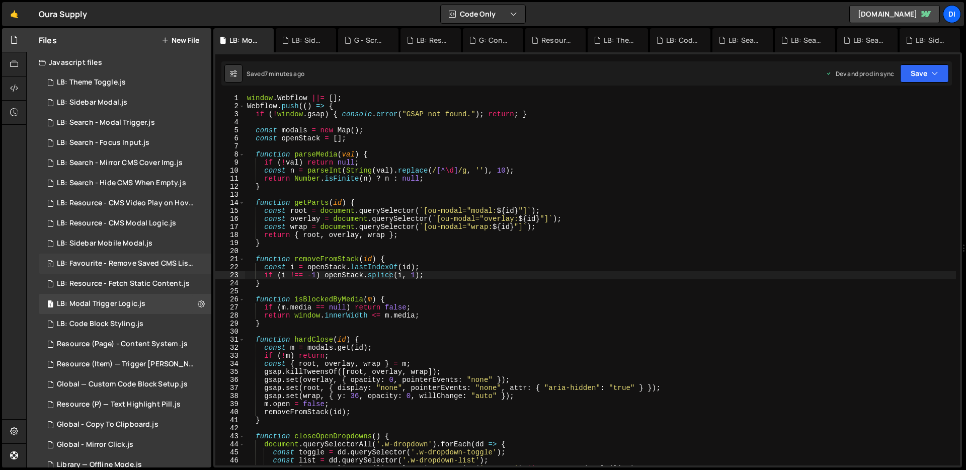
click at [116, 256] on div "1 LB: Favourite - Remove Saved CMS List.js 0" at bounding box center [127, 264] width 176 height 20
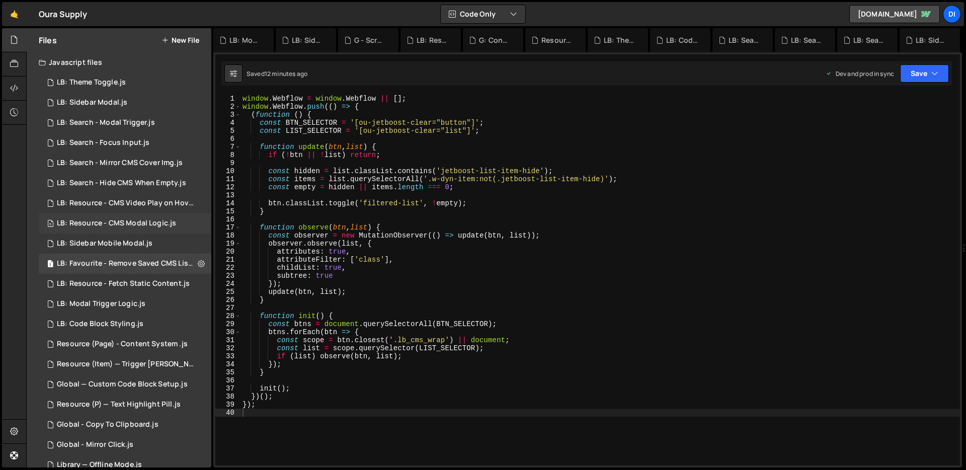
click at [119, 226] on div "LB: Resource - CMS Modal Logic.js" at bounding box center [116, 223] width 119 height 9
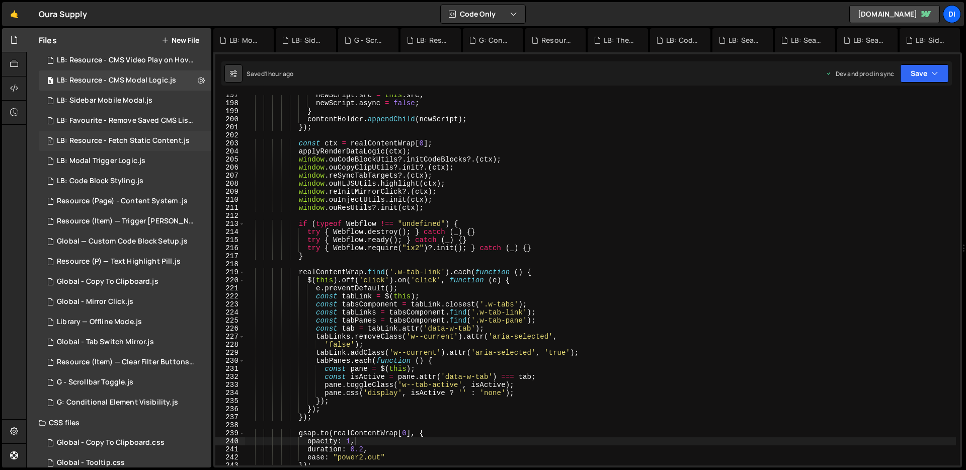
scroll to position [179, 0]
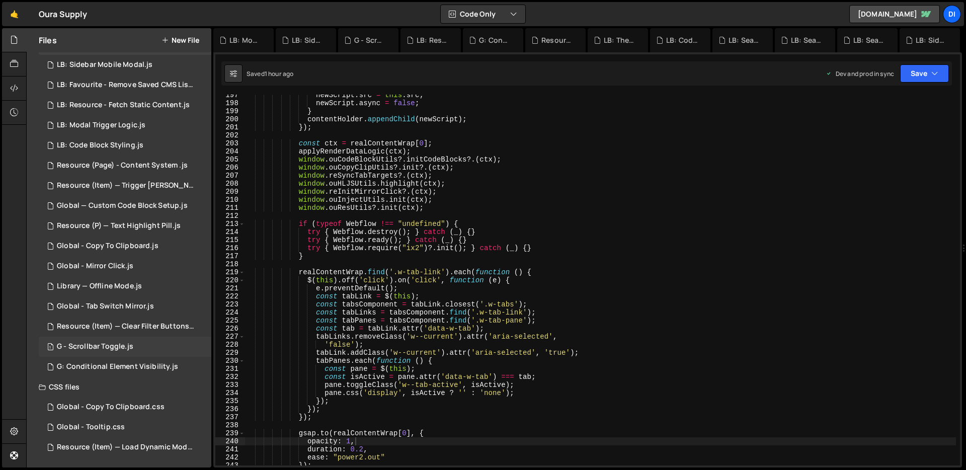
click at [107, 348] on div "G - Scrollbar Toggle.js" at bounding box center [95, 346] width 76 height 9
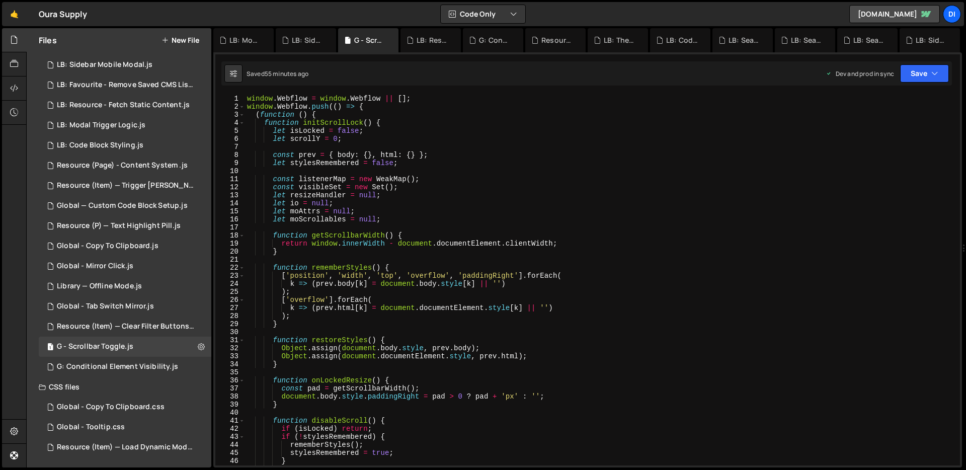
click at [486, 249] on div "window . Webflow = window . Webflow || [ ] ; window . Webflow . push (( ) => { …" at bounding box center [600, 288] width 711 height 387
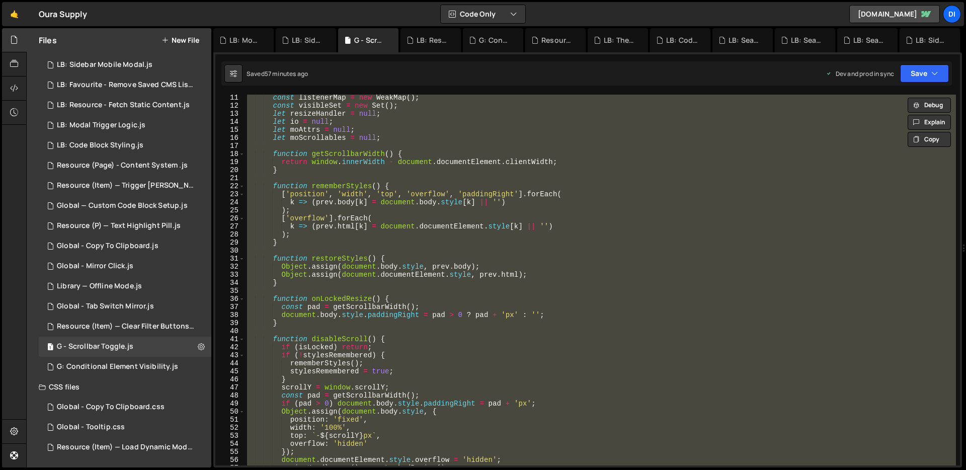
scroll to position [0, 0]
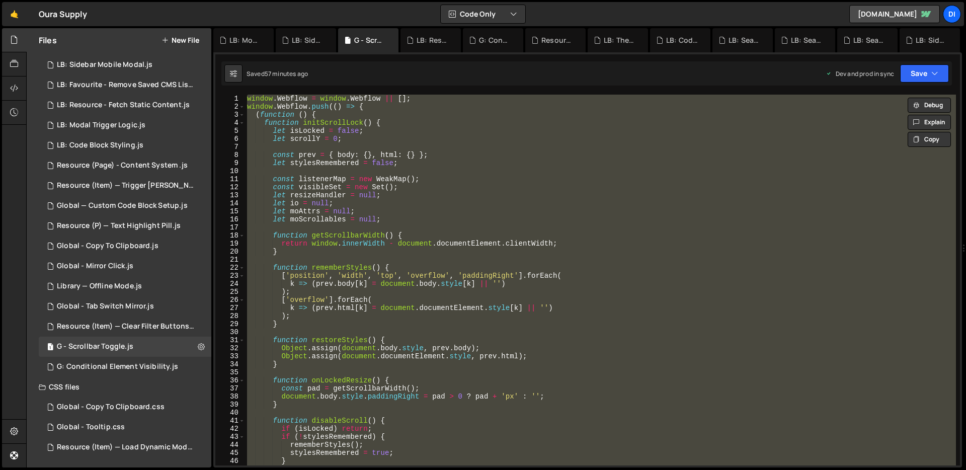
click at [497, 205] on div "window . Webflow = window . Webflow || [ ] ; window . Webflow . push (( ) => { …" at bounding box center [600, 280] width 711 height 371
click at [482, 303] on div "window . Webflow = window . Webflow || [ ] ; window . Webflow . push (( ) => { …" at bounding box center [600, 280] width 711 height 371
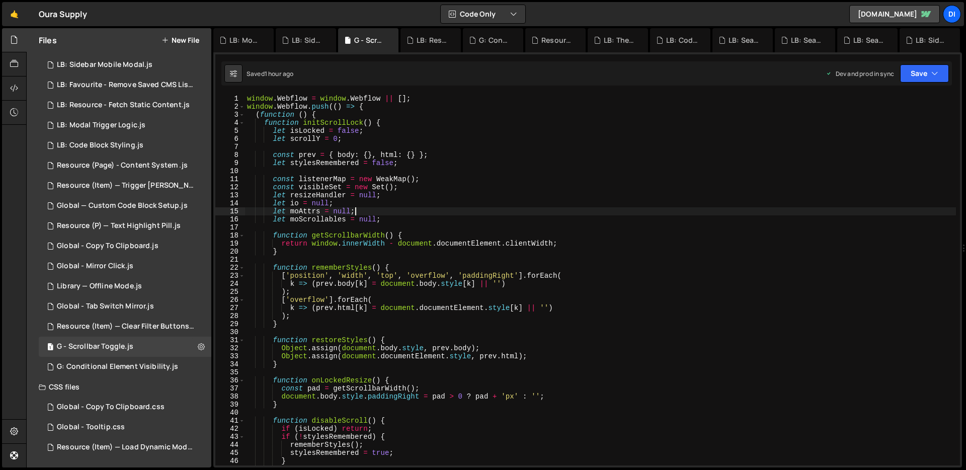
click at [373, 211] on div "window . Webflow = window . Webflow || [ ] ; window . Webflow . push (( ) => { …" at bounding box center [600, 288] width 711 height 387
type textarea "let moAttrs = null;"
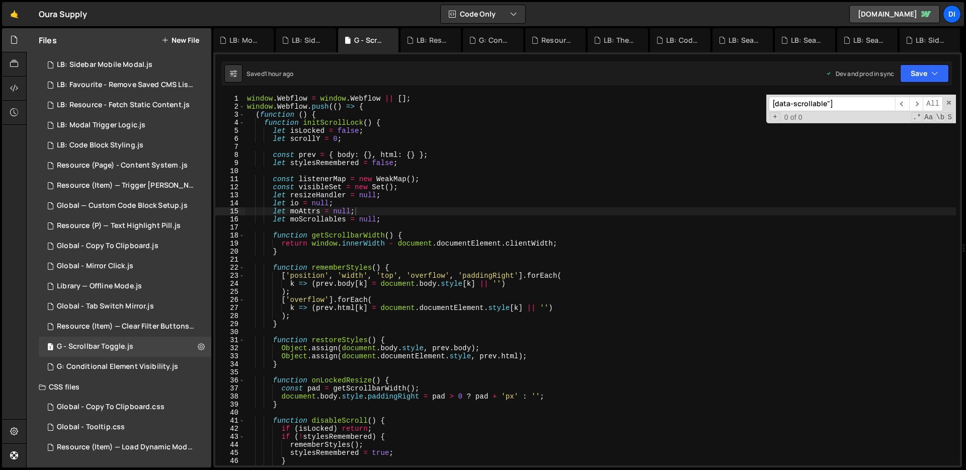
scroll to position [1722, 0]
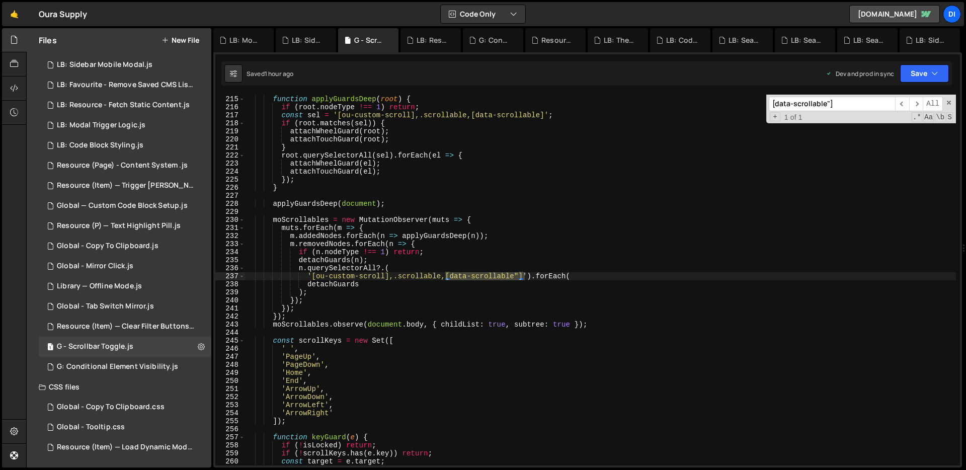
type input "[data-scrollable"]"
click at [511, 276] on div "function applyGuardsDeep ( root ) { if ( root . nodeType !== 1 ) return ; const…" at bounding box center [600, 280] width 711 height 371
drag, startPoint x: 520, startPoint y: 274, endPoint x: 531, endPoint y: 236, distance: 39.8
click at [520, 273] on div "function applyGuardsDeep ( root ) { if ( root . nodeType !== 1 ) return ; const…" at bounding box center [600, 280] width 711 height 387
click at [487, 275] on div "function applyGuardsDeep ( root ) { if ( root . nodeType !== 1 ) return ; const…" at bounding box center [600, 280] width 711 height 387
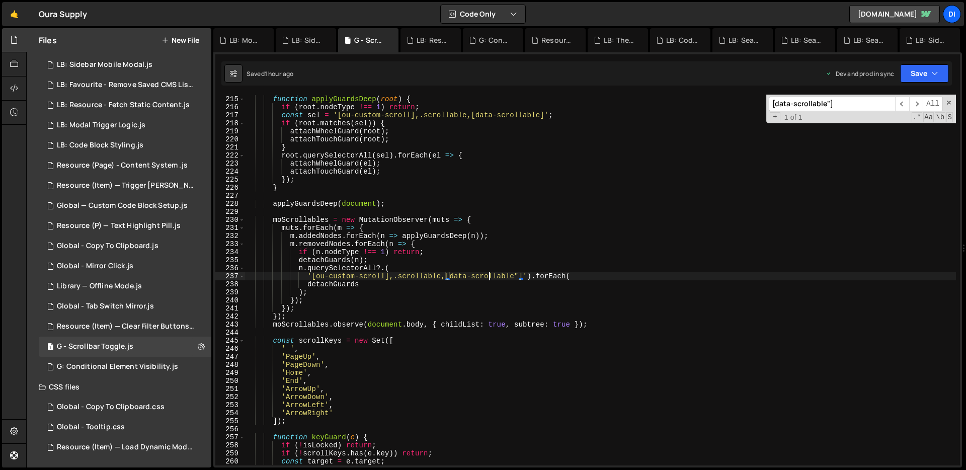
click at [487, 275] on div "function applyGuardsDeep ( root ) { if ( root . nodeType !== 1 ) return ; const…" at bounding box center [600, 280] width 711 height 387
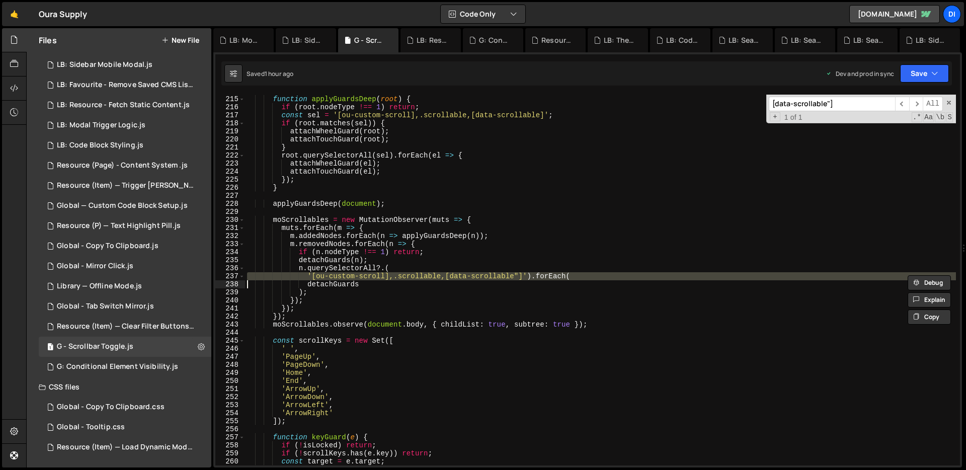
click at [307, 279] on div "function applyGuardsDeep ( root ) { if ( root . nodeType !== 1 ) return ; const…" at bounding box center [600, 280] width 711 height 371
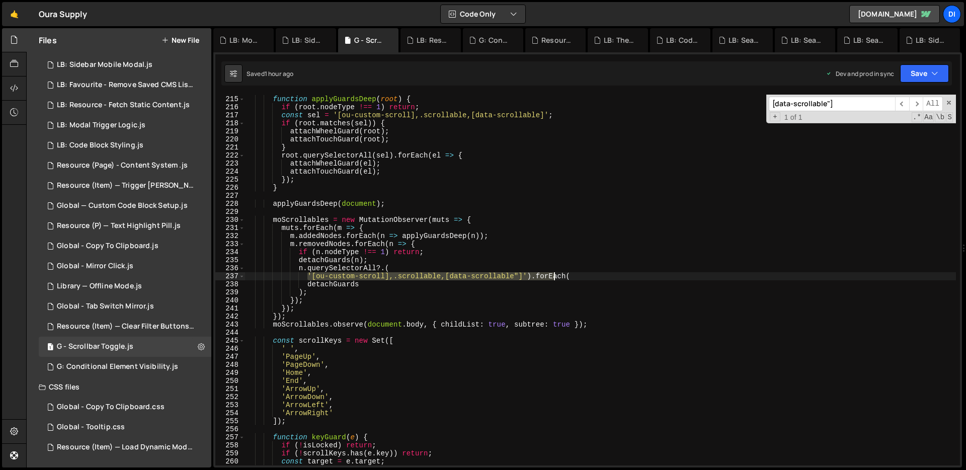
drag, startPoint x: 308, startPoint y: 273, endPoint x: 553, endPoint y: 274, distance: 245.5
click at [553, 274] on div "function applyGuardsDeep ( root ) { if ( root . nodeType !== 1 ) return ; const…" at bounding box center [600, 280] width 711 height 387
click at [521, 275] on div "function applyGuardsDeep ( root ) { if ( root . nodeType !== 1 ) return ; const…" at bounding box center [600, 280] width 711 height 371
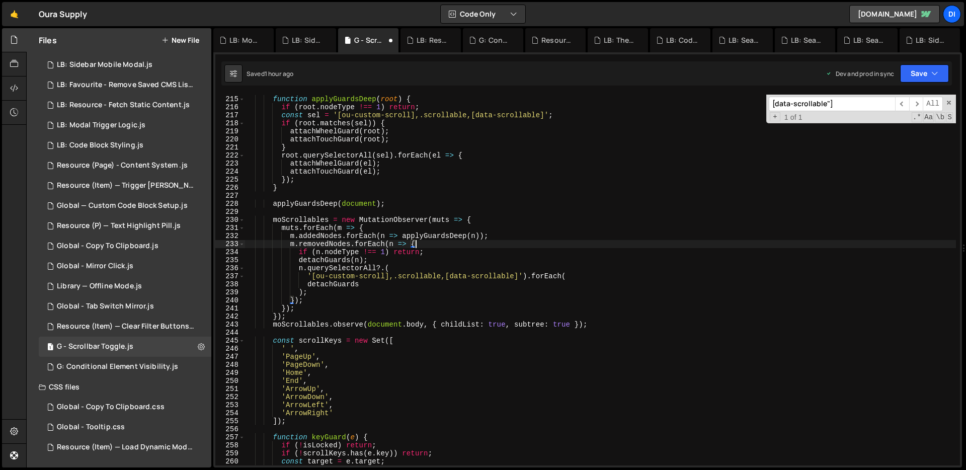
click at [531, 241] on div "function applyGuardsDeep ( root ) { if ( root . nodeType !== 1 ) return ; const…" at bounding box center [600, 280] width 711 height 387
click at [370, 205] on div "function applyGuardsDeep ( root ) { if ( root . nodeType !== 1 ) return ; const…" at bounding box center [600, 280] width 711 height 387
type textarea "applyGuardsDeep(document);"
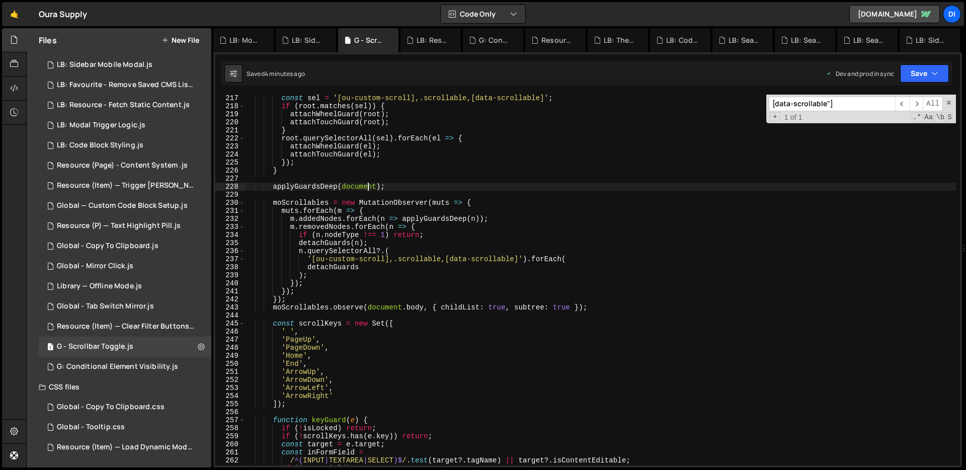
click at [186, 34] on div "Files New File" at bounding box center [119, 40] width 185 height 24
click at [186, 40] on button "New File" at bounding box center [180, 40] width 38 height 8
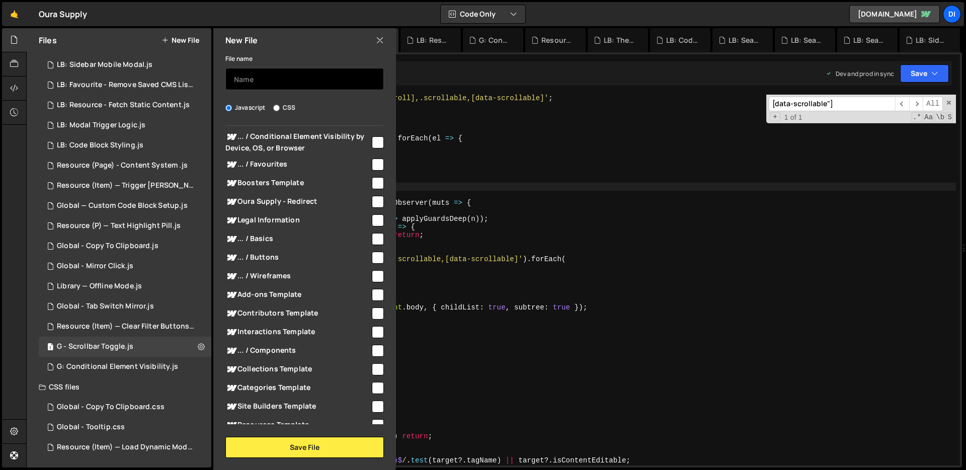
click at [359, 81] on input "text" at bounding box center [304, 79] width 158 height 22
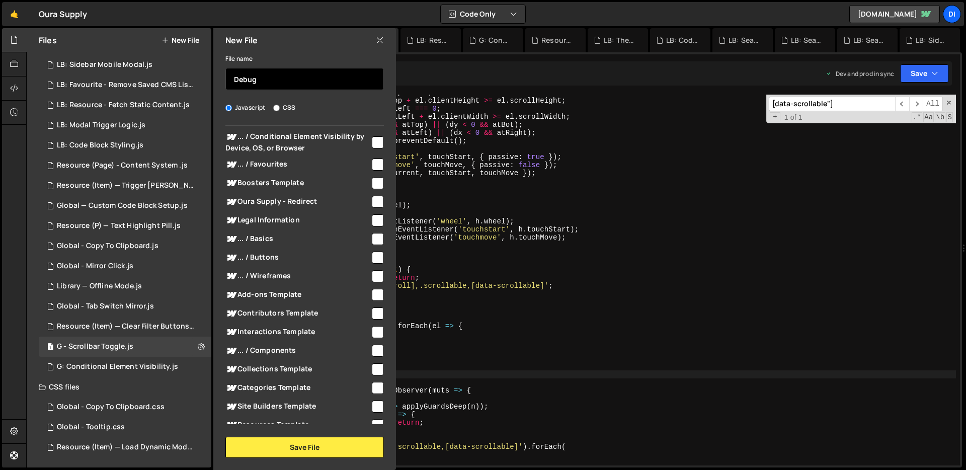
scroll to position [0, 0]
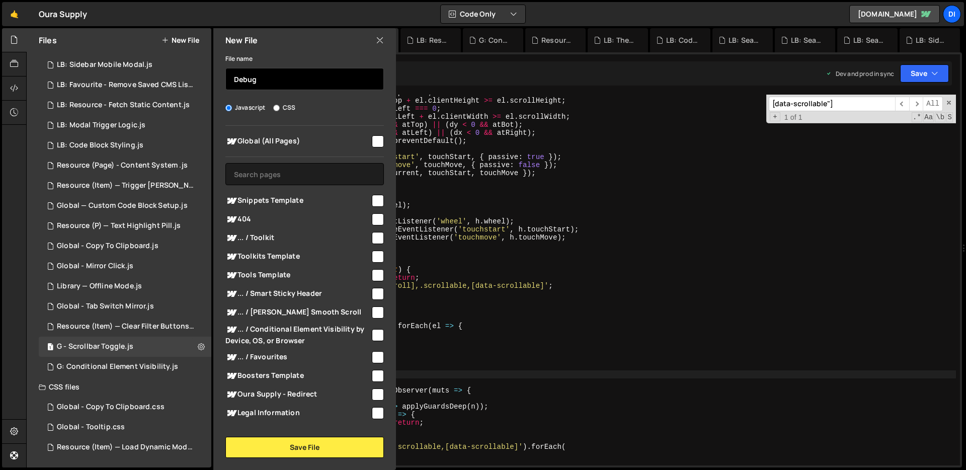
type input "Debug"
click at [372, 144] on input "checkbox" at bounding box center [378, 141] width 12 height 12
checkbox input "true"
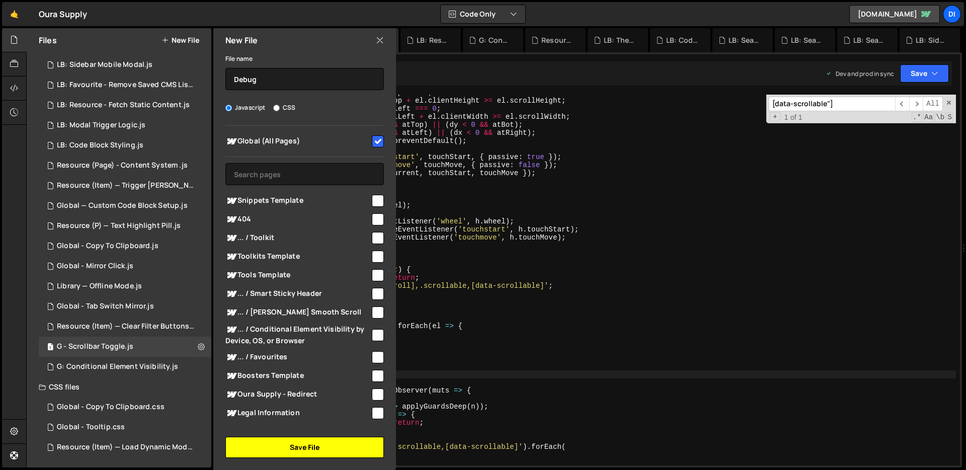
click at [326, 447] on button "Save File" at bounding box center [304, 447] width 158 height 21
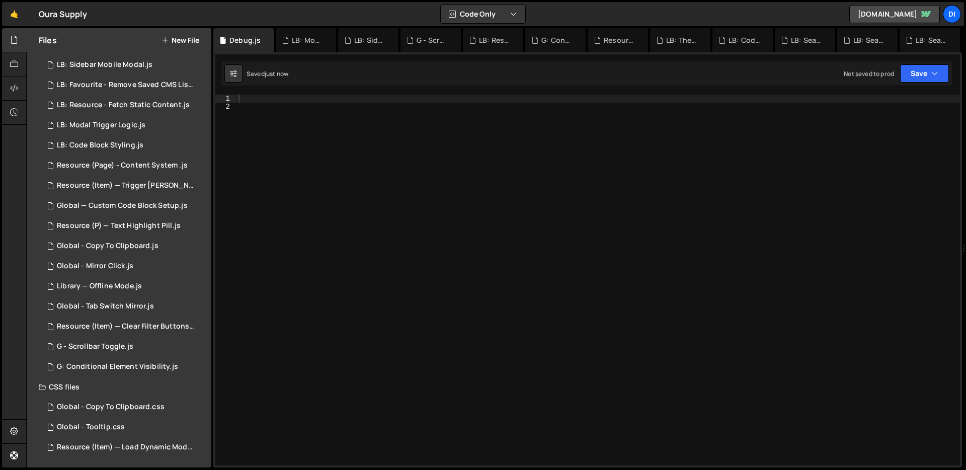
click at [411, 268] on div at bounding box center [597, 288] width 723 height 387
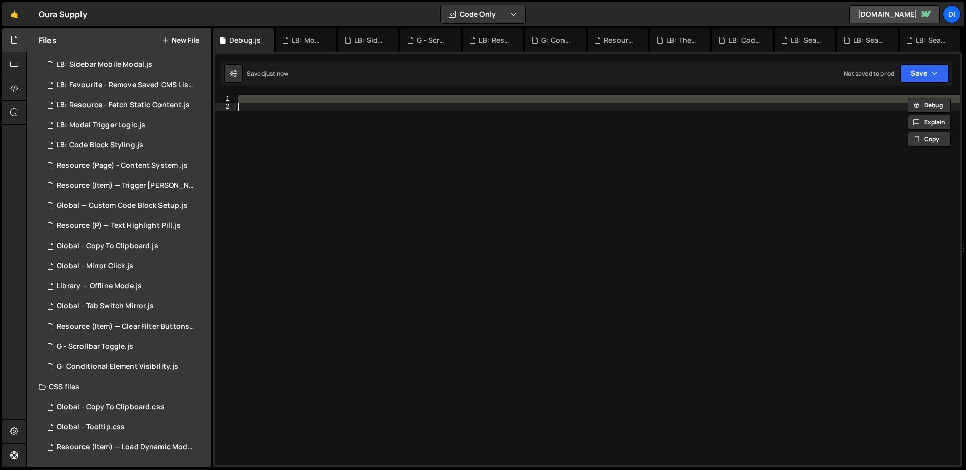
paste textarea
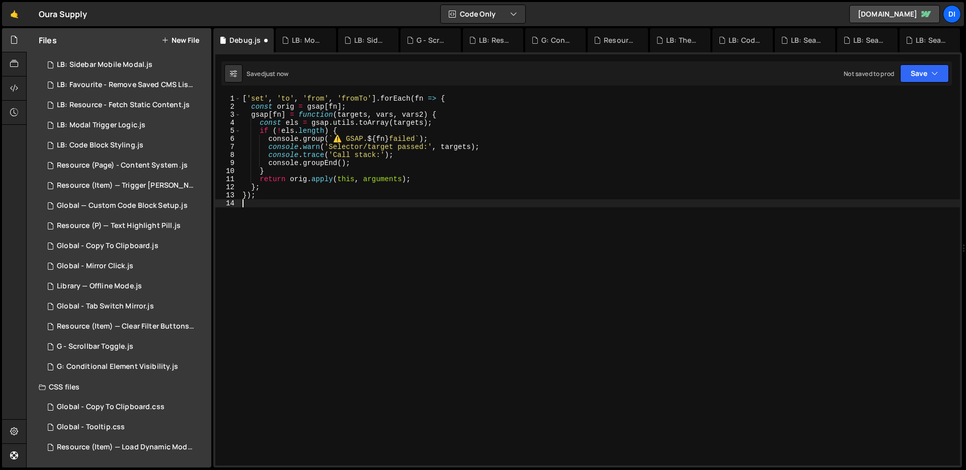
click at [411, 268] on div "[ 'set' , 'to' , 'from' , 'fromTo' ] . forEach ( fn => { const orig = gsap [ fn…" at bounding box center [599, 288] width 719 height 387
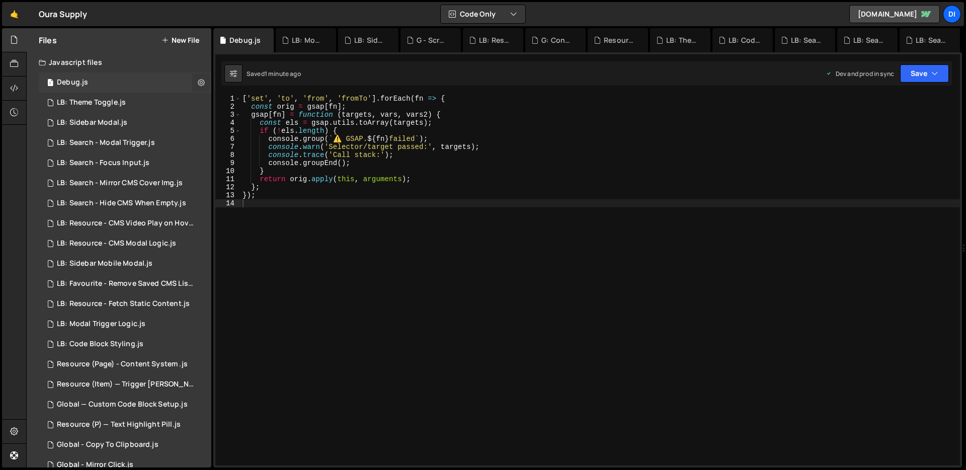
click at [198, 77] on icon at bounding box center [201, 82] width 7 height 10
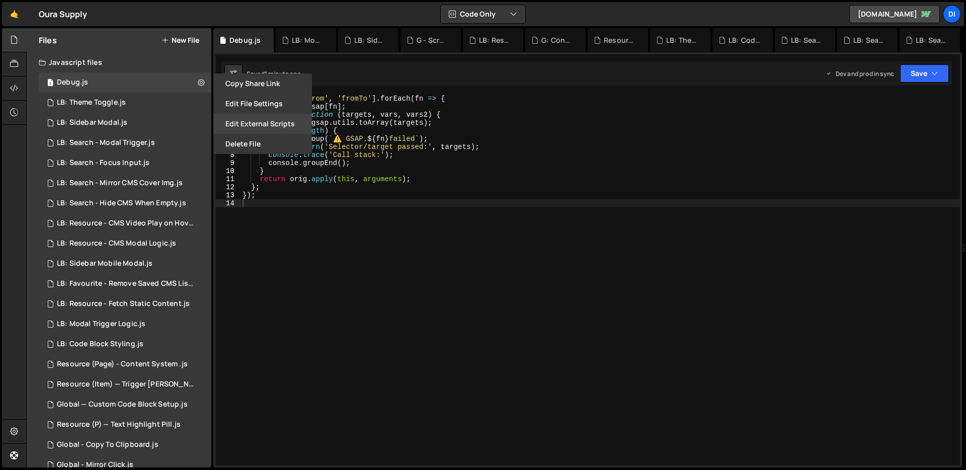
click at [257, 132] on button "Edit External Scripts" at bounding box center [262, 124] width 99 height 20
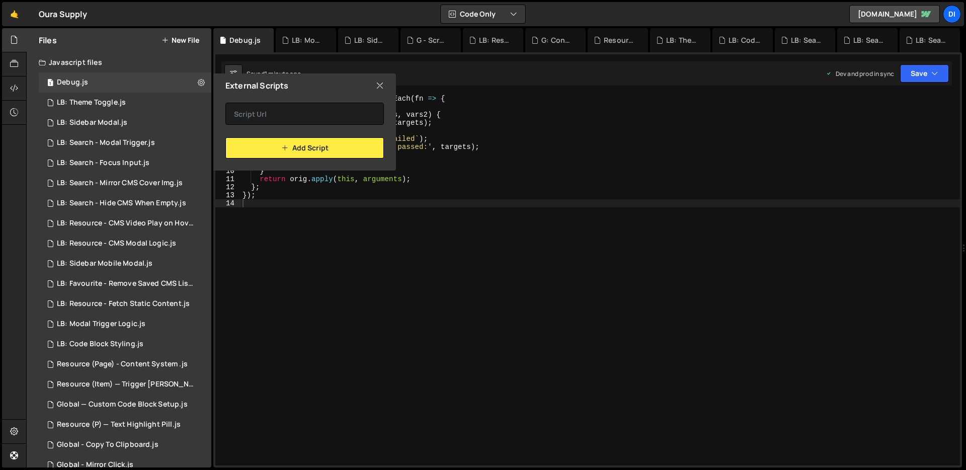
click at [383, 87] on icon at bounding box center [380, 85] width 8 height 11
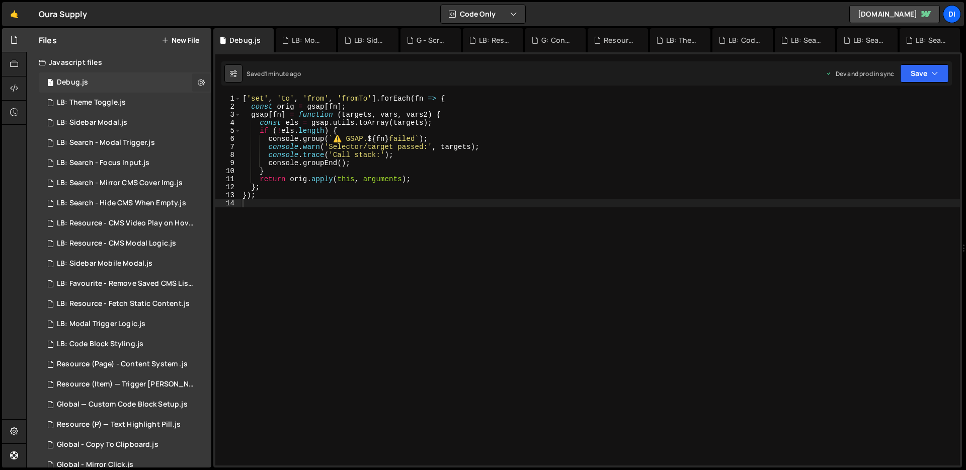
click at [198, 78] on icon at bounding box center [201, 82] width 7 height 10
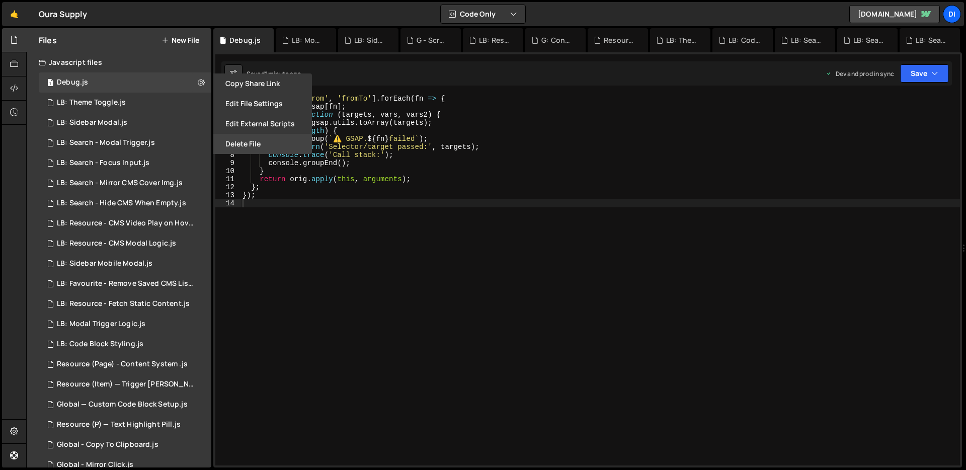
click at [240, 141] on button "Delete File" at bounding box center [262, 144] width 99 height 20
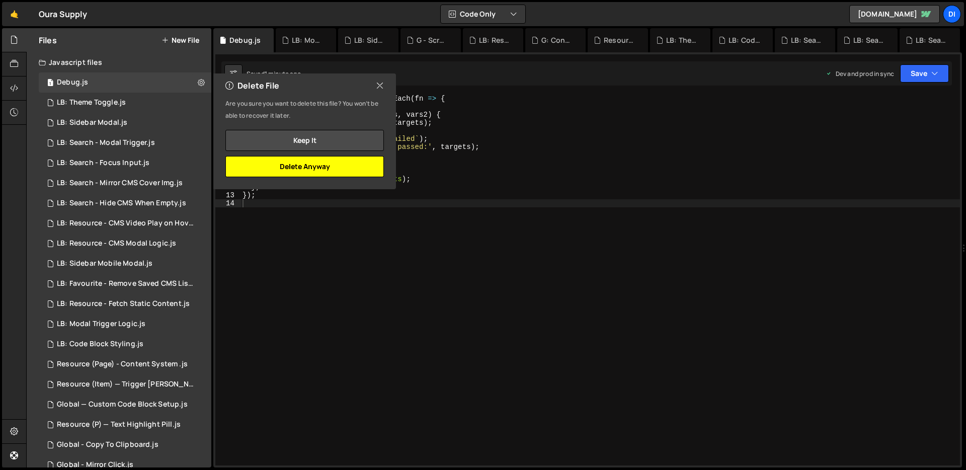
click at [311, 171] on button "Delete Anyway" at bounding box center [304, 166] width 158 height 21
